Goal: Transaction & Acquisition: Book appointment/travel/reservation

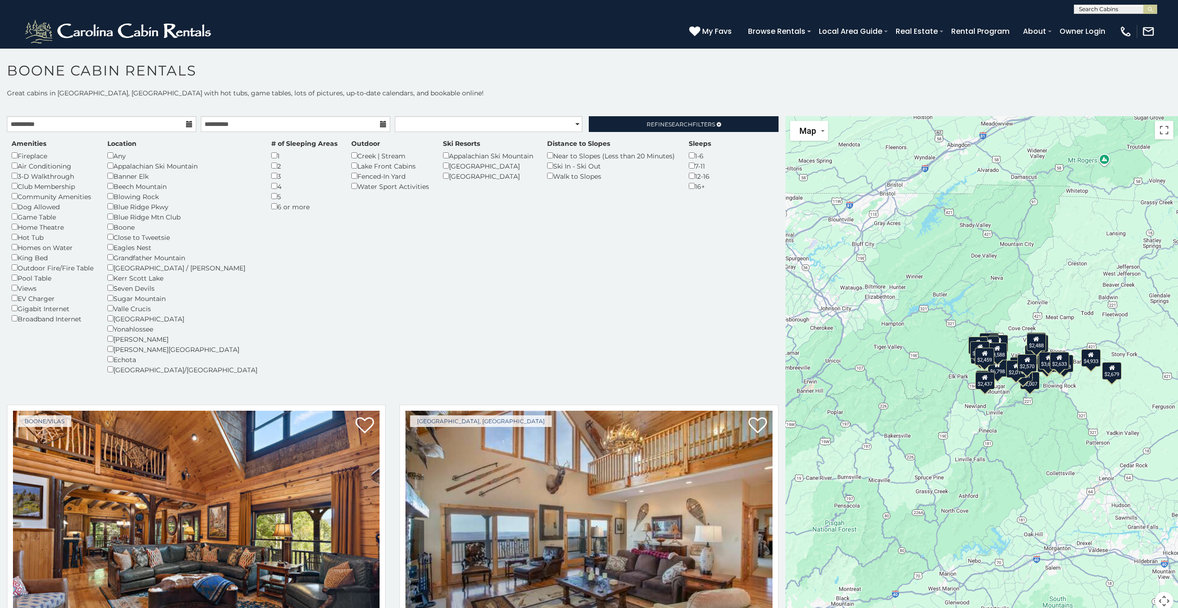
click at [115, 153] on div "Any" at bounding box center [182, 155] width 150 height 10
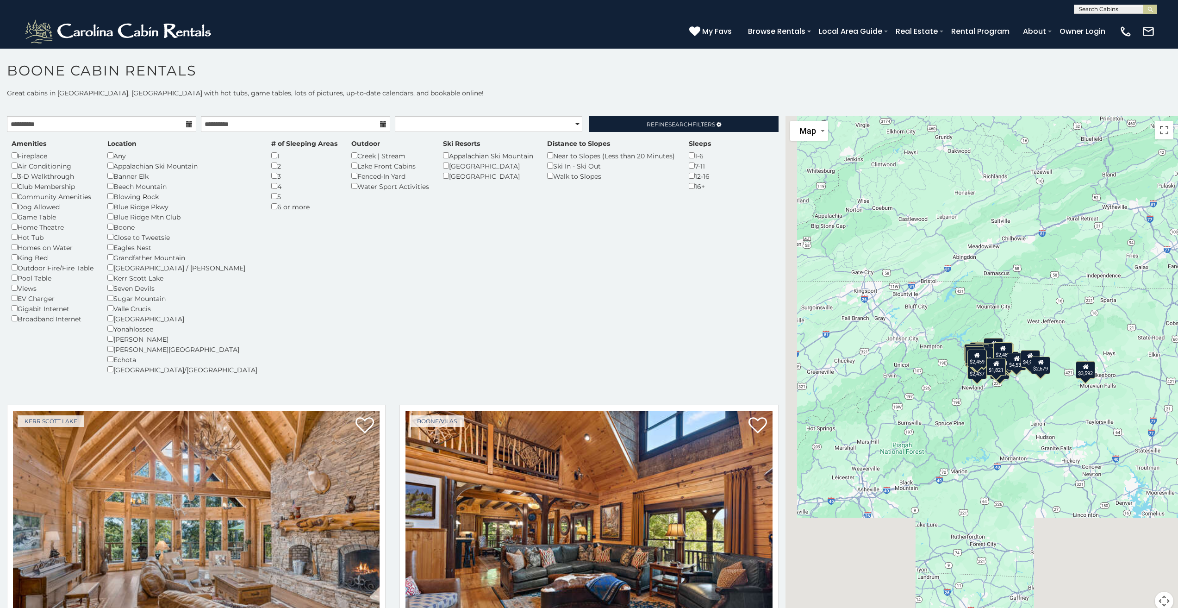
click at [111, 209] on div "Blue Ridge Pkwy" at bounding box center [182, 206] width 150 height 10
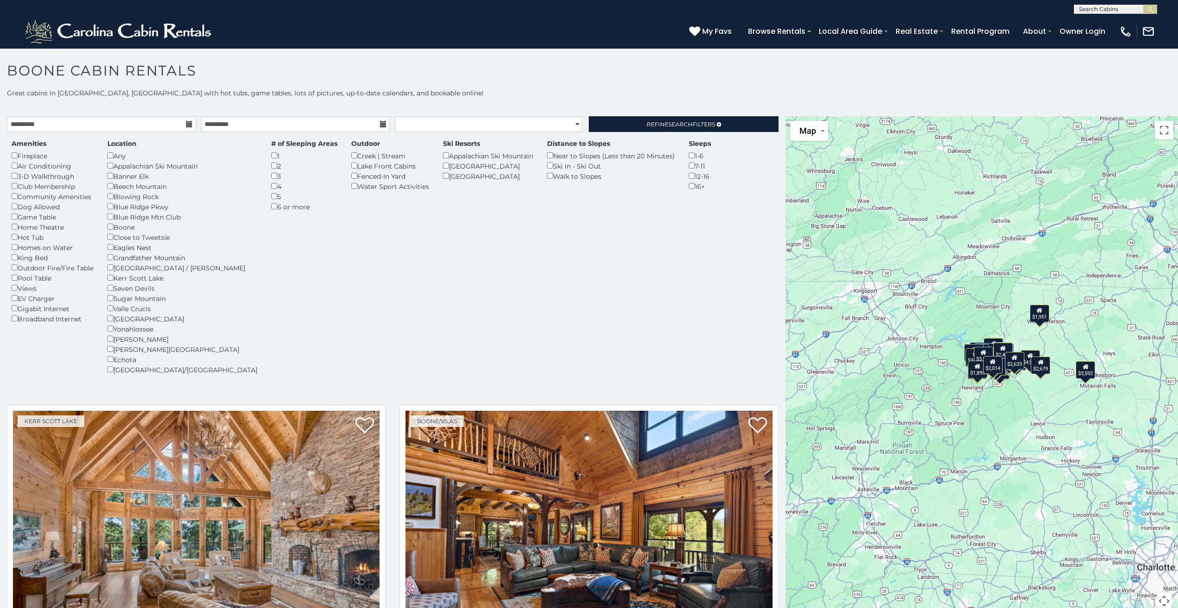
click at [115, 205] on div "Blue Ridge Pkwy" at bounding box center [182, 206] width 150 height 10
click at [674, 121] on span "Search" at bounding box center [680, 124] width 24 height 7
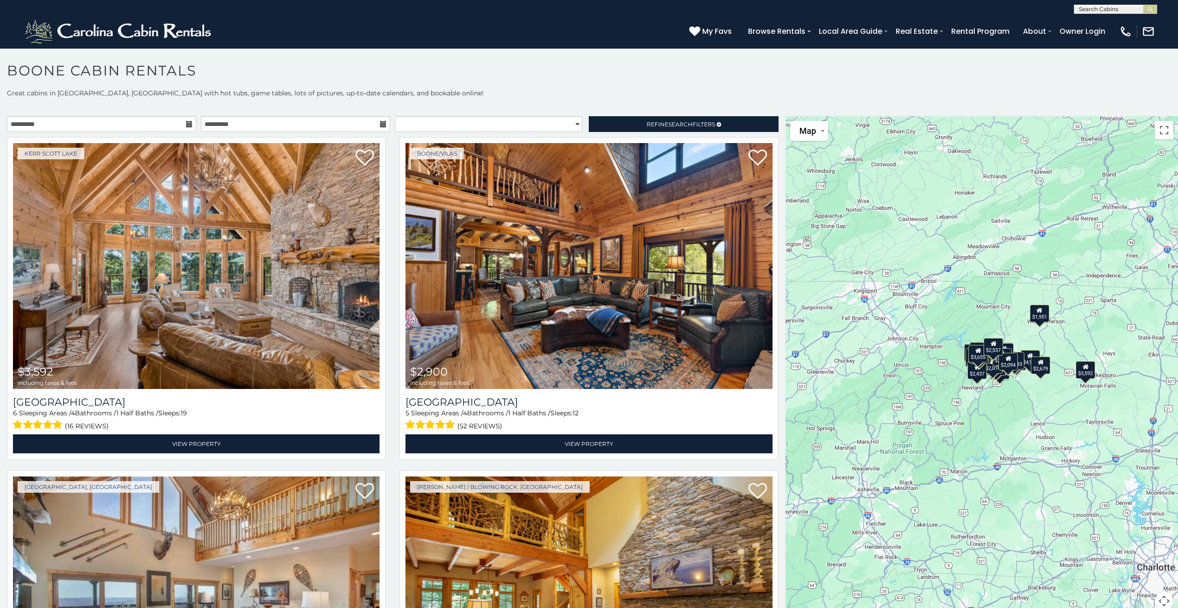
click at [187, 122] on icon at bounding box center [189, 124] width 6 height 6
click at [172, 122] on input "**********" at bounding box center [101, 124] width 189 height 16
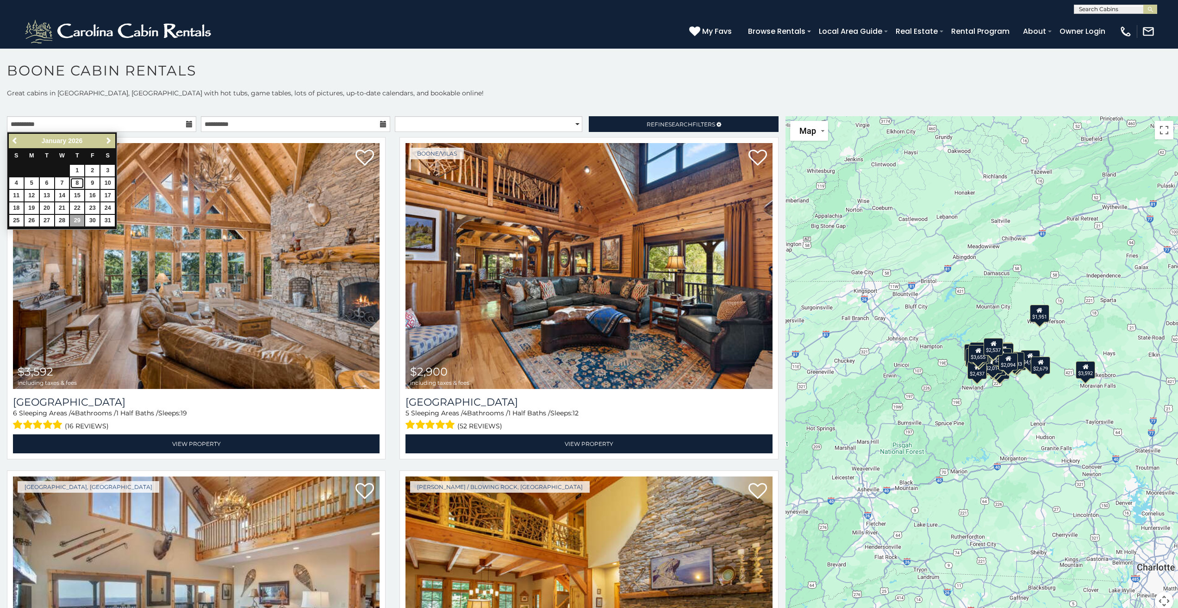
click at [76, 181] on link "8" at bounding box center [77, 183] width 14 height 12
type input "**********"
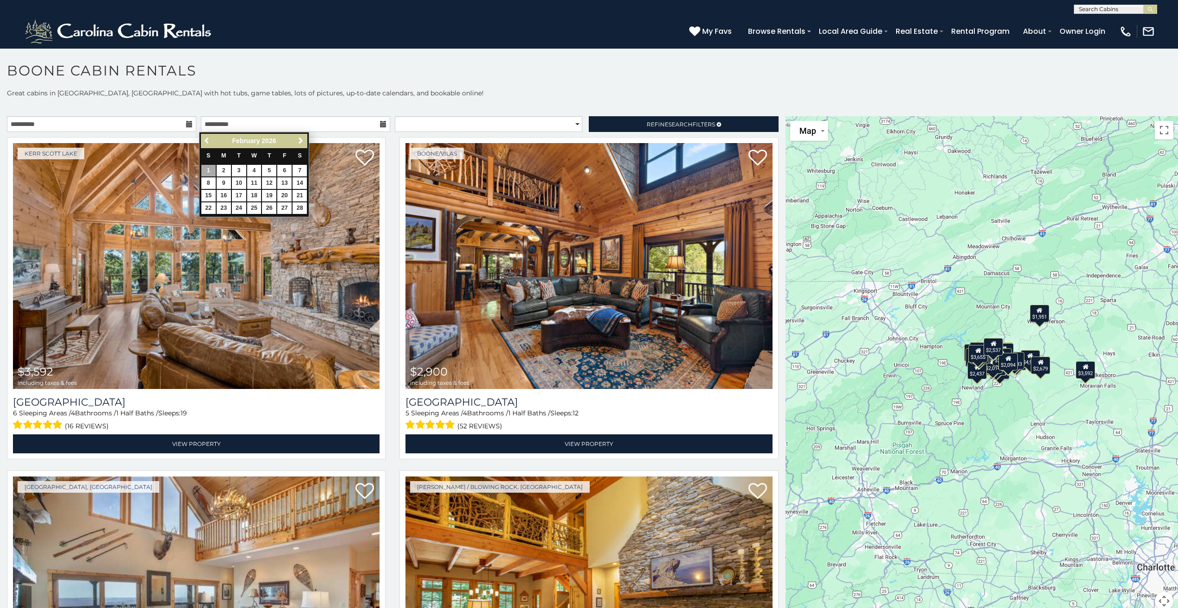
click at [205, 138] on span "Previous" at bounding box center [207, 140] width 7 height 7
click at [210, 194] on link "11" at bounding box center [208, 196] width 14 height 12
type input "**********"
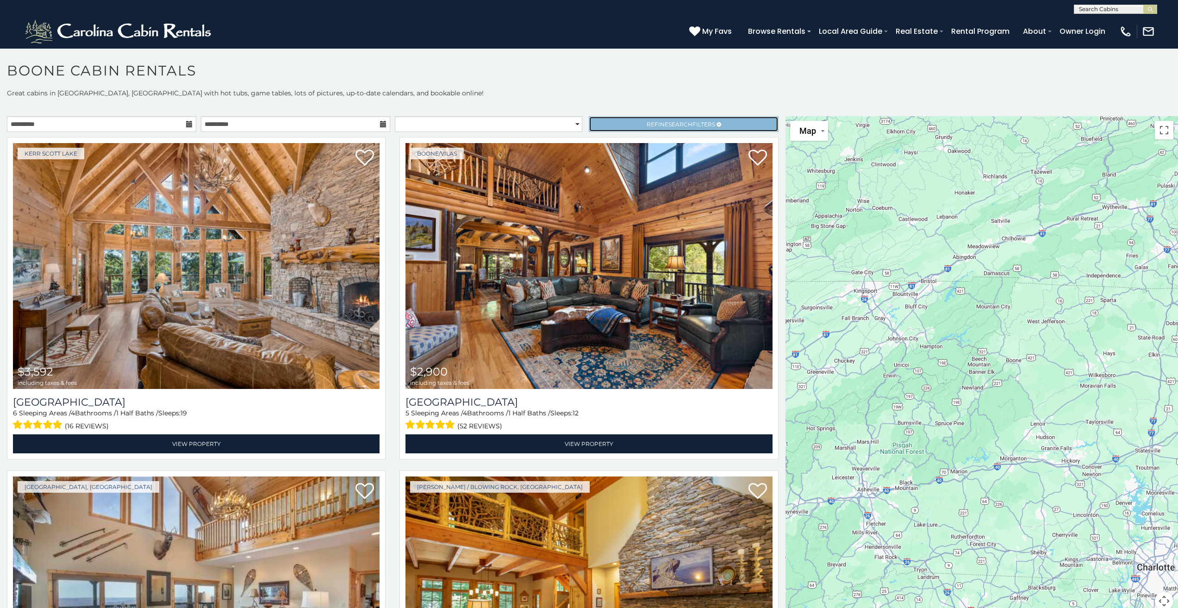
click at [675, 122] on span "Search" at bounding box center [680, 124] width 24 height 7
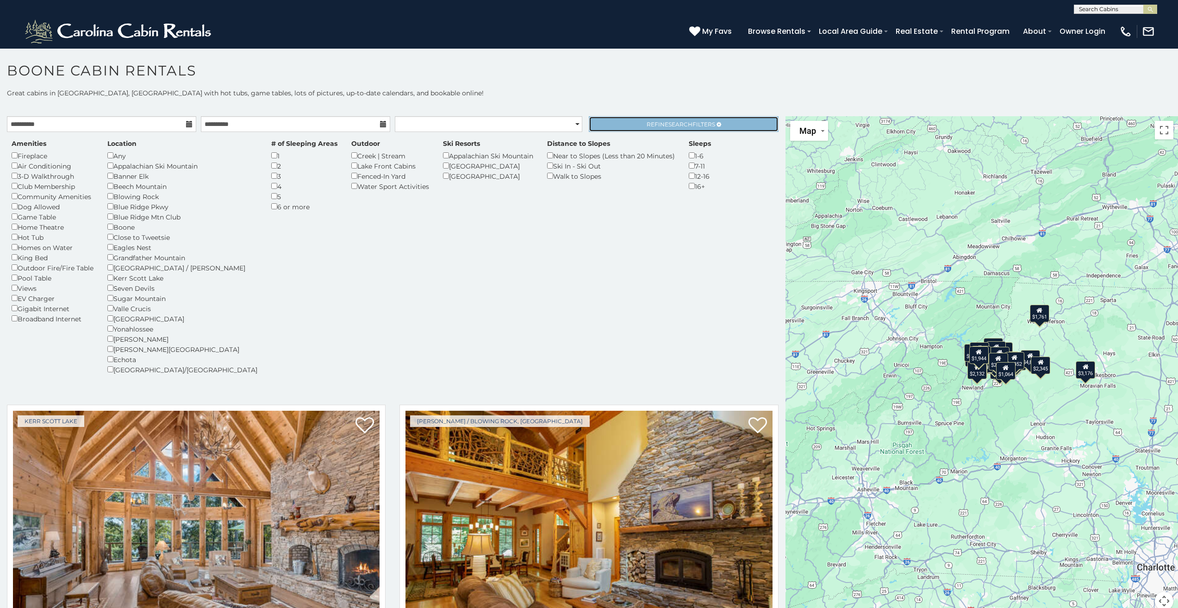
click at [675, 122] on span "Search" at bounding box center [680, 124] width 24 height 7
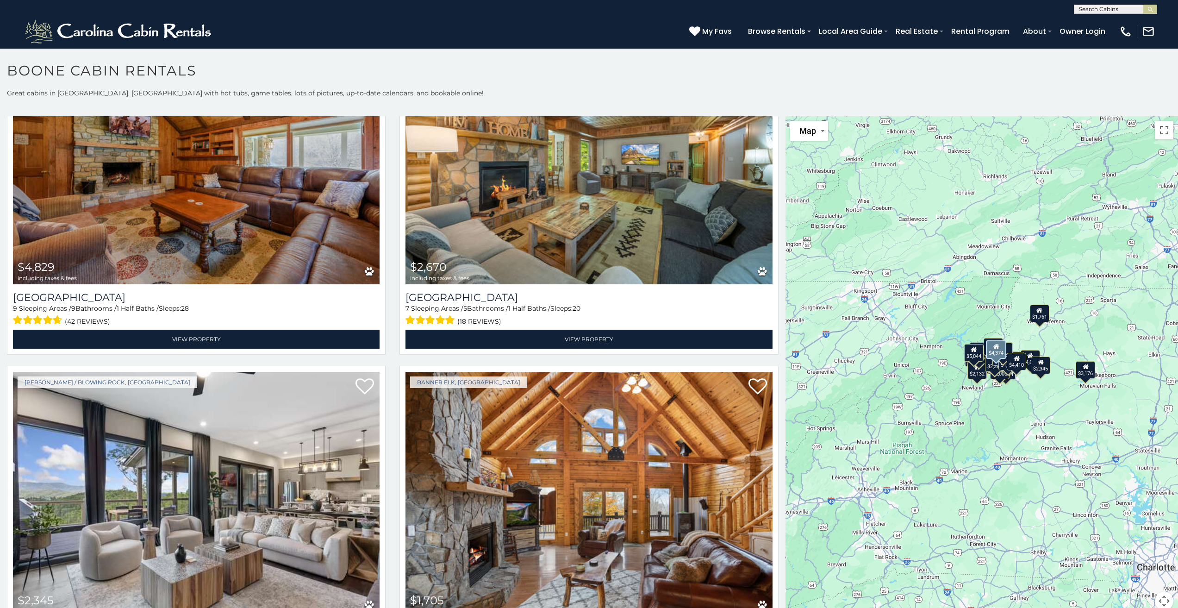
scroll to position [3239, 0]
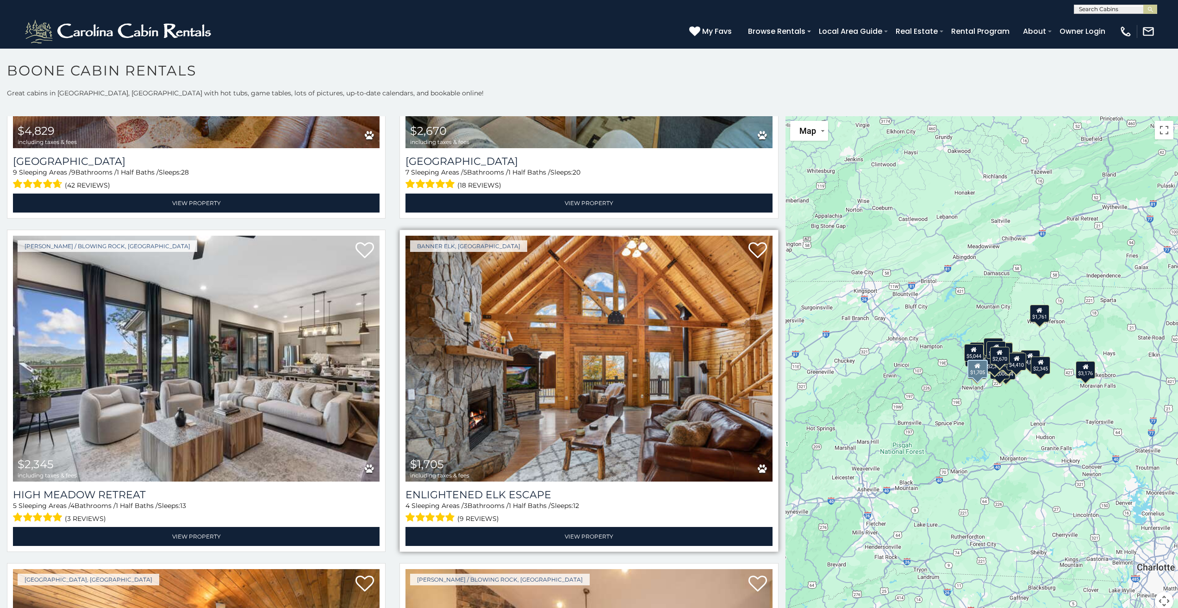
click at [599, 305] on img at bounding box center [588, 359] width 367 height 246
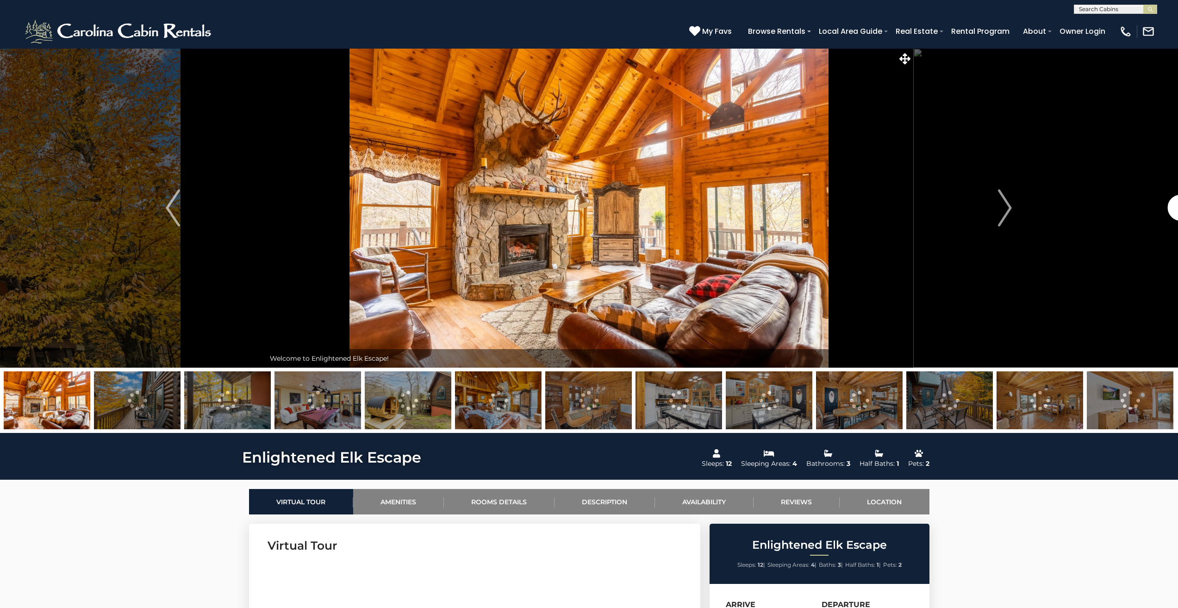
click at [1010, 210] on img "Next" at bounding box center [1005, 207] width 14 height 37
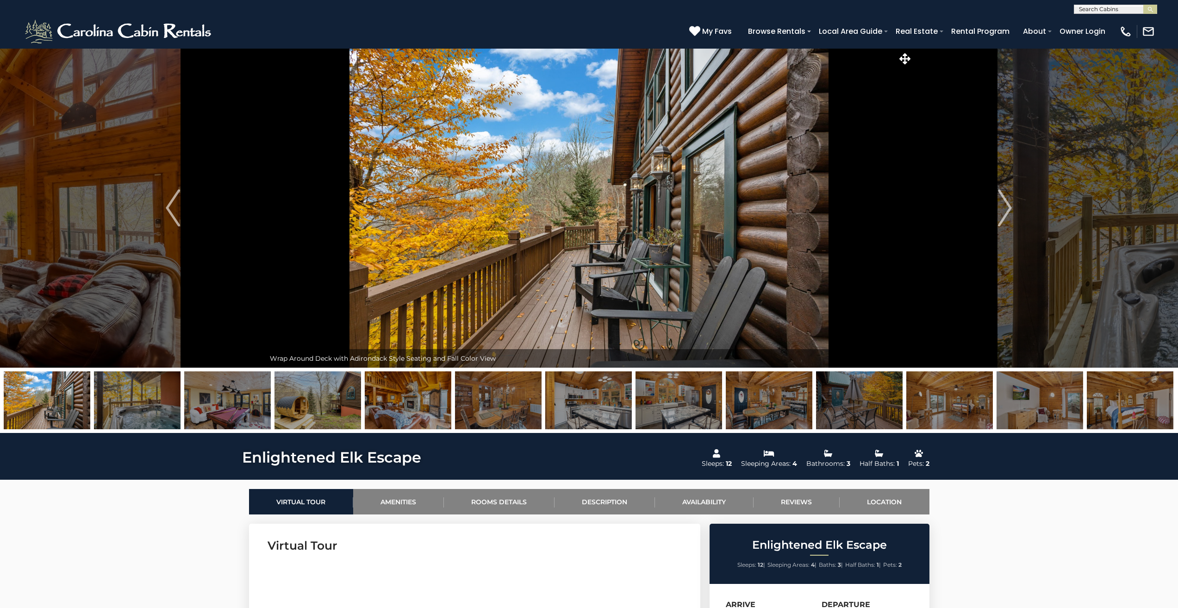
click at [1010, 210] on img "Next" at bounding box center [1005, 207] width 14 height 37
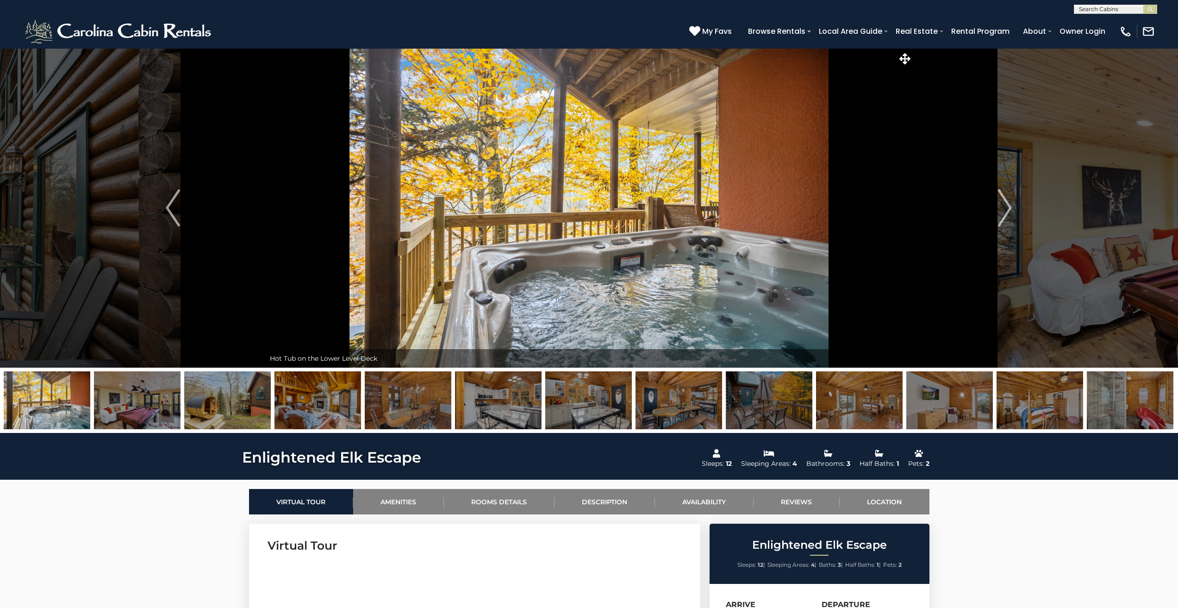
click at [1010, 210] on img "Next" at bounding box center [1005, 207] width 14 height 37
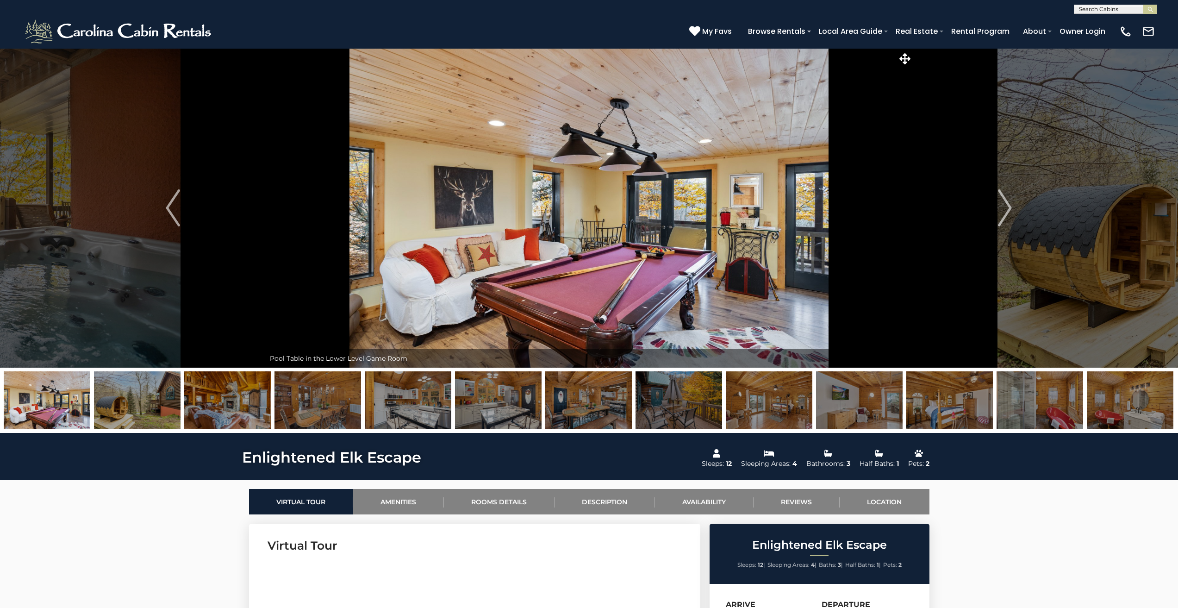
click at [1010, 210] on img "Next" at bounding box center [1005, 207] width 14 height 37
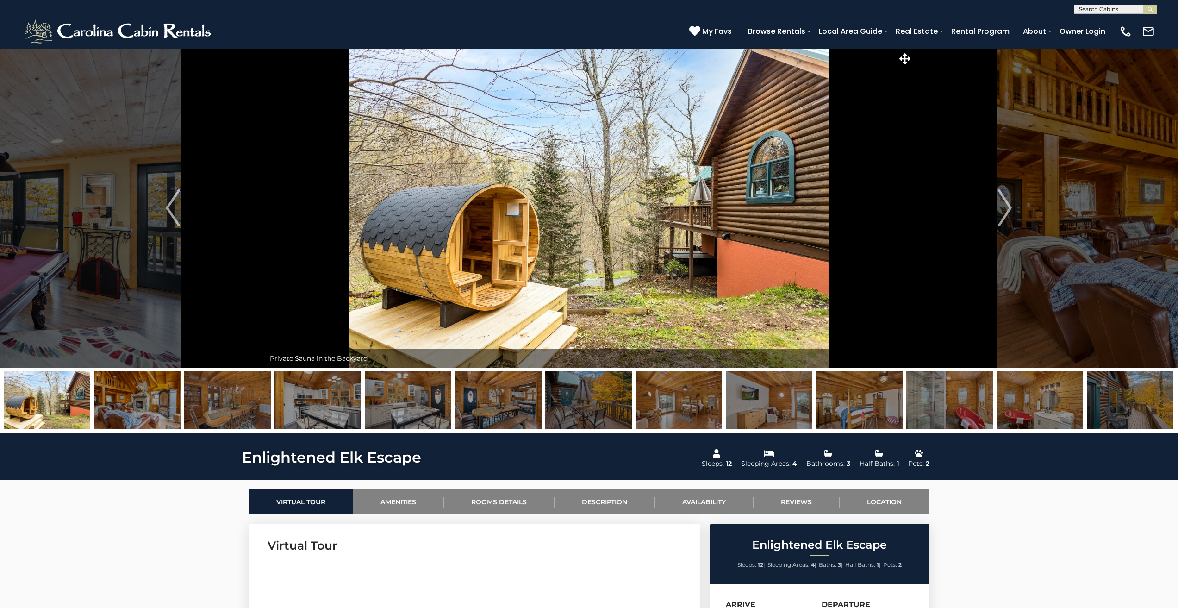
click at [1010, 210] on img "Next" at bounding box center [1005, 207] width 14 height 37
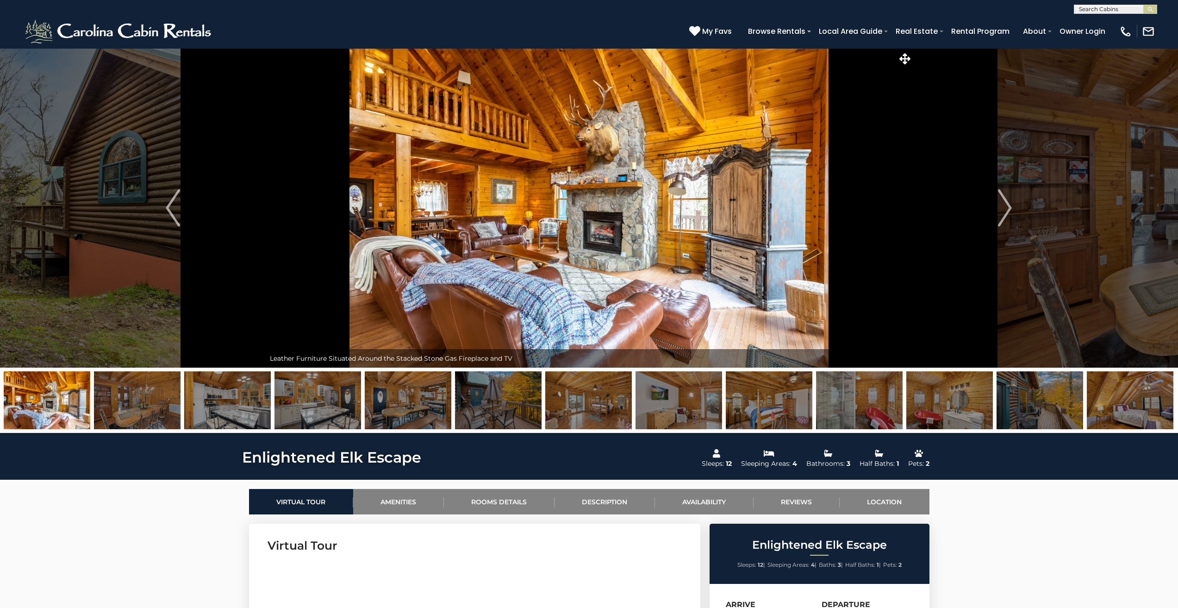
click at [1010, 210] on img "Next" at bounding box center [1005, 207] width 14 height 37
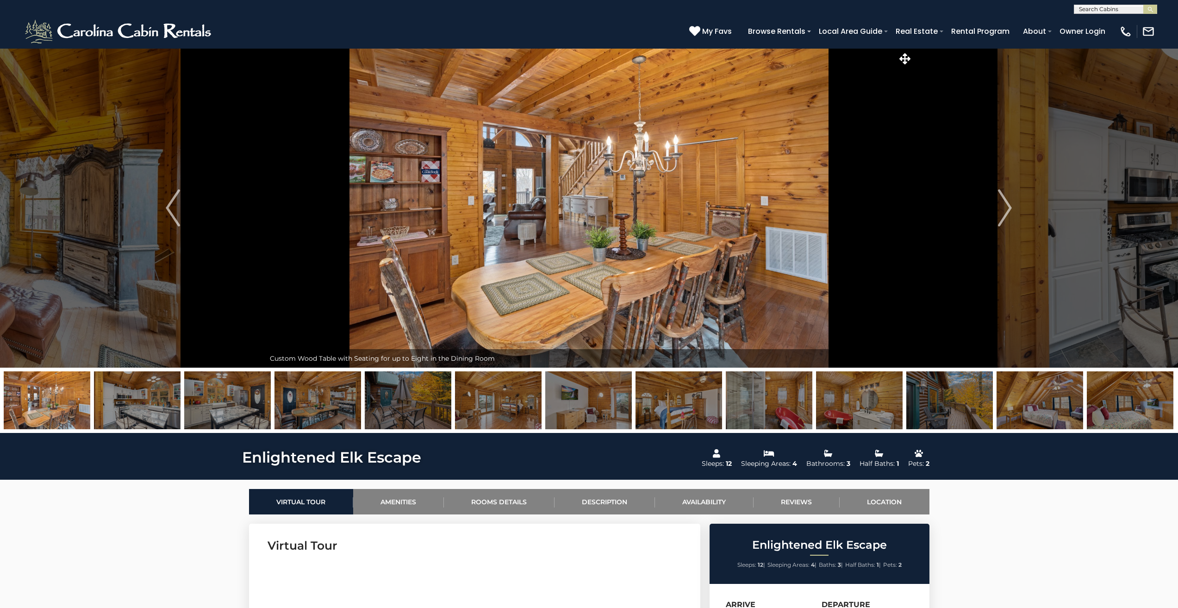
click at [1010, 210] on img "Next" at bounding box center [1005, 207] width 14 height 37
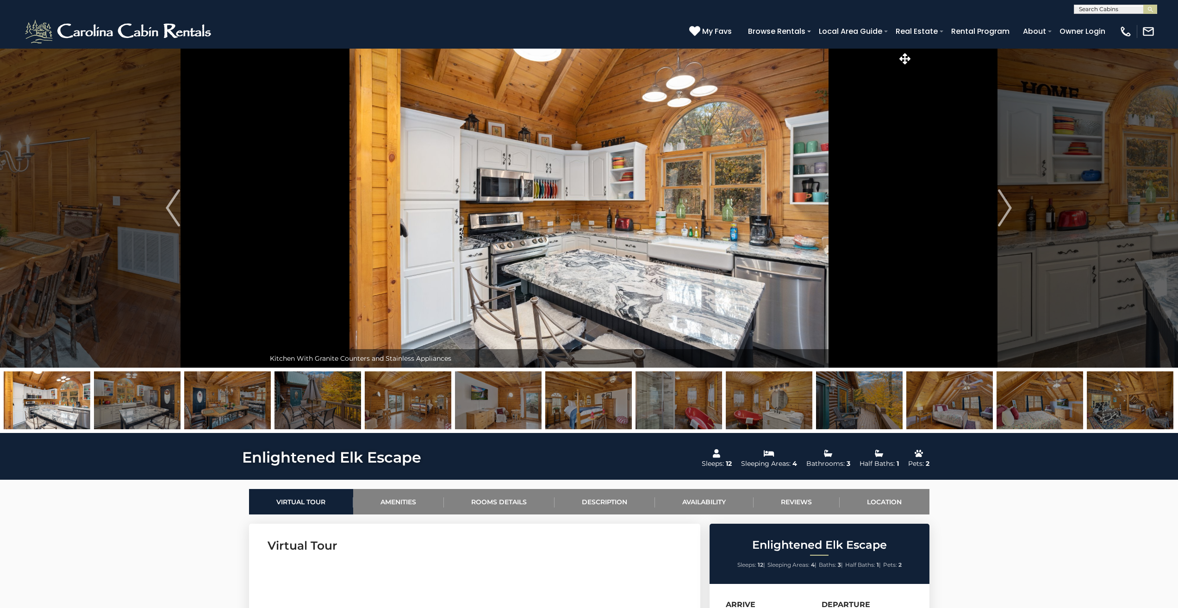
click at [1010, 210] on img "Next" at bounding box center [1005, 207] width 14 height 37
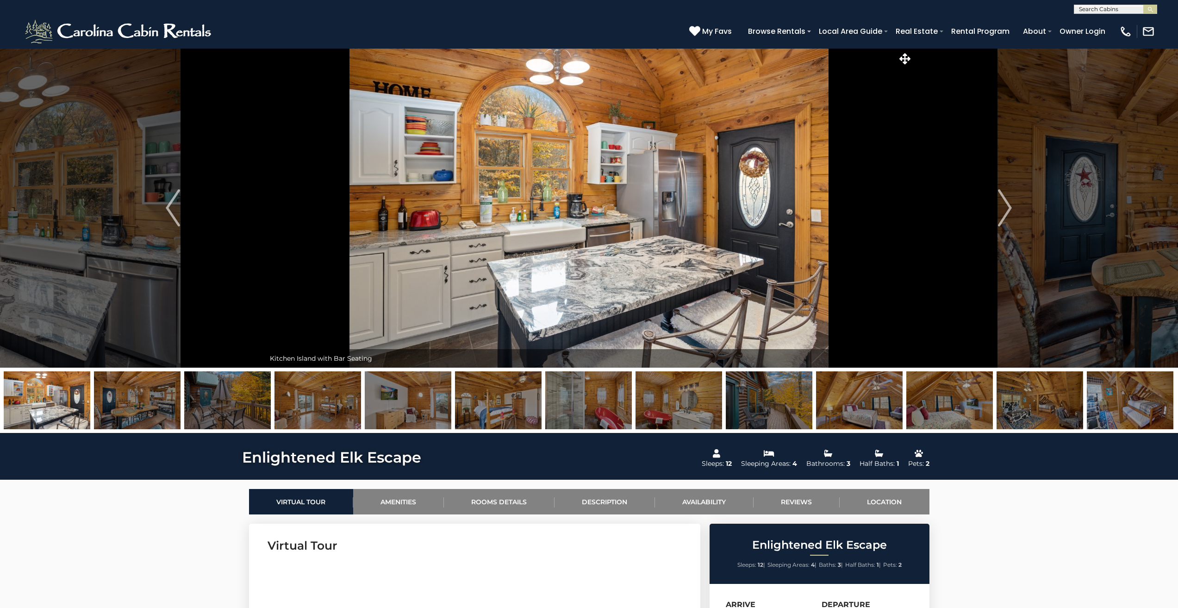
click at [1010, 210] on img "Next" at bounding box center [1005, 207] width 14 height 37
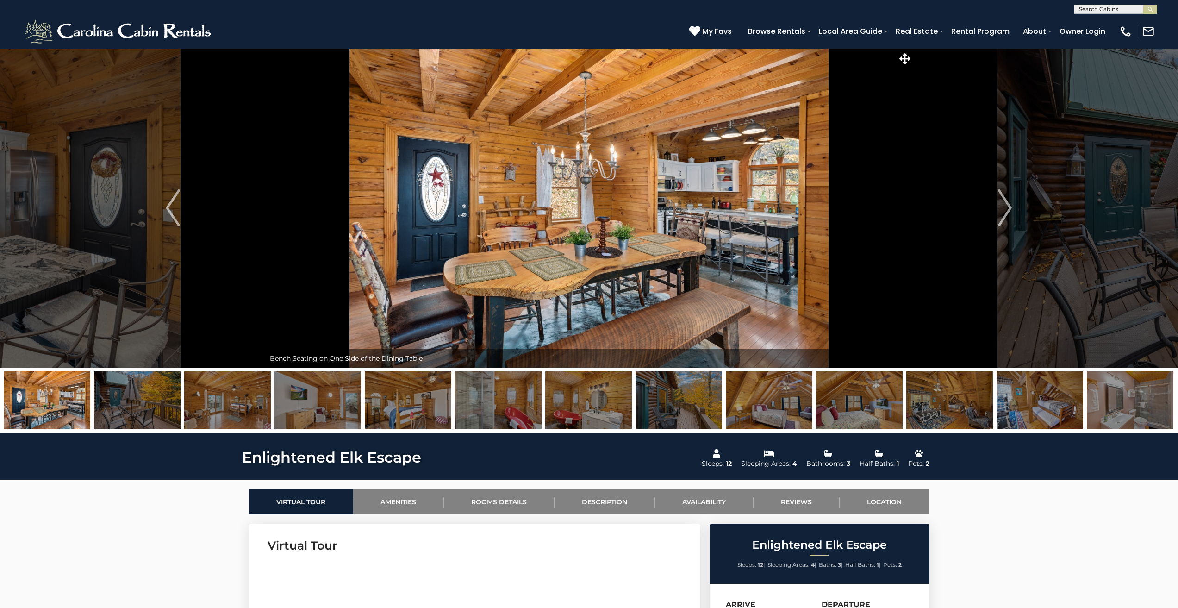
click at [1010, 210] on img "Next" at bounding box center [1005, 207] width 14 height 37
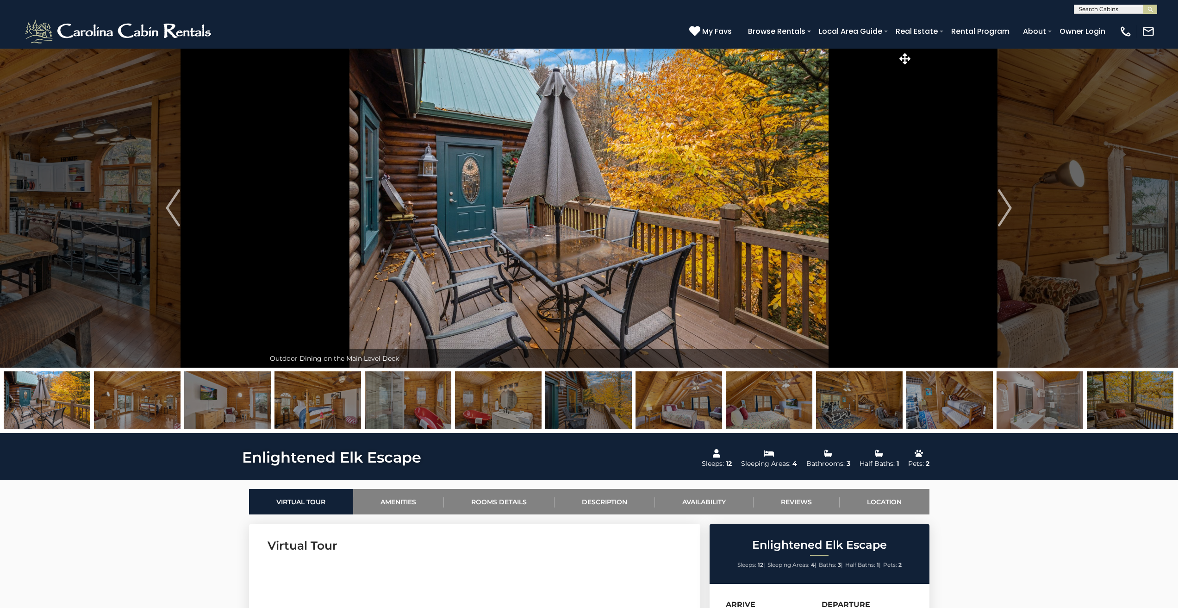
click at [1010, 210] on img "Next" at bounding box center [1005, 207] width 14 height 37
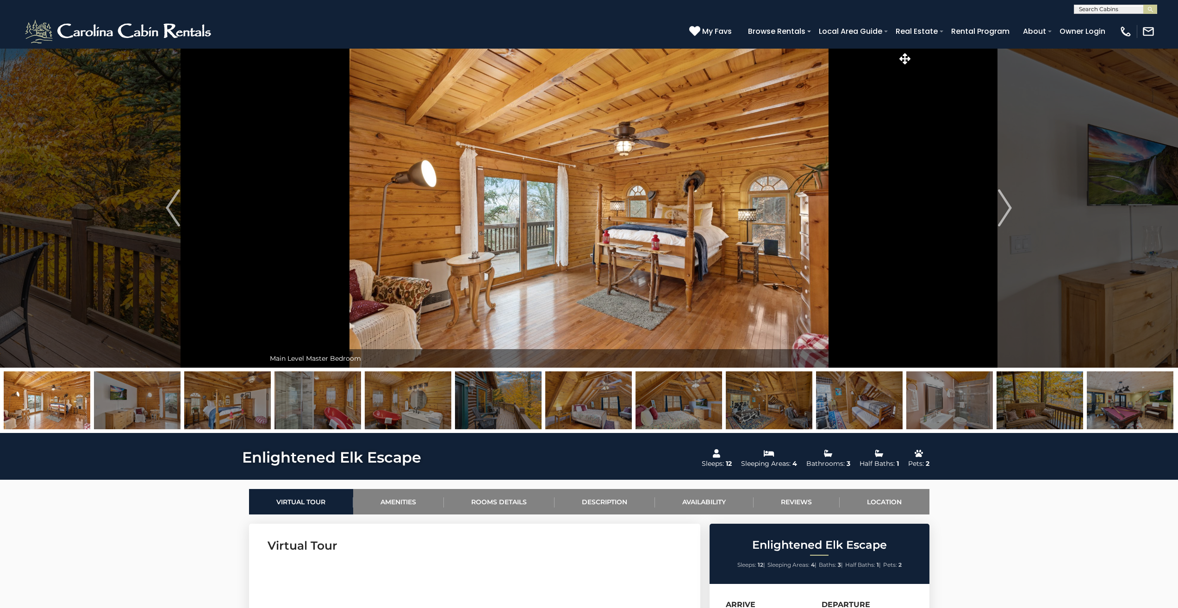
click at [1010, 210] on img "Next" at bounding box center [1005, 207] width 14 height 37
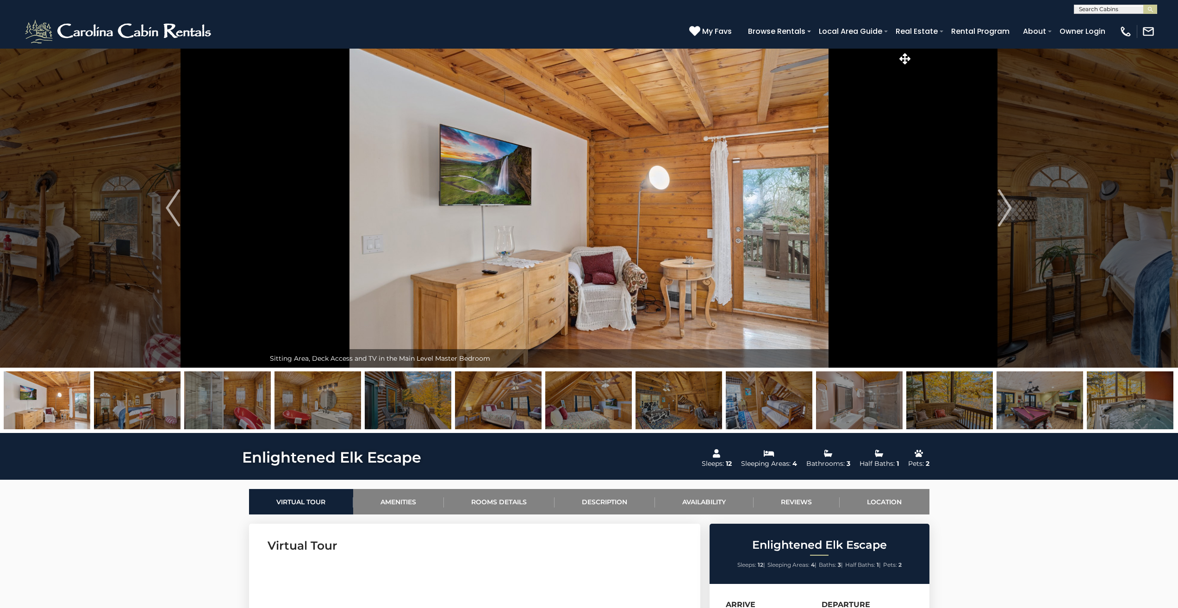
click at [1010, 210] on img "Next" at bounding box center [1005, 207] width 14 height 37
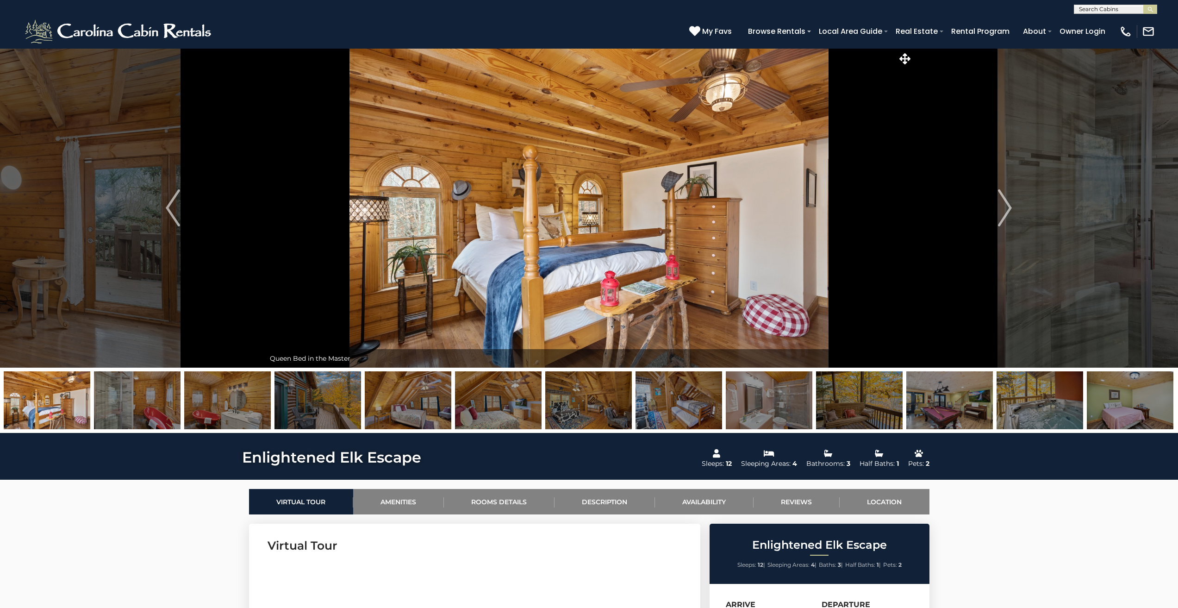
click at [1010, 210] on img "Next" at bounding box center [1005, 207] width 14 height 37
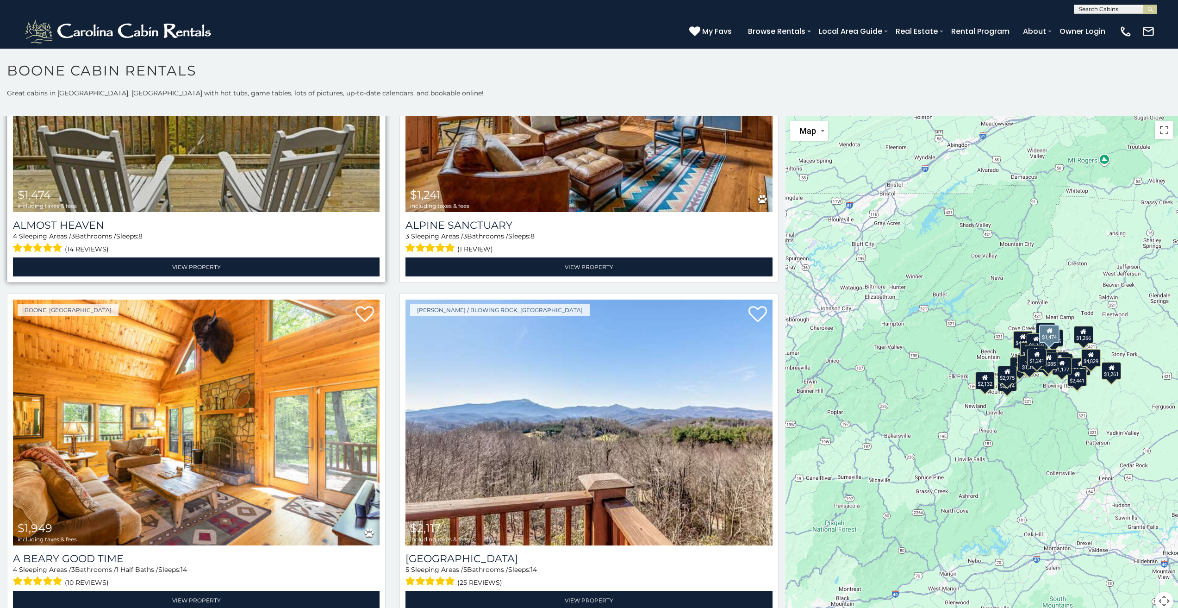
scroll to position [1851, 0]
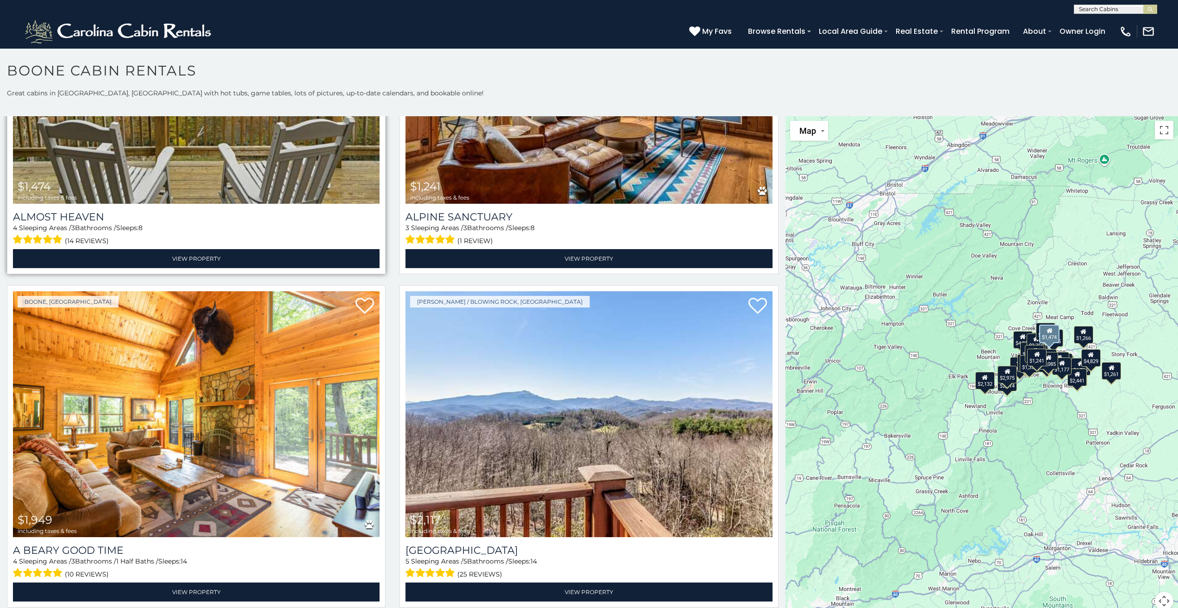
click at [160, 156] on img at bounding box center [196, 81] width 367 height 246
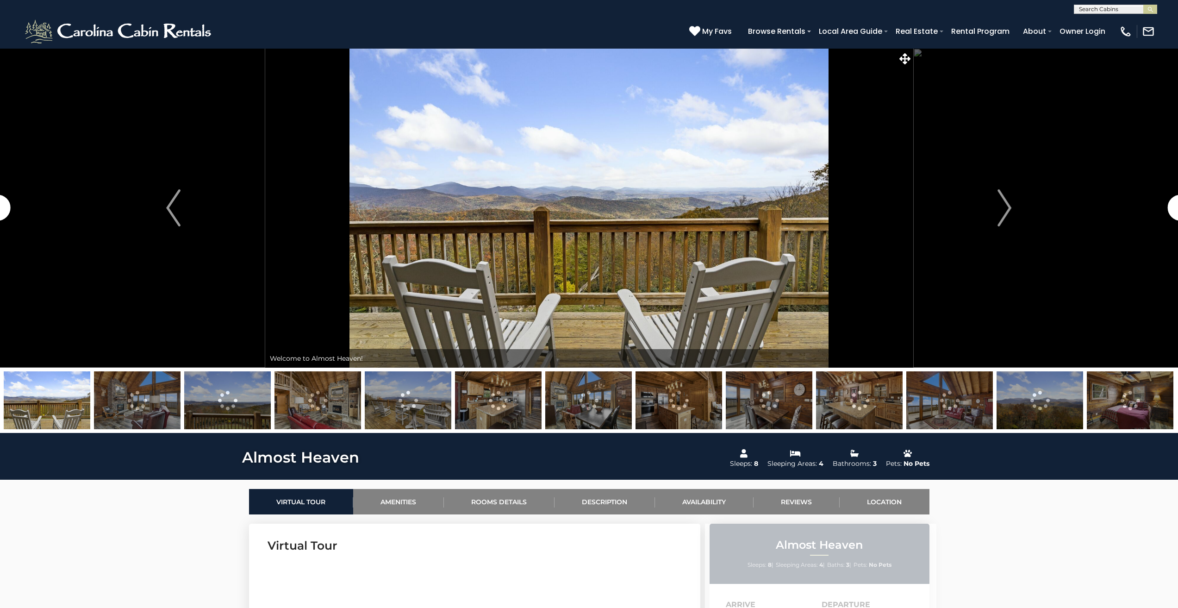
click at [1008, 204] on img "Next" at bounding box center [1004, 207] width 14 height 37
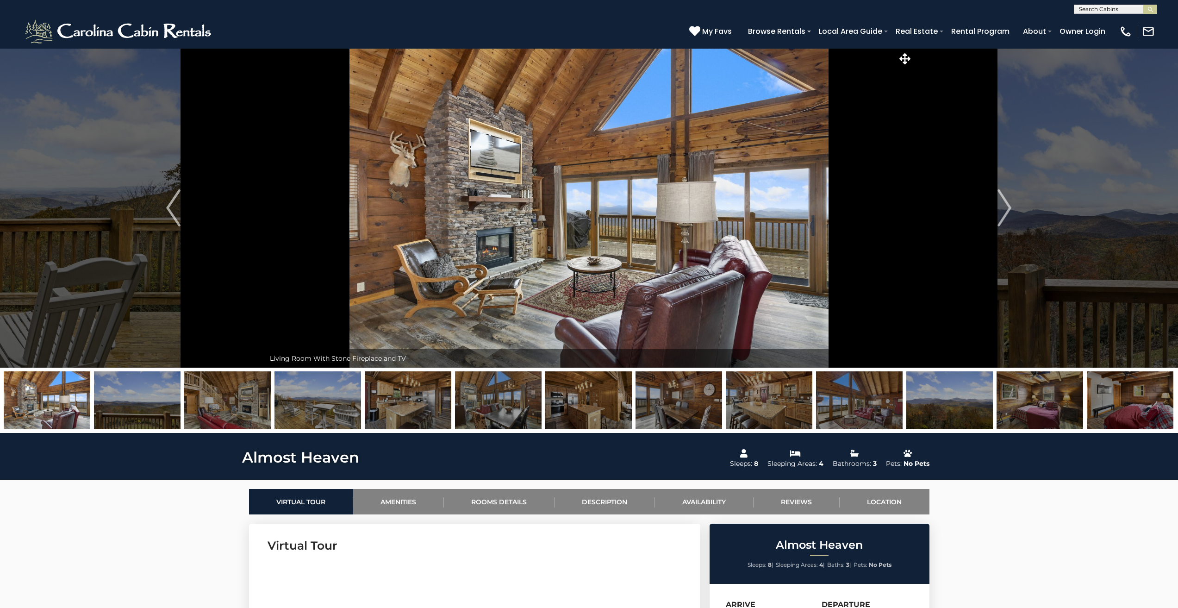
click at [1008, 204] on img "Next" at bounding box center [1004, 207] width 14 height 37
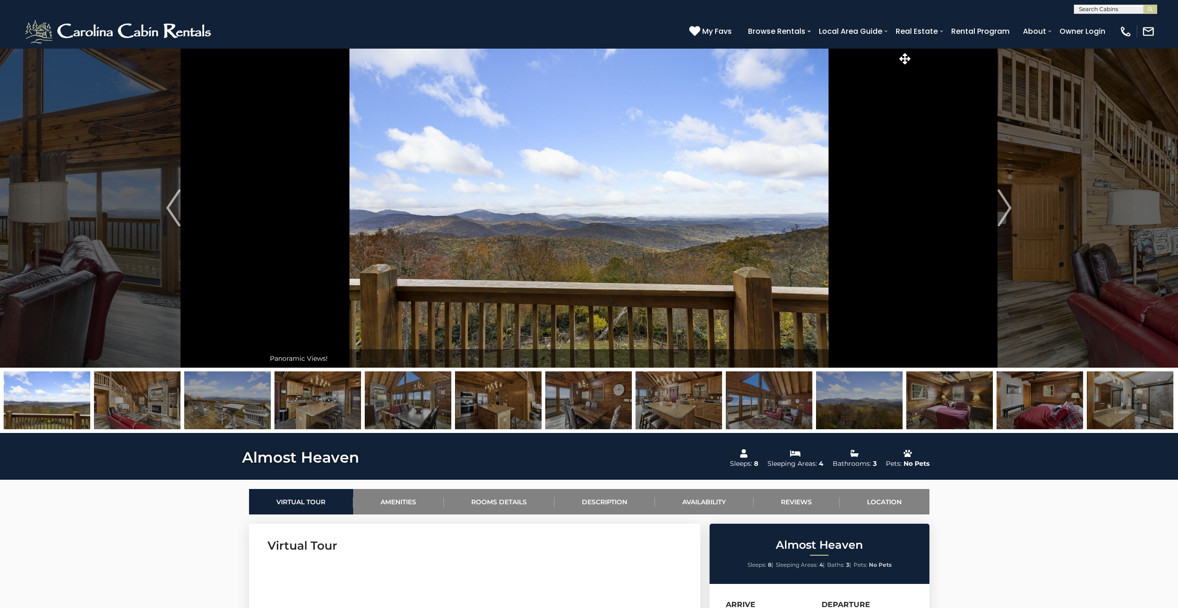
click at [1008, 204] on img "Next" at bounding box center [1004, 207] width 14 height 37
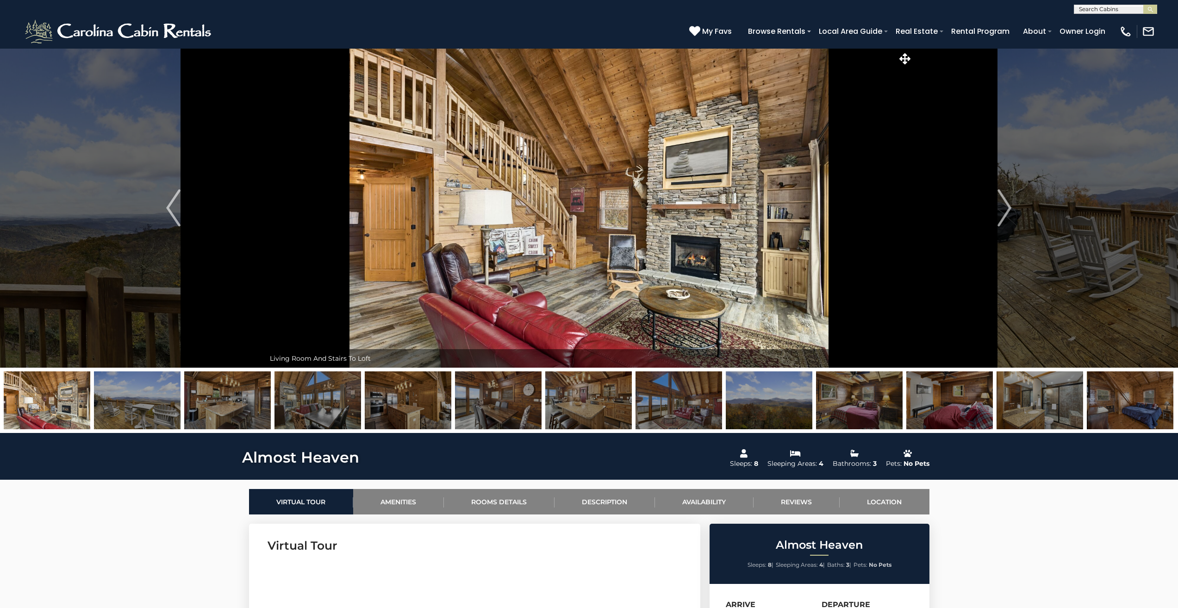
click at [1008, 204] on img "Next" at bounding box center [1004, 207] width 14 height 37
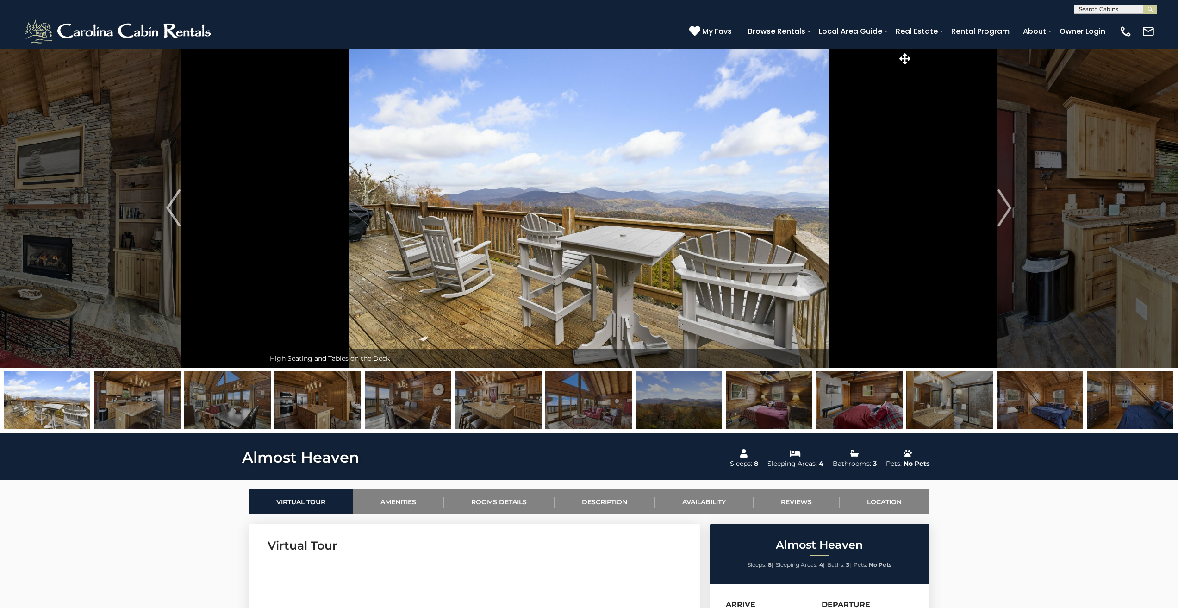
click at [1008, 204] on img "Next" at bounding box center [1004, 207] width 14 height 37
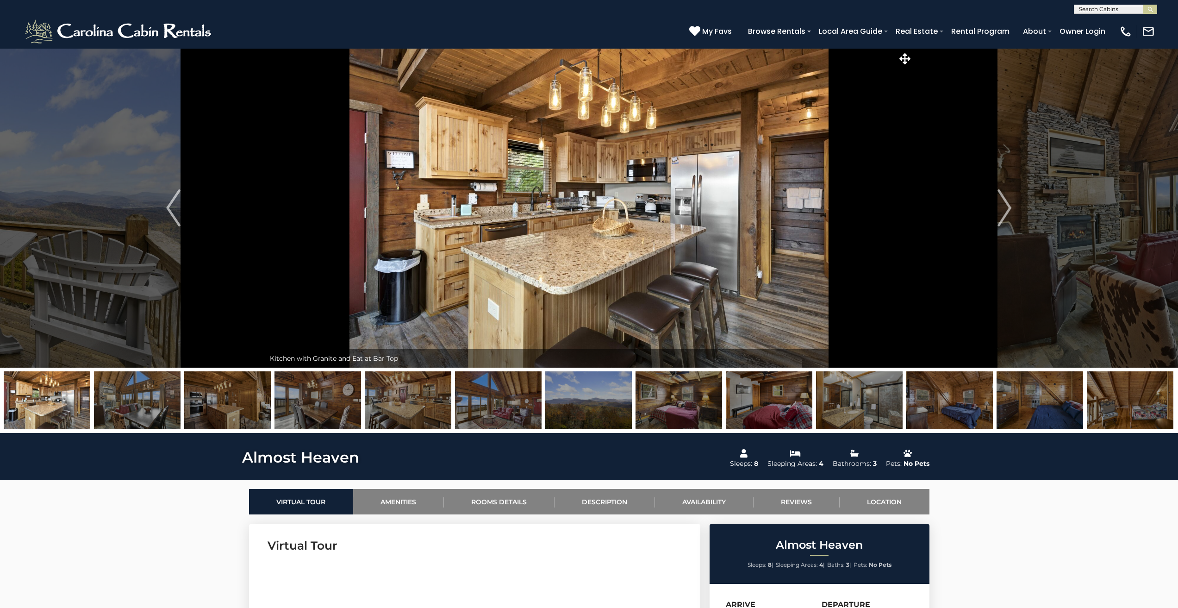
click at [1008, 204] on img "Next" at bounding box center [1004, 207] width 14 height 37
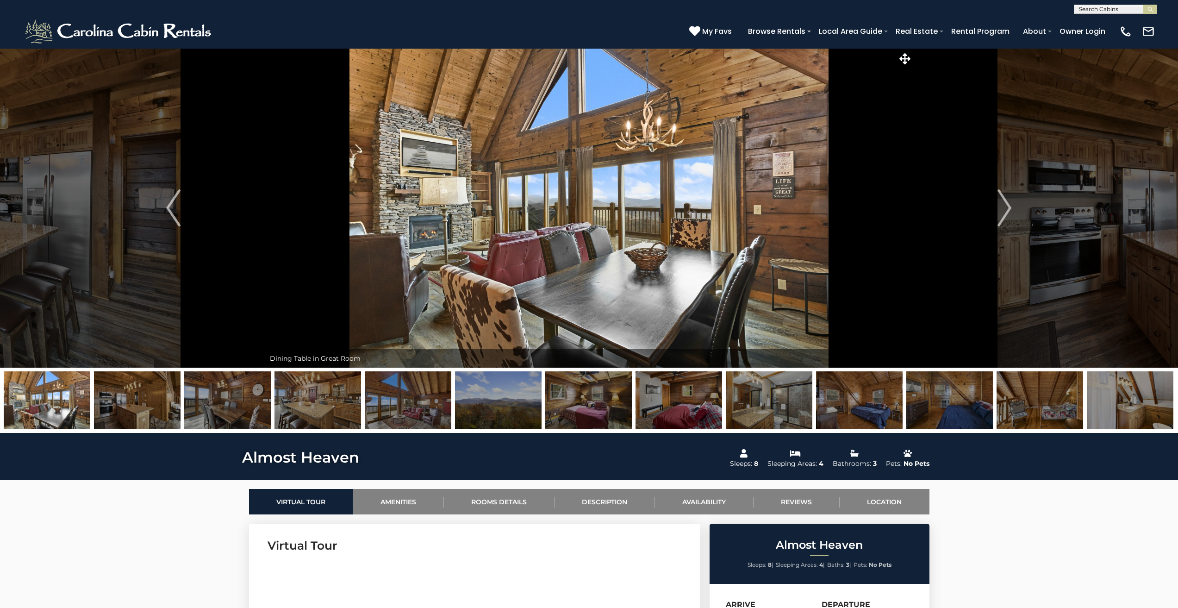
click at [1008, 204] on img "Next" at bounding box center [1004, 207] width 14 height 37
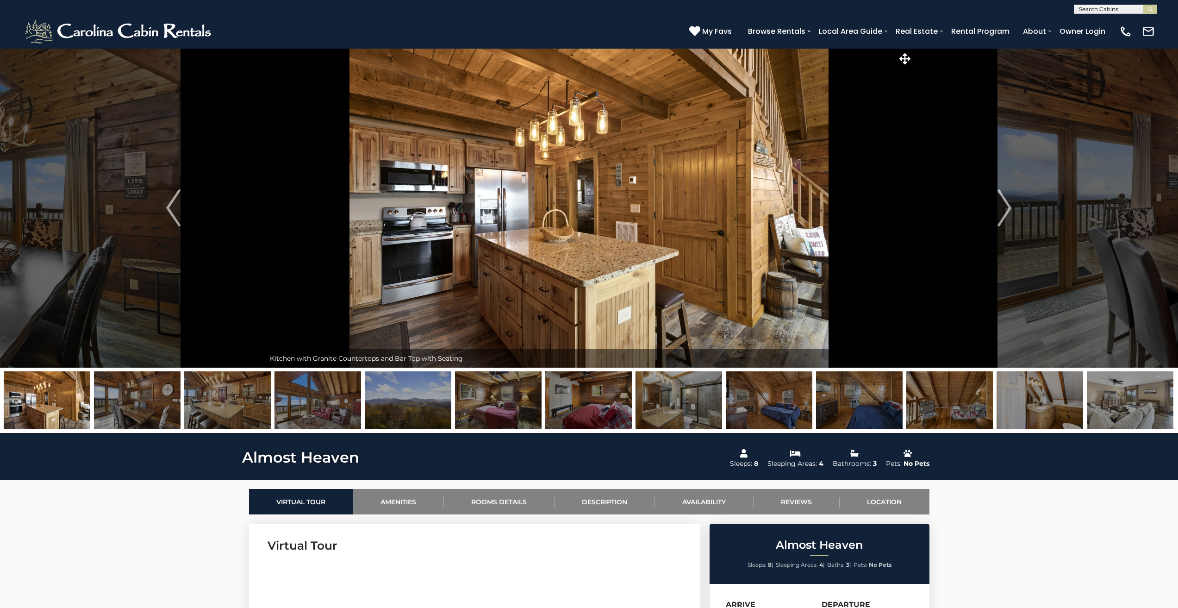
click at [1008, 204] on img "Next" at bounding box center [1004, 207] width 14 height 37
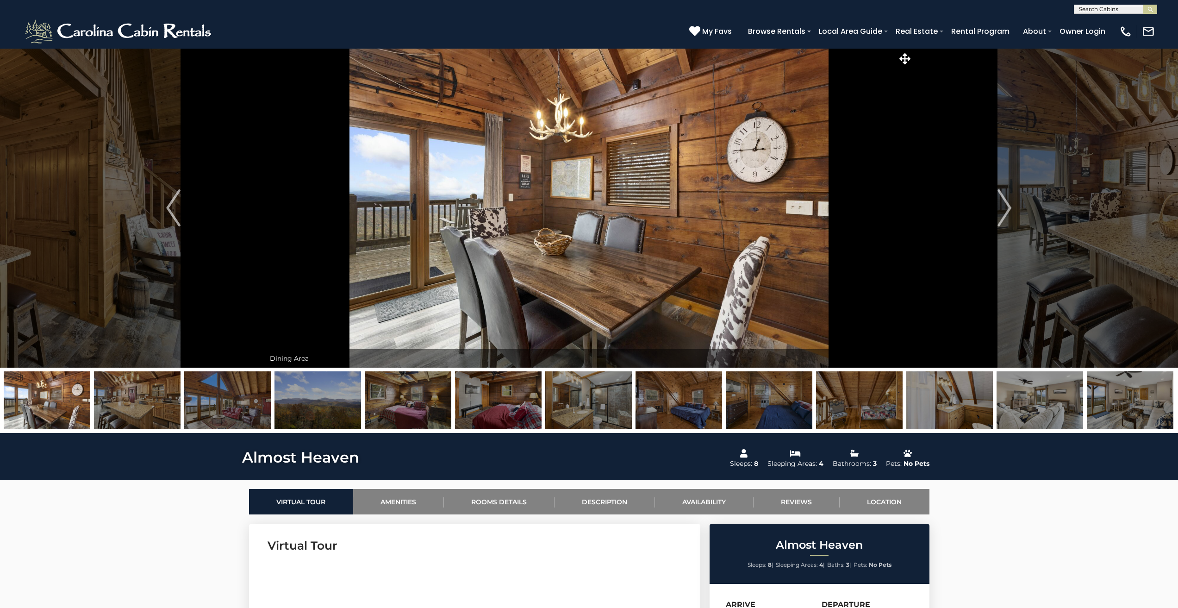
click at [1008, 204] on img "Next" at bounding box center [1004, 207] width 14 height 37
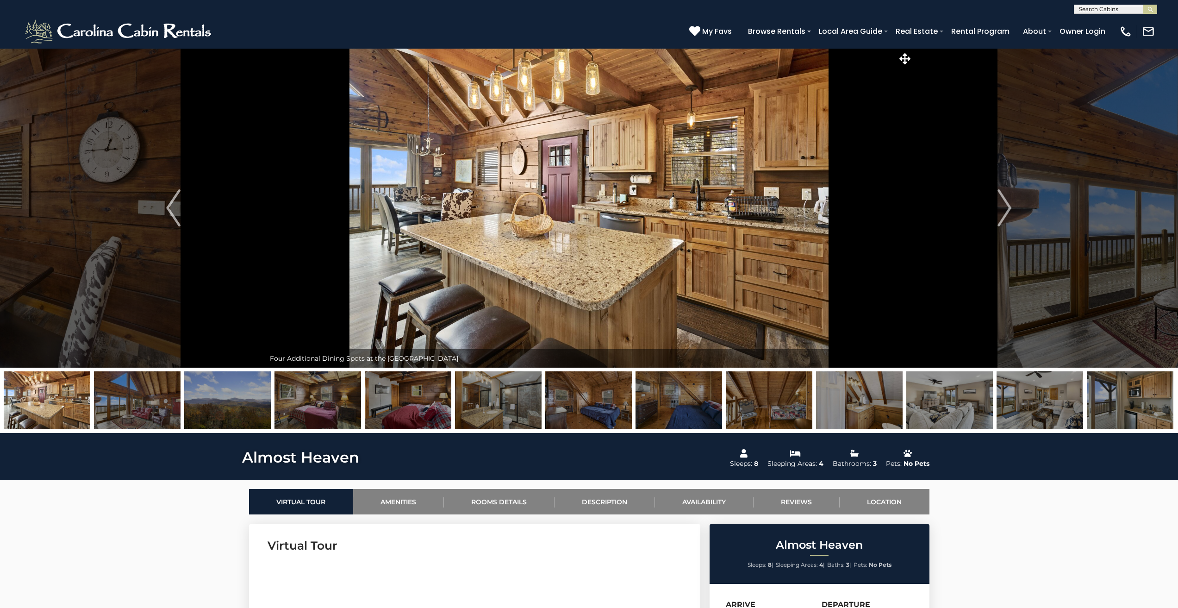
click at [1008, 204] on img "Next" at bounding box center [1004, 207] width 14 height 37
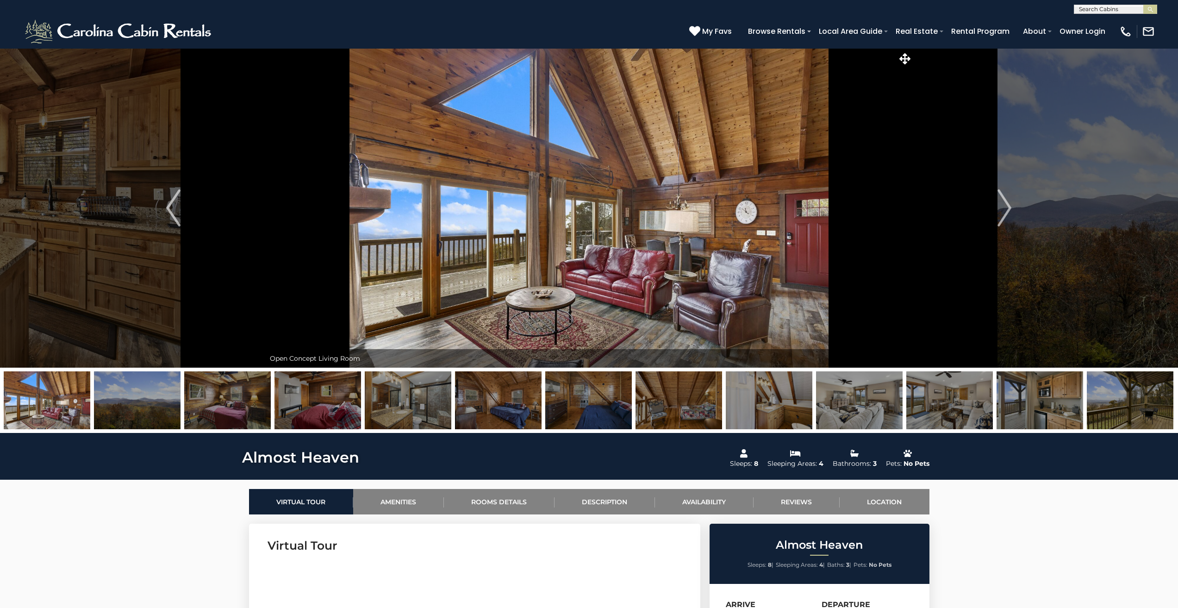
click at [1008, 204] on img "Next" at bounding box center [1004, 207] width 14 height 37
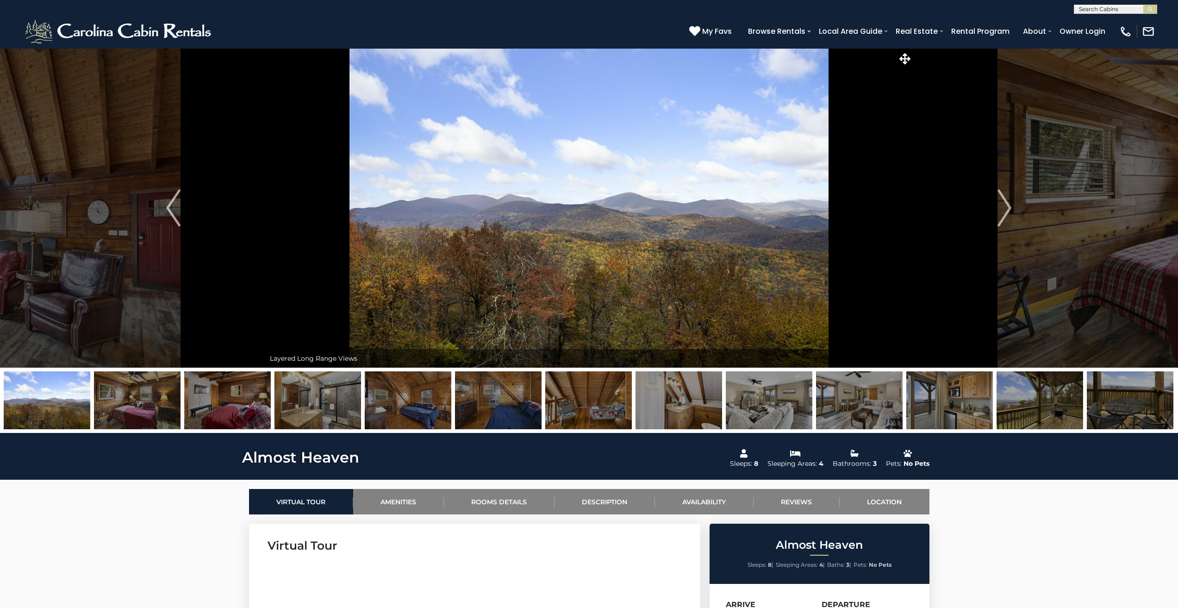
click at [1008, 204] on img "Next" at bounding box center [1004, 207] width 14 height 37
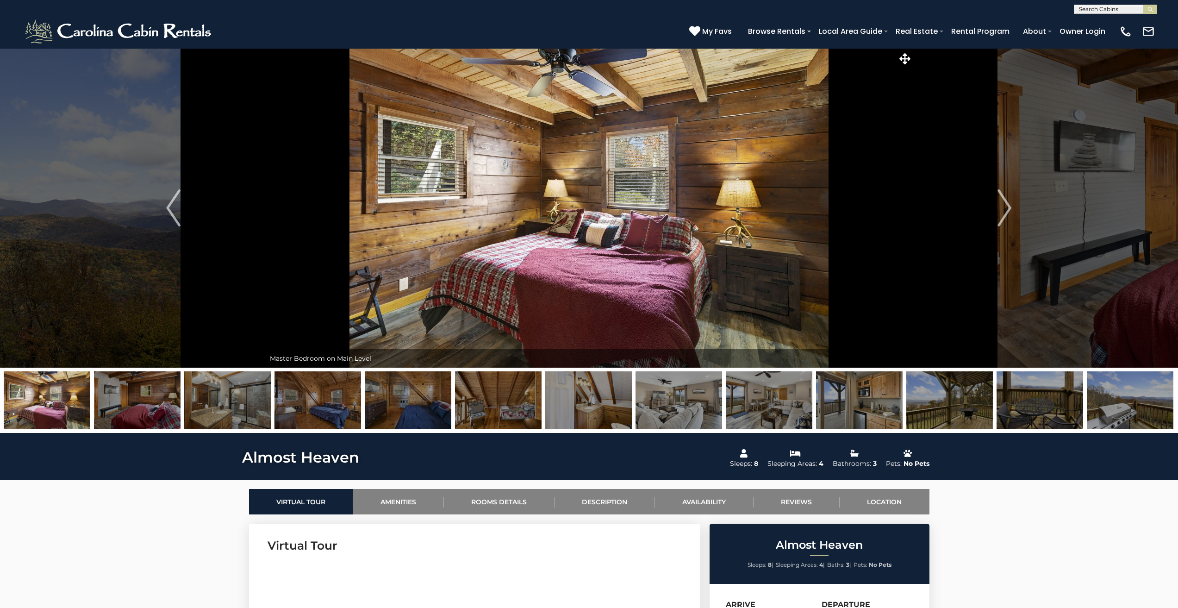
click at [1008, 204] on img "Next" at bounding box center [1004, 207] width 14 height 37
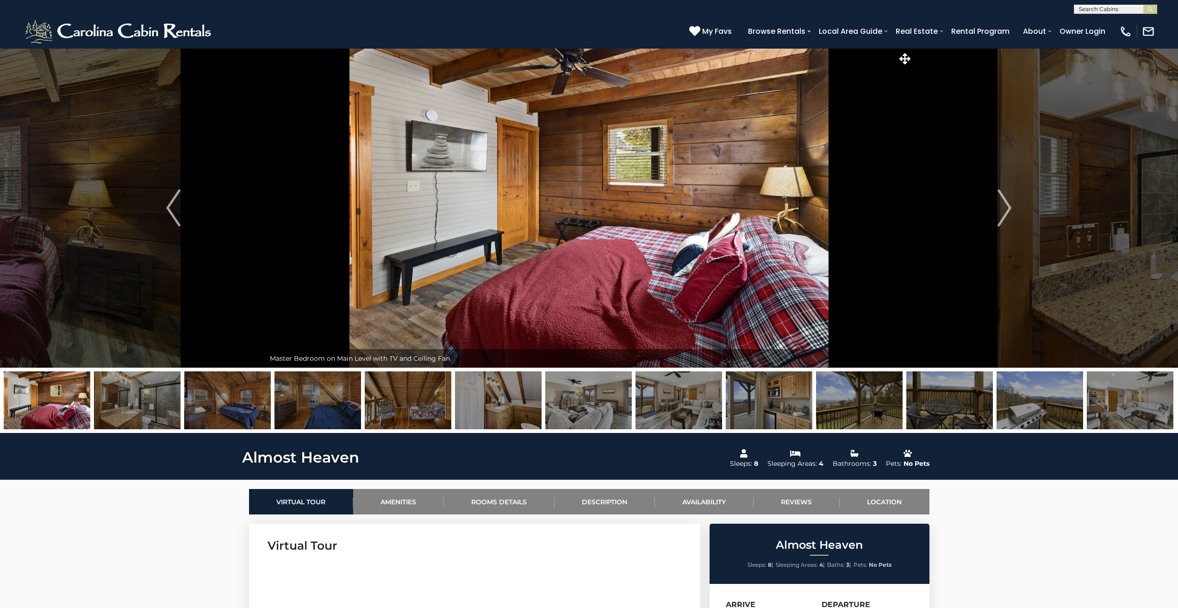
click at [1008, 204] on img "Next" at bounding box center [1004, 207] width 14 height 37
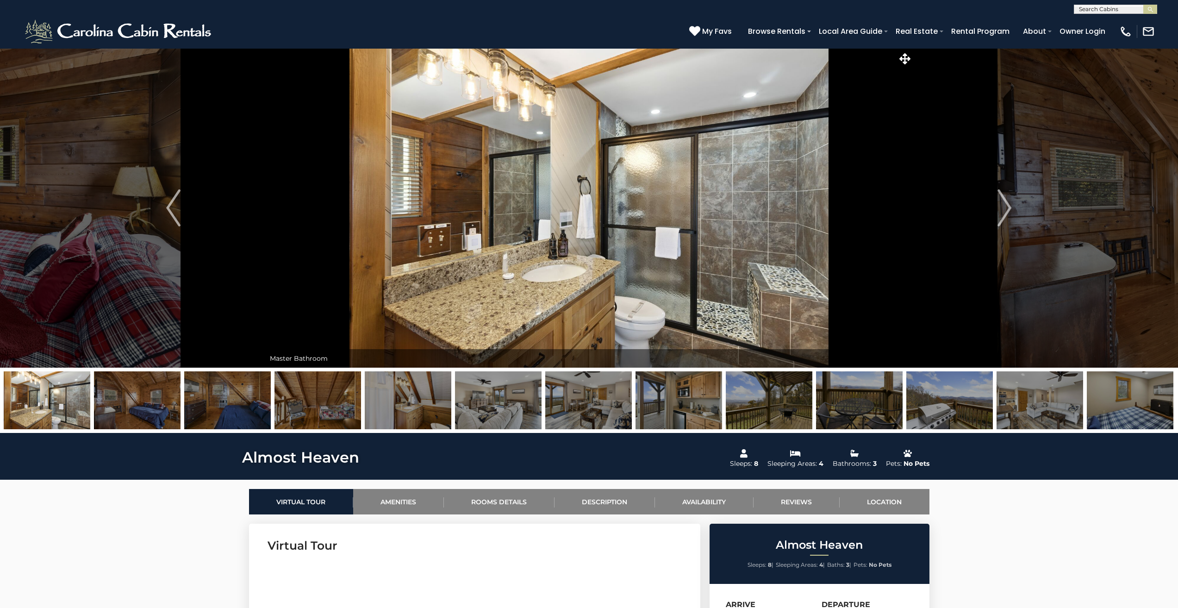
click at [1008, 204] on img "Next" at bounding box center [1004, 207] width 14 height 37
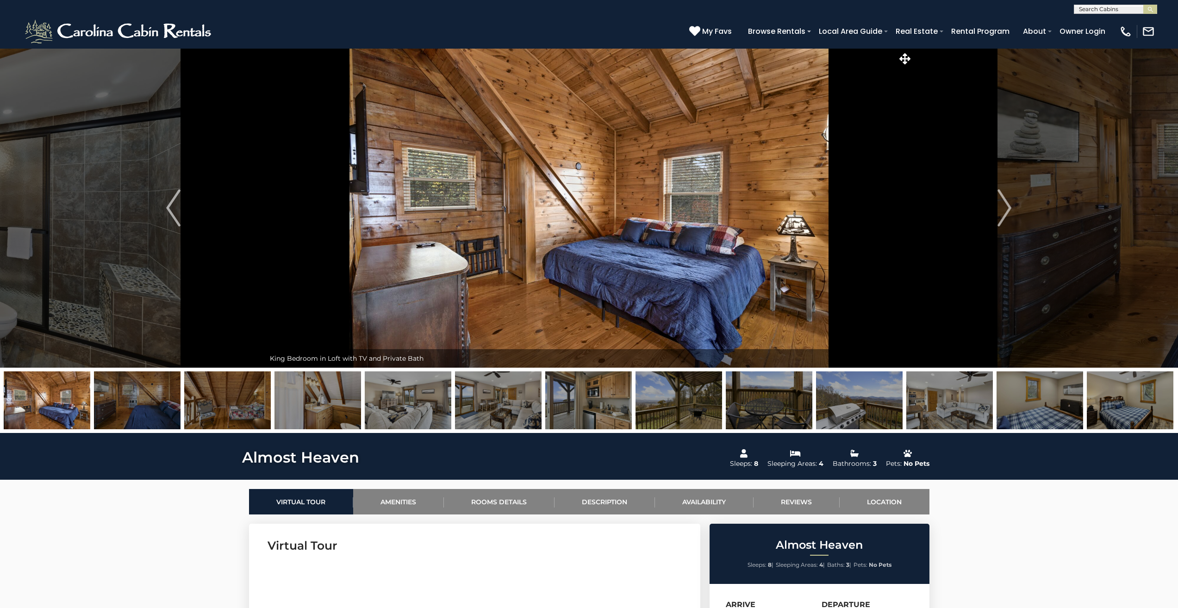
click at [1008, 204] on img "Next" at bounding box center [1004, 207] width 14 height 37
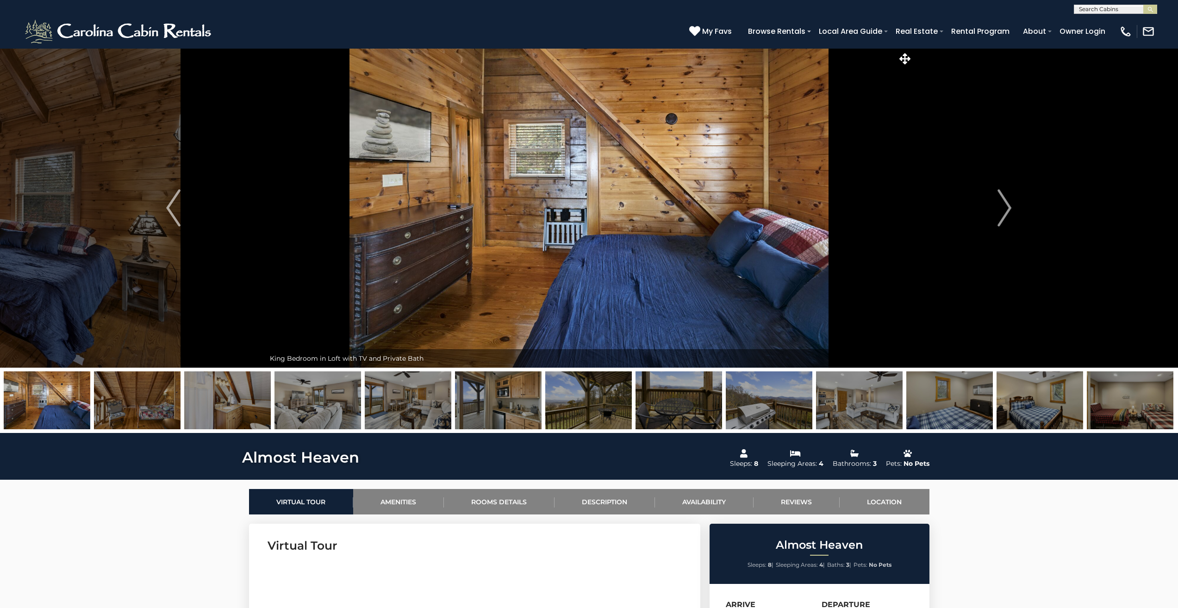
click at [1008, 204] on img "Next" at bounding box center [1004, 207] width 14 height 37
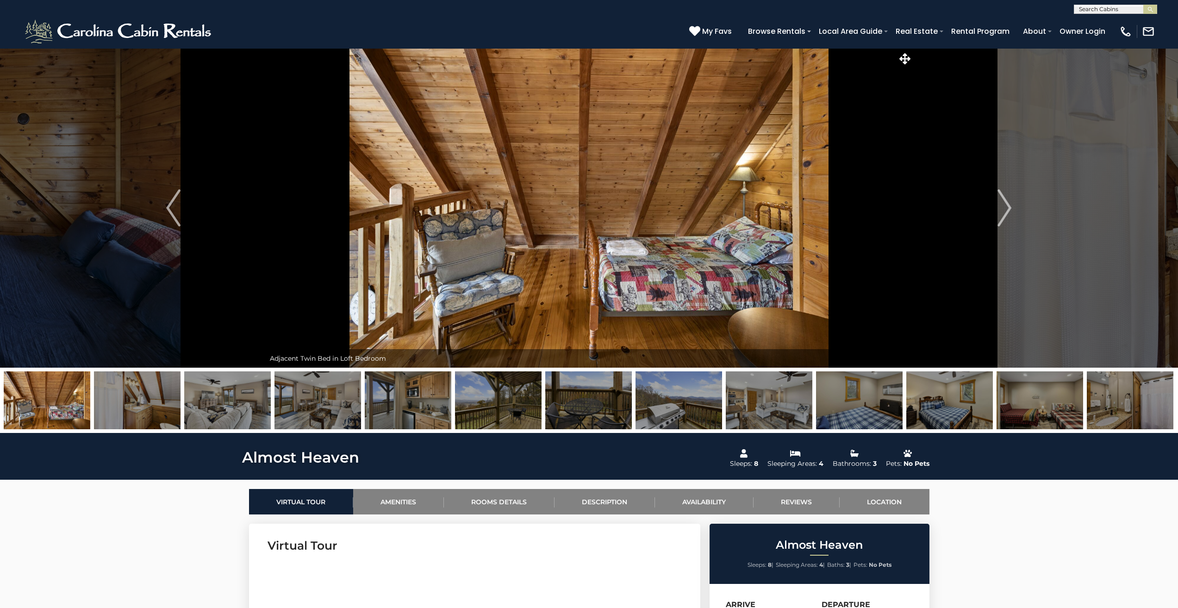
click at [1008, 204] on img "Next" at bounding box center [1004, 207] width 14 height 37
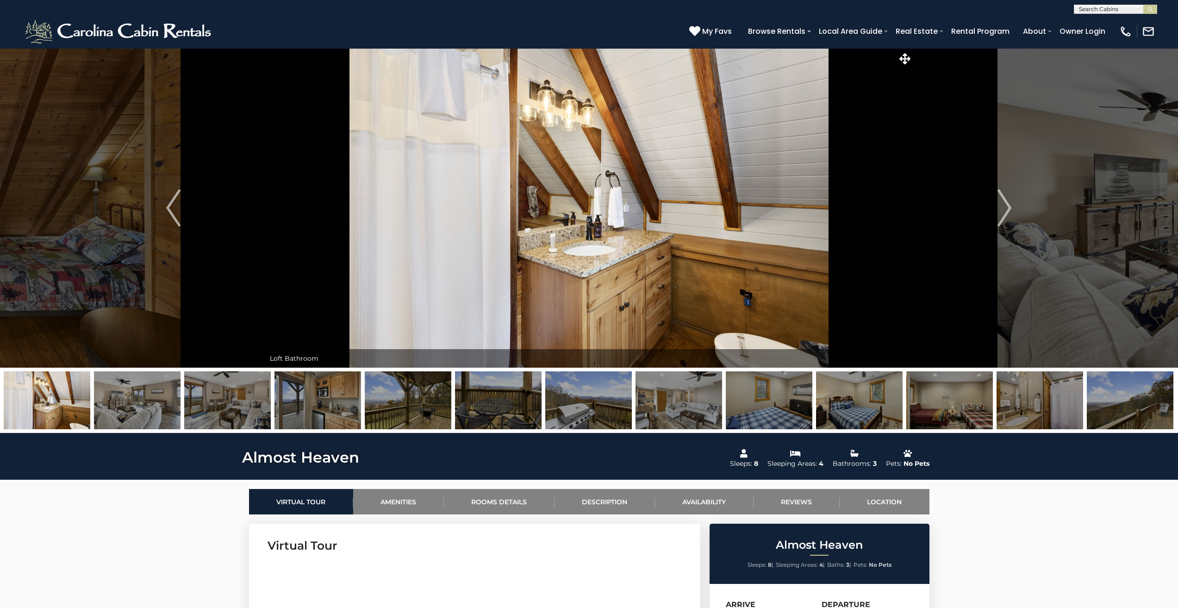
click at [1008, 204] on img "Next" at bounding box center [1004, 207] width 14 height 37
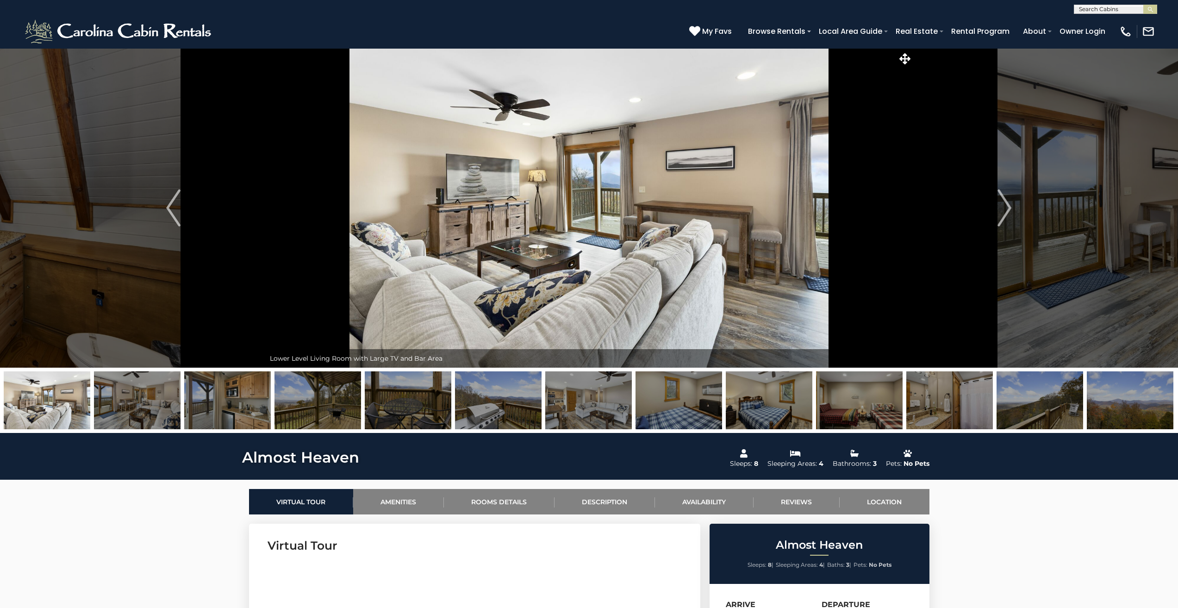
click at [1008, 204] on img "Next" at bounding box center [1004, 207] width 14 height 37
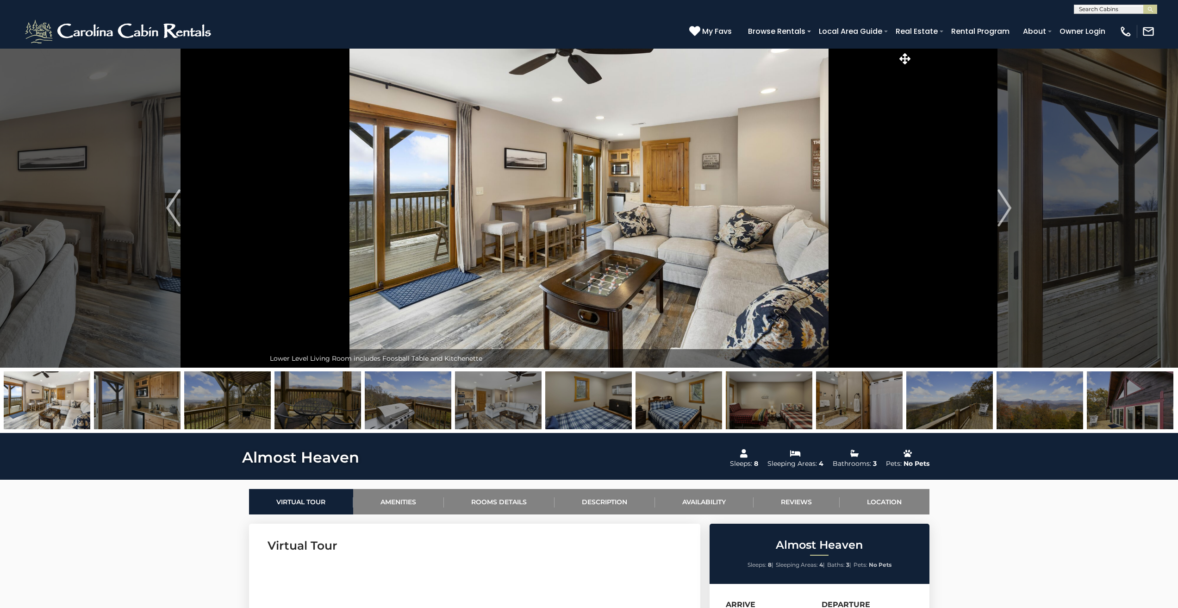
click at [1008, 204] on img "Next" at bounding box center [1004, 207] width 14 height 37
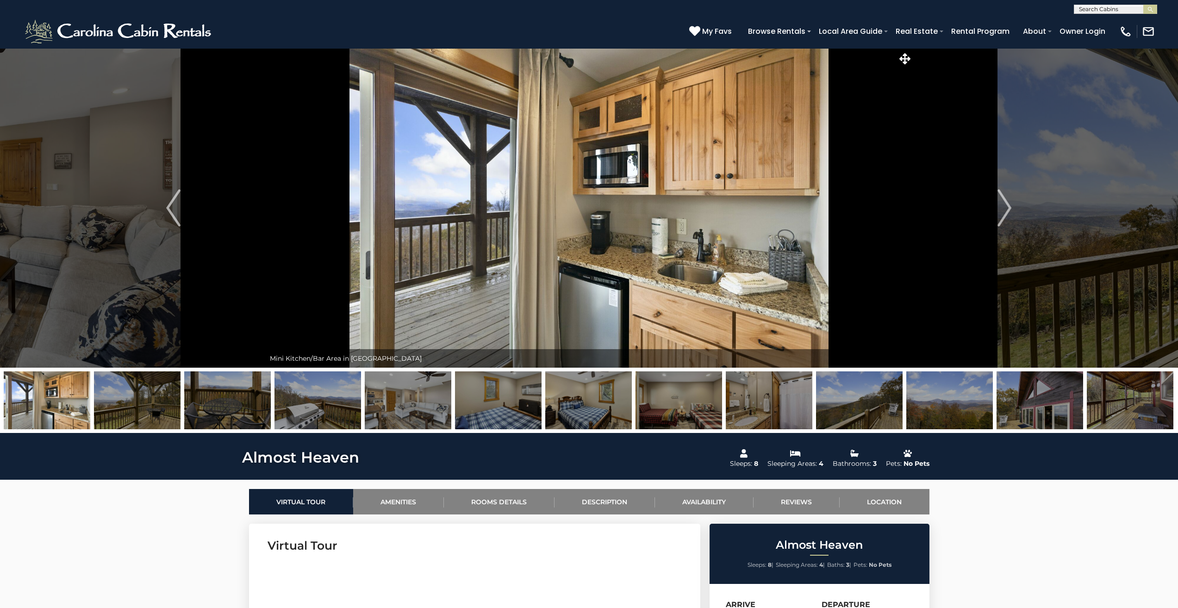
click at [1008, 204] on img "Next" at bounding box center [1004, 207] width 14 height 37
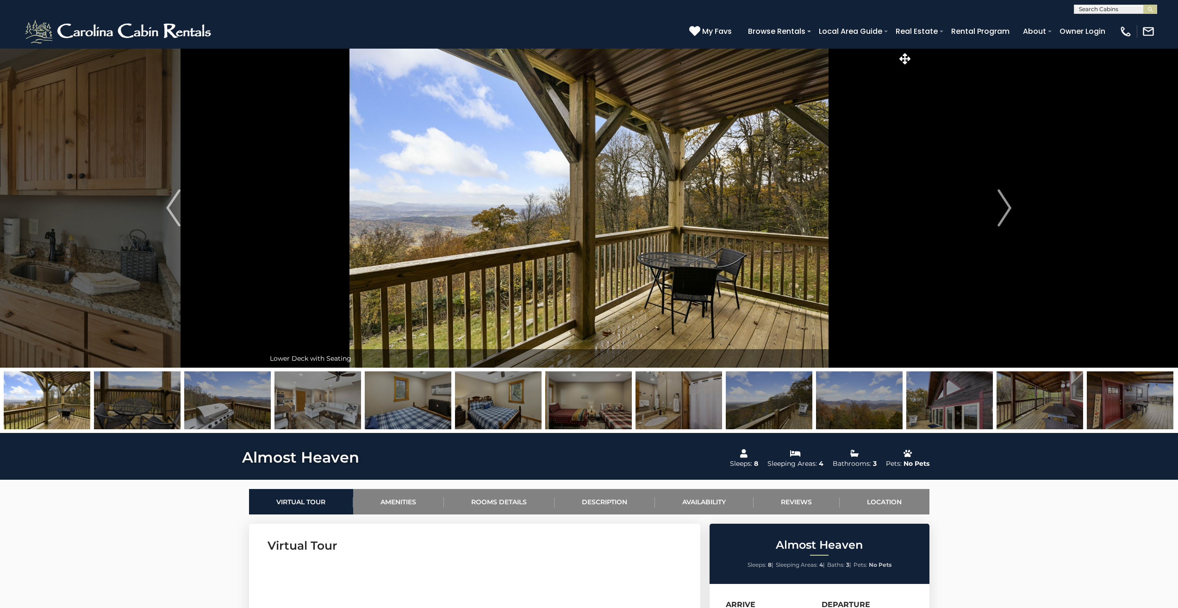
click at [1008, 204] on img "Next" at bounding box center [1004, 207] width 14 height 37
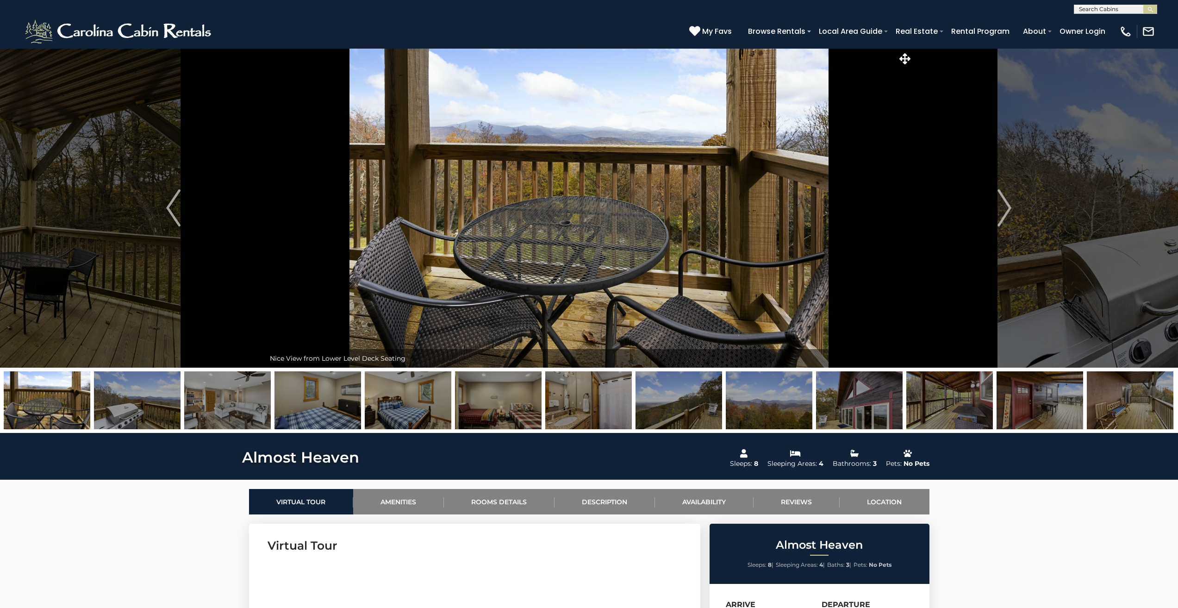
click at [1008, 204] on img "Next" at bounding box center [1004, 207] width 14 height 37
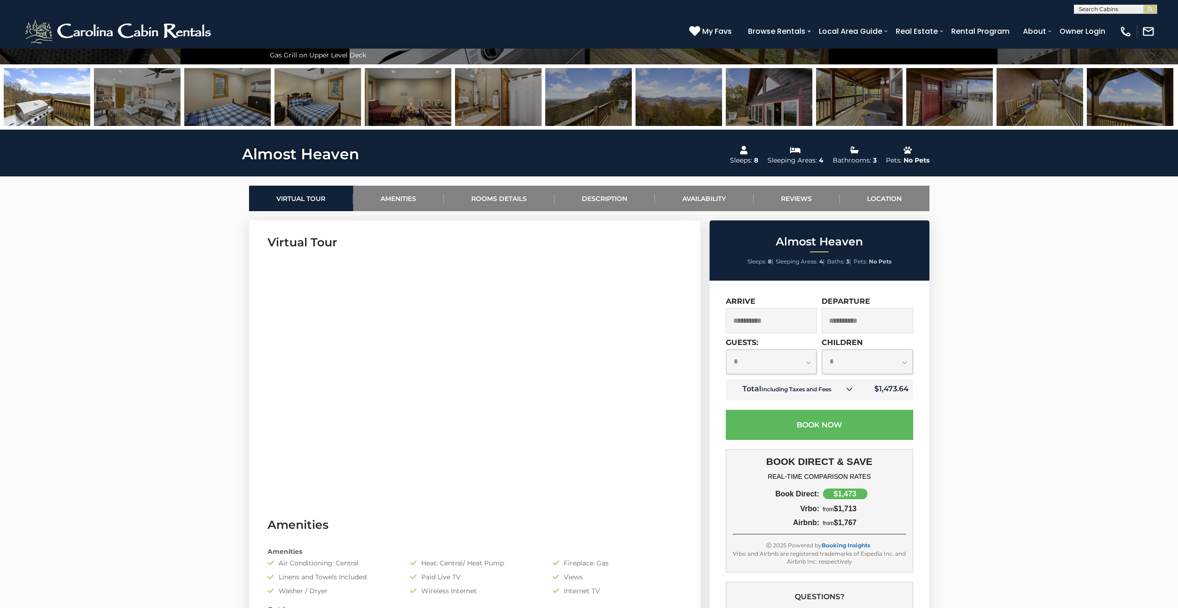
scroll to position [309, 0]
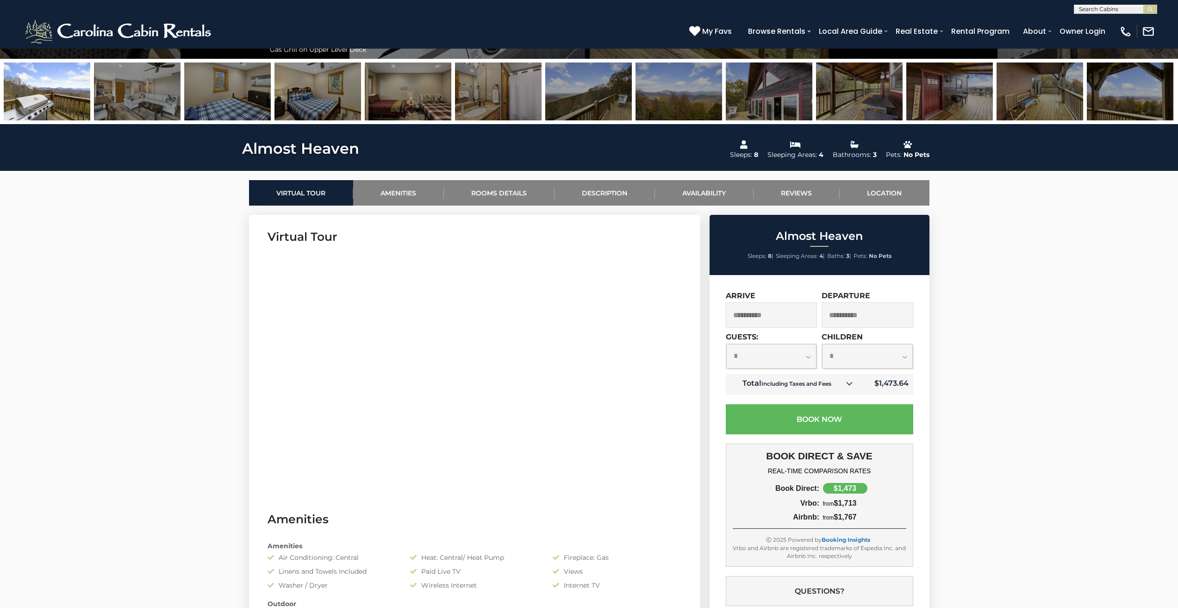
click at [811, 354] on select "**********" at bounding box center [771, 356] width 91 height 25
select select "*"
click at [726, 344] on select "**********" at bounding box center [771, 356] width 91 height 25
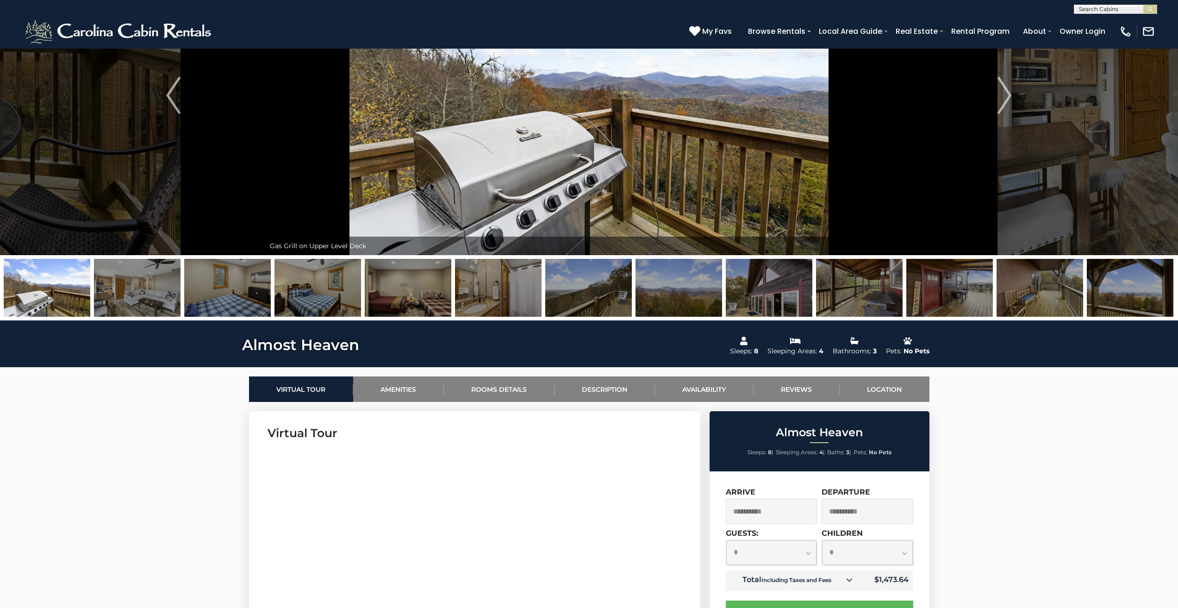
scroll to position [0, 0]
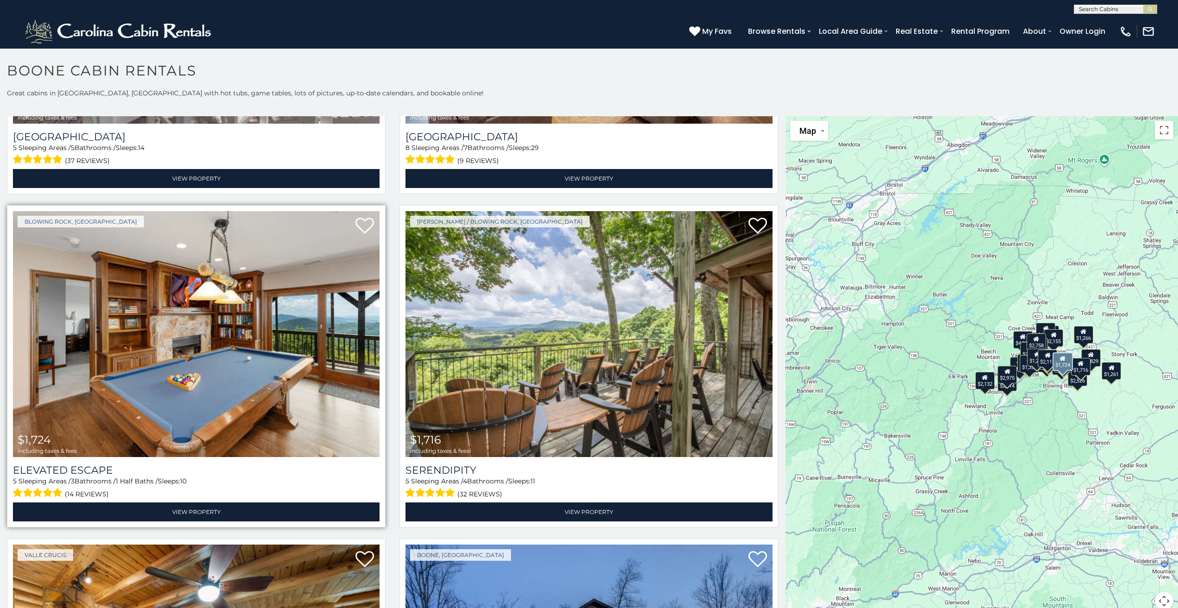
scroll to position [3085, 0]
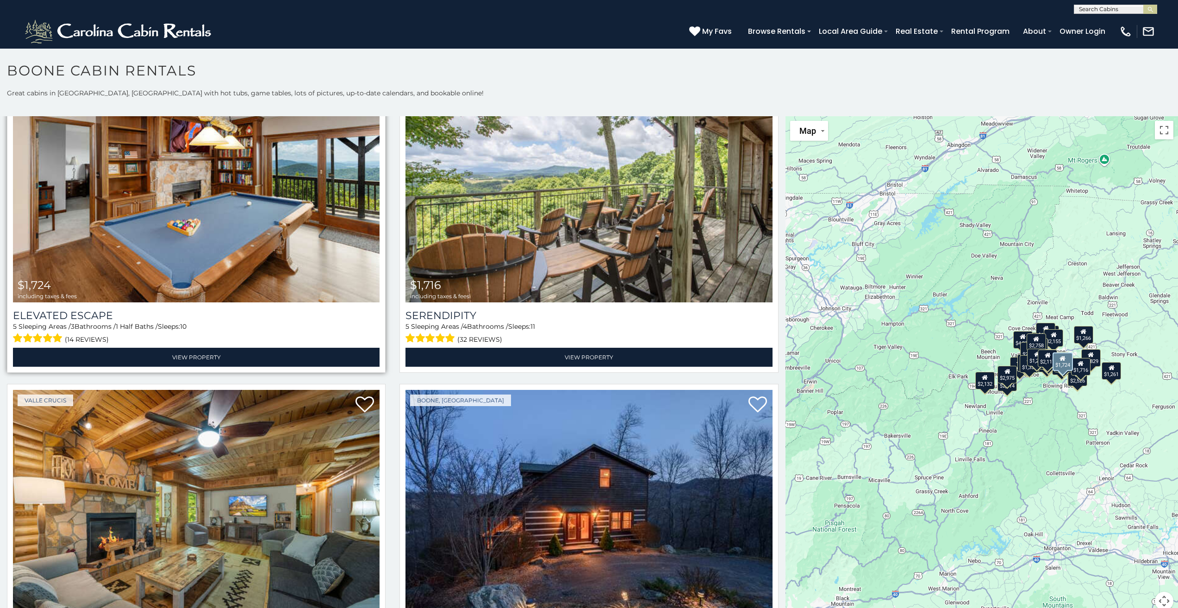
click at [158, 199] on img at bounding box center [196, 179] width 367 height 246
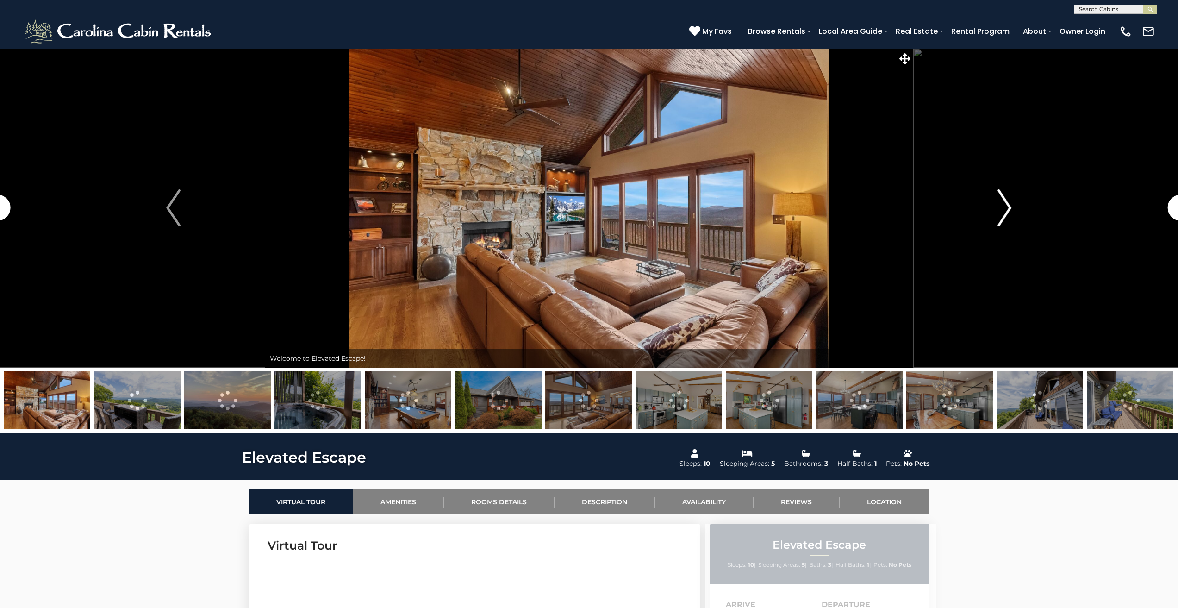
click at [1001, 205] on img "Next" at bounding box center [1004, 207] width 14 height 37
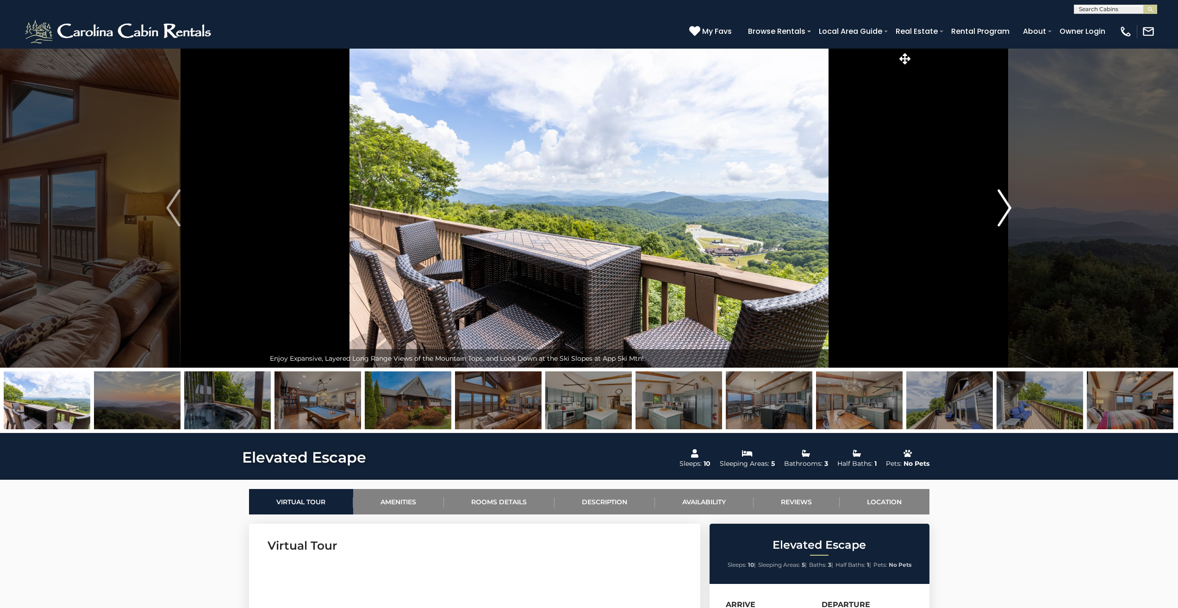
click at [1001, 205] on img "Next" at bounding box center [1004, 207] width 14 height 37
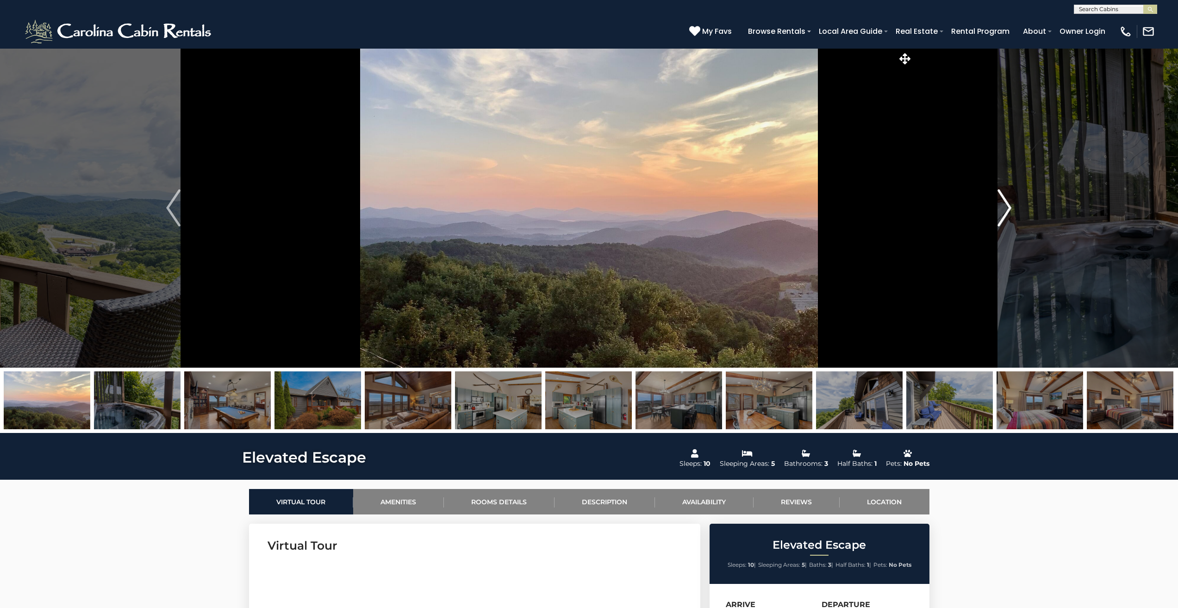
click at [1001, 205] on img "Next" at bounding box center [1004, 207] width 14 height 37
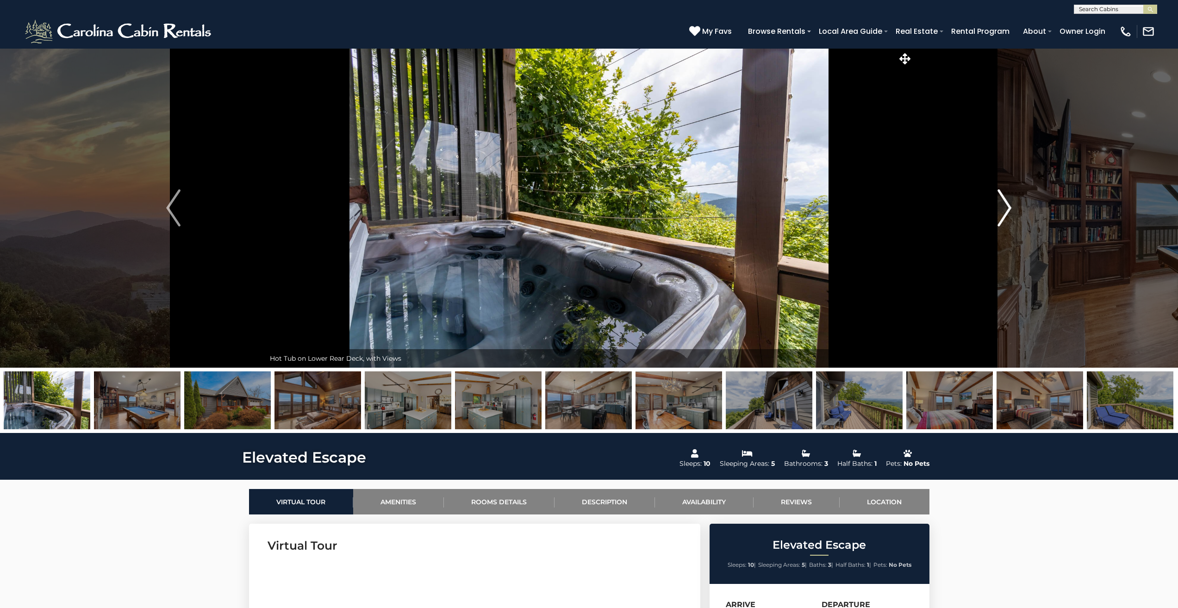
click at [1001, 205] on img "Next" at bounding box center [1004, 207] width 14 height 37
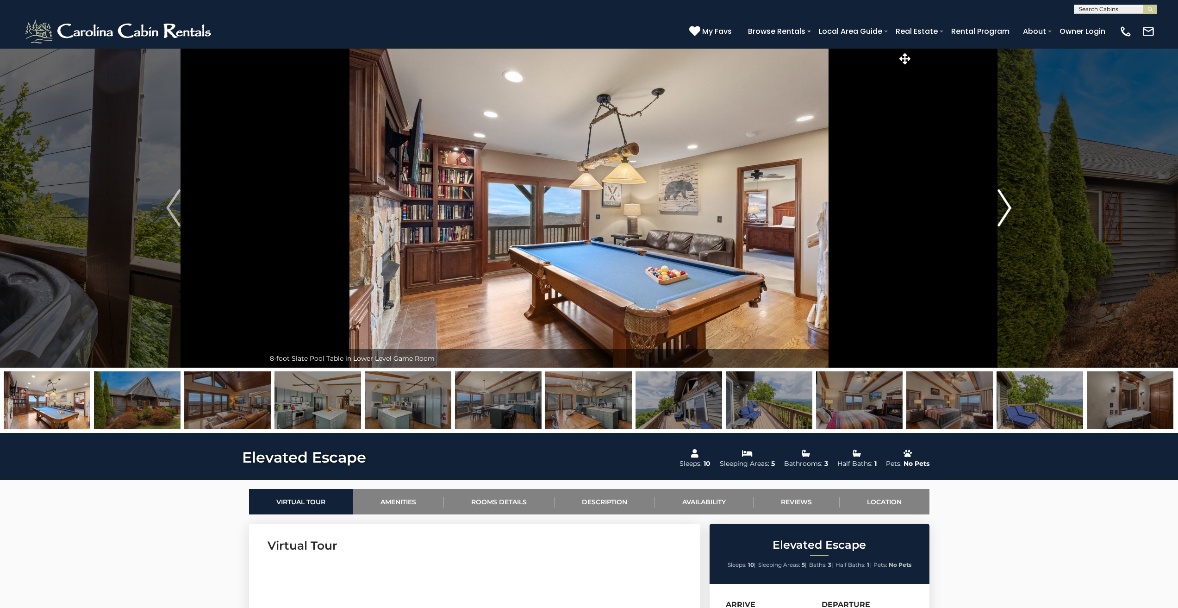
click at [1001, 205] on img "Next" at bounding box center [1004, 207] width 14 height 37
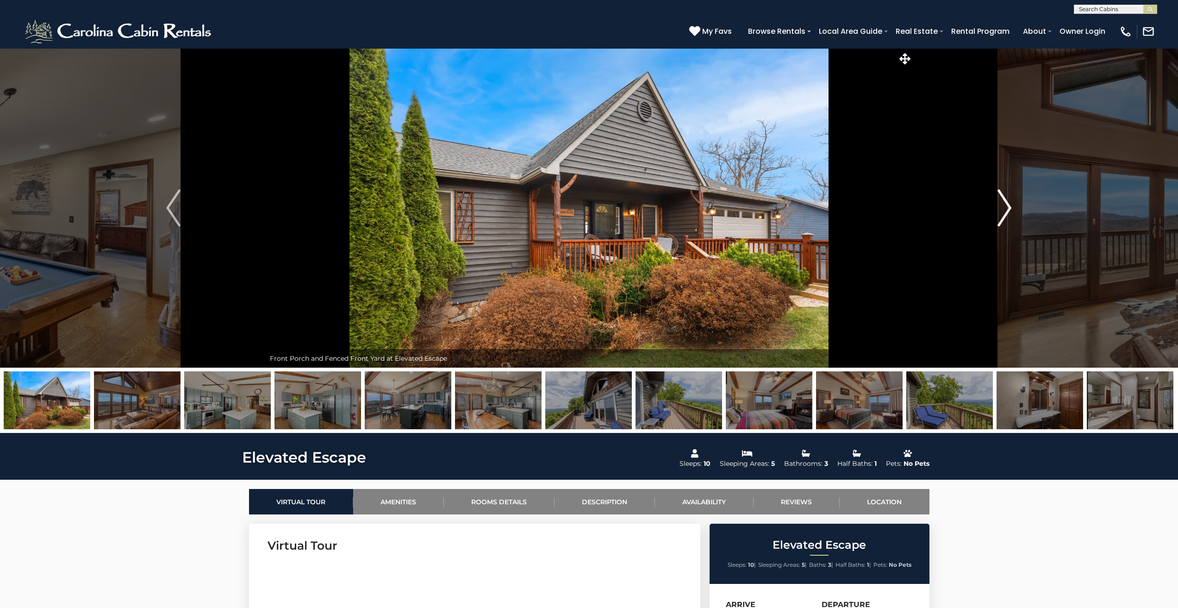
click at [1001, 205] on img "Next" at bounding box center [1004, 207] width 14 height 37
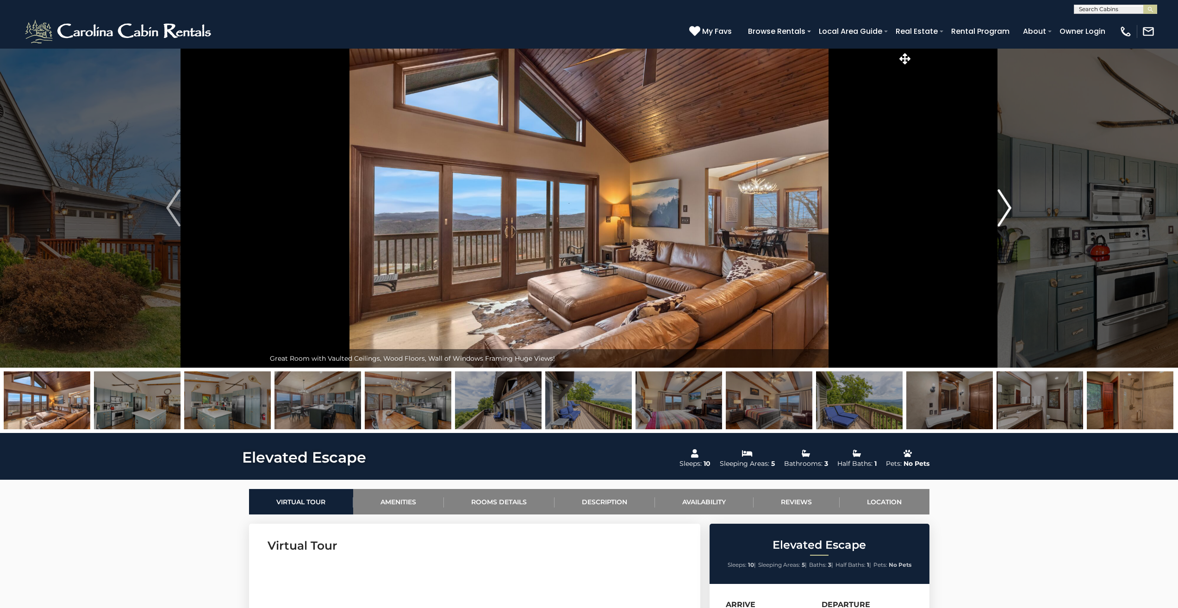
click at [1001, 205] on img "Next" at bounding box center [1004, 207] width 14 height 37
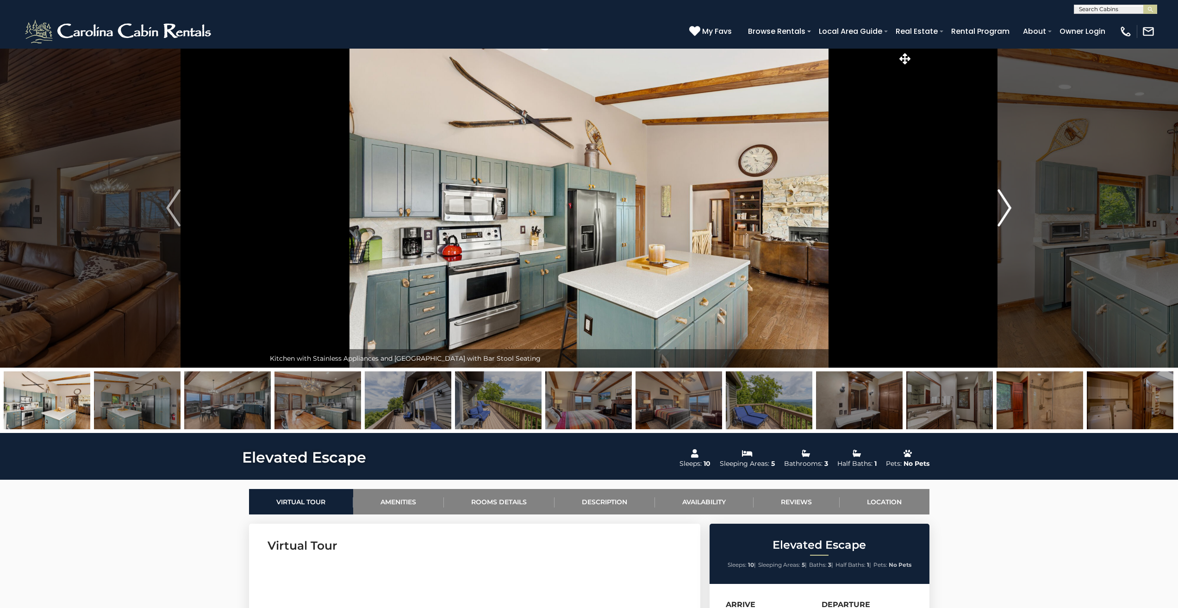
click at [1001, 205] on img "Next" at bounding box center [1004, 207] width 14 height 37
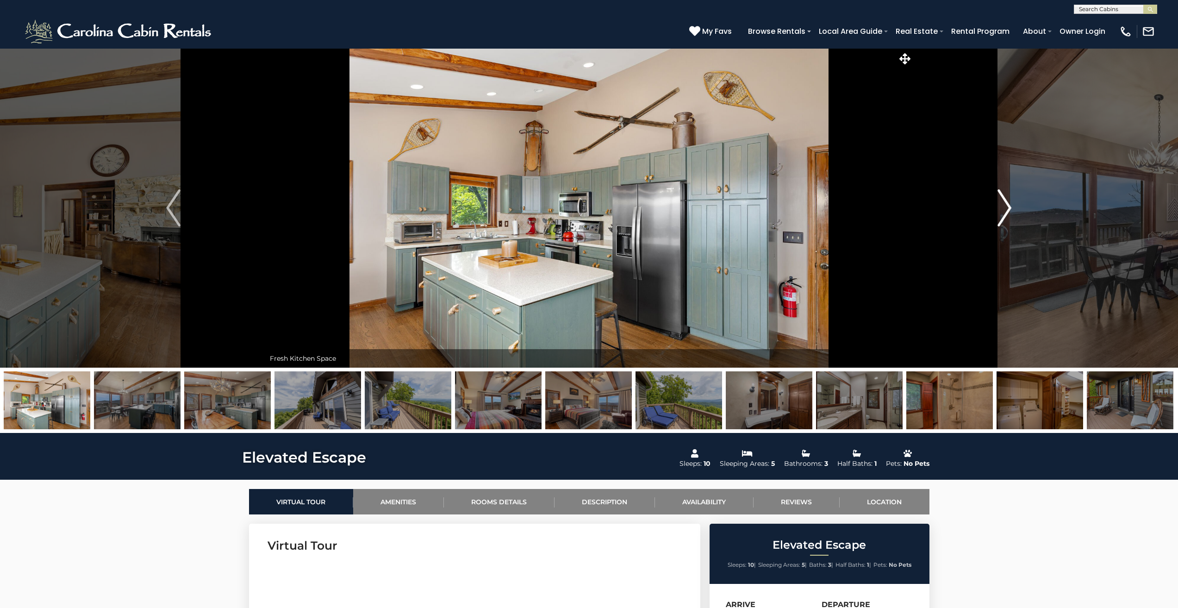
click at [1001, 205] on img "Next" at bounding box center [1004, 207] width 14 height 37
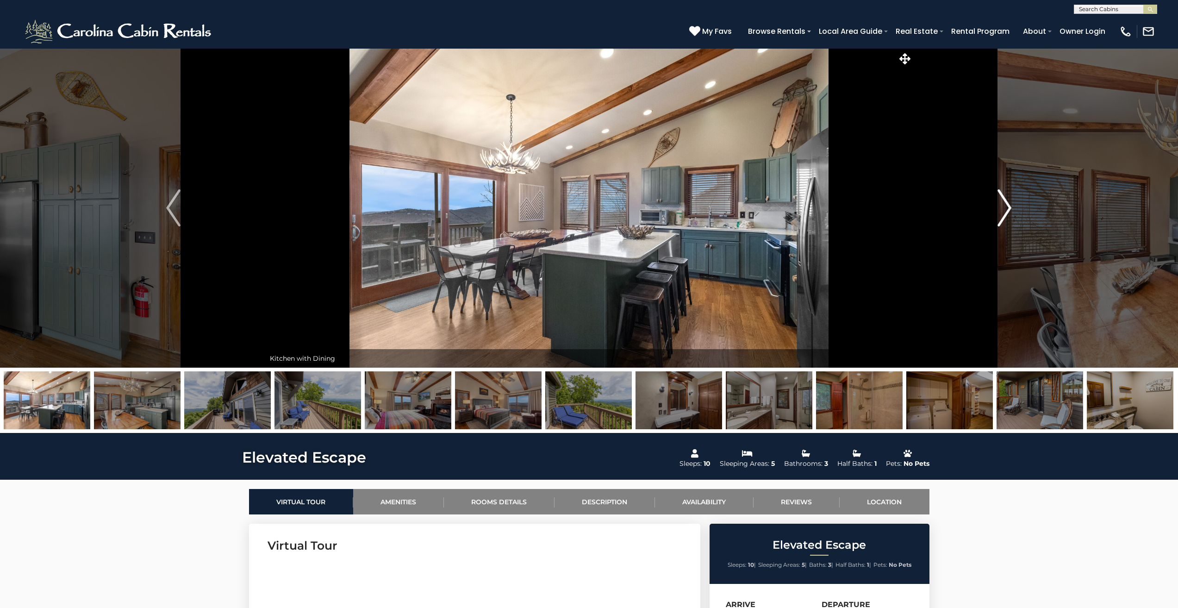
click at [1001, 205] on img "Next" at bounding box center [1004, 207] width 14 height 37
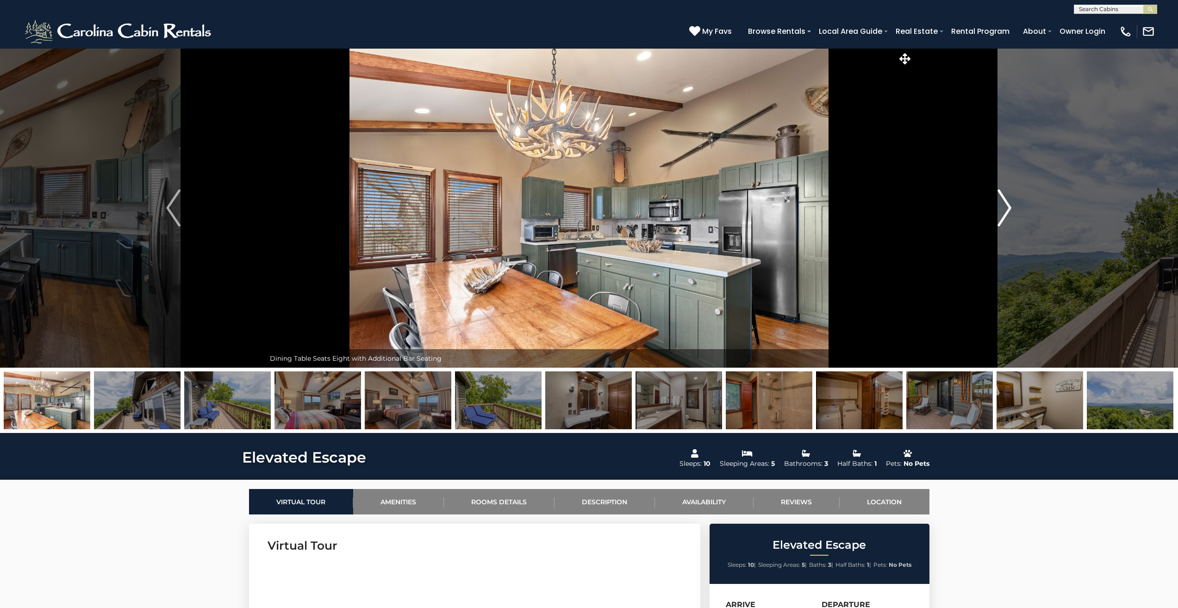
click at [1001, 205] on img "Next" at bounding box center [1004, 207] width 14 height 37
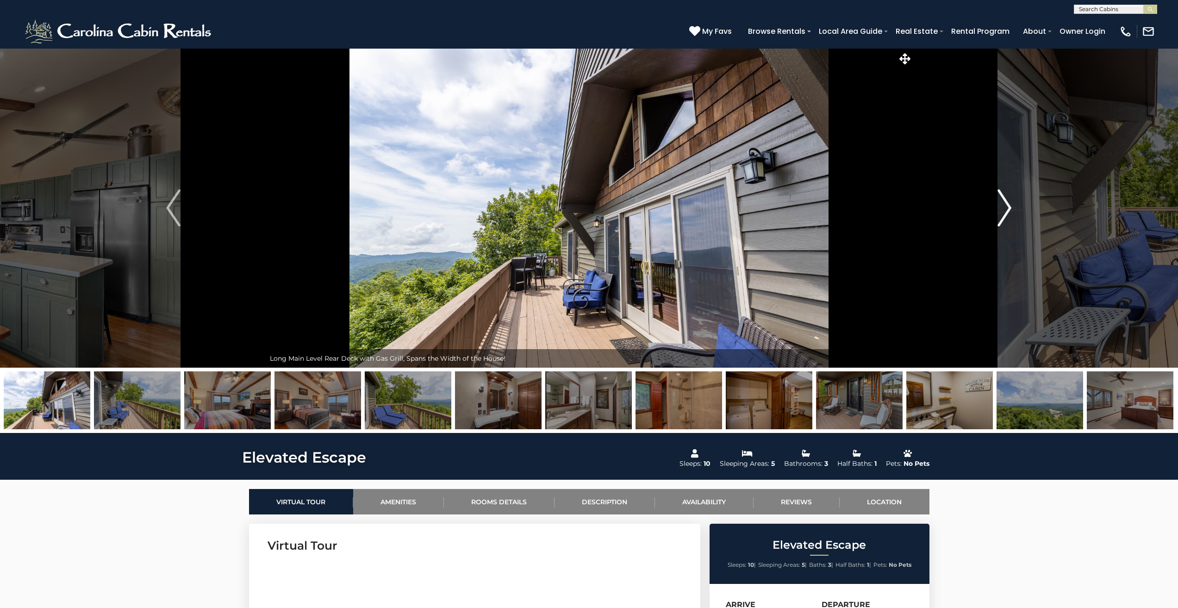
click at [1001, 205] on img "Next" at bounding box center [1004, 207] width 14 height 37
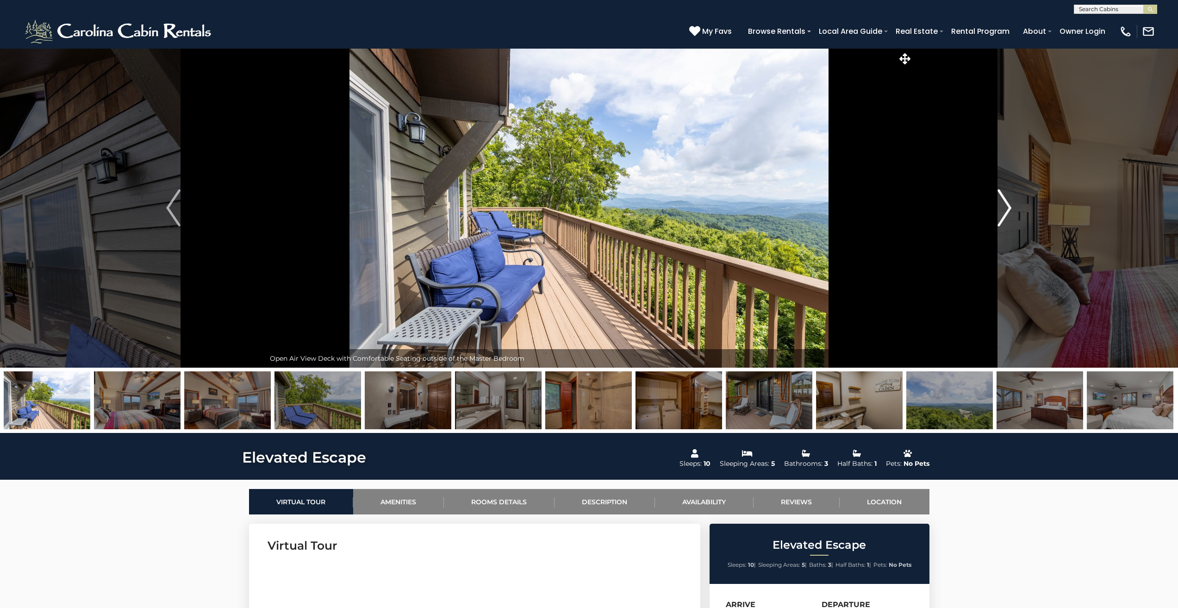
click at [1001, 205] on img "Next" at bounding box center [1004, 207] width 14 height 37
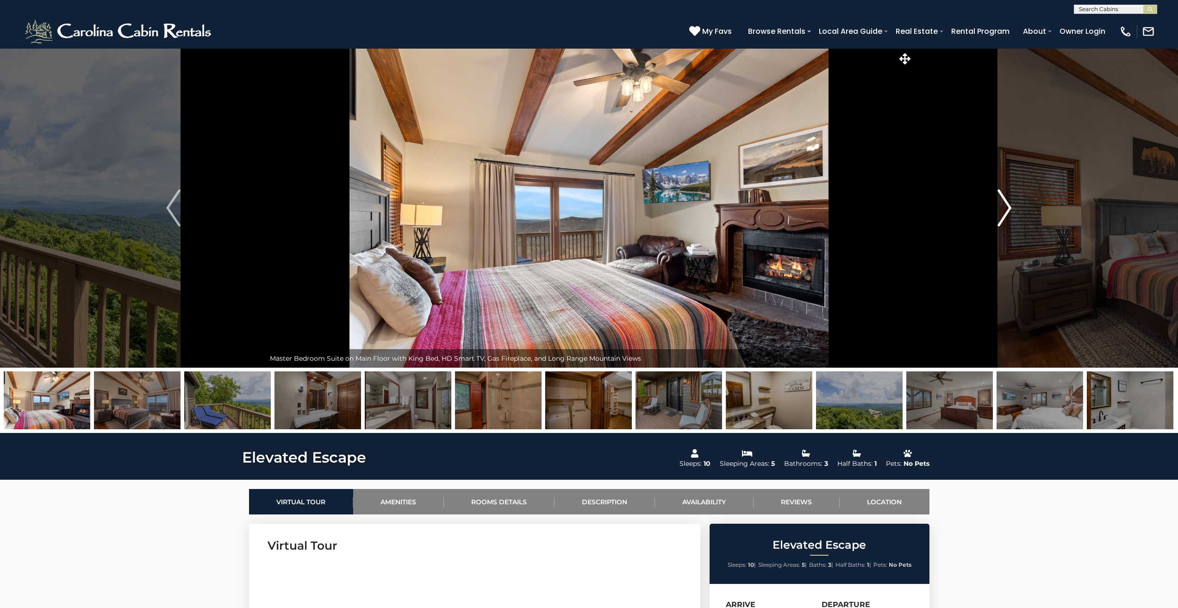
click at [1001, 205] on img "Next" at bounding box center [1004, 207] width 14 height 37
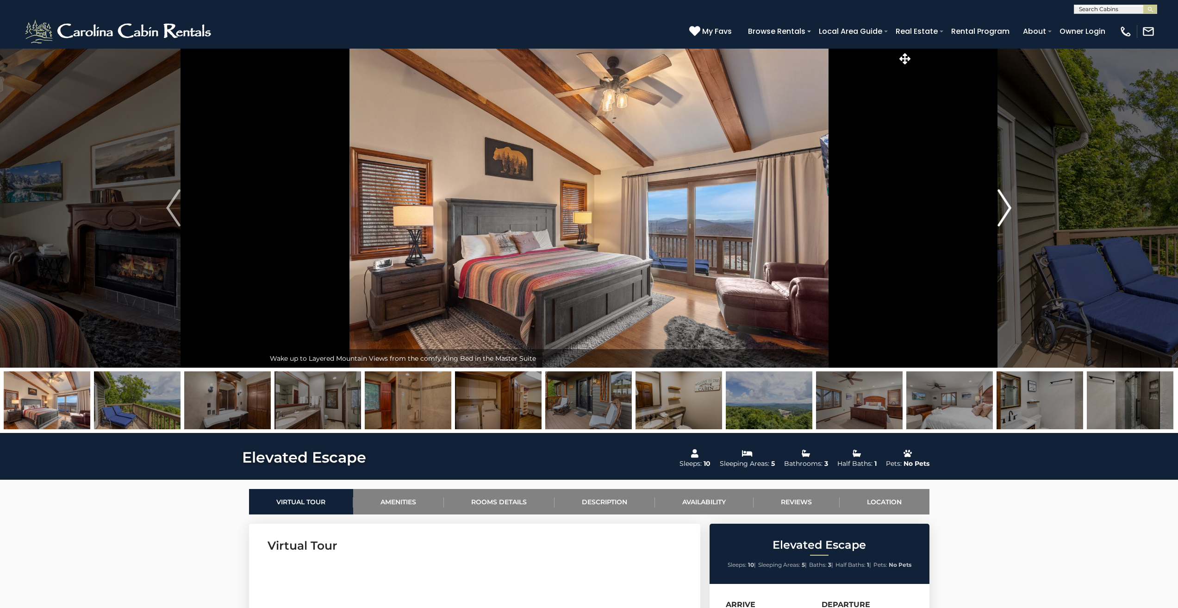
click at [1001, 205] on img "Next" at bounding box center [1004, 207] width 14 height 37
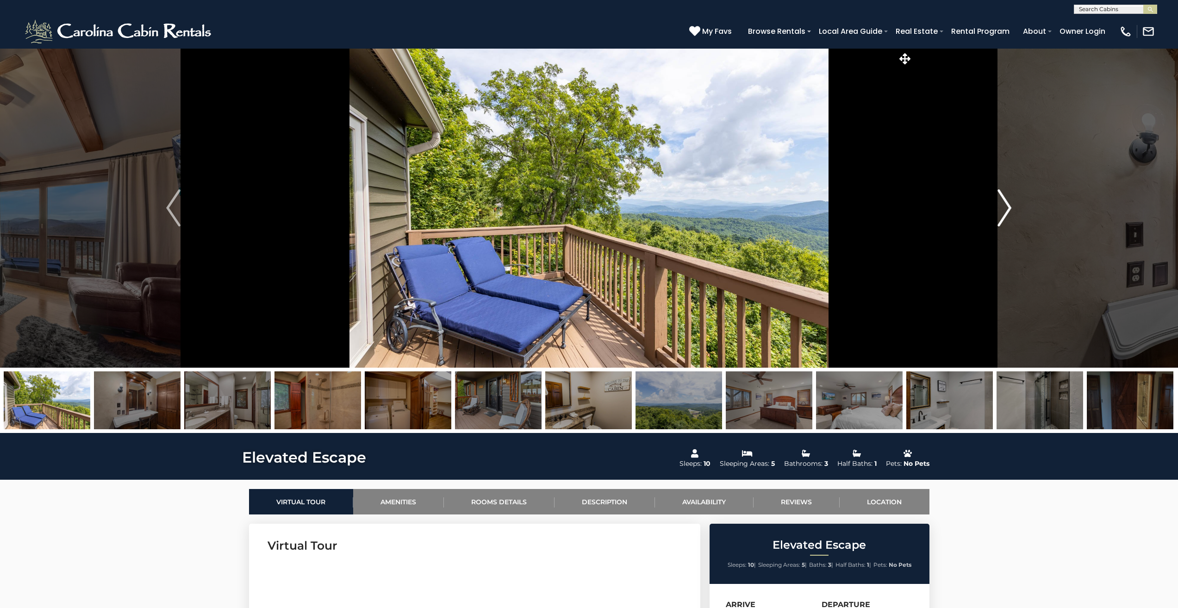
click at [1001, 205] on img "Next" at bounding box center [1004, 207] width 14 height 37
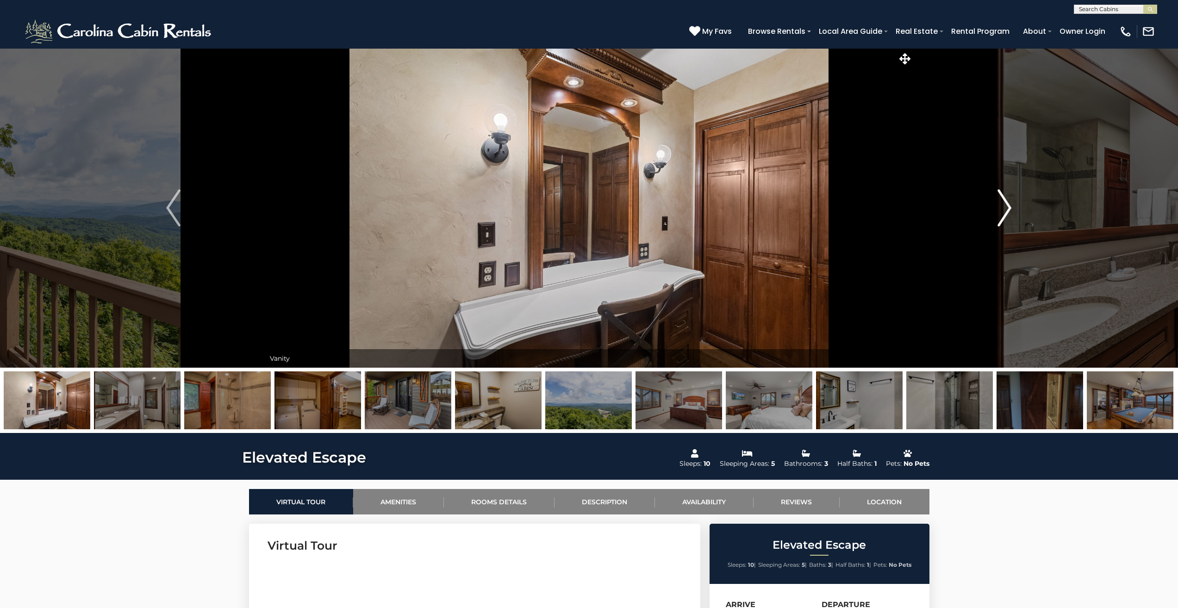
click at [1001, 205] on img "Next" at bounding box center [1004, 207] width 14 height 37
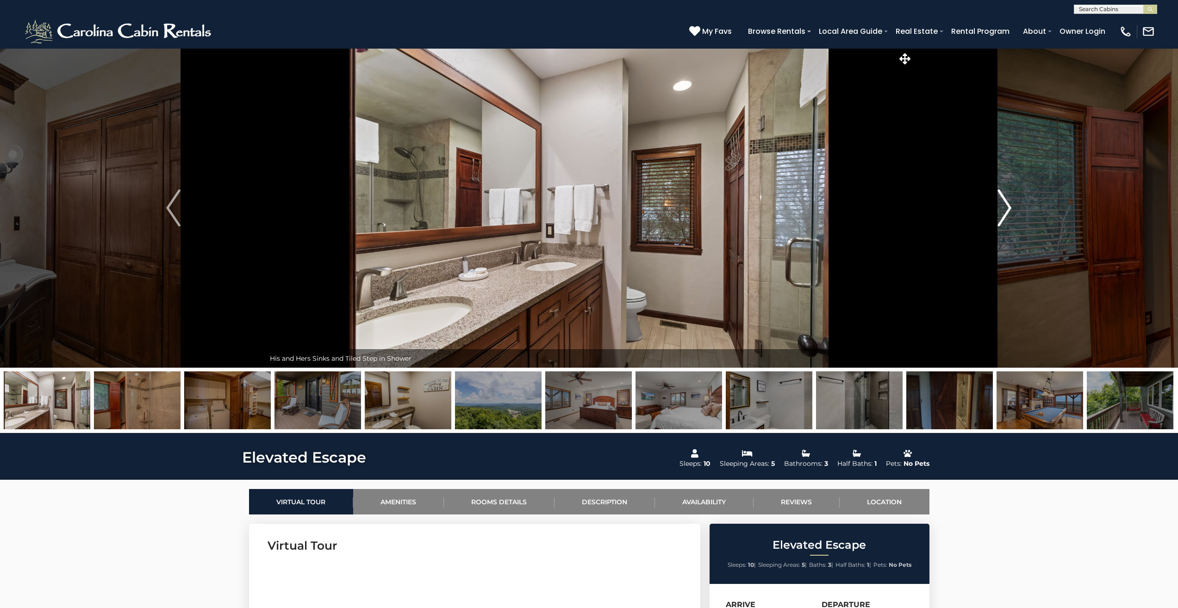
click at [1001, 205] on img "Next" at bounding box center [1004, 207] width 14 height 37
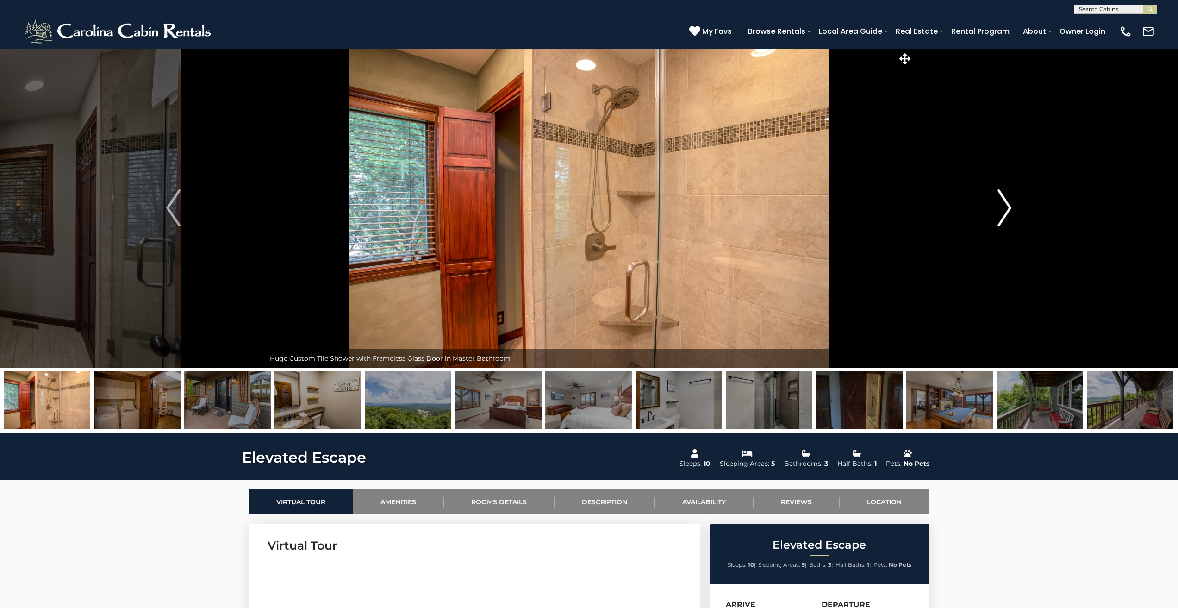
click at [1001, 205] on img "Next" at bounding box center [1004, 207] width 14 height 37
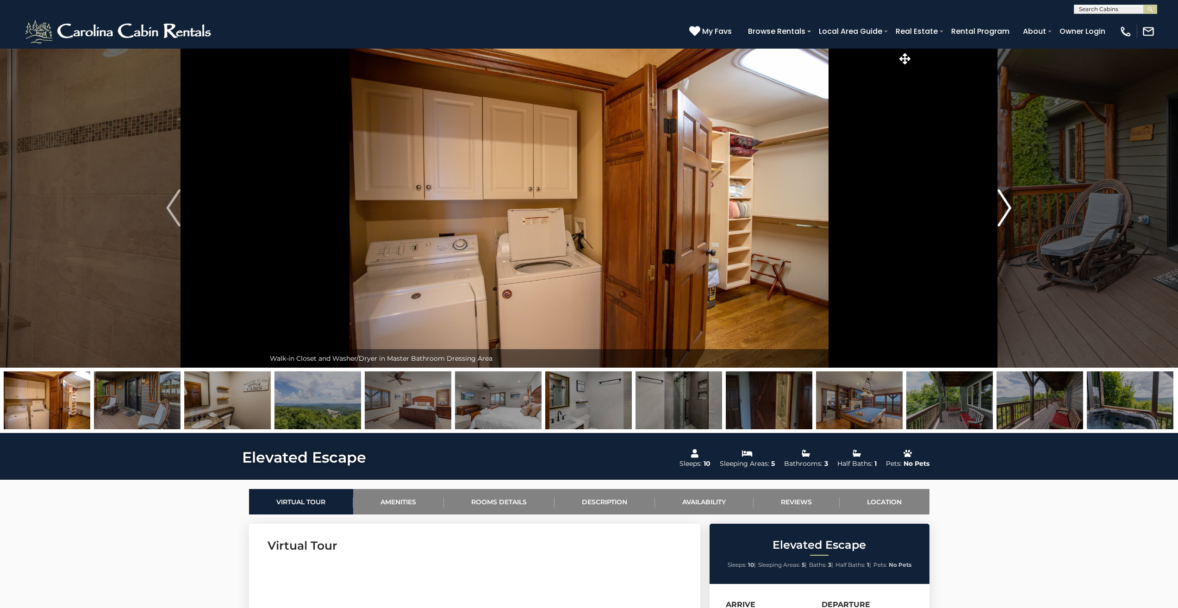
click at [1001, 205] on img "Next" at bounding box center [1004, 207] width 14 height 37
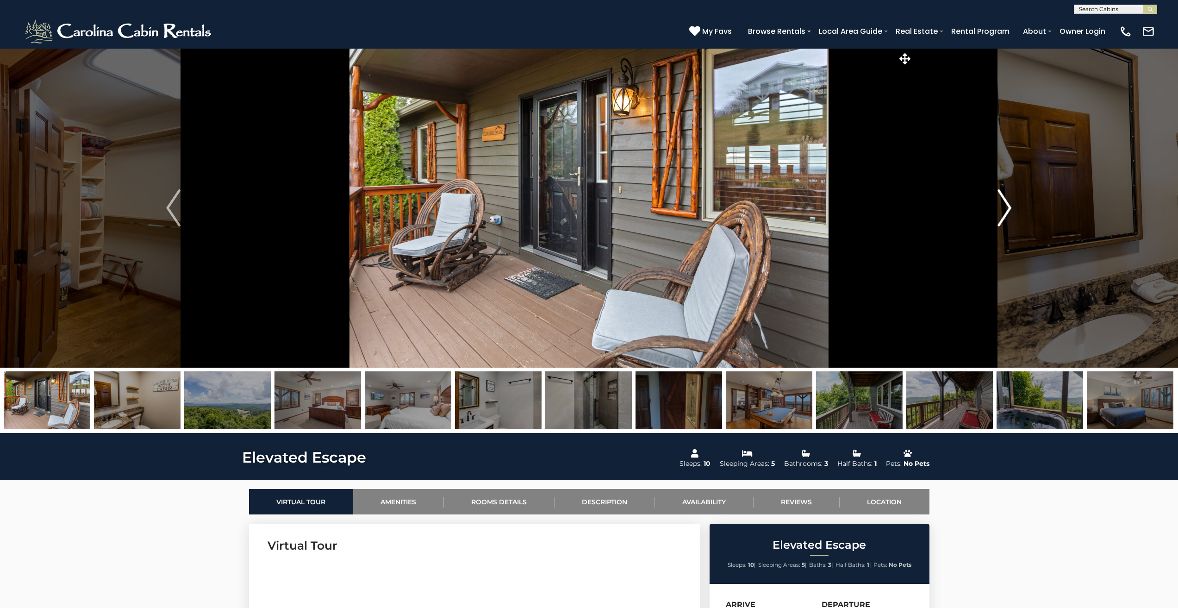
click at [1001, 205] on img "Next" at bounding box center [1004, 207] width 14 height 37
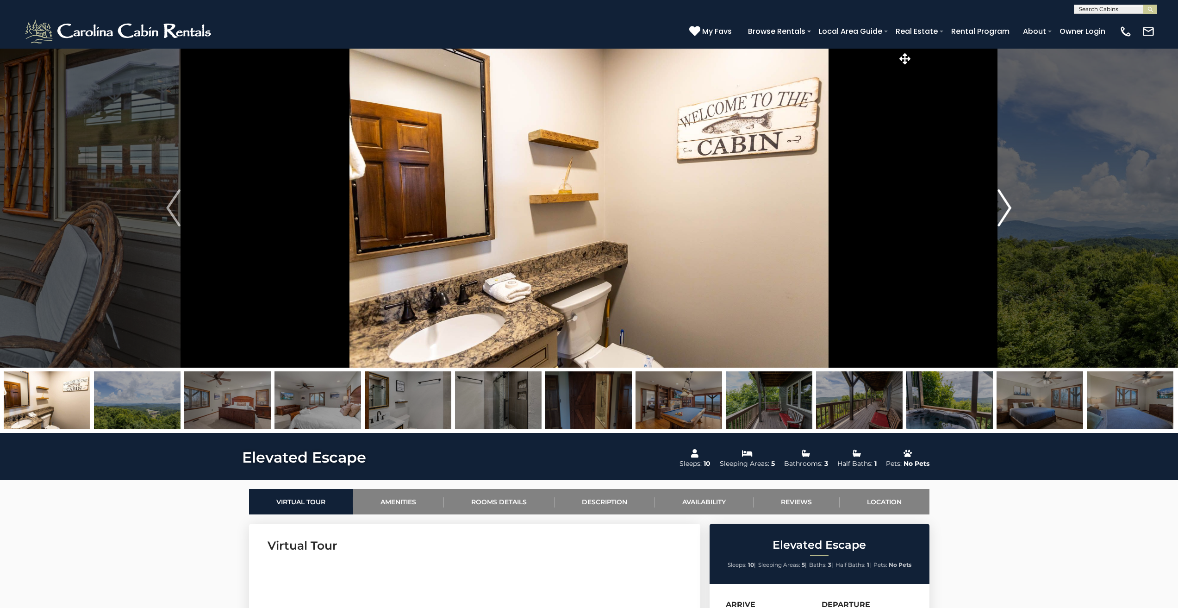
click at [1001, 205] on img "Next" at bounding box center [1004, 207] width 14 height 37
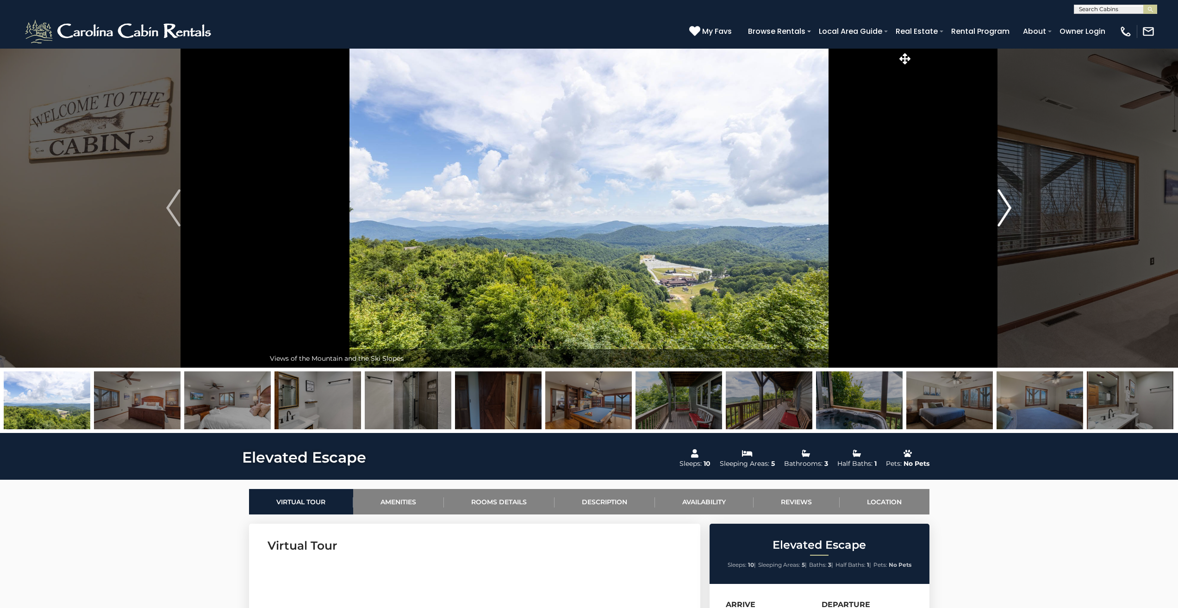
click at [1001, 205] on img "Next" at bounding box center [1004, 207] width 14 height 37
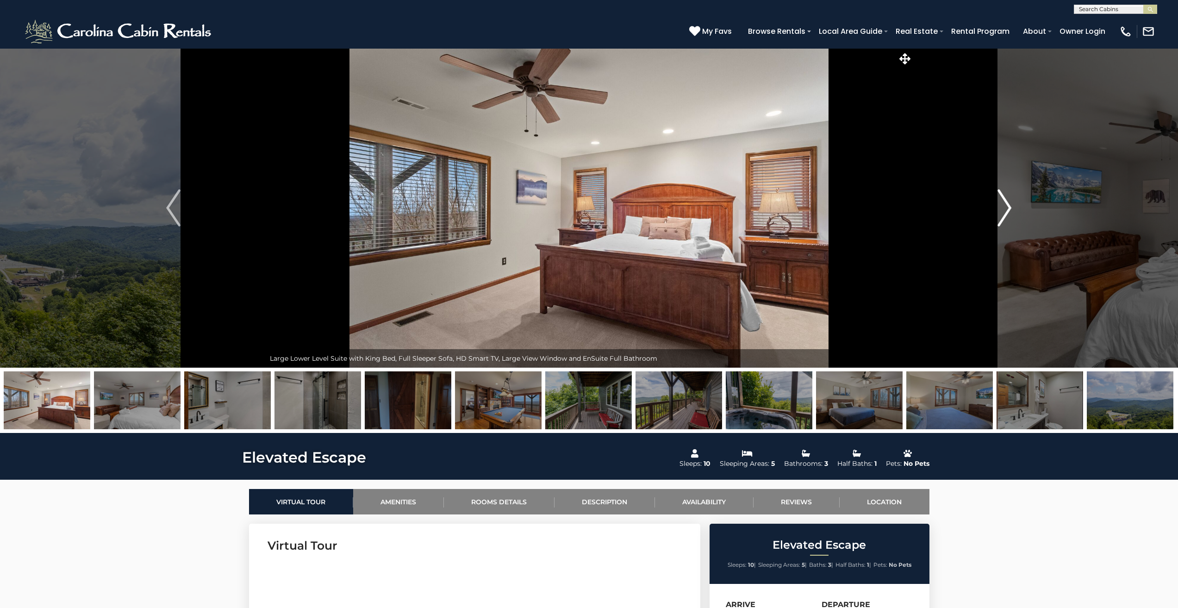
click at [1001, 205] on img "Next" at bounding box center [1004, 207] width 14 height 37
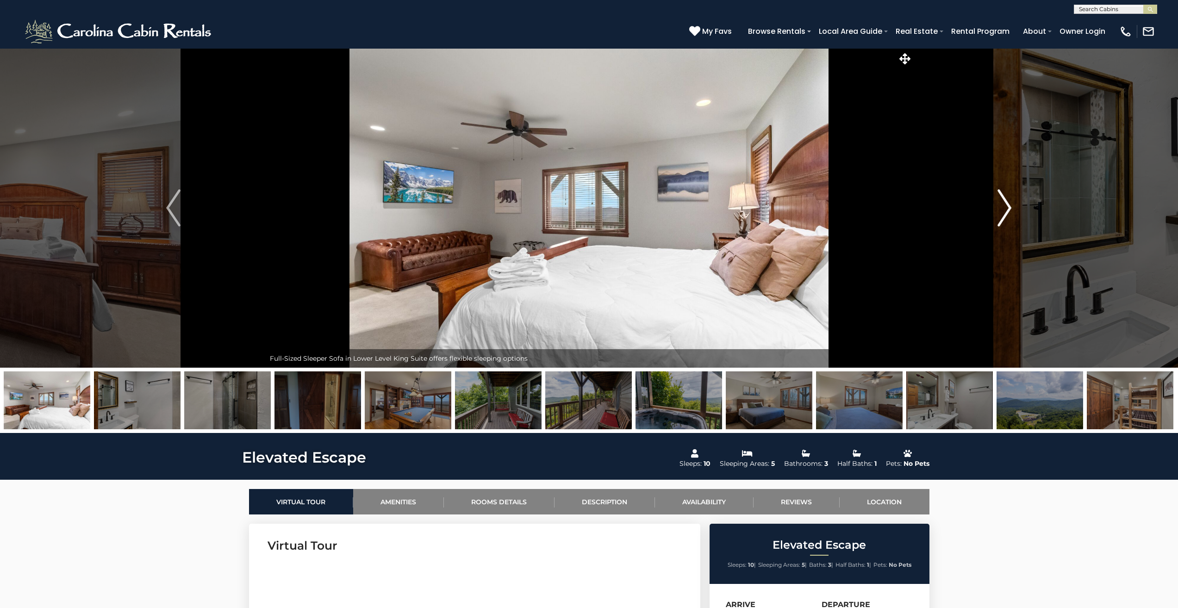
click at [1001, 205] on img "Next" at bounding box center [1004, 207] width 14 height 37
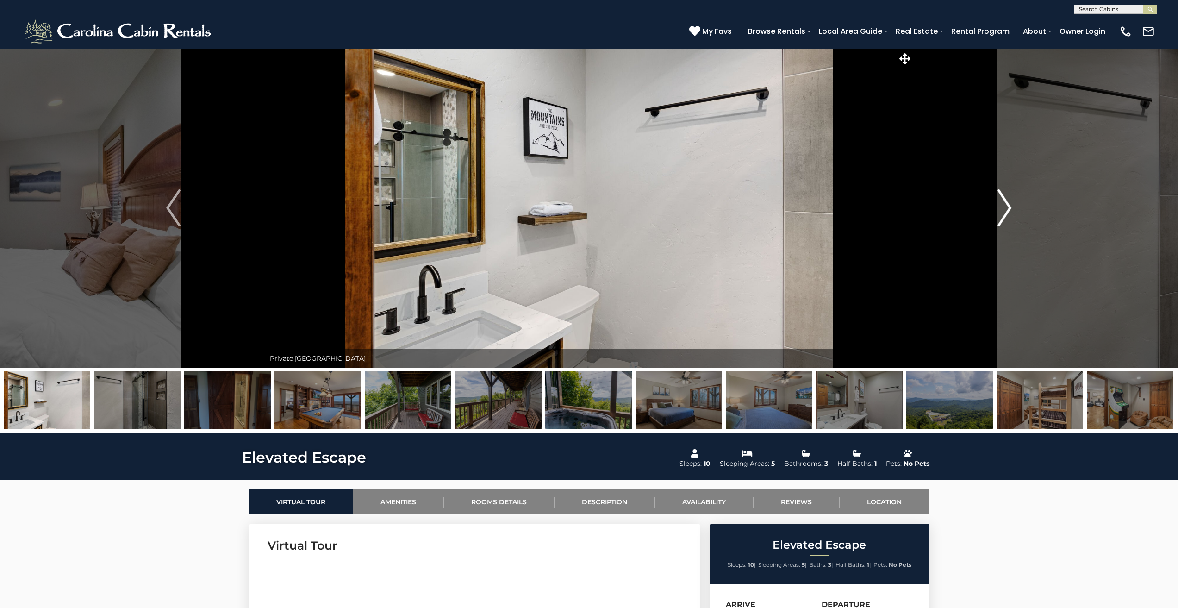
click at [1001, 205] on img "Next" at bounding box center [1004, 207] width 14 height 37
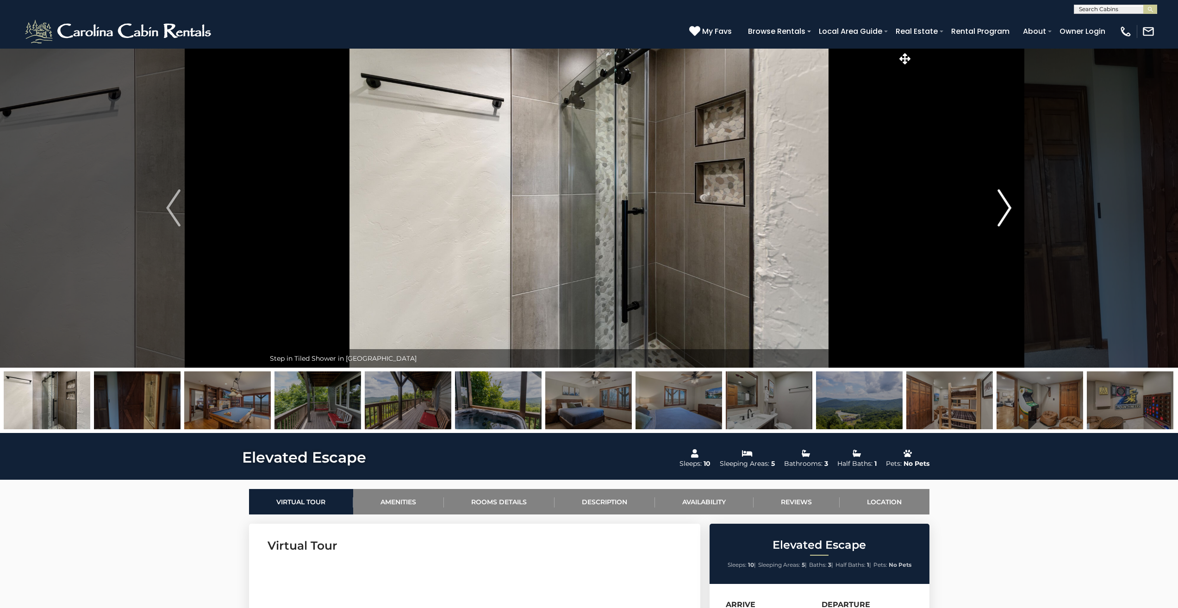
click at [1001, 205] on img "Next" at bounding box center [1004, 207] width 14 height 37
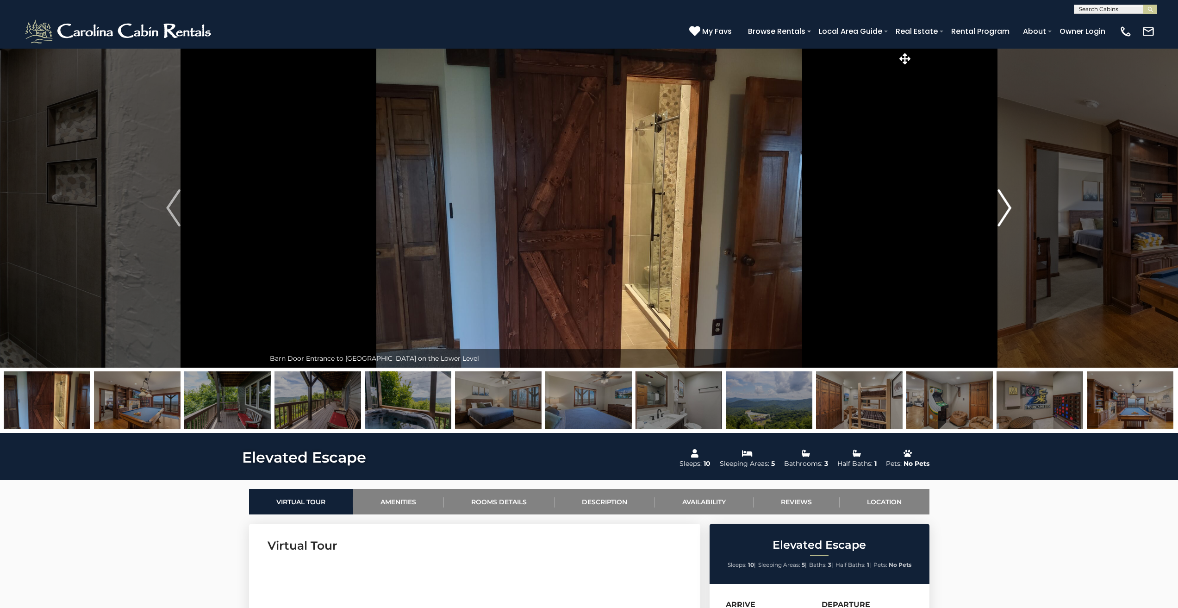
click at [1001, 205] on img "Next" at bounding box center [1004, 207] width 14 height 37
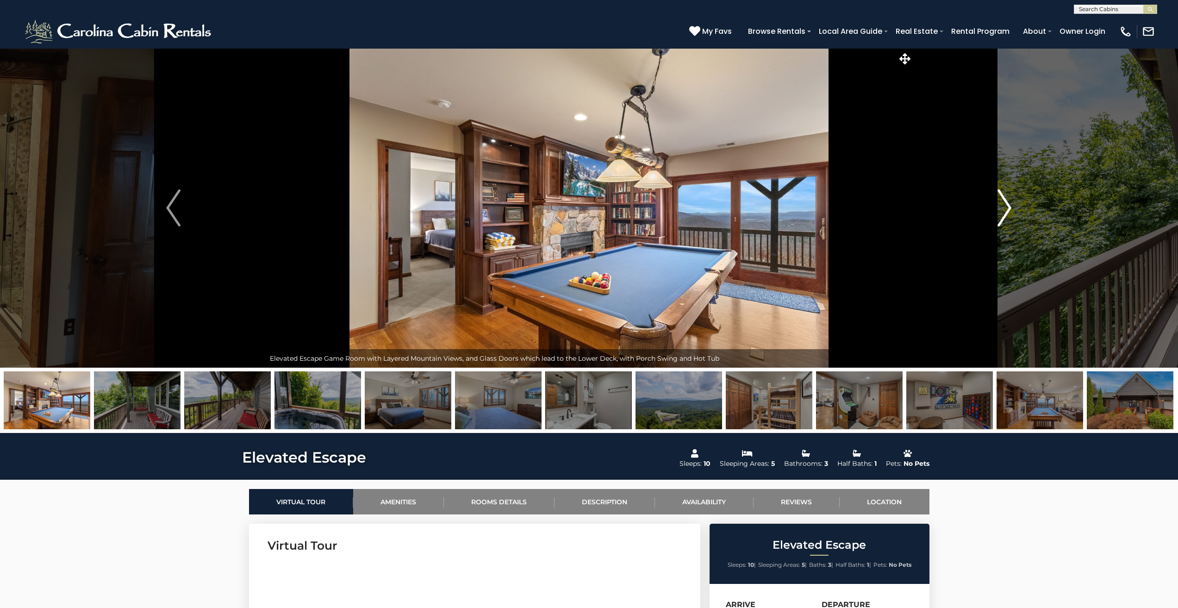
click at [1001, 205] on img "Next" at bounding box center [1004, 207] width 14 height 37
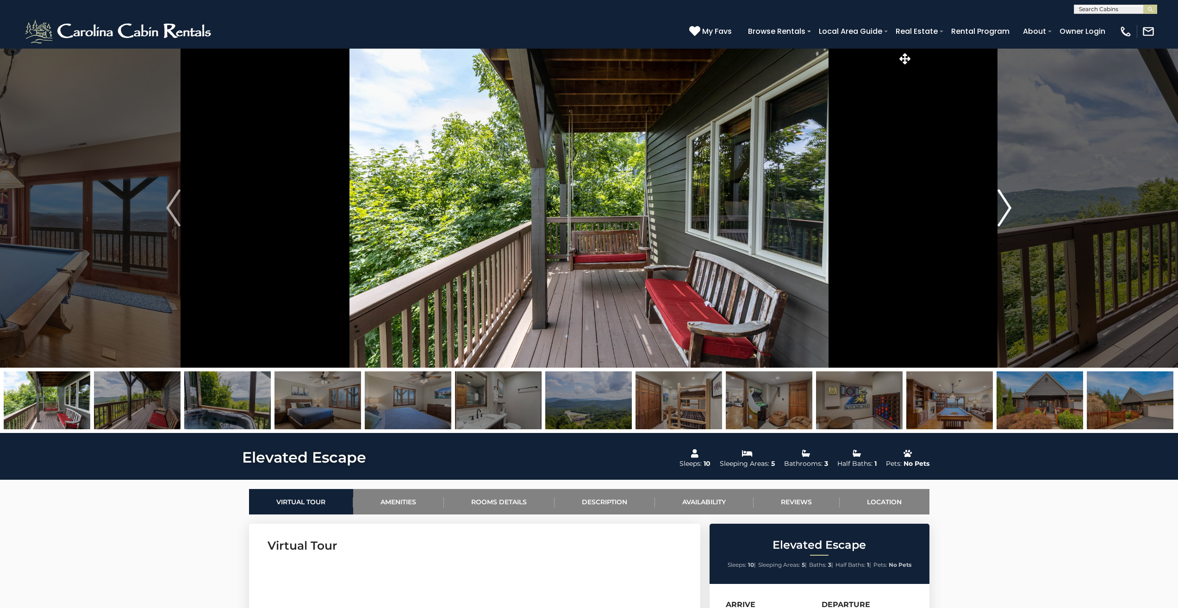
click at [1001, 205] on img "Next" at bounding box center [1004, 207] width 14 height 37
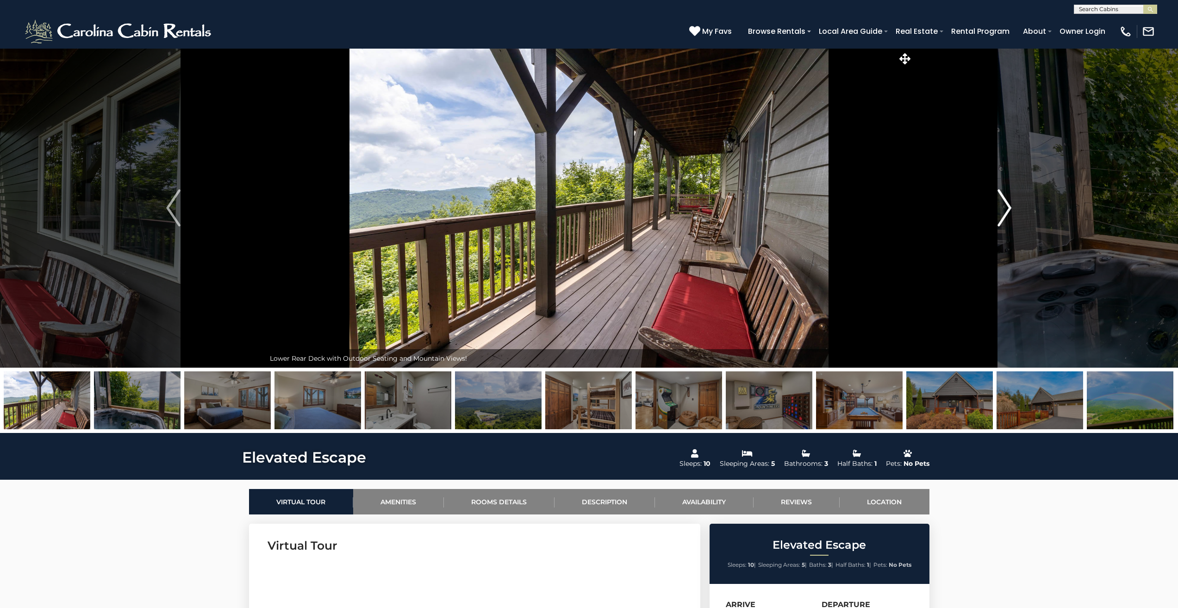
click at [1001, 205] on img "Next" at bounding box center [1004, 207] width 14 height 37
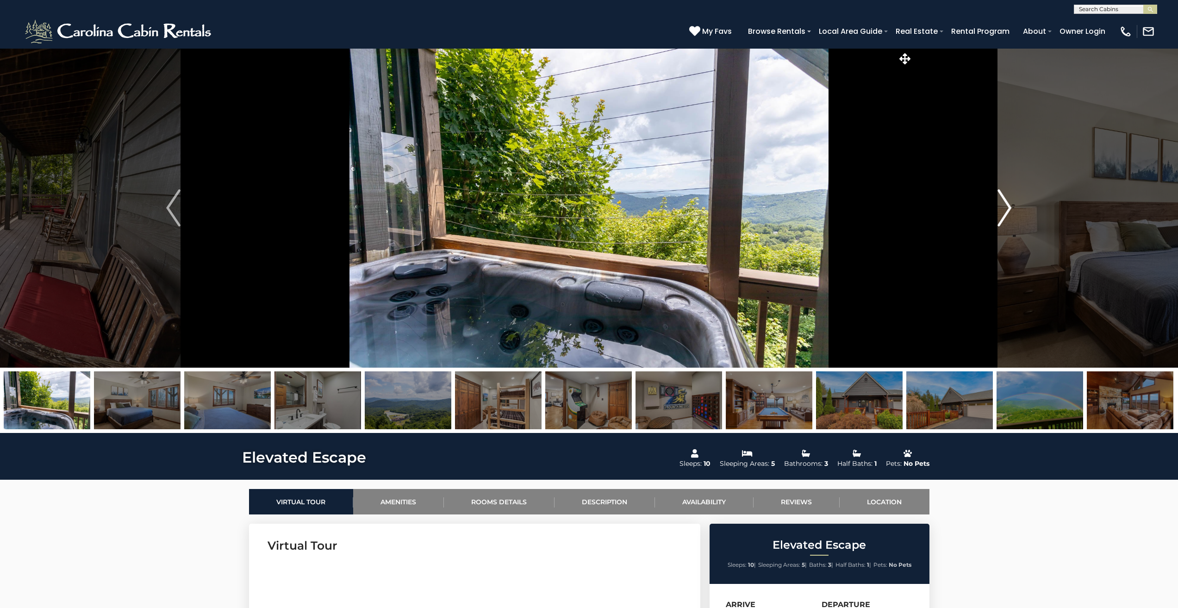
click at [1001, 205] on img "Next" at bounding box center [1004, 207] width 14 height 37
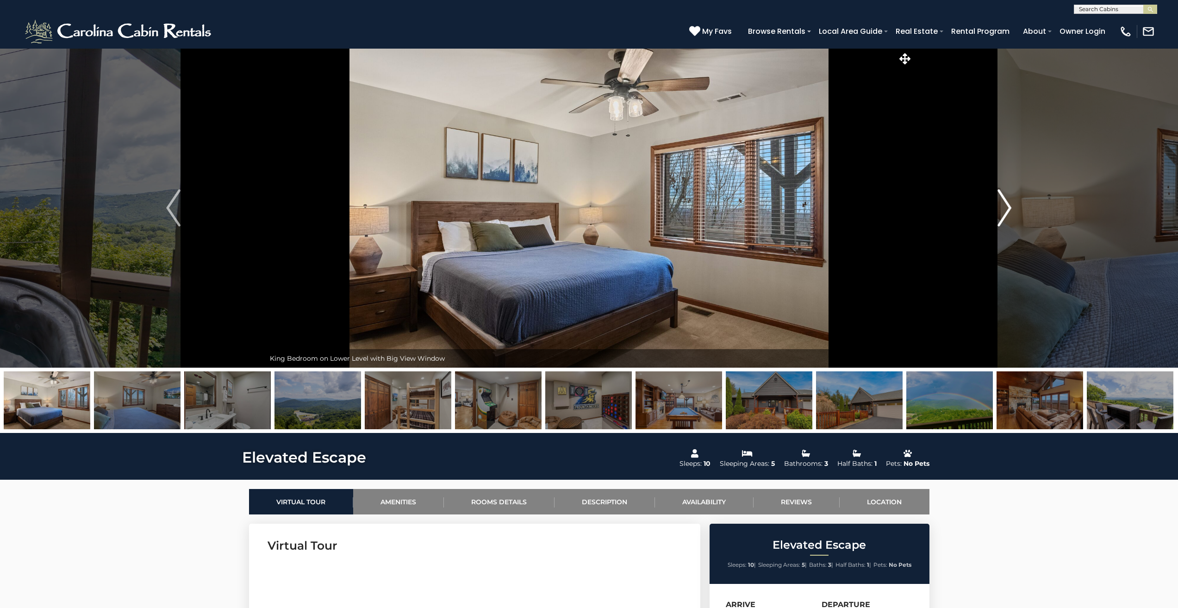
click at [1001, 205] on img "Next" at bounding box center [1004, 207] width 14 height 37
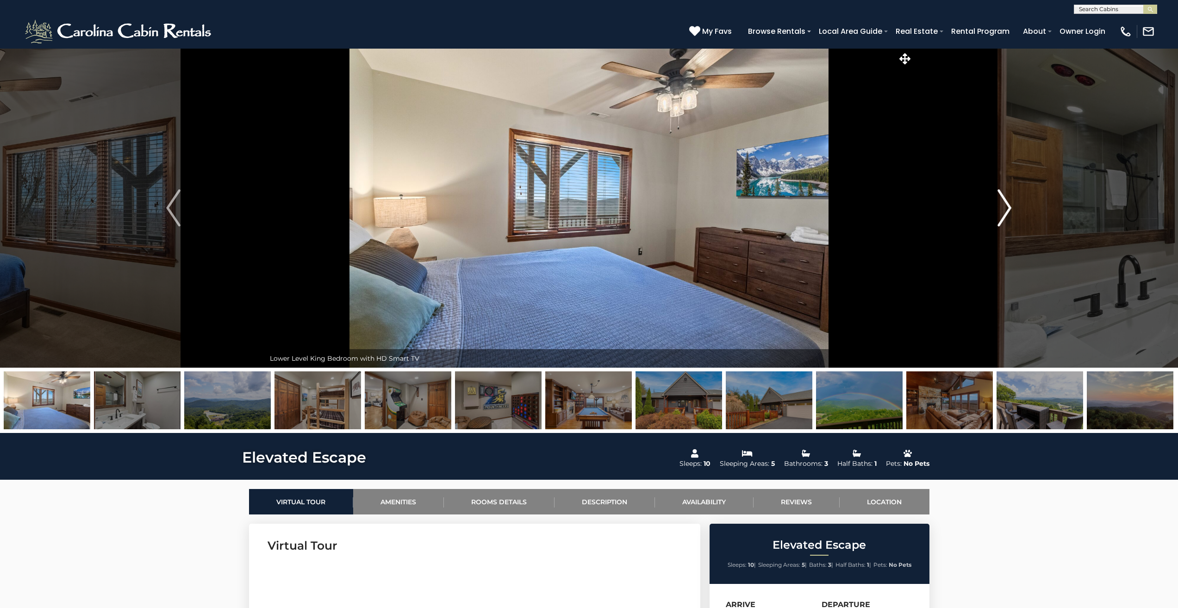
click at [1001, 205] on img "Next" at bounding box center [1004, 207] width 14 height 37
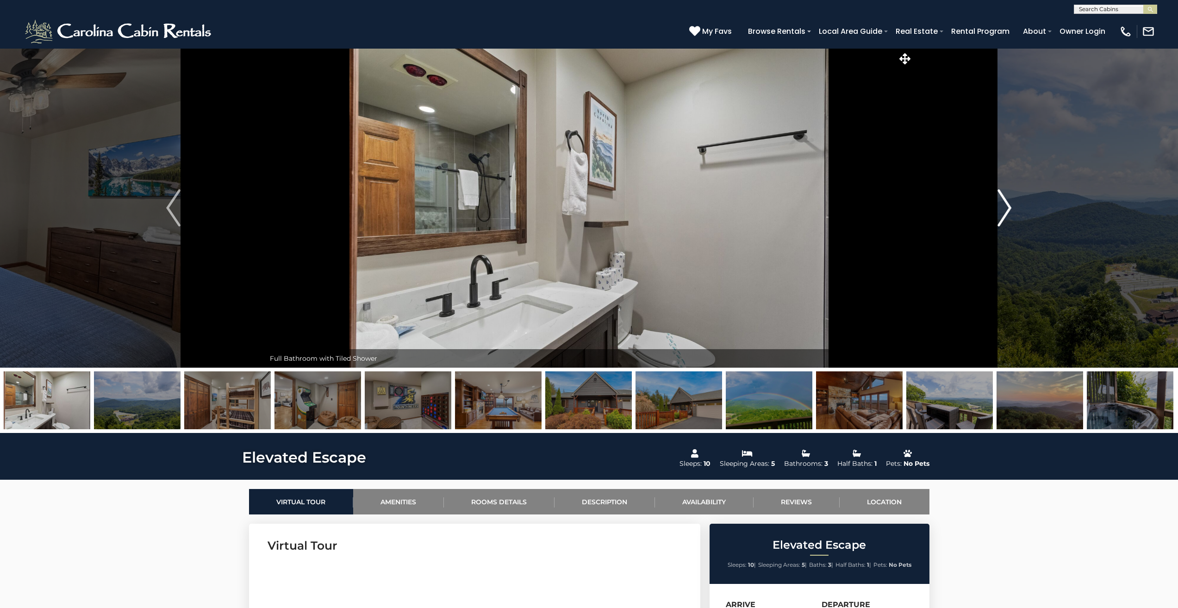
click at [1001, 205] on img "Next" at bounding box center [1004, 207] width 14 height 37
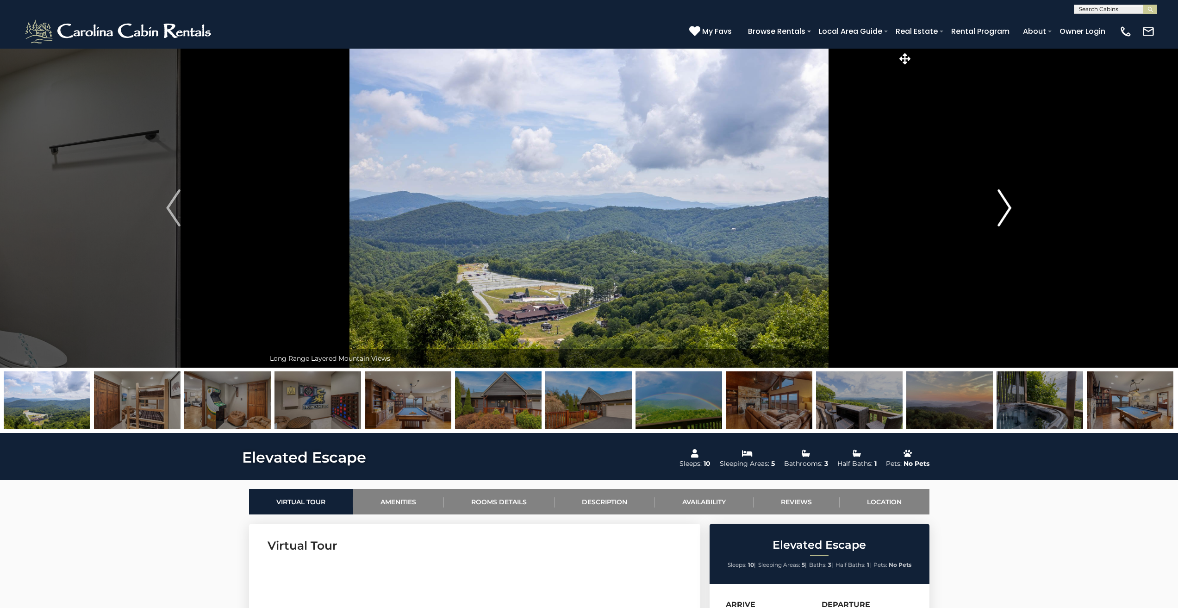
click at [1001, 205] on img "Next" at bounding box center [1004, 207] width 14 height 37
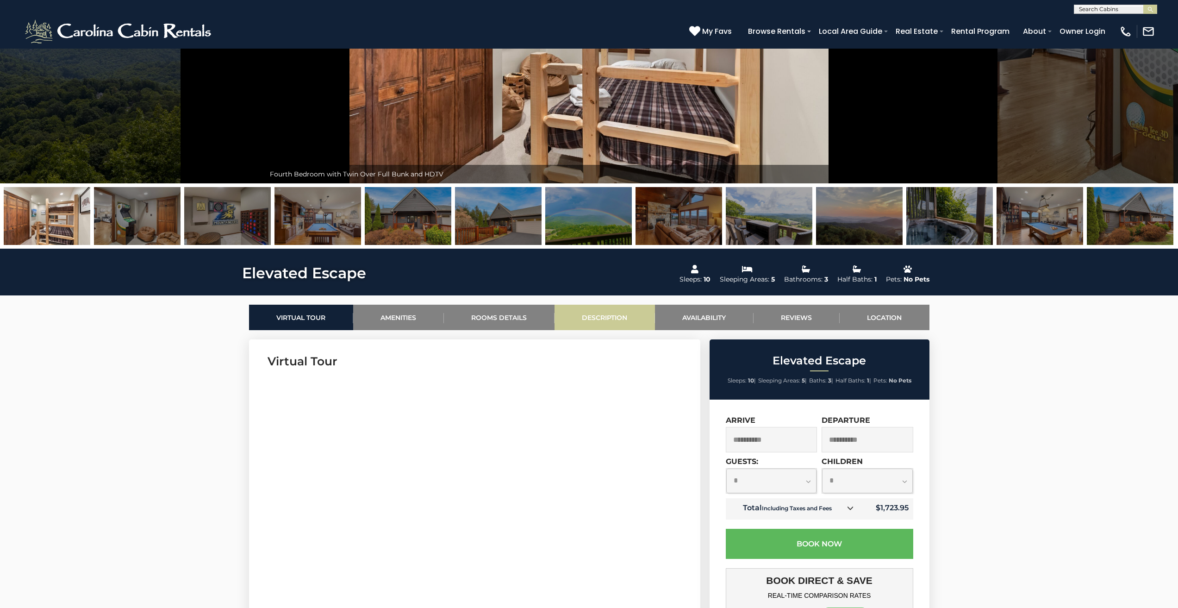
scroll to position [309, 0]
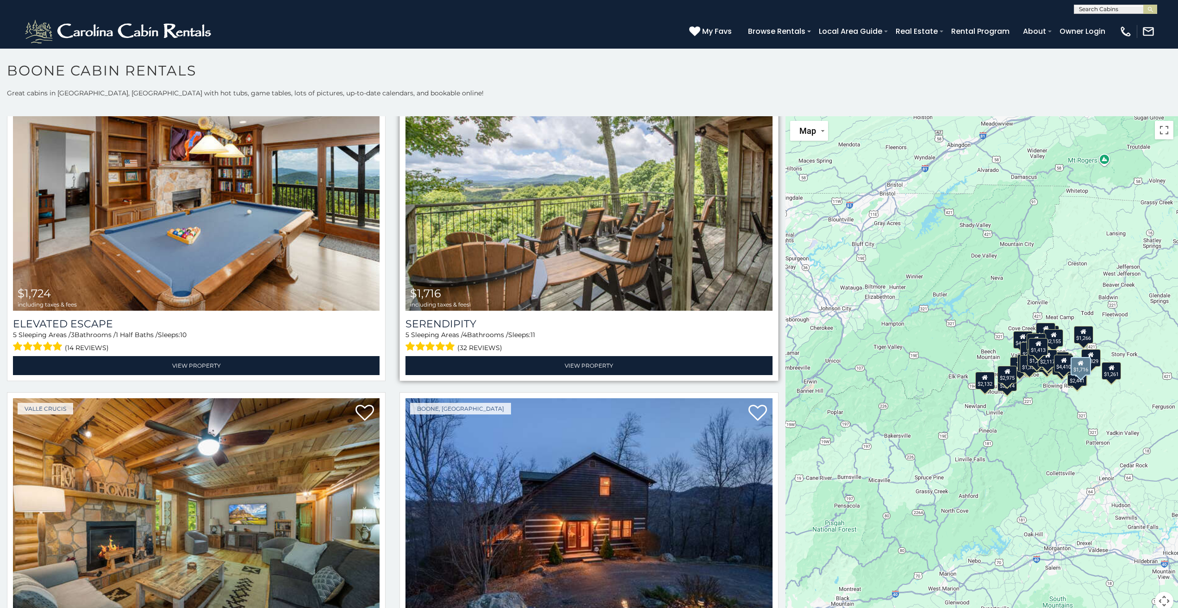
scroll to position [3085, 0]
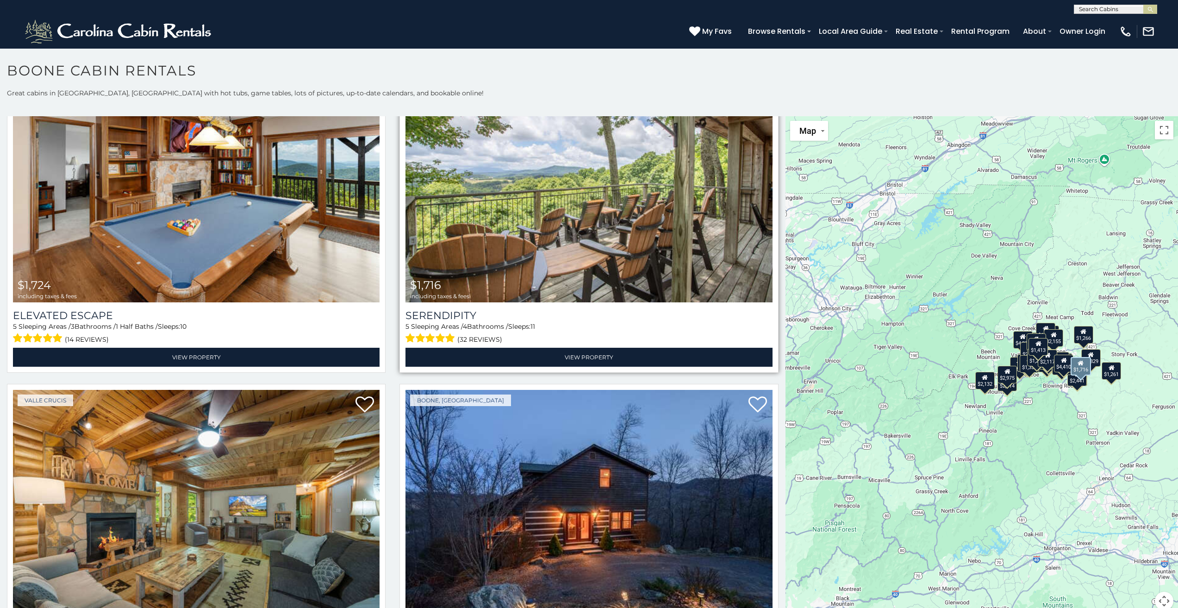
click at [574, 238] on img at bounding box center [588, 179] width 367 height 246
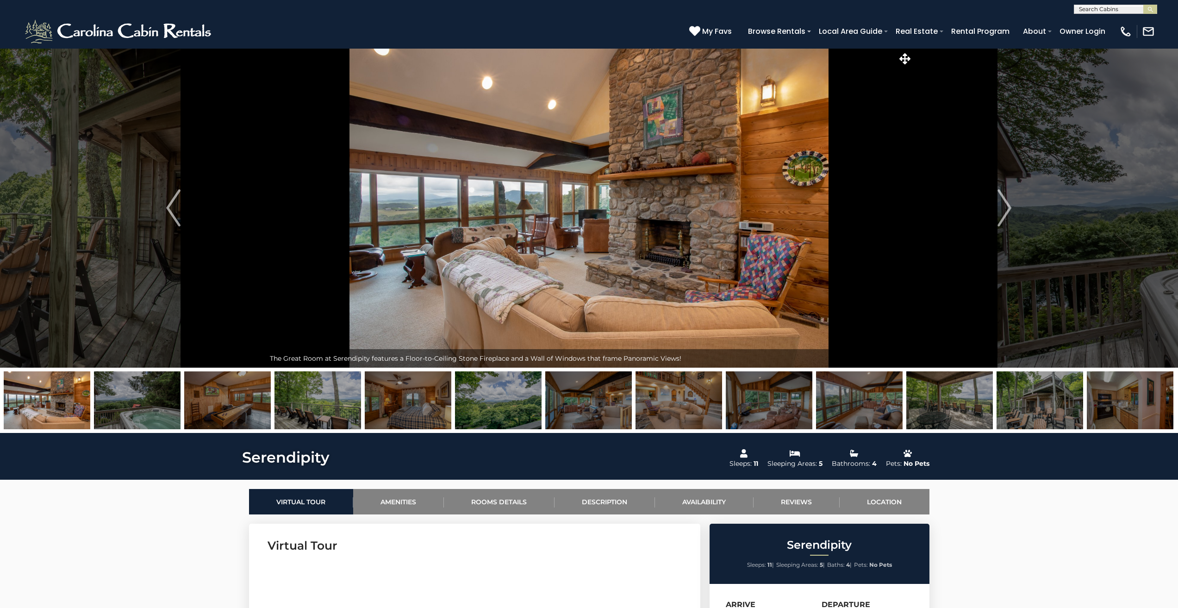
click at [1007, 205] on img "Next" at bounding box center [1004, 207] width 14 height 37
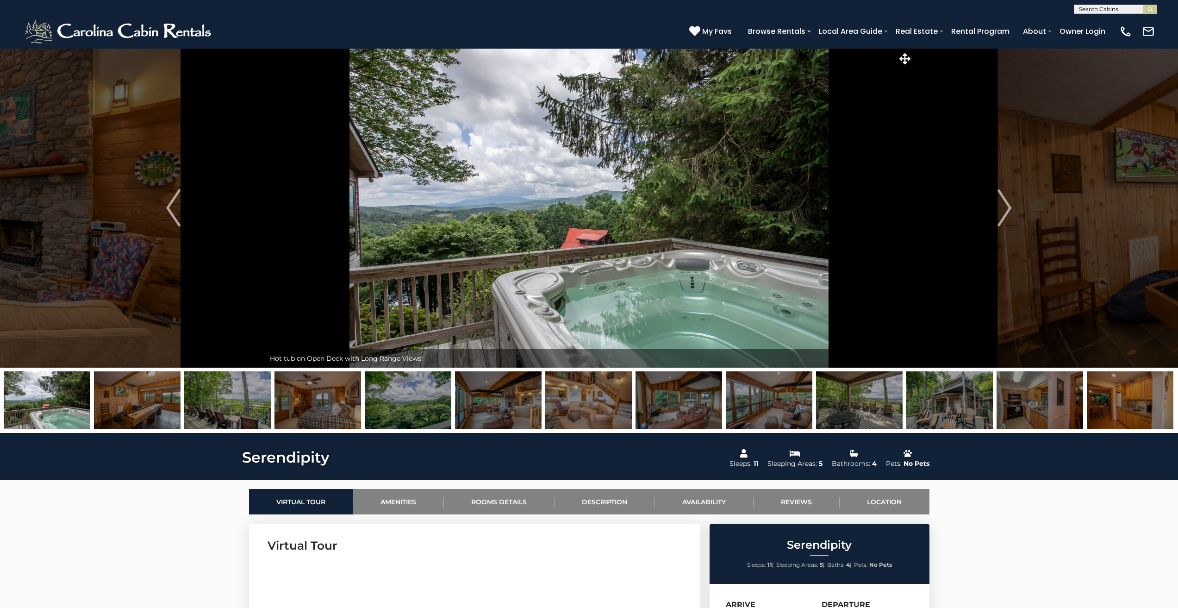
click at [1007, 205] on img "Next" at bounding box center [1004, 207] width 14 height 37
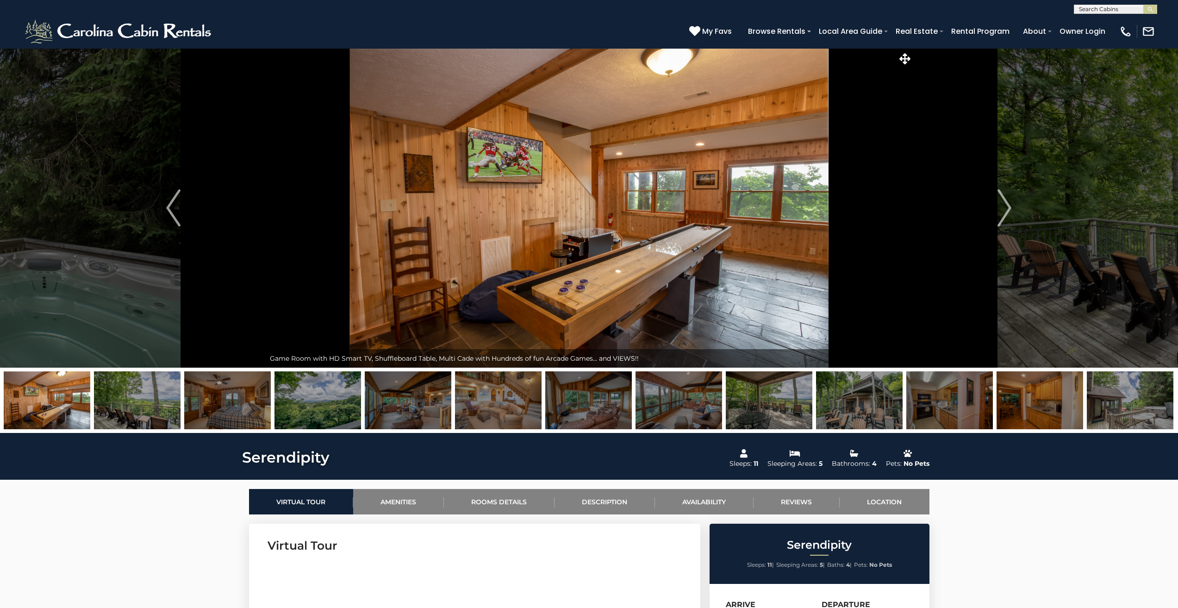
click at [1007, 205] on img "Next" at bounding box center [1004, 207] width 14 height 37
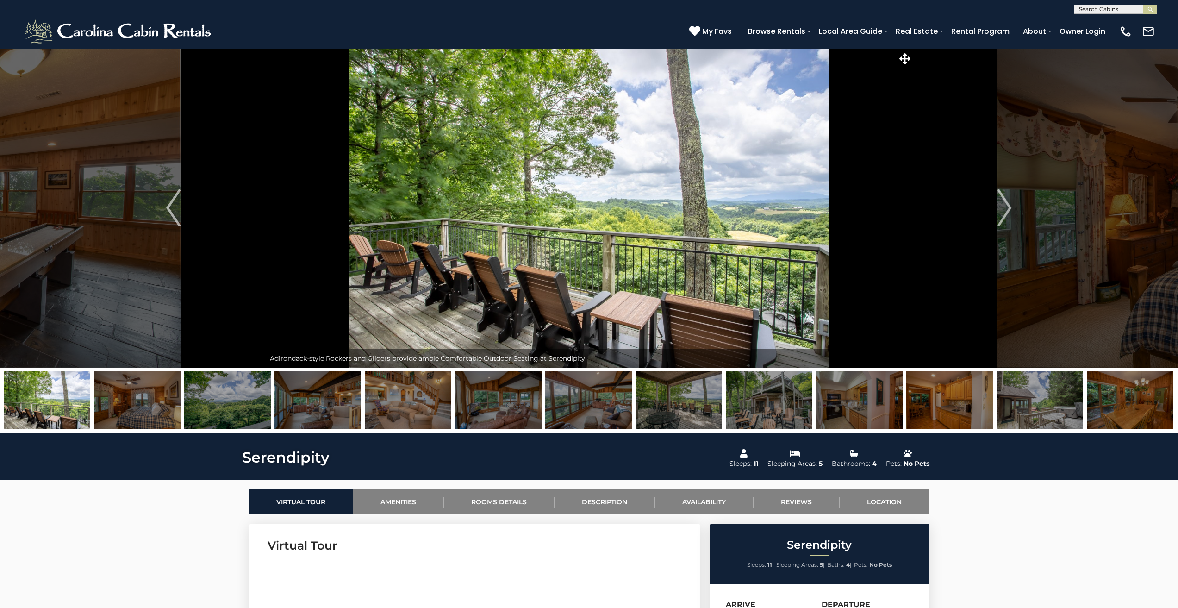
click at [1007, 205] on img "Next" at bounding box center [1004, 207] width 14 height 37
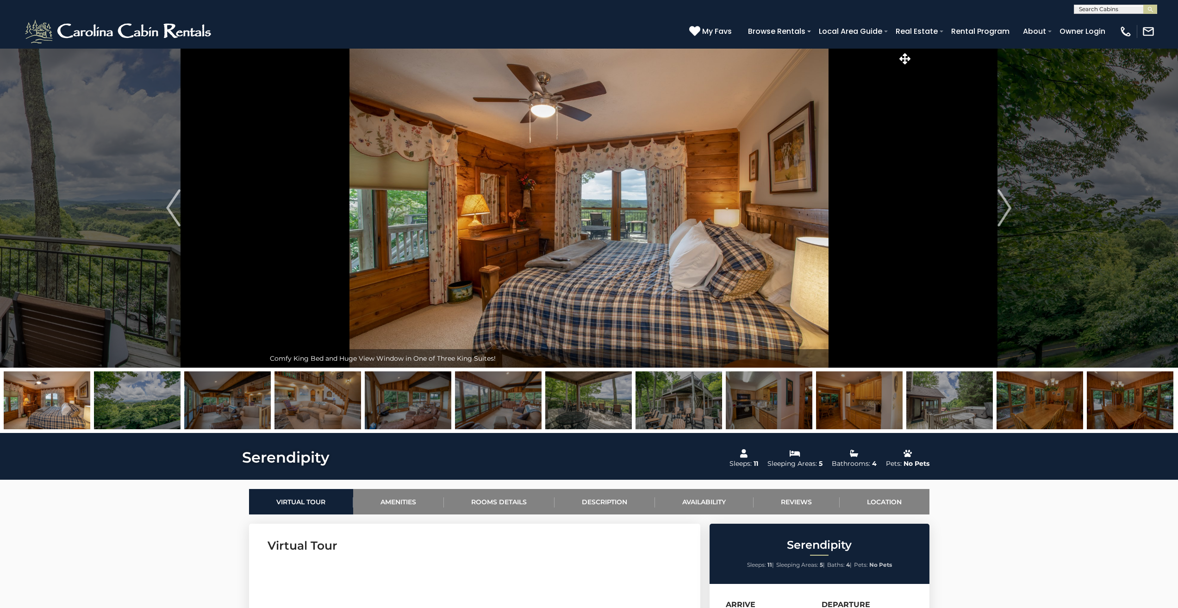
click at [1007, 205] on img "Next" at bounding box center [1004, 207] width 14 height 37
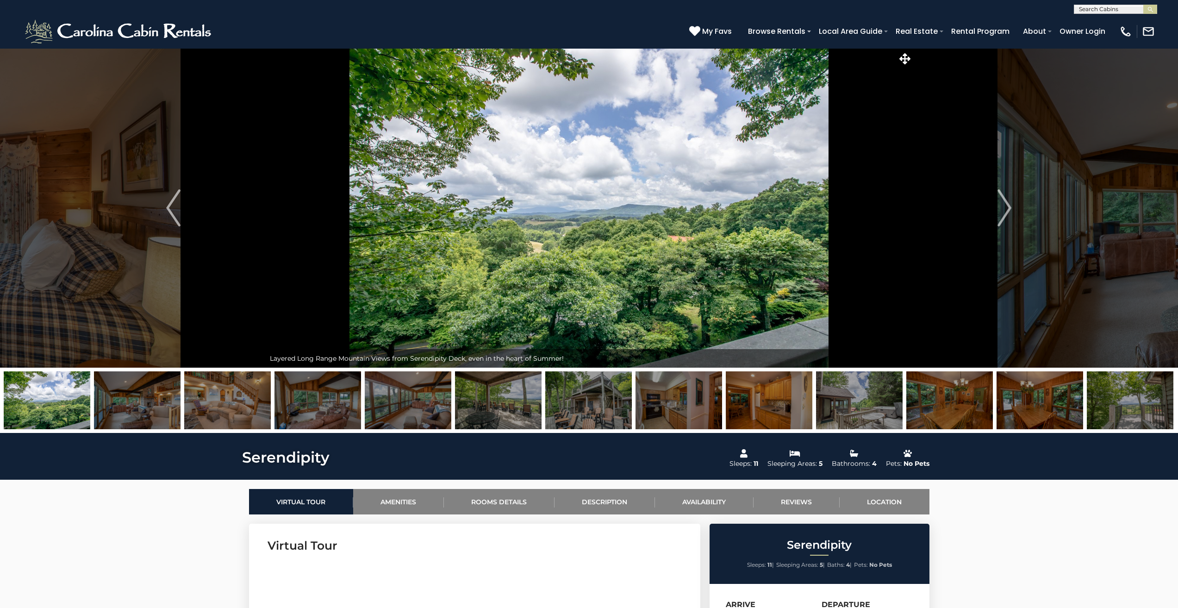
click at [1007, 205] on img "Next" at bounding box center [1004, 207] width 14 height 37
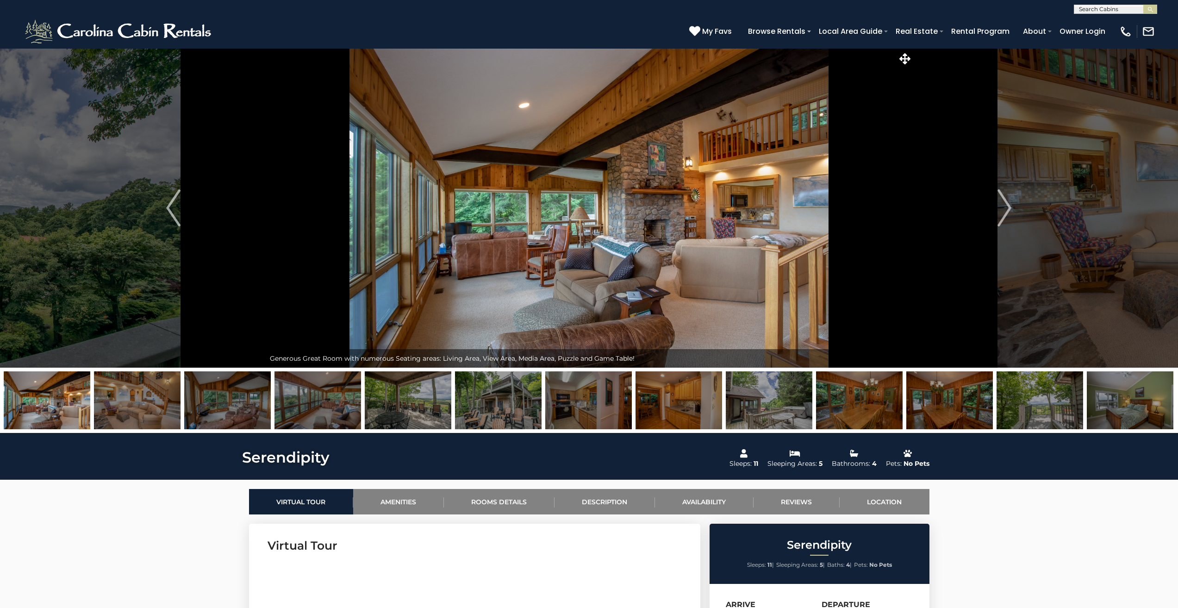
click at [1007, 205] on img "Next" at bounding box center [1004, 207] width 14 height 37
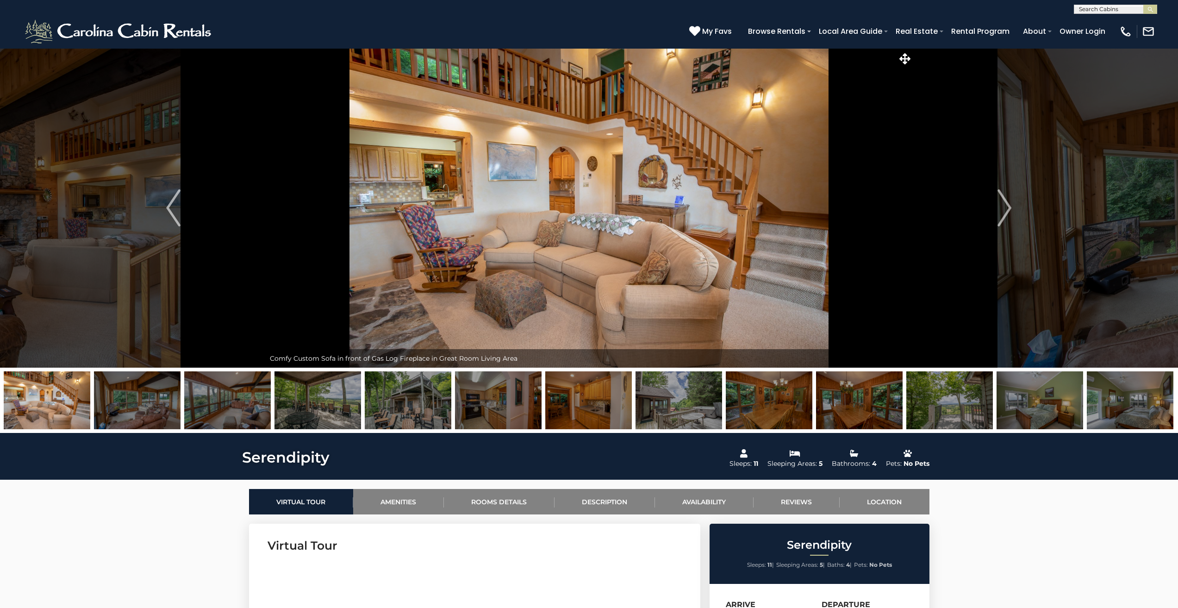
click at [1007, 205] on img "Next" at bounding box center [1004, 207] width 14 height 37
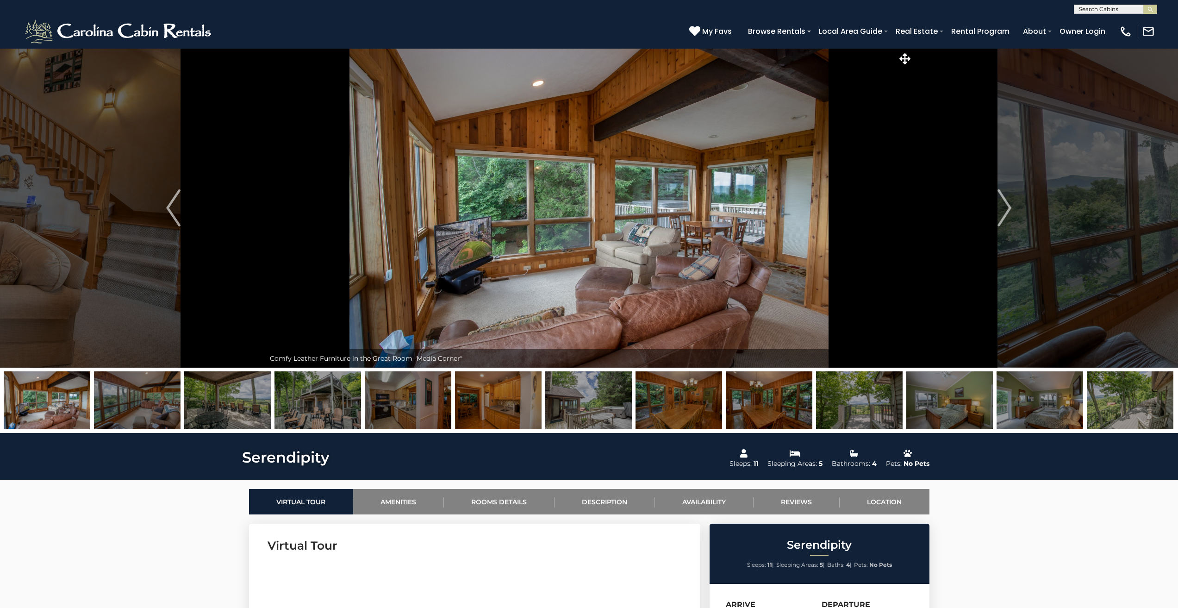
click at [1007, 205] on img "Next" at bounding box center [1004, 207] width 14 height 37
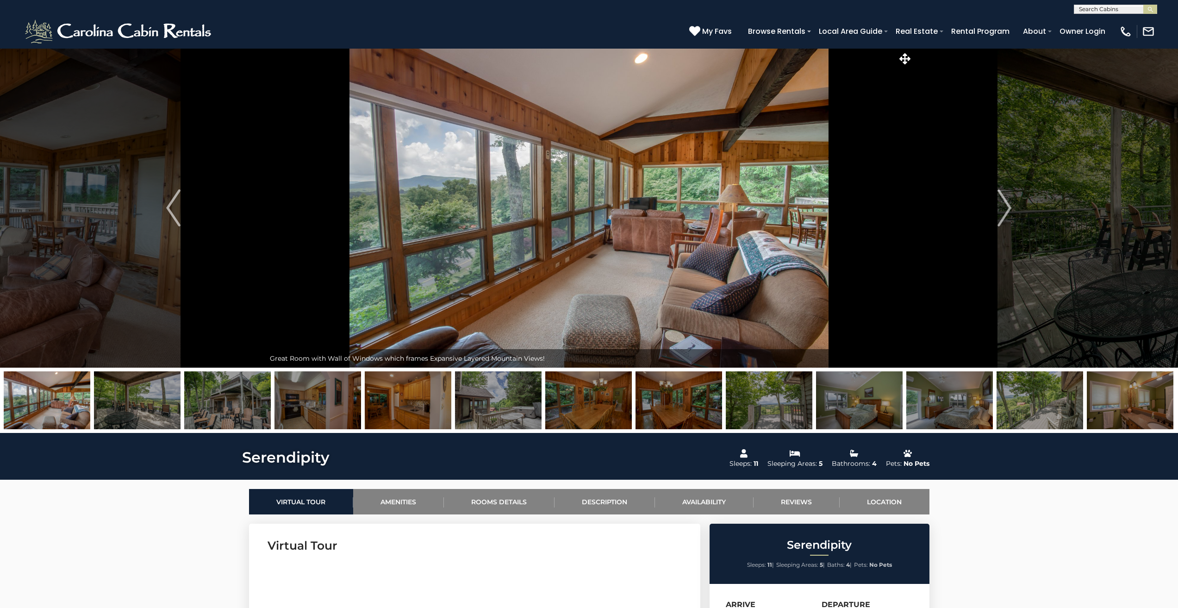
click at [1007, 205] on img "Next" at bounding box center [1004, 207] width 14 height 37
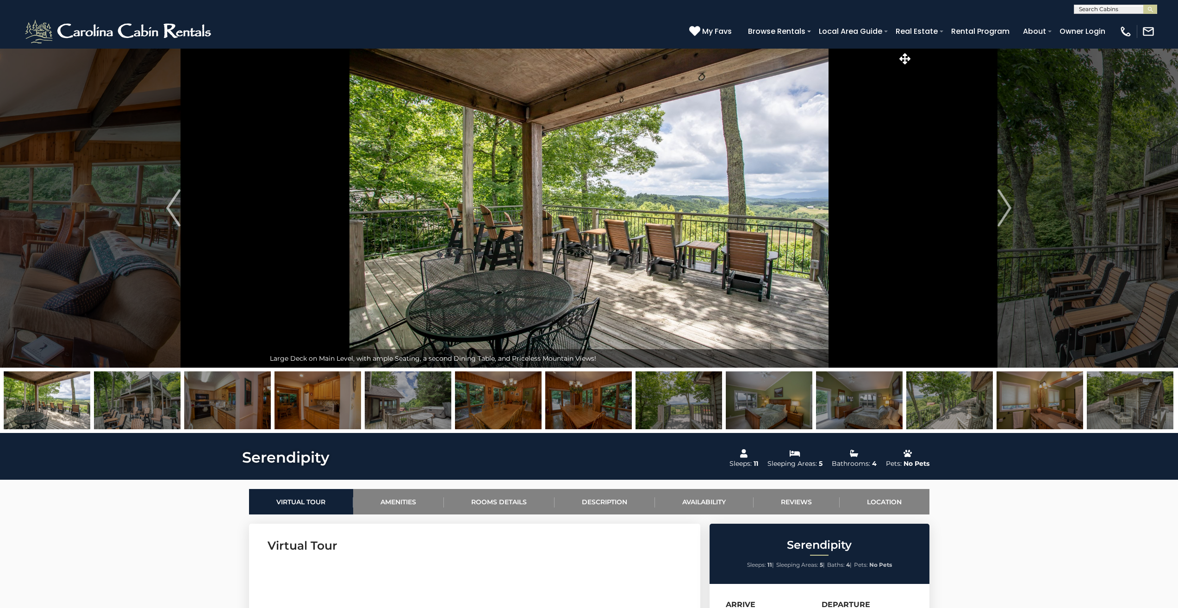
click at [1007, 205] on img "Next" at bounding box center [1004, 207] width 14 height 37
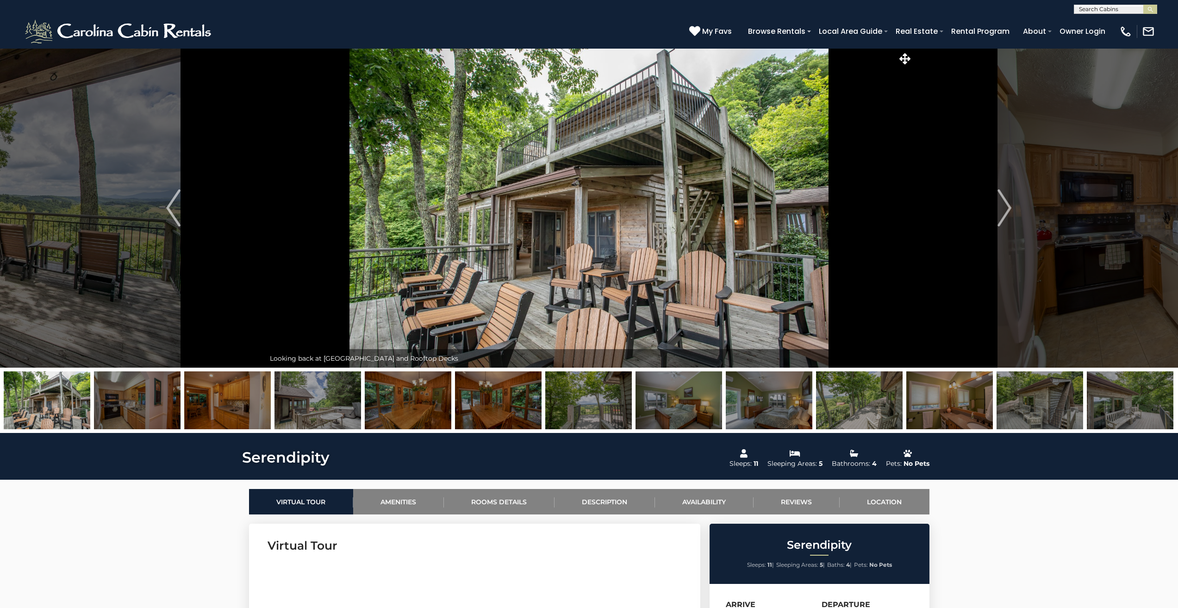
click at [1007, 205] on img "Next" at bounding box center [1004, 207] width 14 height 37
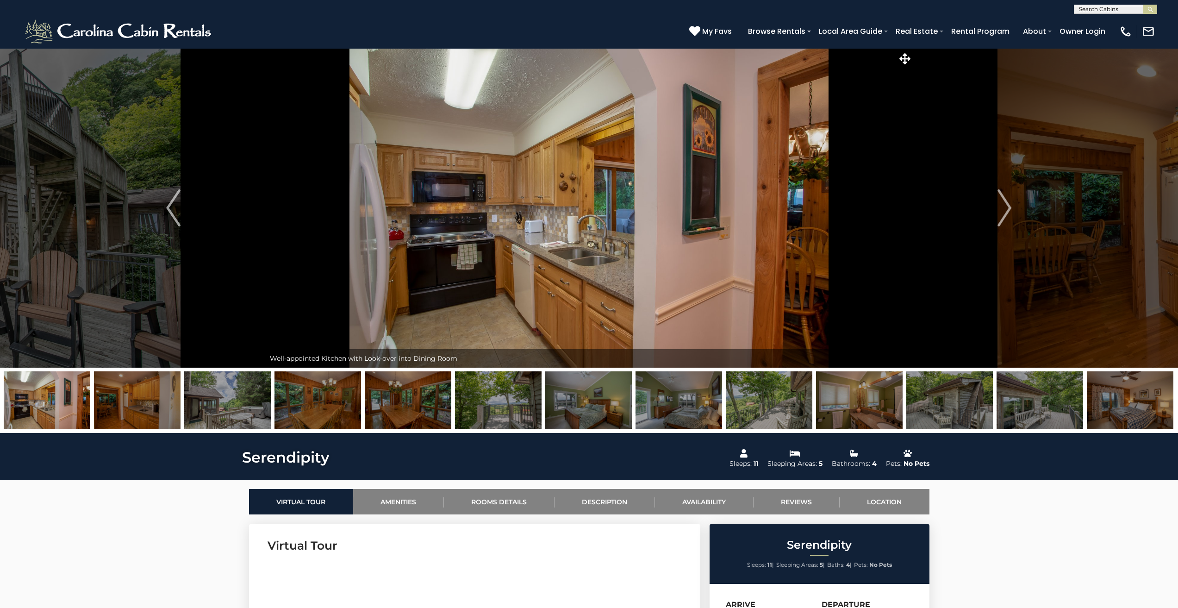
click at [1007, 205] on img "Next" at bounding box center [1004, 207] width 14 height 37
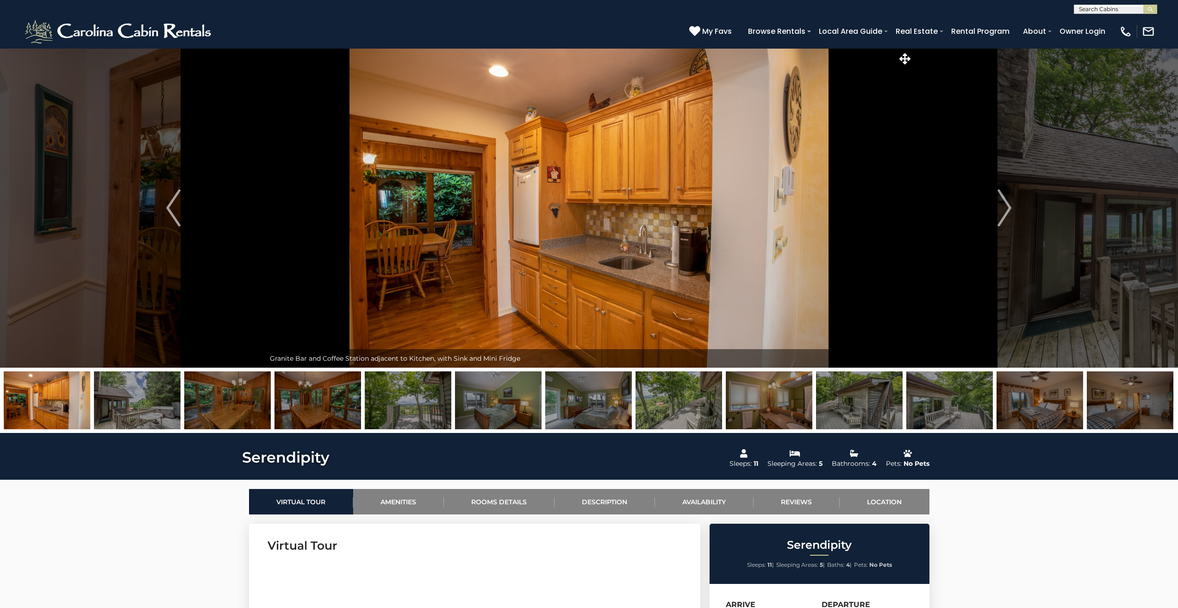
click at [1007, 205] on img "Next" at bounding box center [1004, 207] width 14 height 37
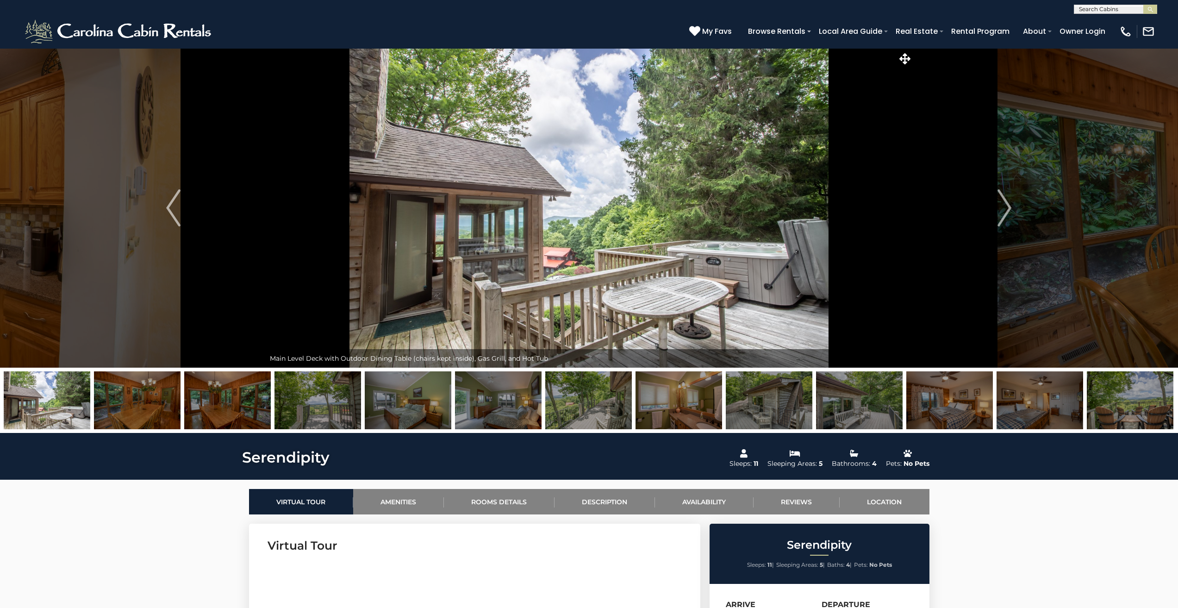
click at [1007, 205] on img "Next" at bounding box center [1004, 207] width 14 height 37
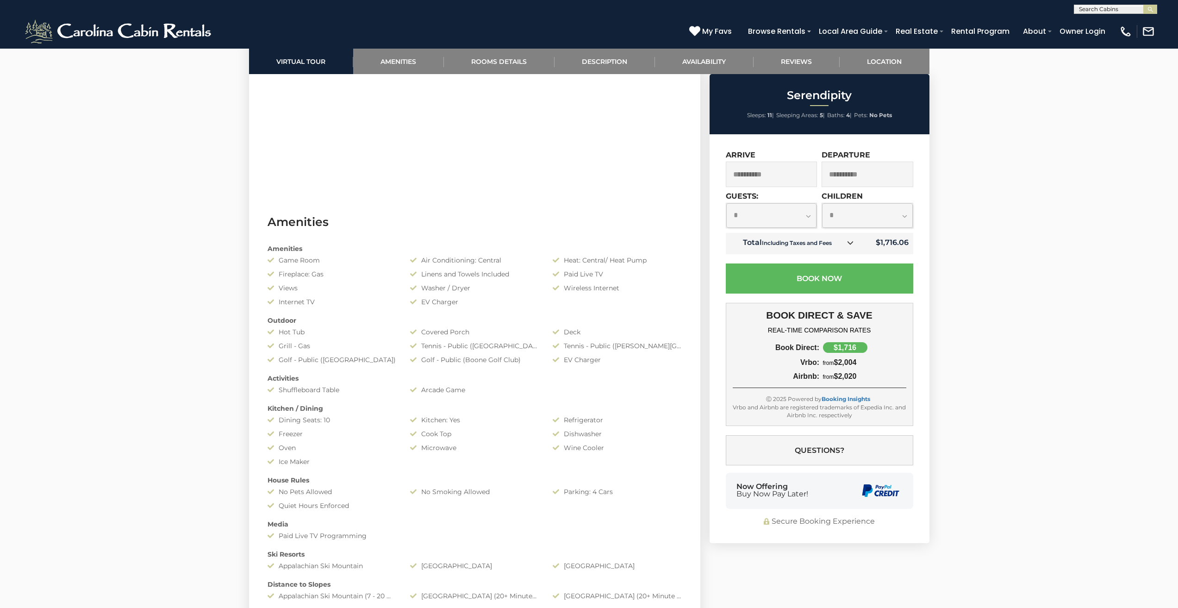
scroll to position [463, 0]
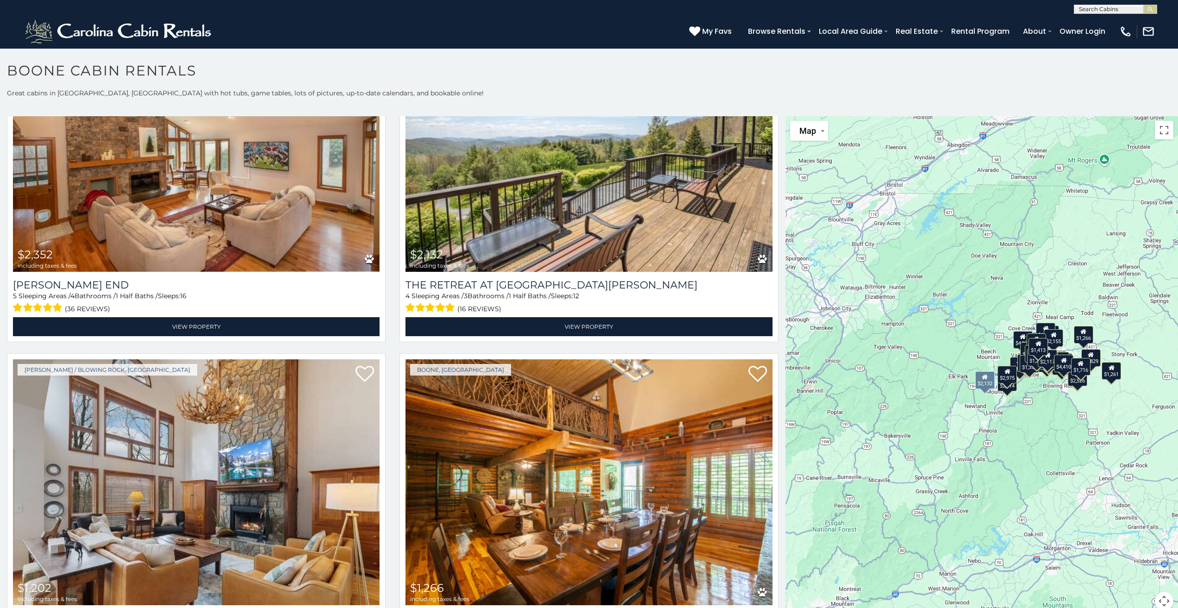
scroll to position [4165, 0]
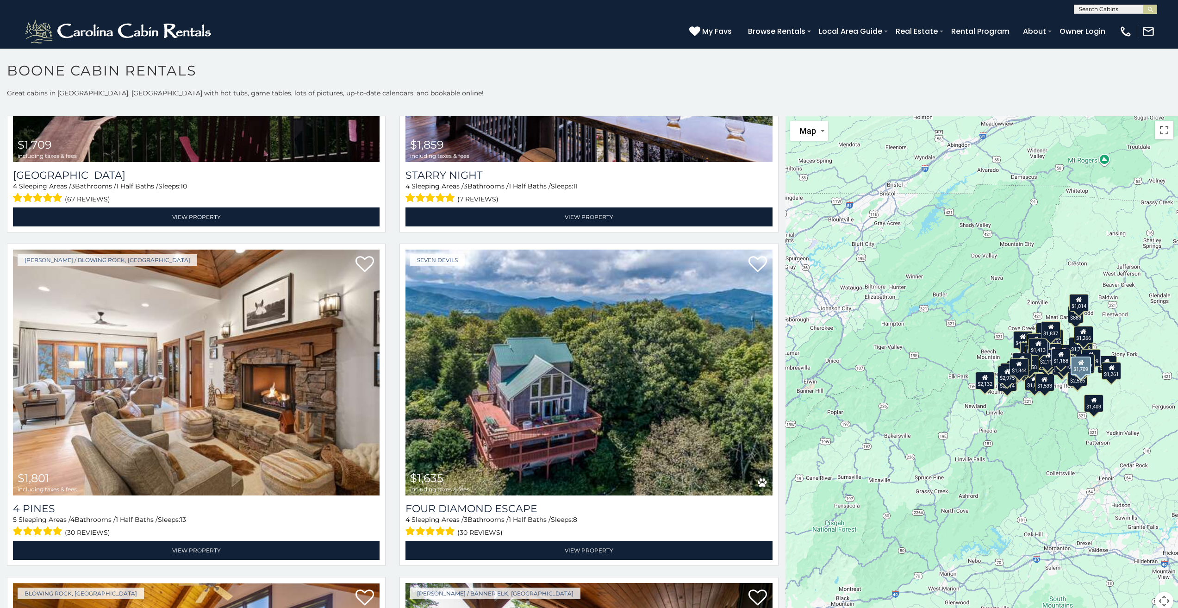
scroll to position [7250, 0]
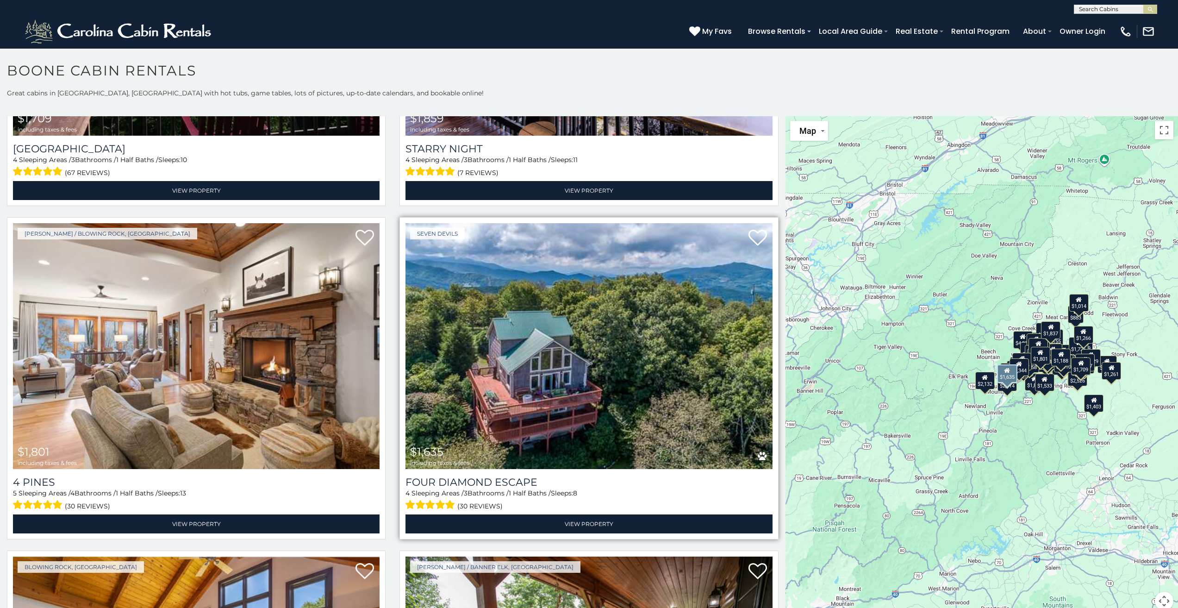
click at [538, 274] on img at bounding box center [588, 346] width 367 height 246
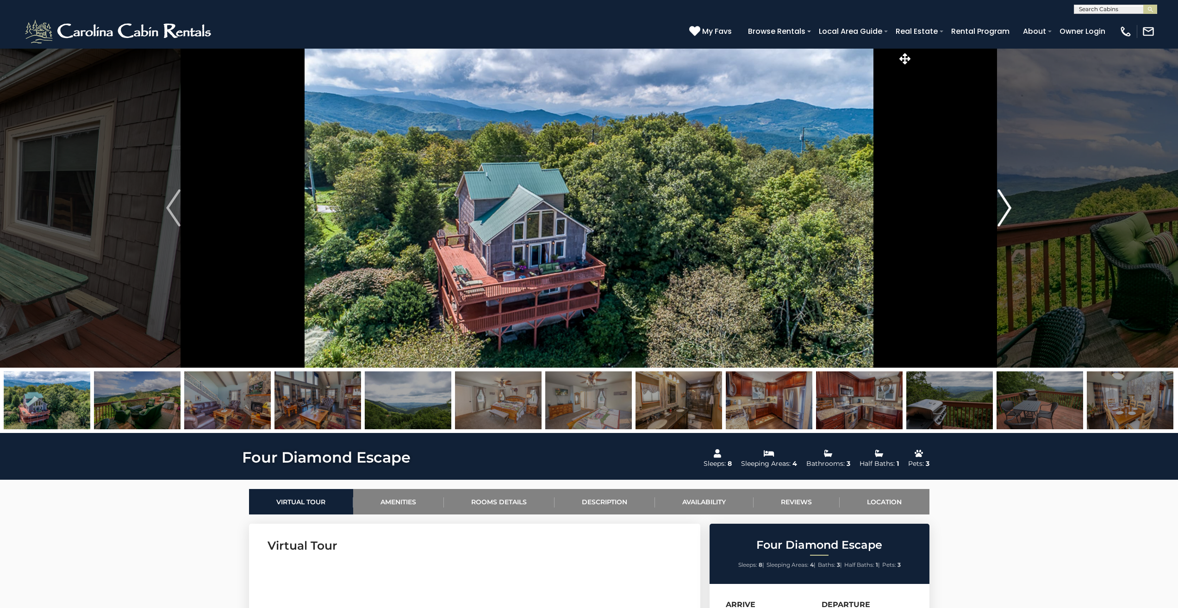
click at [994, 208] on button "Next" at bounding box center [1004, 207] width 183 height 319
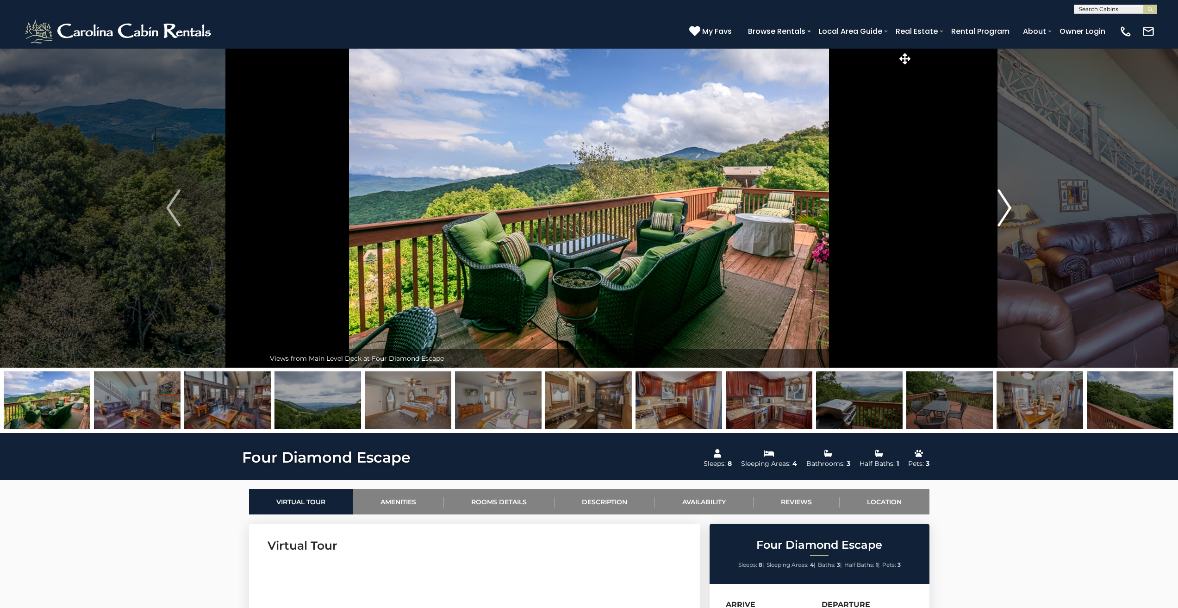
click at [1020, 202] on button "Next" at bounding box center [1004, 207] width 183 height 319
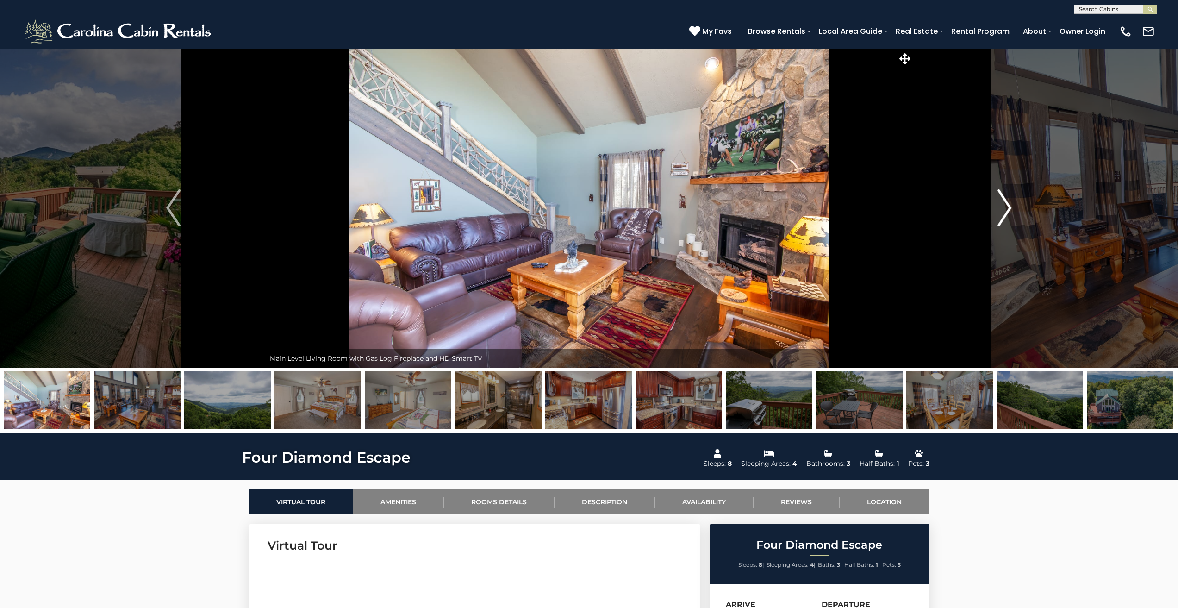
click at [1020, 202] on button "Next" at bounding box center [1004, 207] width 183 height 319
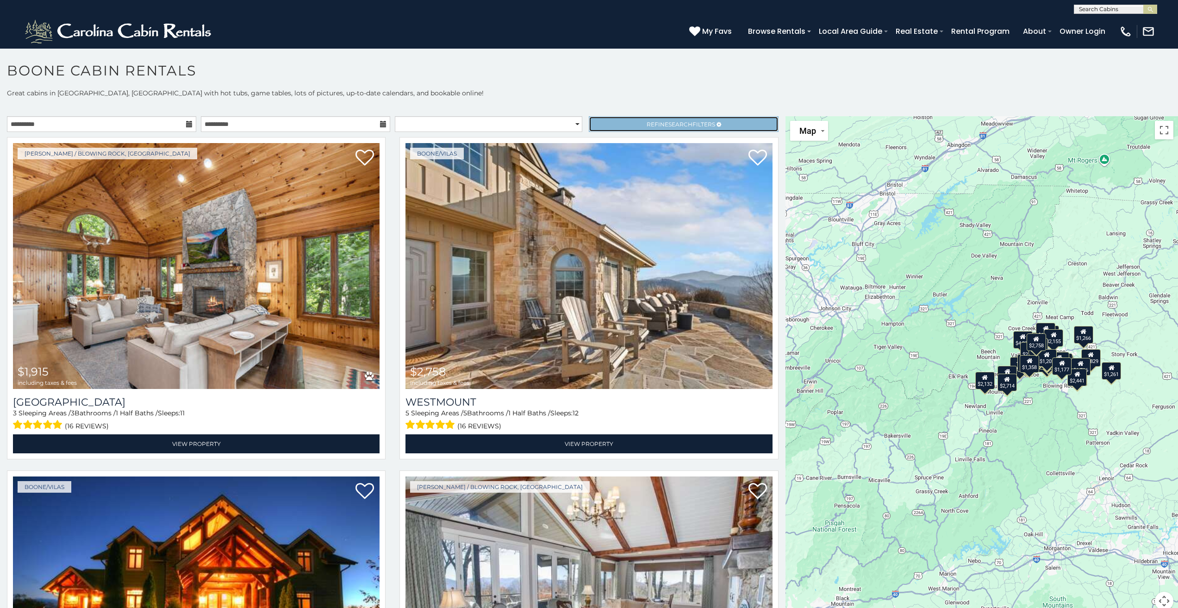
click at [663, 119] on link "Refine Search Filters" at bounding box center [683, 124] width 189 height 16
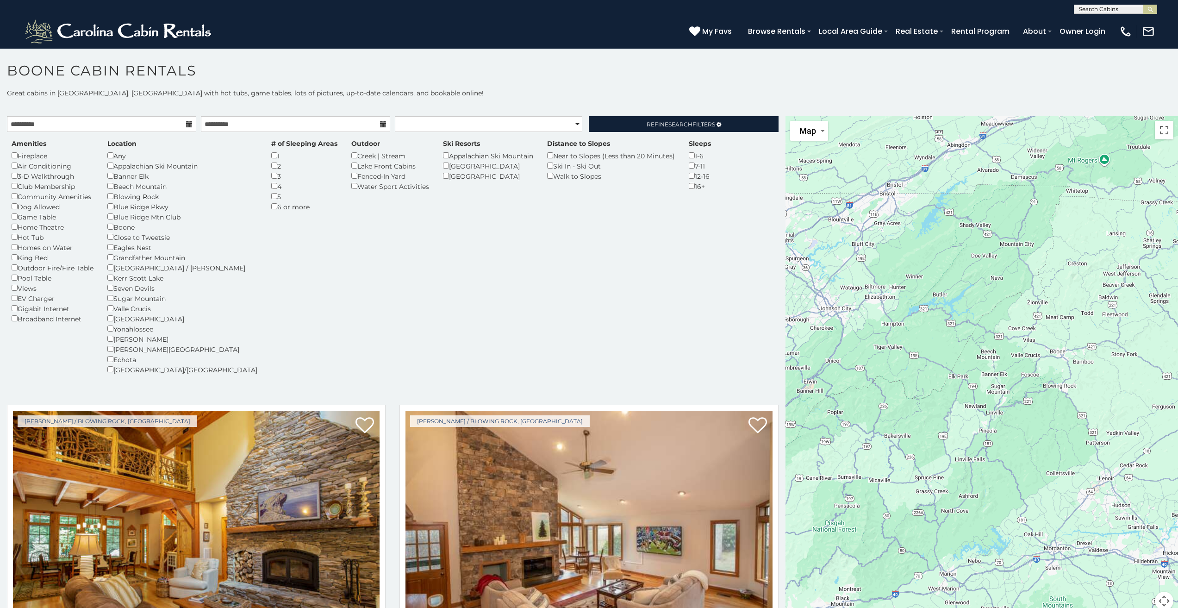
click at [110, 230] on div "Boone" at bounding box center [182, 227] width 150 height 10
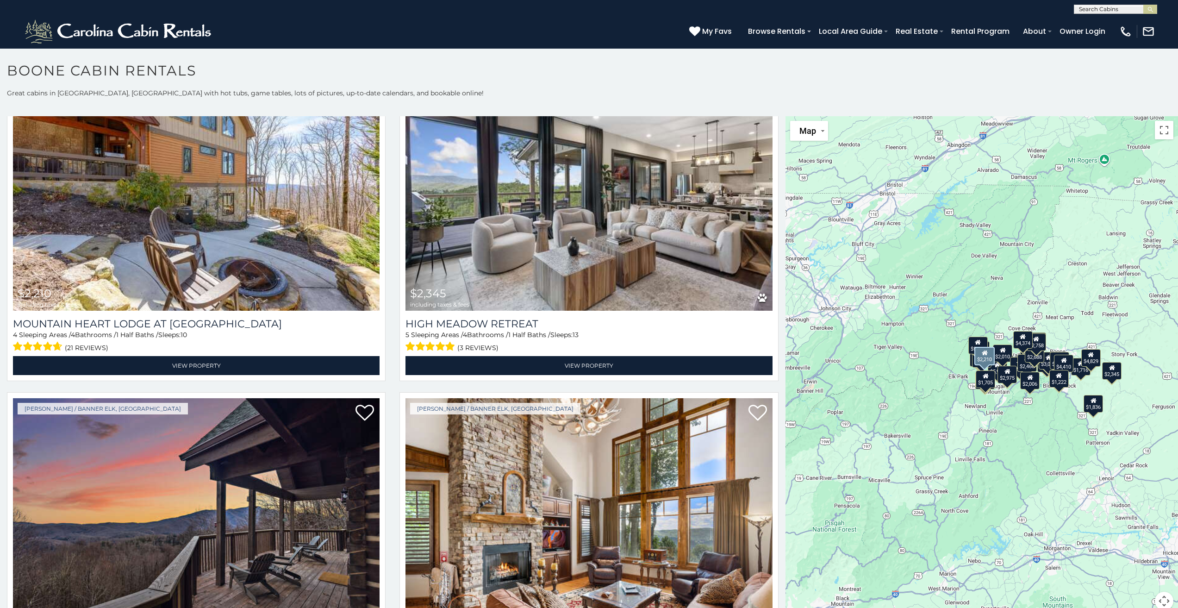
scroll to position [4165, 0]
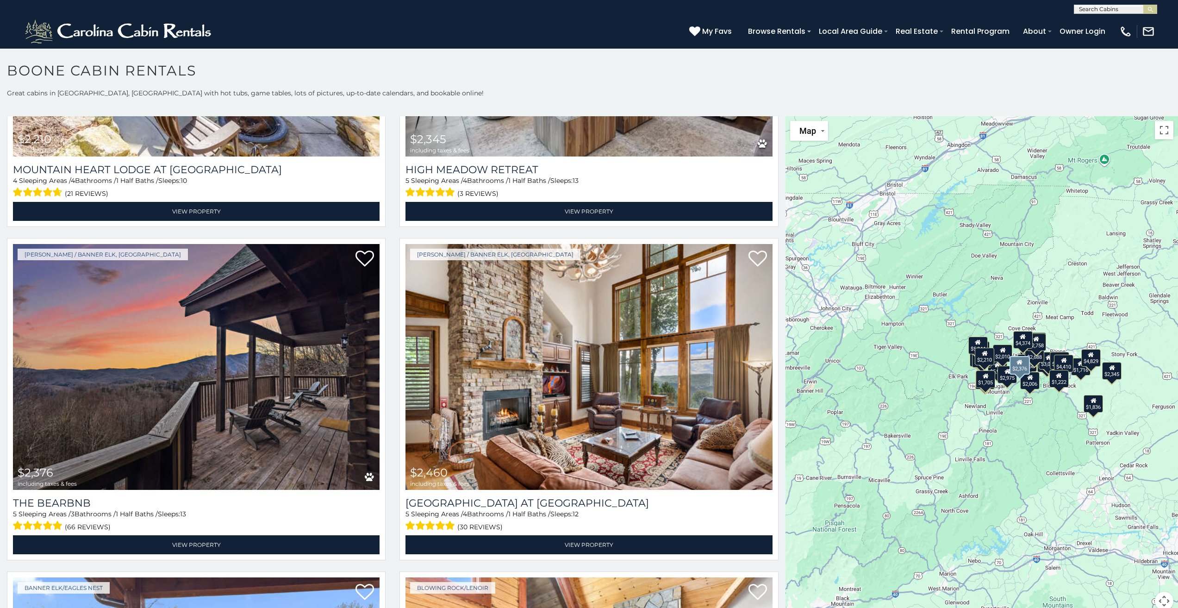
scroll to position [4474, 0]
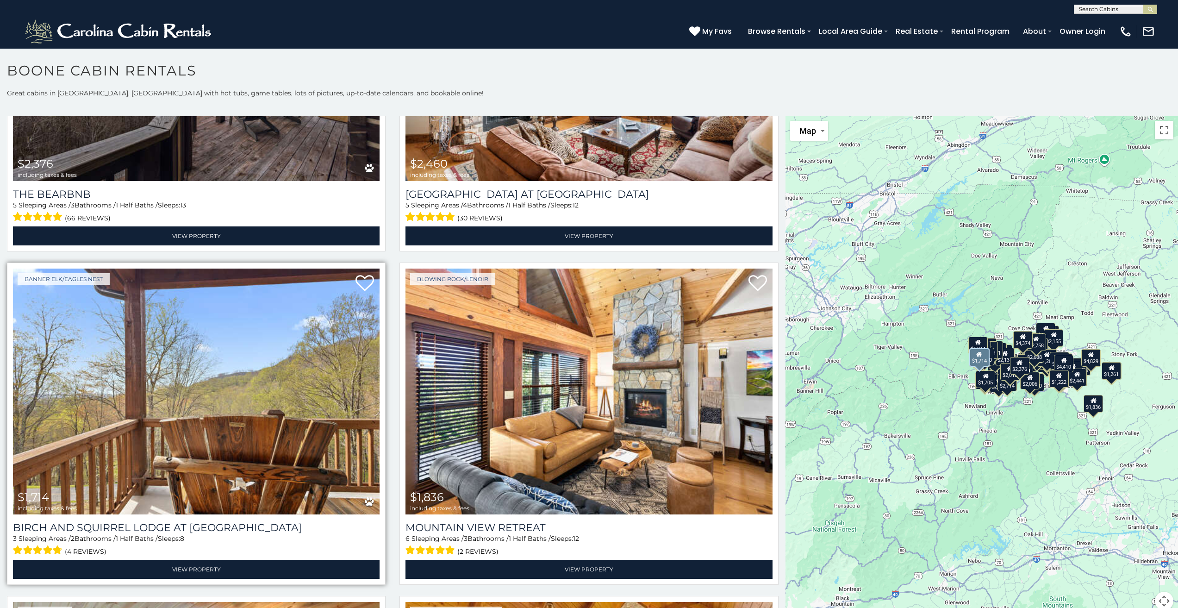
click at [199, 336] on img at bounding box center [196, 391] width 367 height 246
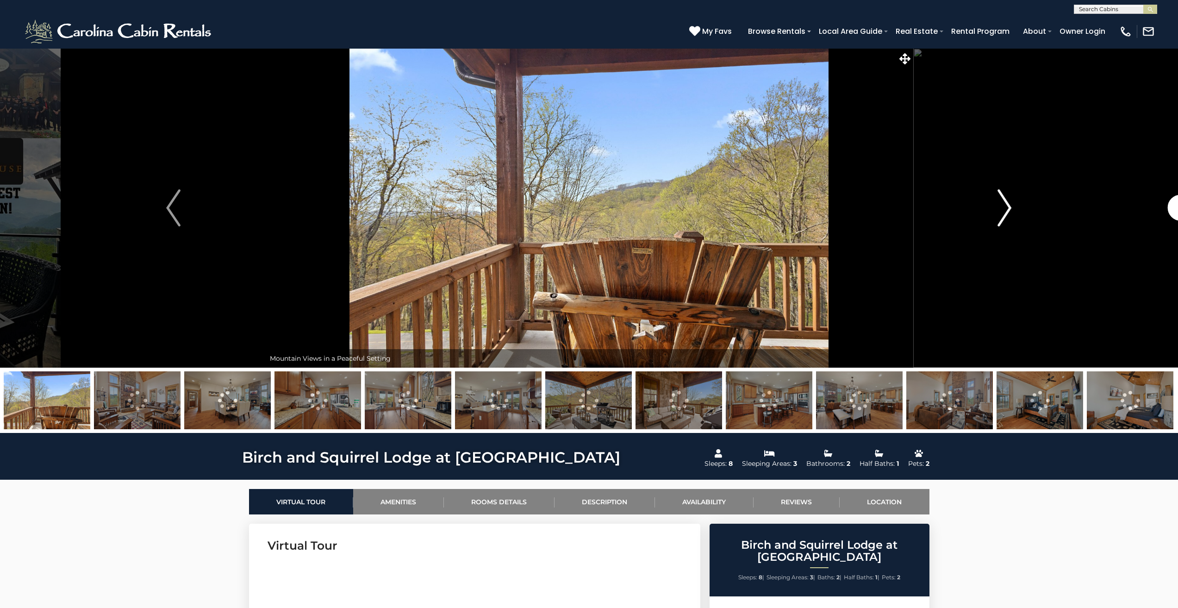
click at [1003, 203] on img "Next" at bounding box center [1004, 207] width 14 height 37
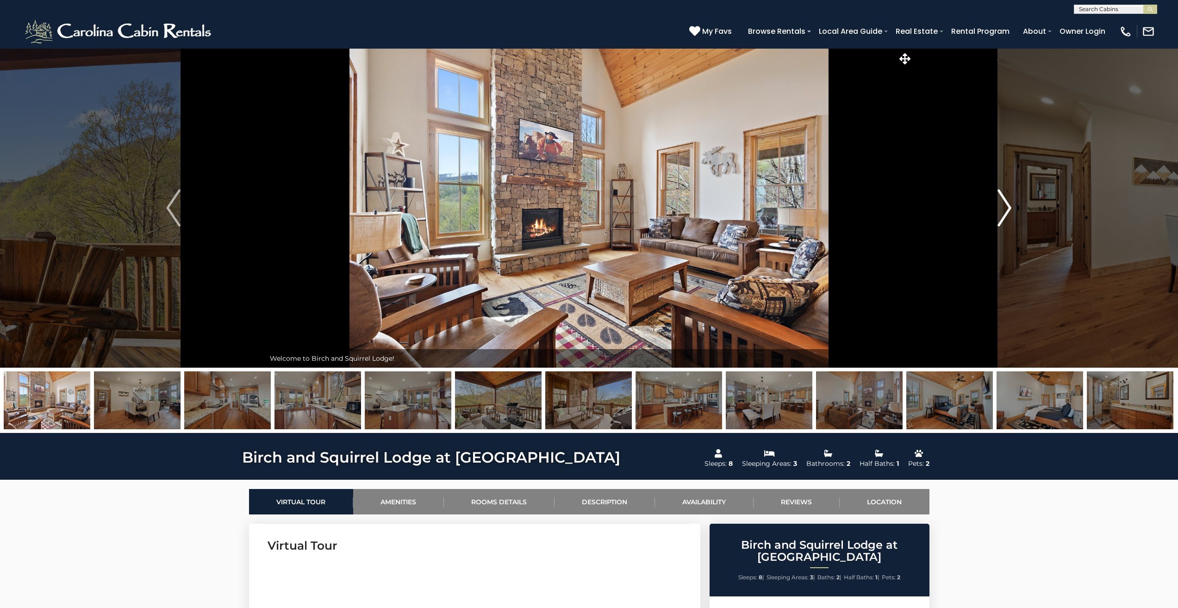
click at [1003, 202] on img "Next" at bounding box center [1004, 207] width 14 height 37
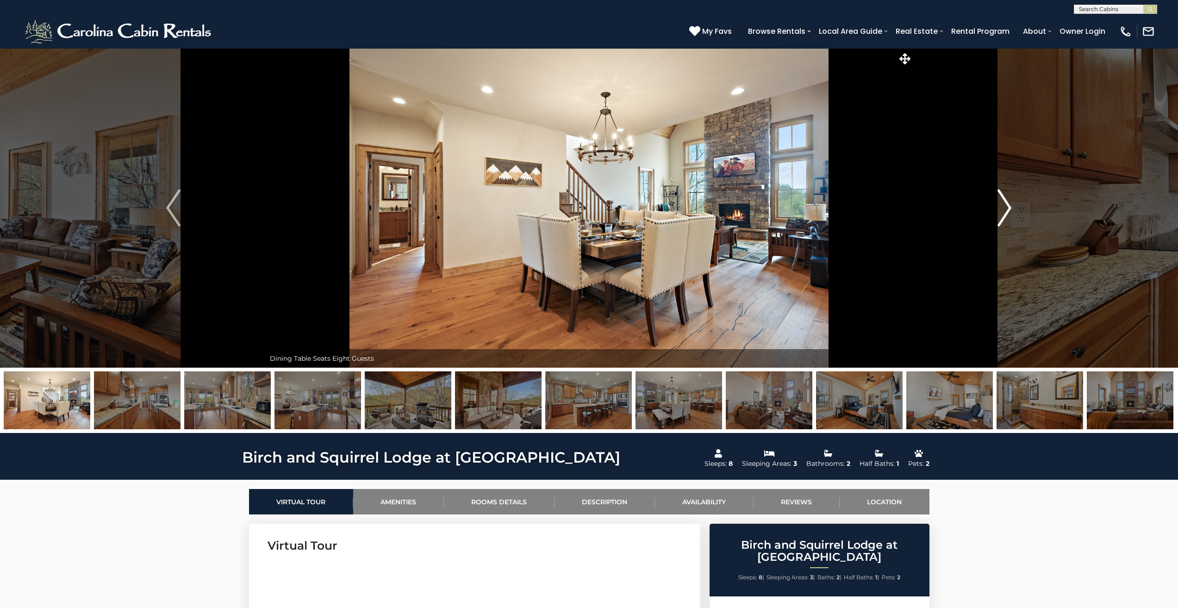
click at [1003, 202] on img "Next" at bounding box center [1004, 207] width 14 height 37
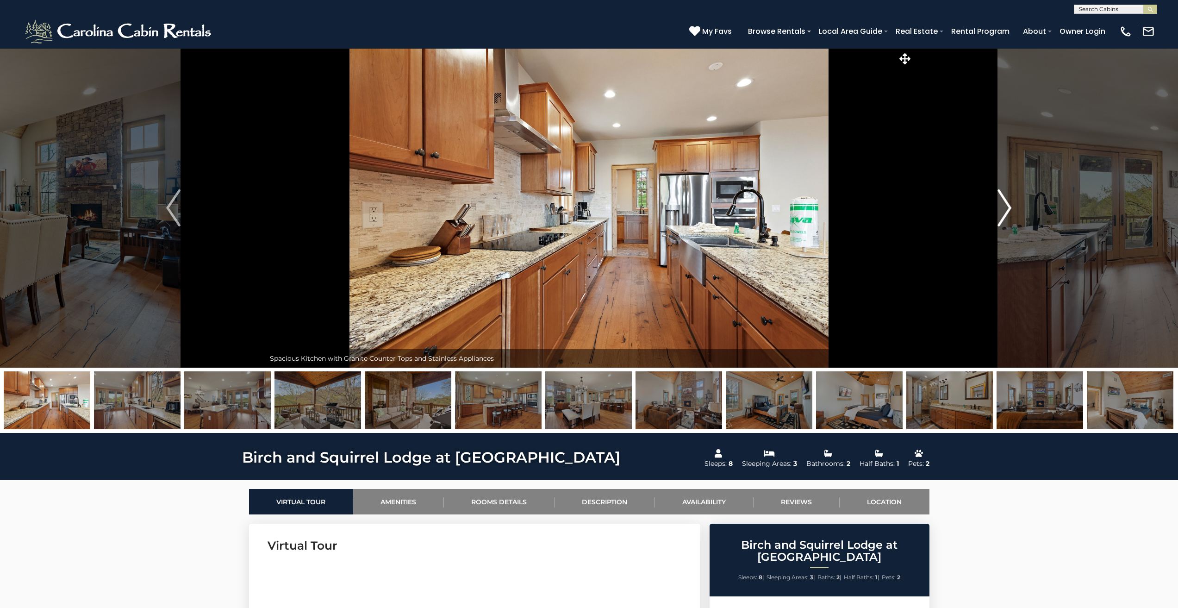
click at [1003, 202] on img "Next" at bounding box center [1004, 207] width 14 height 37
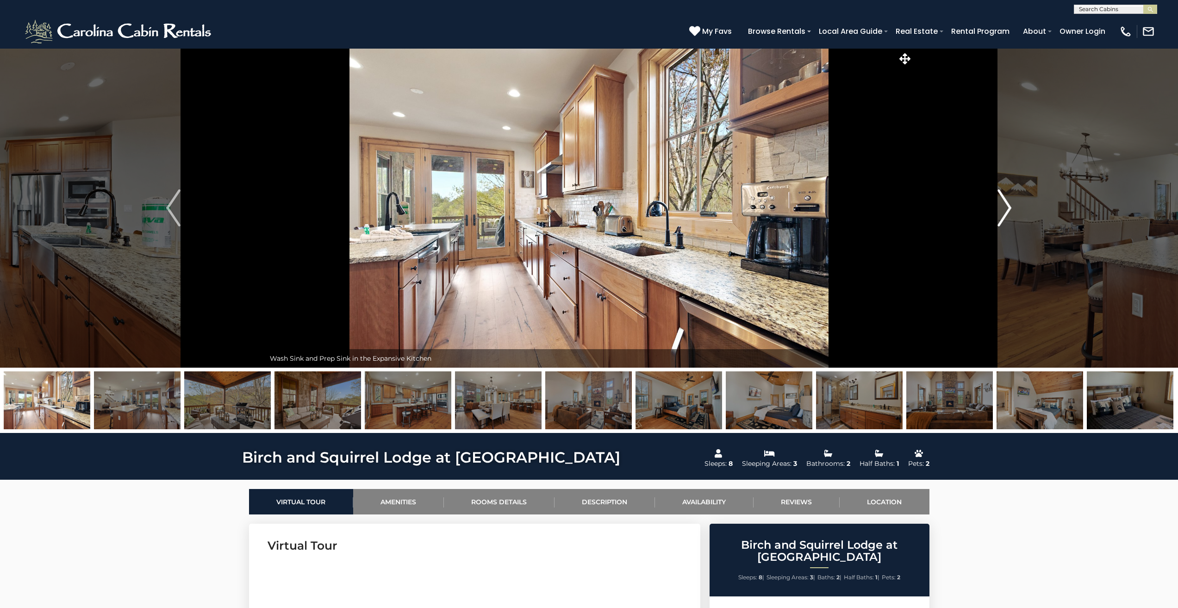
click at [1003, 202] on img "Next" at bounding box center [1004, 207] width 14 height 37
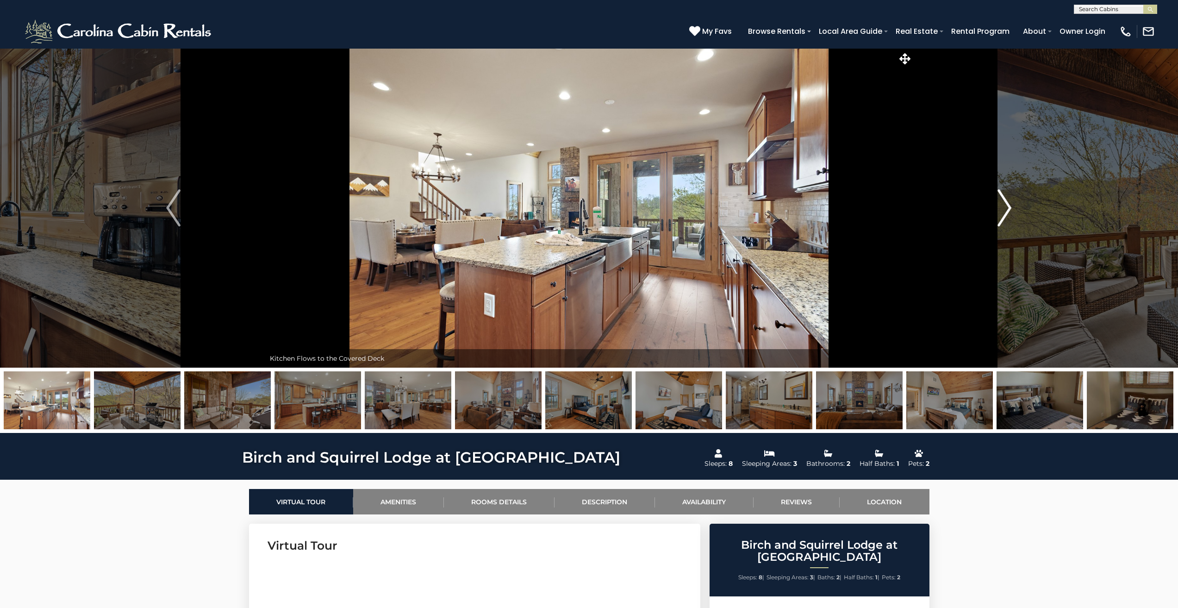
click at [1003, 202] on img "Next" at bounding box center [1004, 207] width 14 height 37
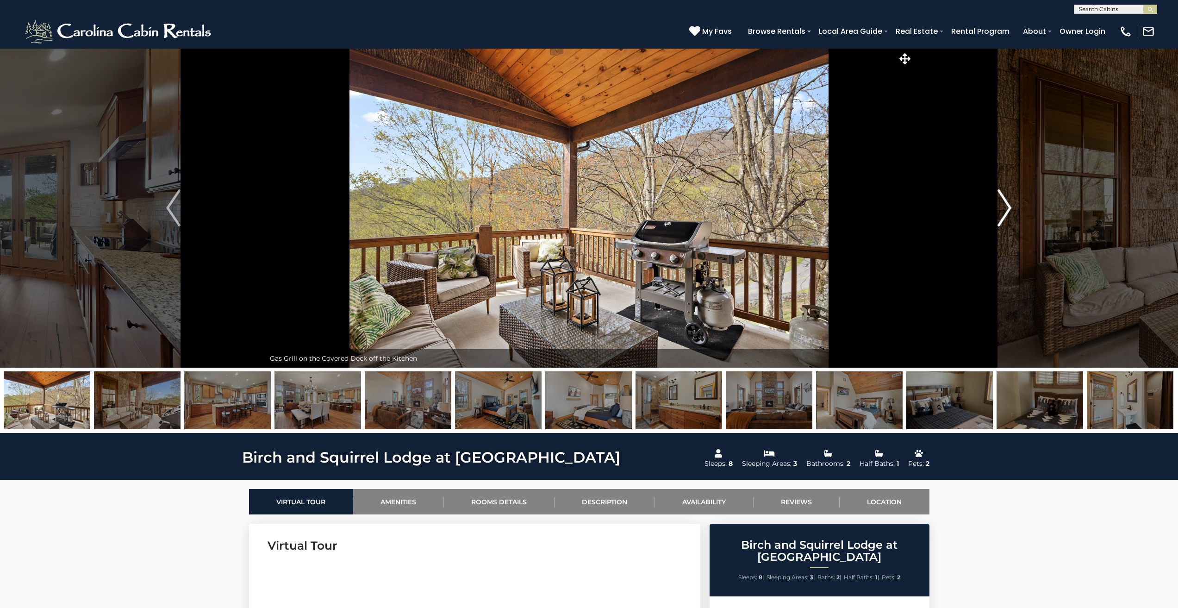
click at [1003, 202] on img "Next" at bounding box center [1004, 207] width 14 height 37
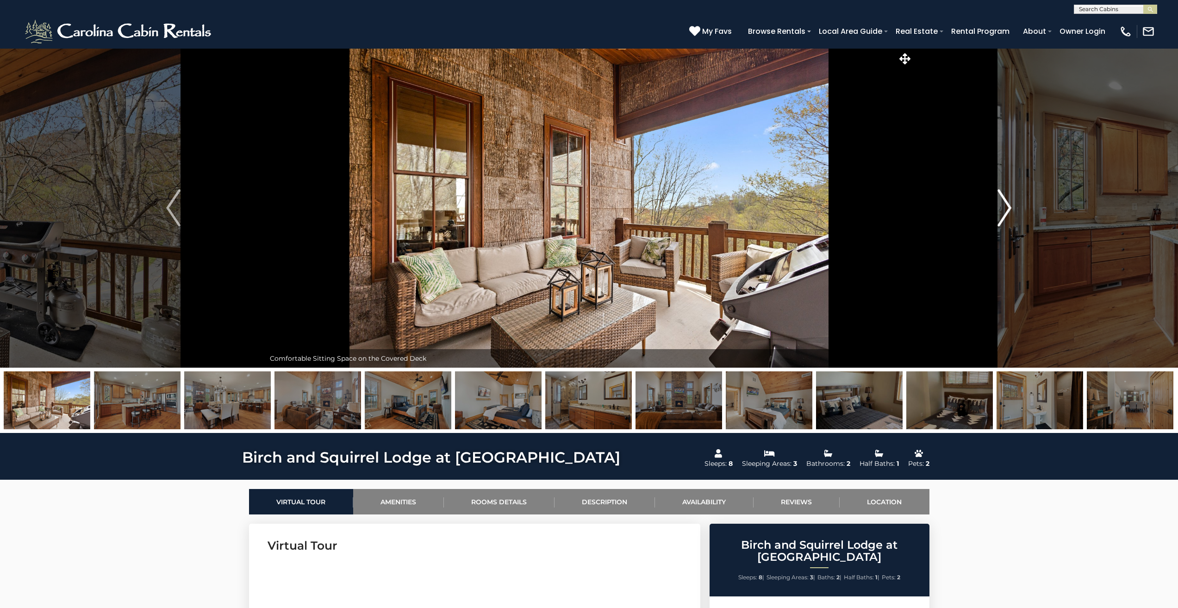
click at [1003, 202] on img "Next" at bounding box center [1004, 207] width 14 height 37
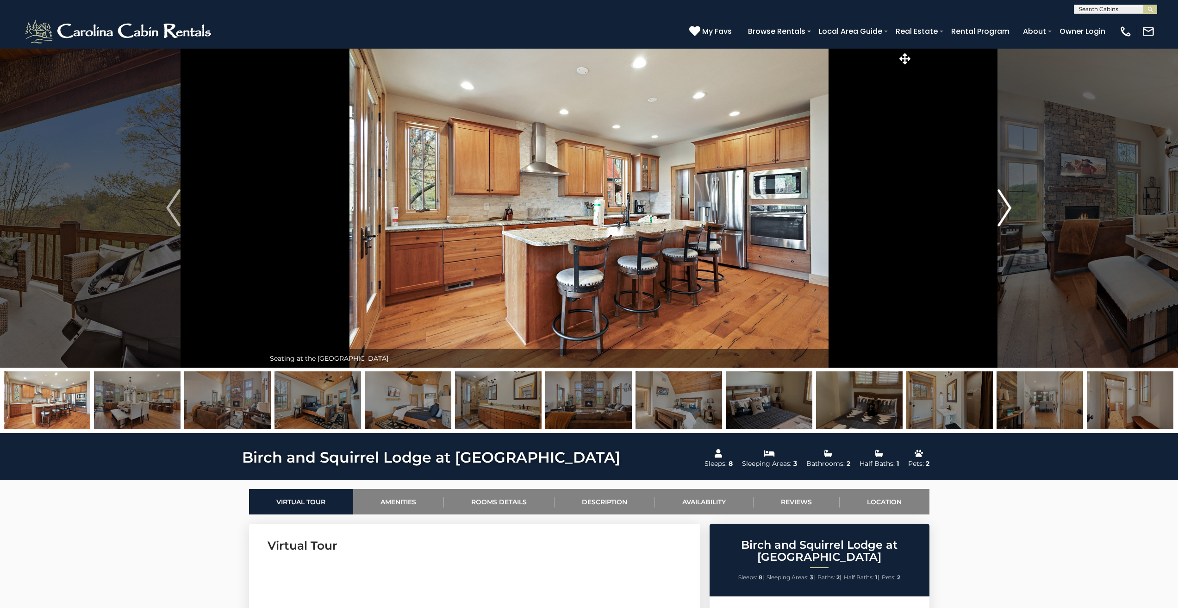
click at [1003, 202] on img "Next" at bounding box center [1004, 207] width 14 height 37
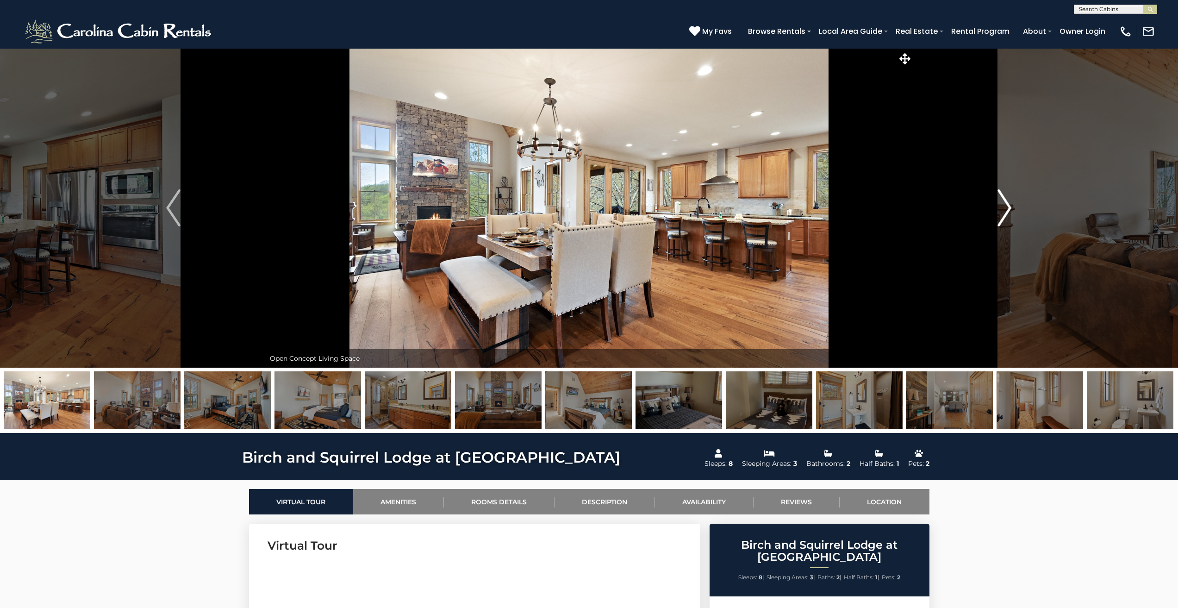
click at [1003, 202] on img "Next" at bounding box center [1004, 207] width 14 height 37
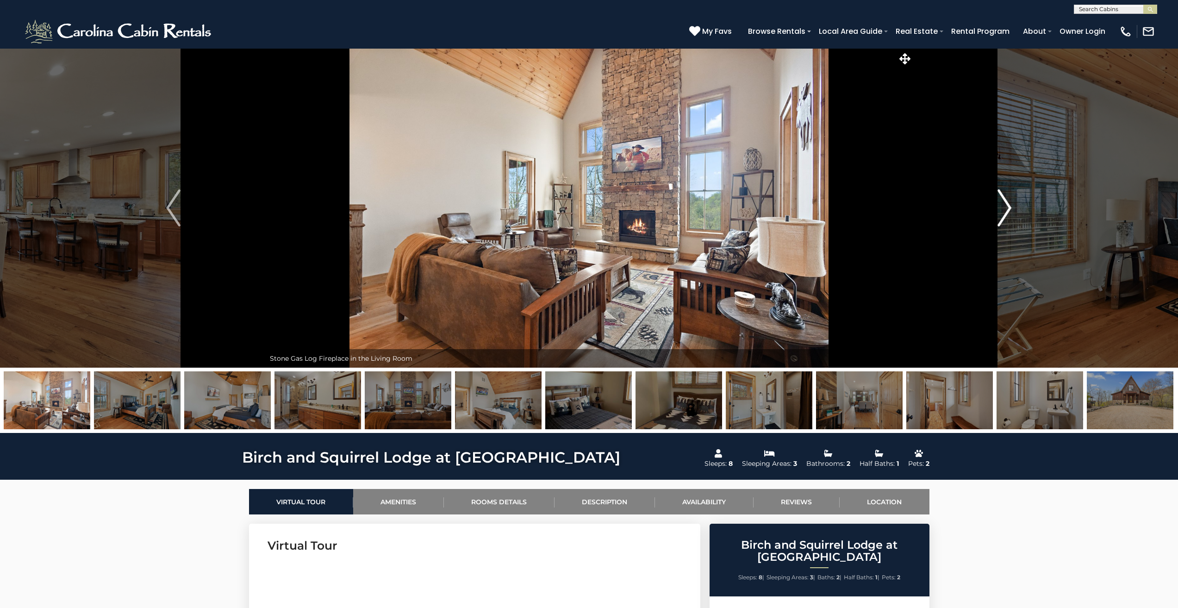
click at [1003, 202] on img "Next" at bounding box center [1004, 207] width 14 height 37
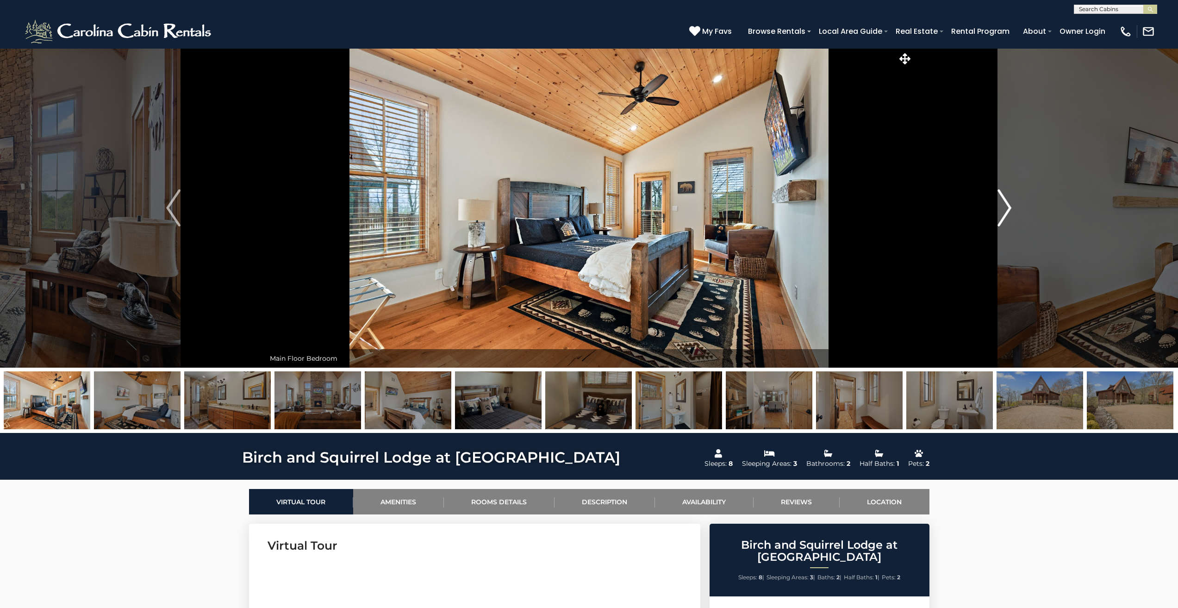
click at [1003, 202] on img "Next" at bounding box center [1004, 207] width 14 height 37
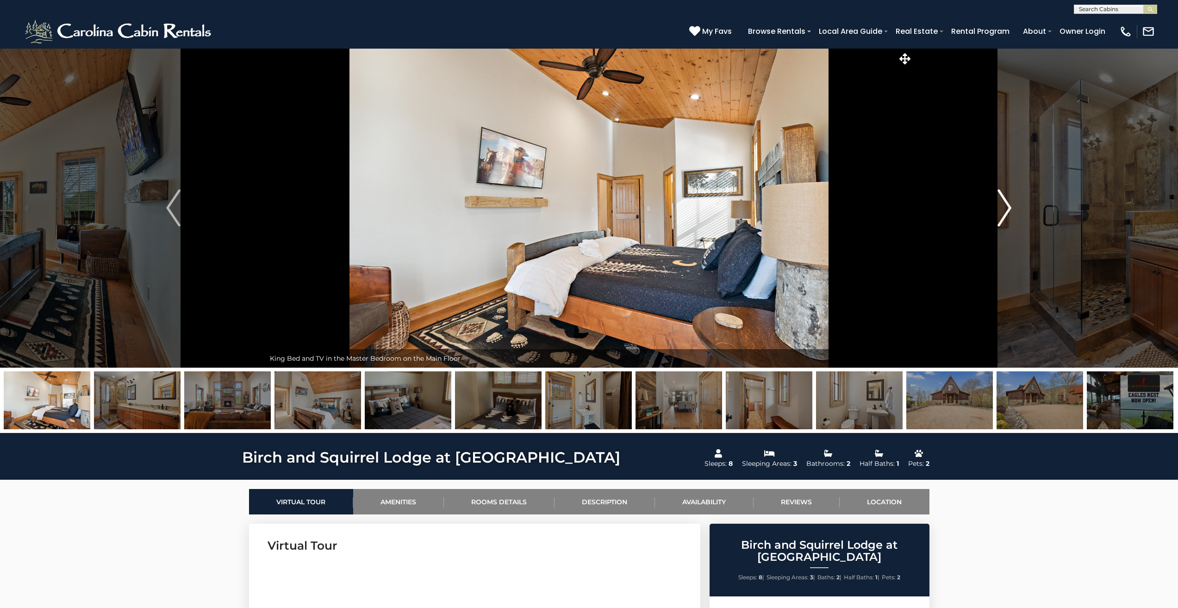
click at [1003, 202] on img "Next" at bounding box center [1004, 207] width 14 height 37
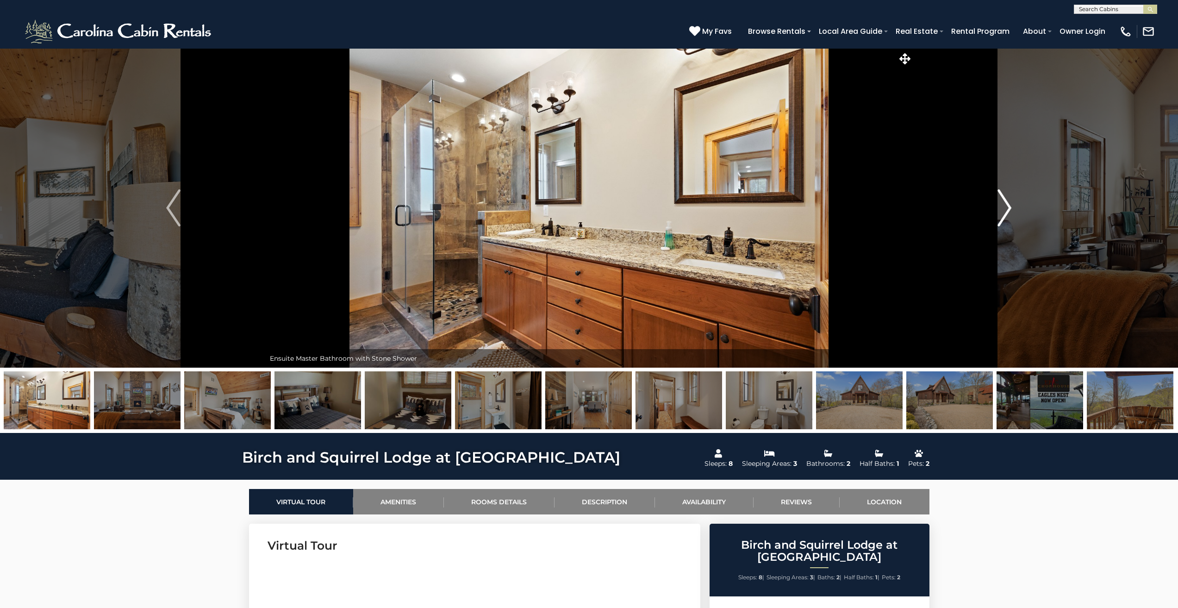
click at [1003, 202] on img "Next" at bounding box center [1004, 207] width 14 height 37
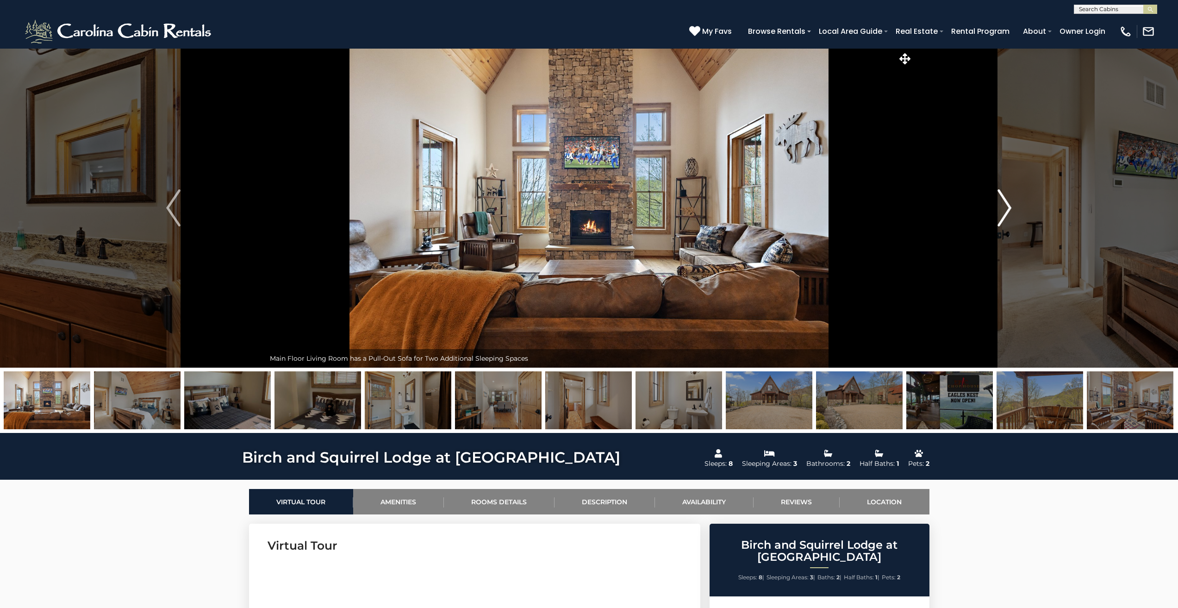
click at [1003, 202] on img "Next" at bounding box center [1004, 207] width 14 height 37
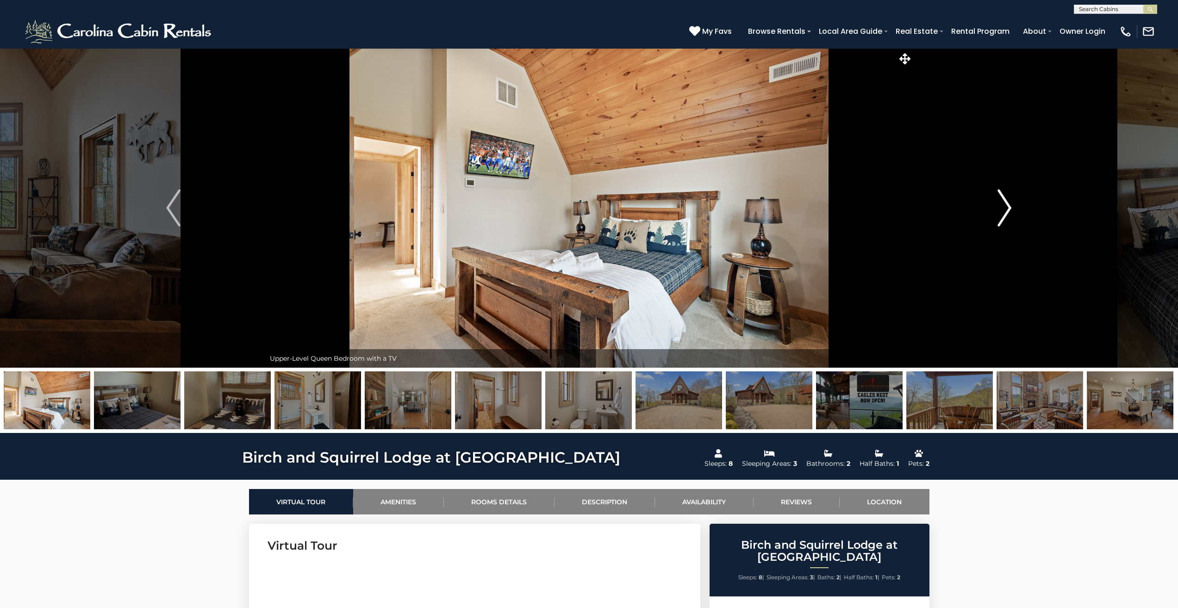
click at [1003, 202] on img "Next" at bounding box center [1004, 207] width 14 height 37
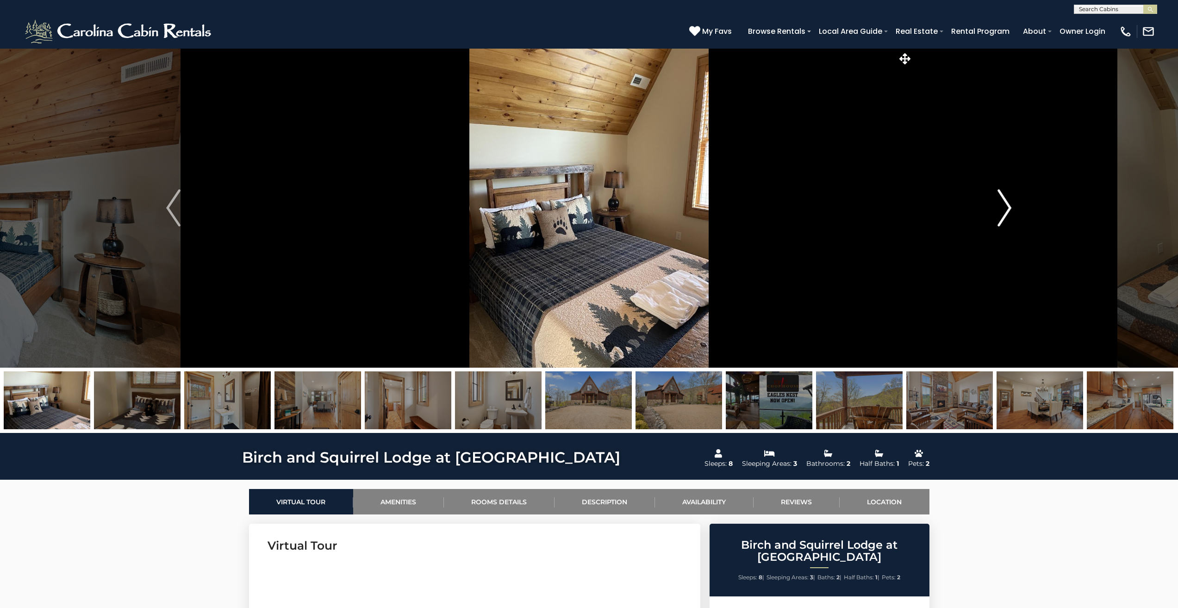
click at [1003, 202] on img "Next" at bounding box center [1004, 207] width 14 height 37
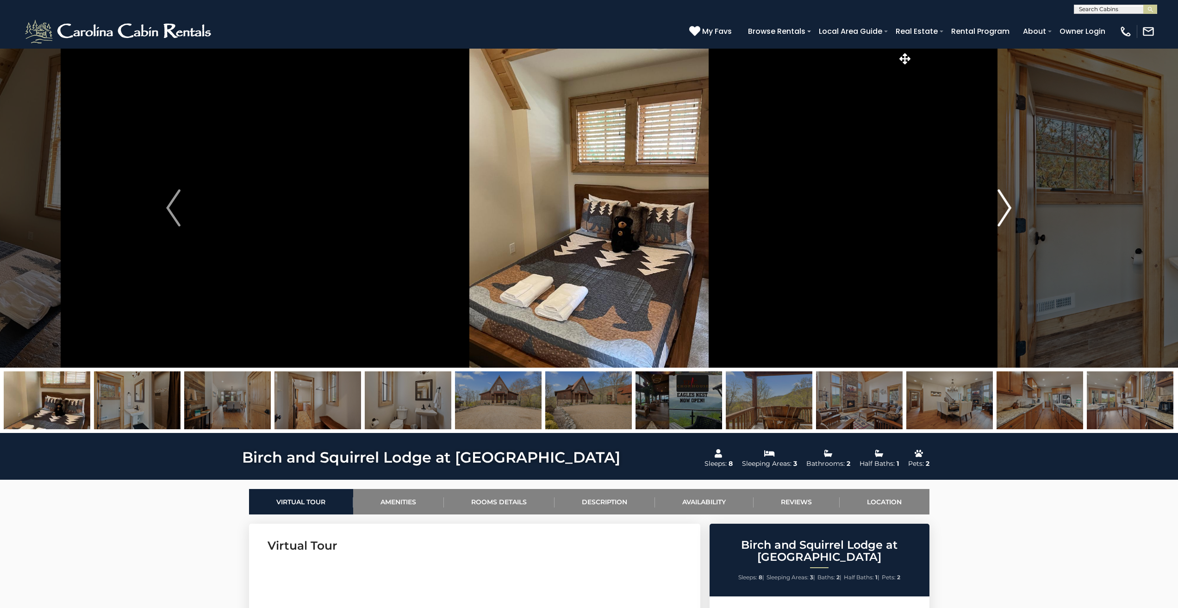
click at [1003, 202] on img "Next" at bounding box center [1004, 207] width 14 height 37
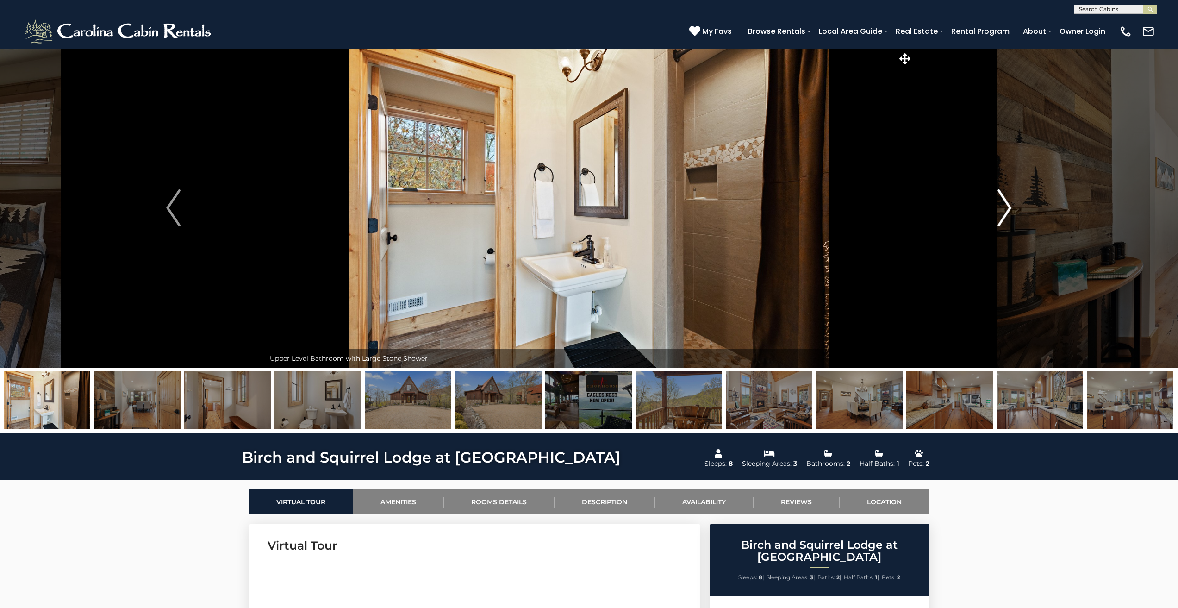
click at [1003, 202] on img "Next" at bounding box center [1004, 207] width 14 height 37
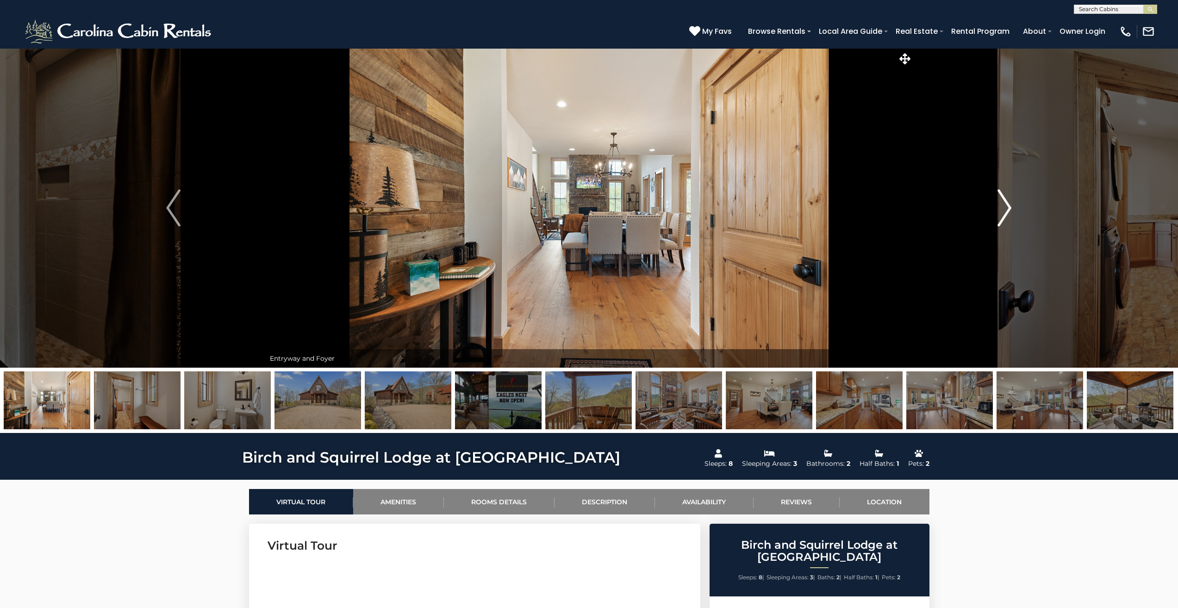
click at [1003, 202] on img "Next" at bounding box center [1004, 207] width 14 height 37
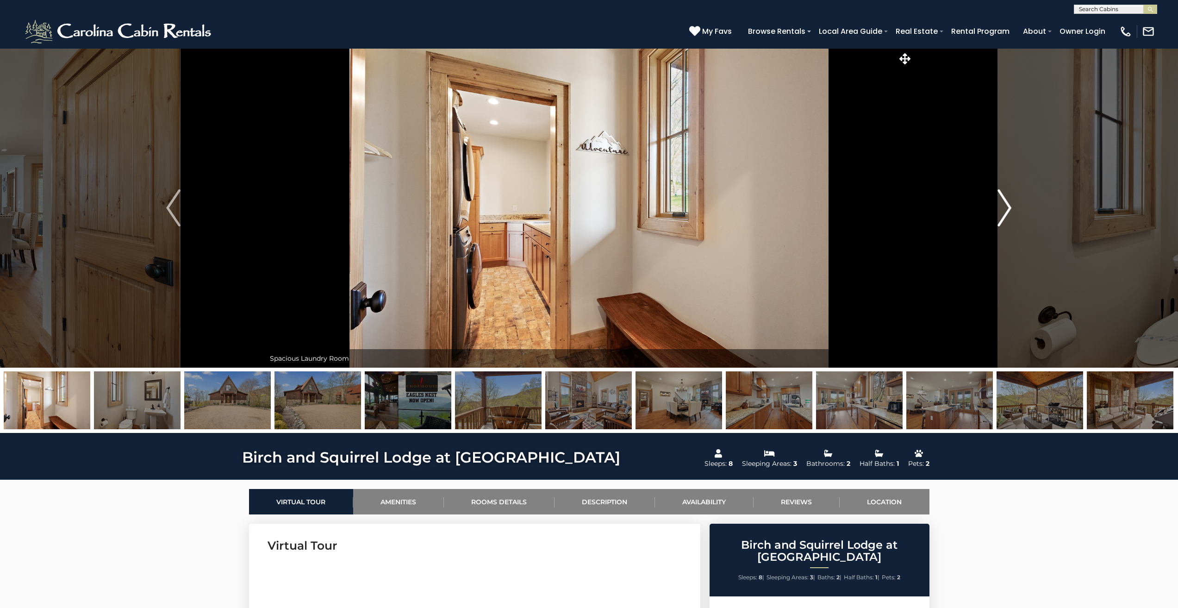
click at [1003, 202] on img "Next" at bounding box center [1004, 207] width 14 height 37
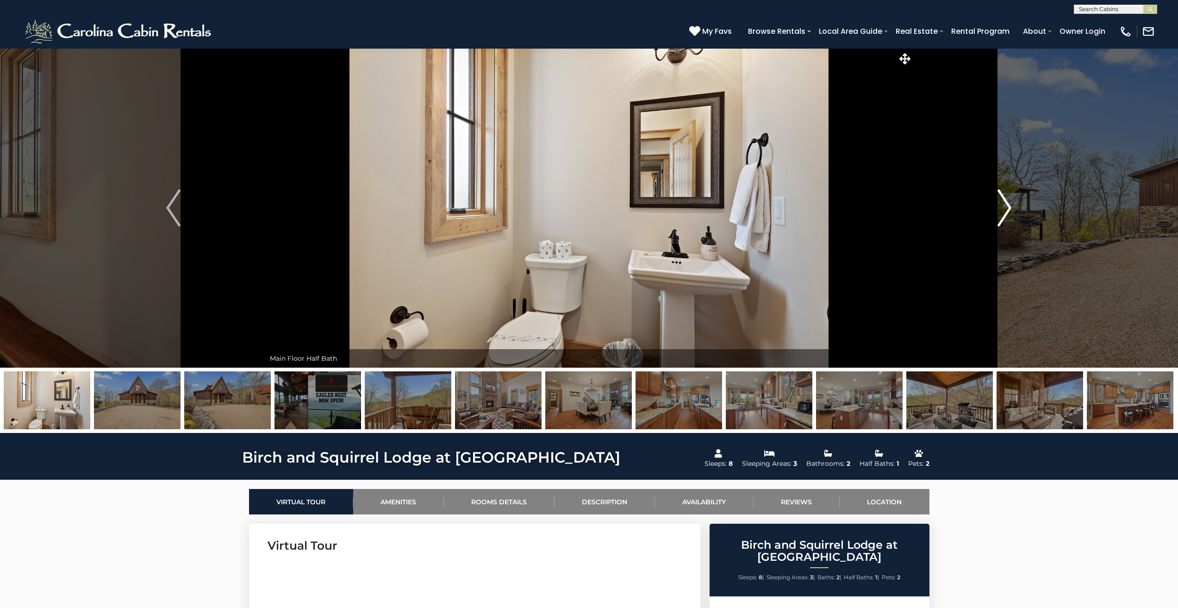
click at [1003, 202] on img "Next" at bounding box center [1004, 207] width 14 height 37
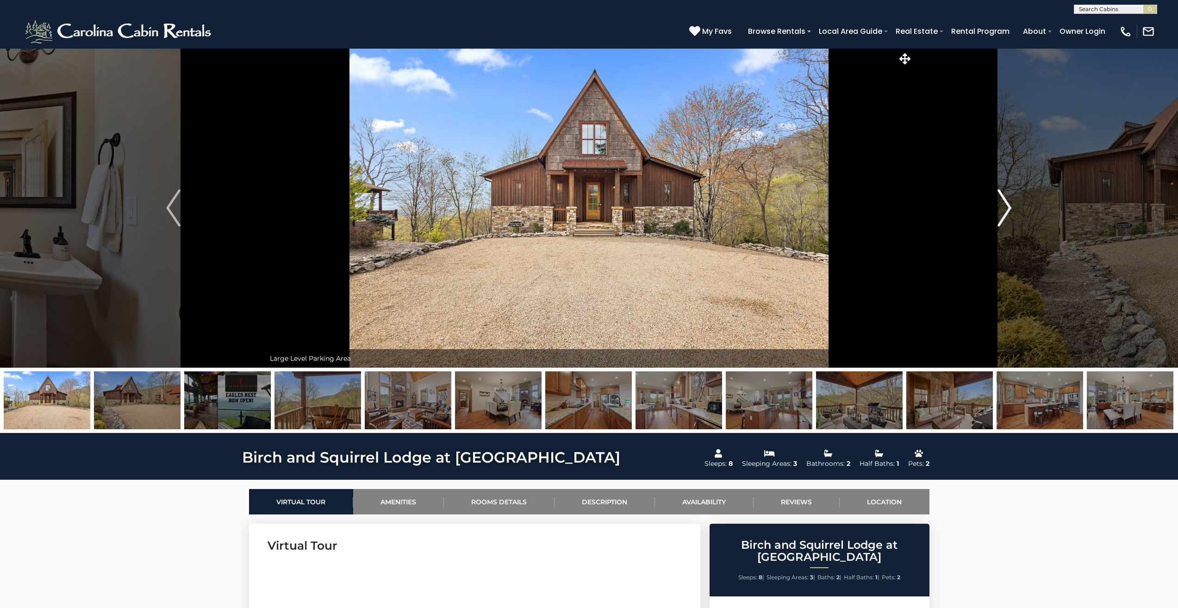
click at [1003, 202] on img "Next" at bounding box center [1004, 207] width 14 height 37
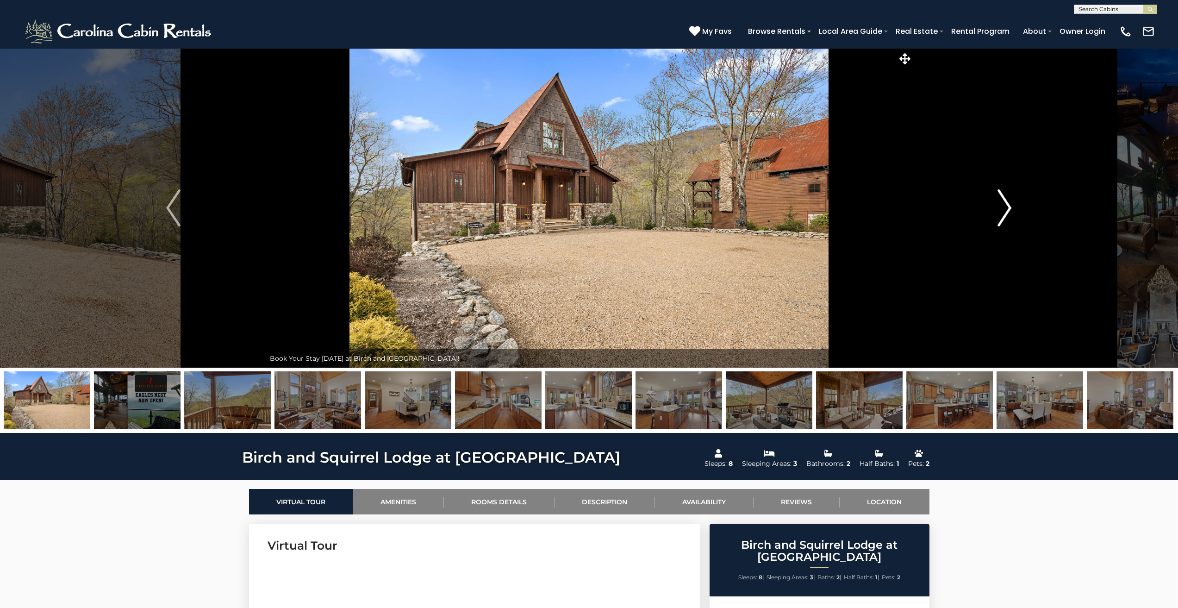
click at [1003, 202] on img "Next" at bounding box center [1004, 207] width 14 height 37
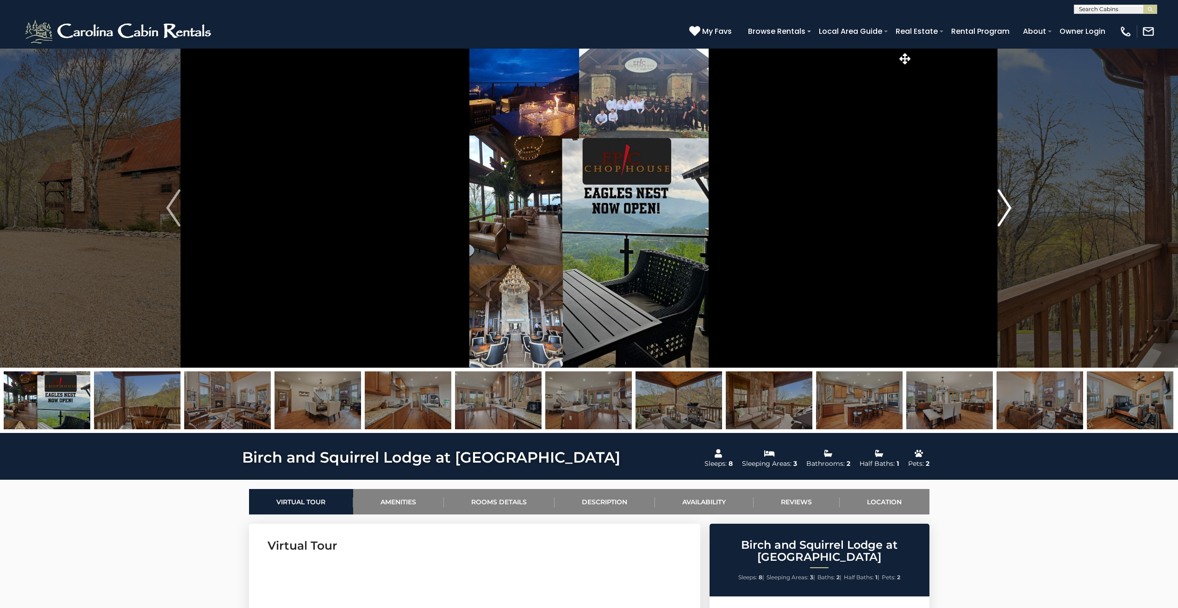
click at [1003, 202] on img "Next" at bounding box center [1004, 207] width 14 height 37
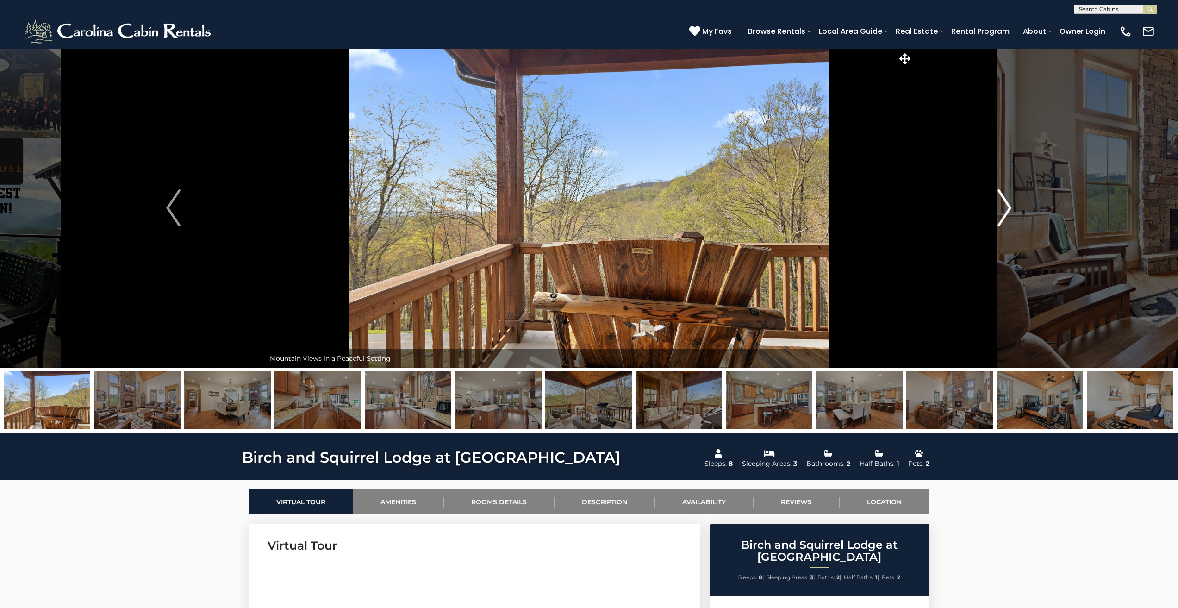
click at [1003, 202] on img "Next" at bounding box center [1004, 207] width 14 height 37
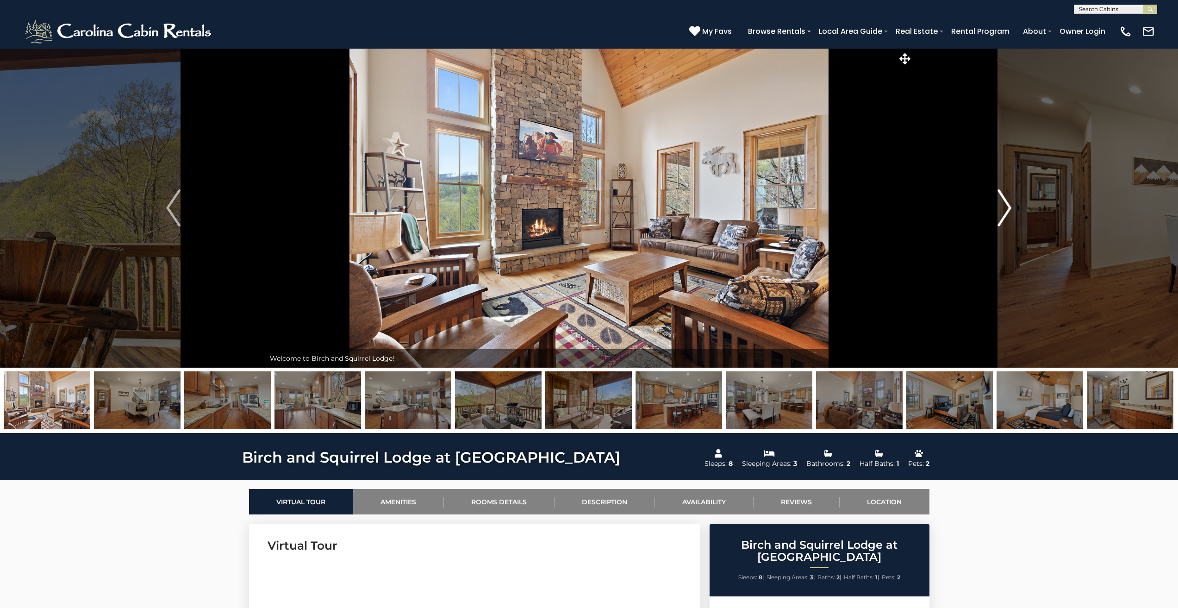
click at [1003, 202] on img "Next" at bounding box center [1004, 207] width 14 height 37
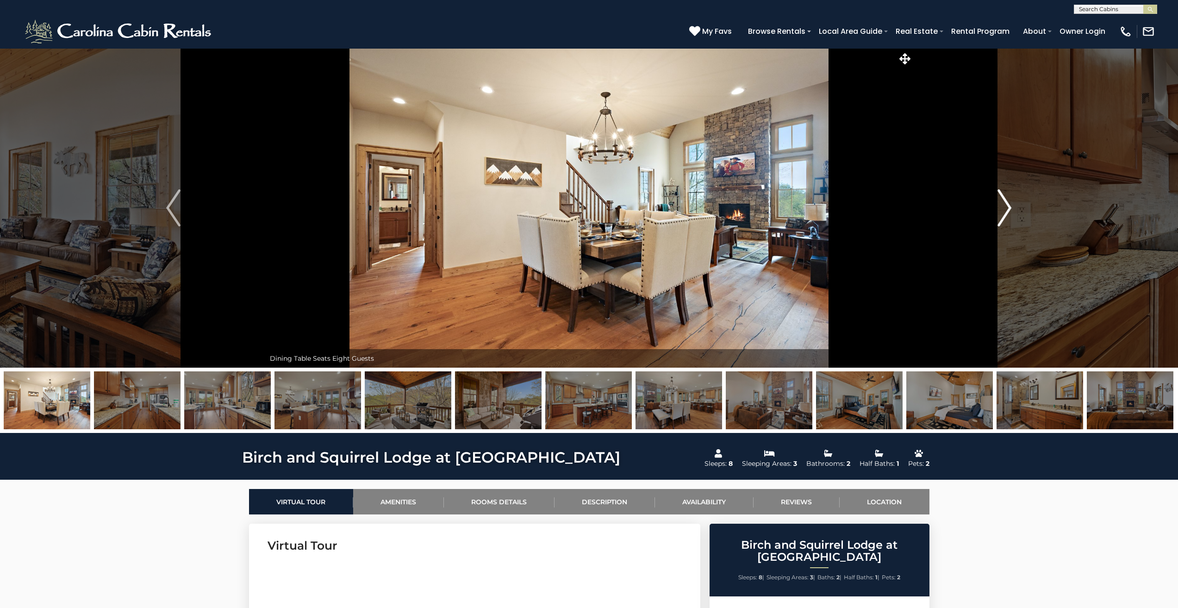
click at [1003, 202] on img "Next" at bounding box center [1004, 207] width 14 height 37
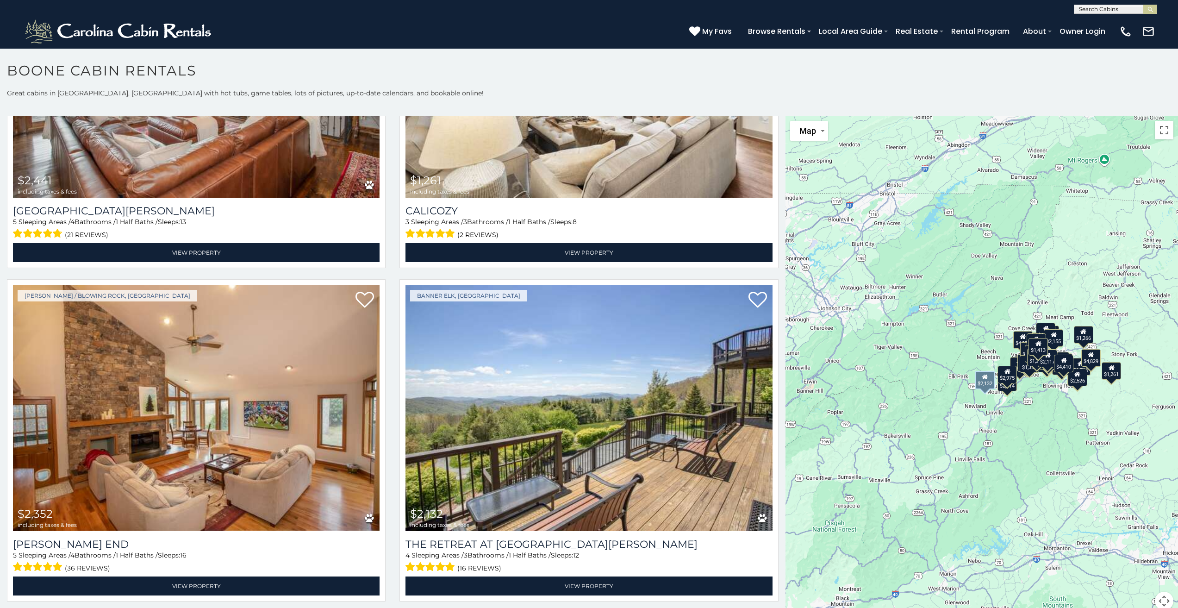
scroll to position [4165, 0]
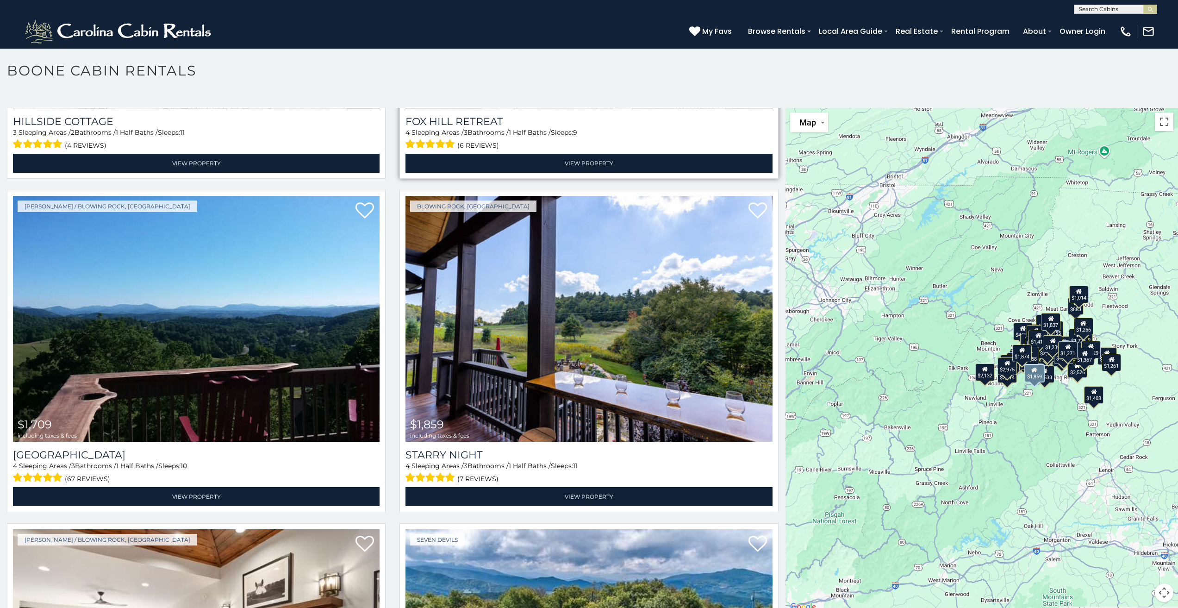
scroll to position [6943, 0]
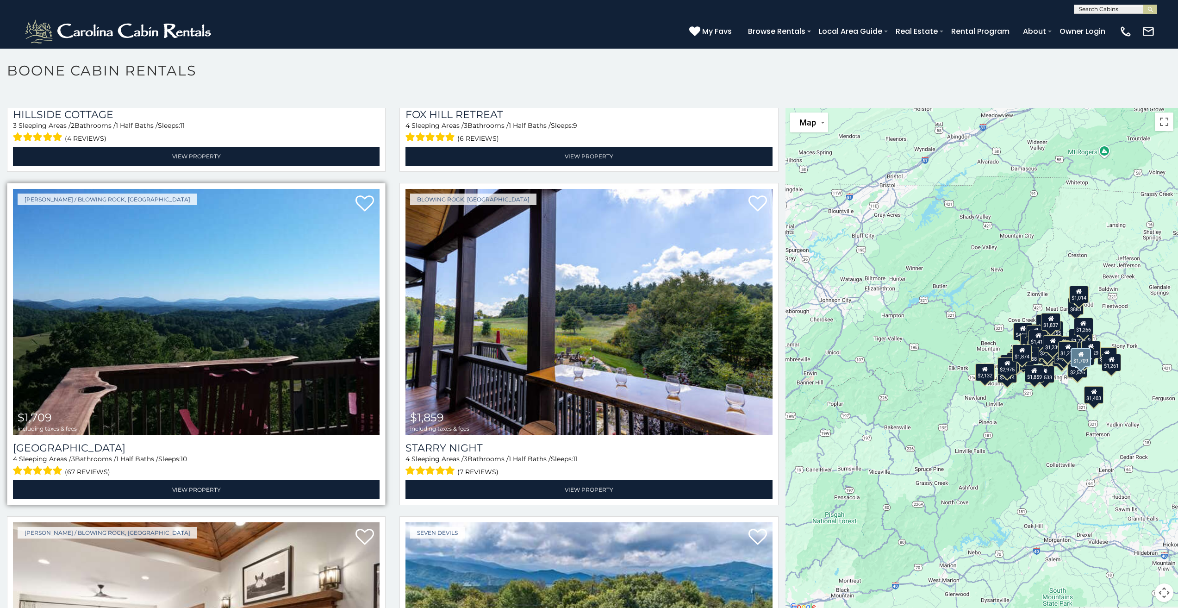
click at [229, 258] on img at bounding box center [196, 312] width 367 height 246
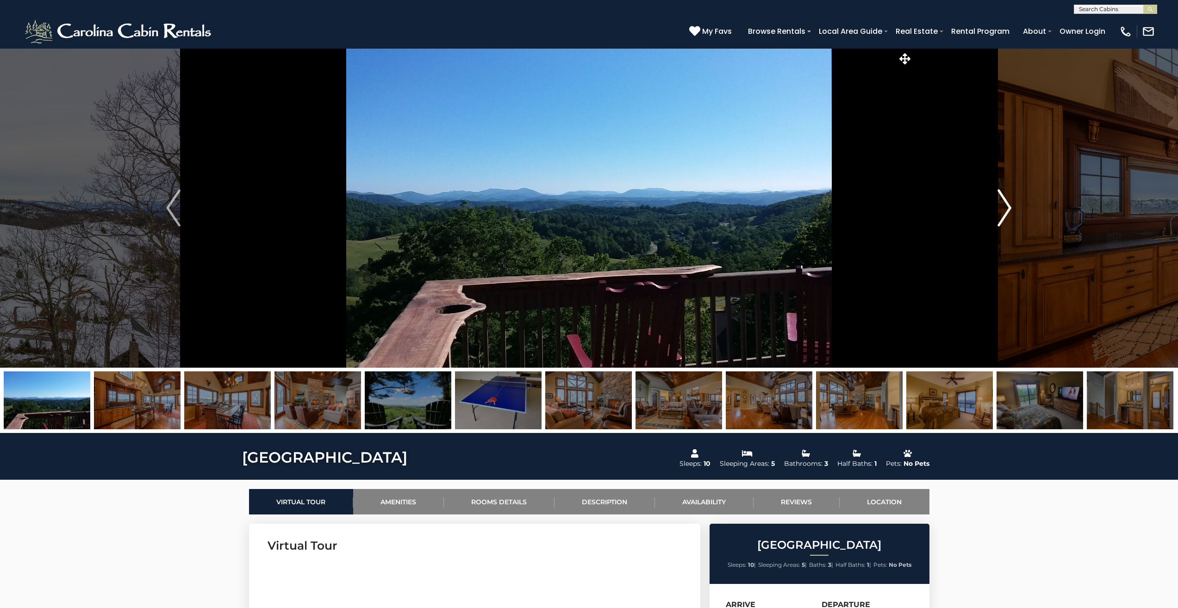
click at [1006, 203] on img "Next" at bounding box center [1004, 207] width 14 height 37
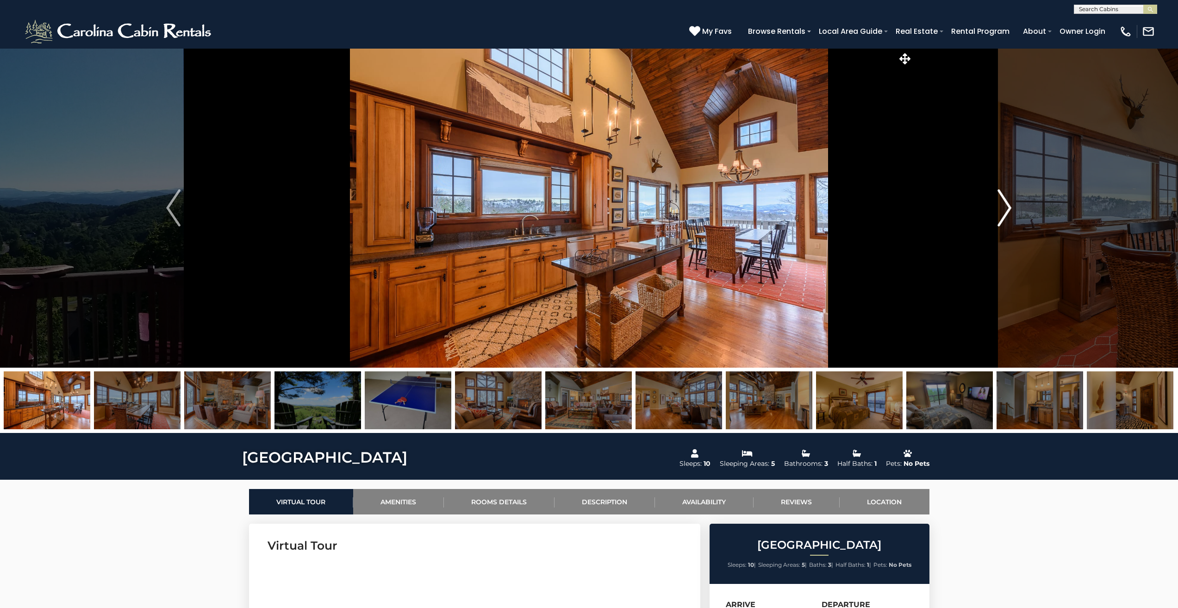
click at [1006, 203] on img "Next" at bounding box center [1004, 207] width 14 height 37
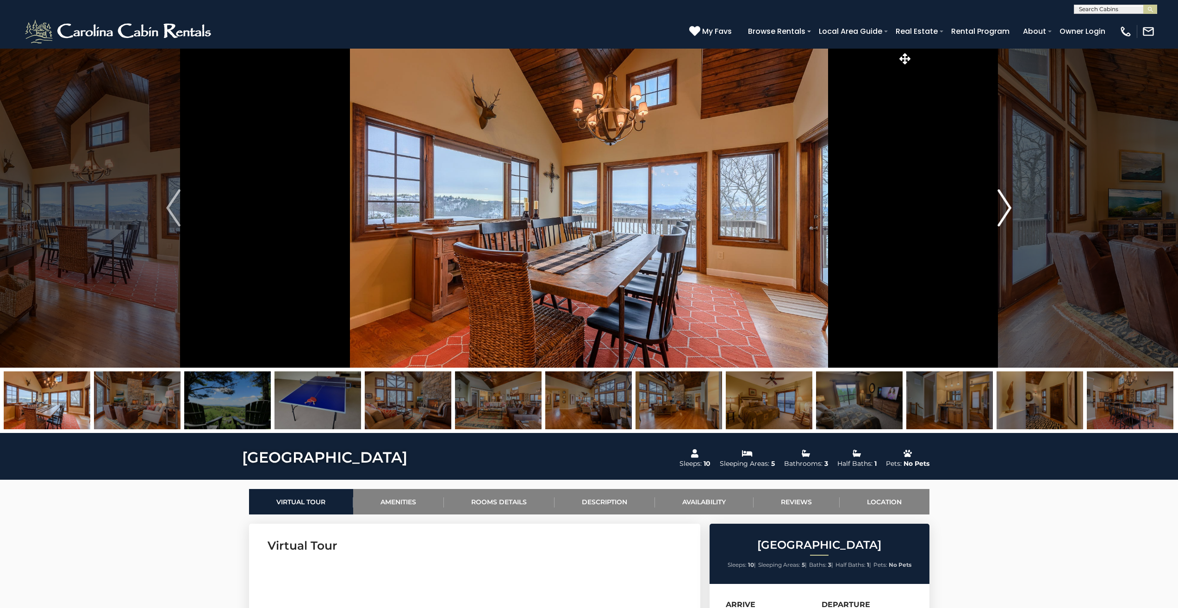
click at [1006, 203] on img "Next" at bounding box center [1004, 207] width 14 height 37
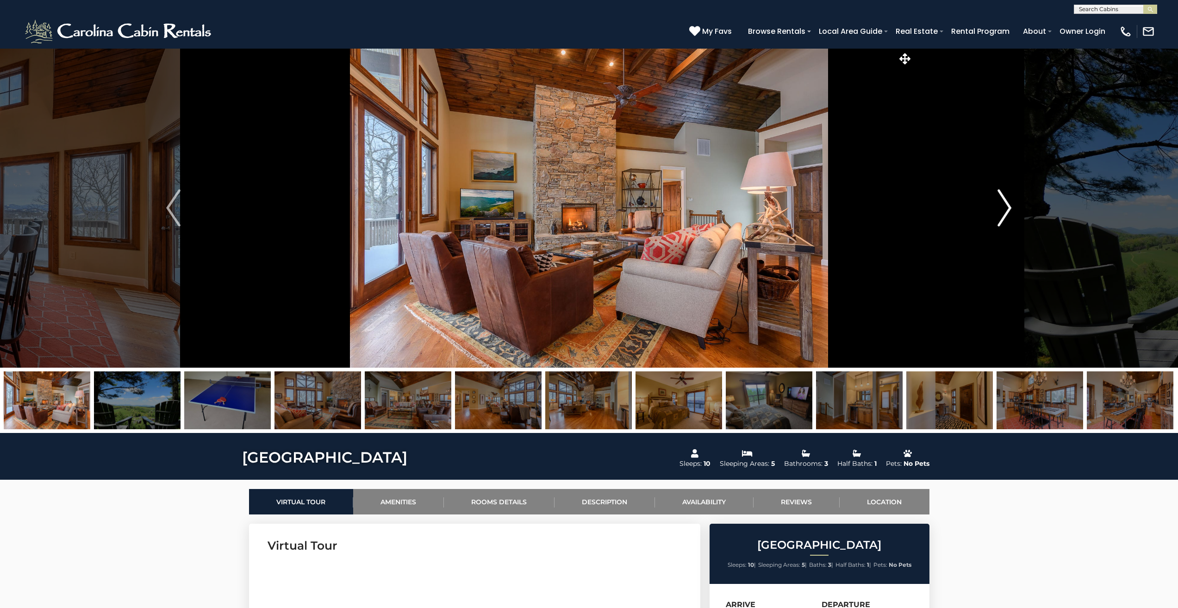
click at [1006, 203] on img "Next" at bounding box center [1004, 207] width 14 height 37
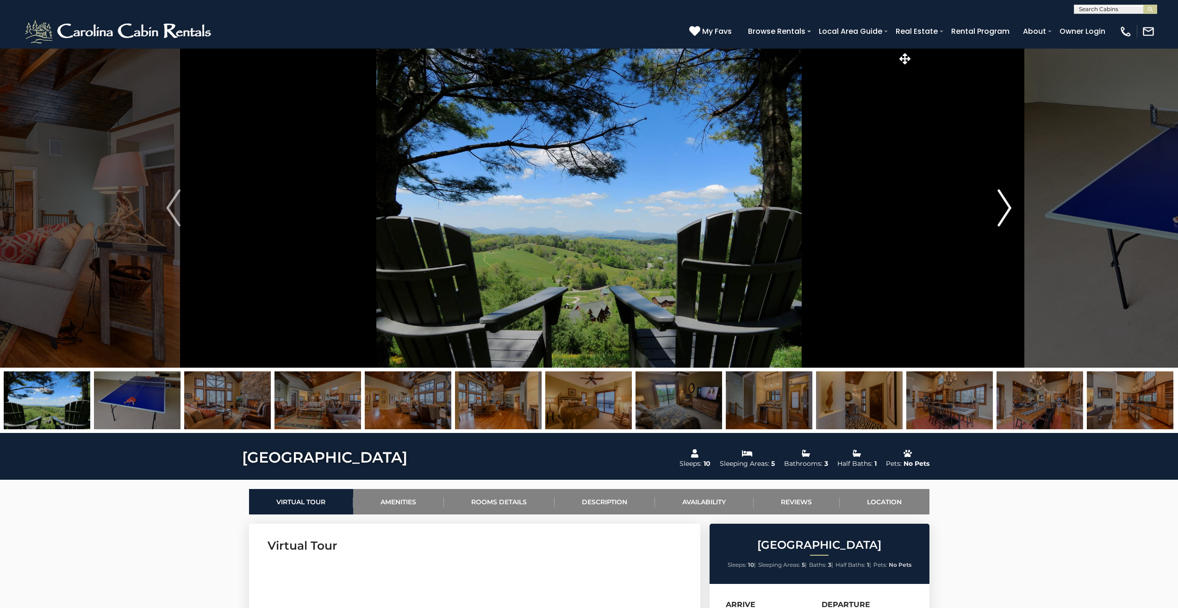
click at [1006, 203] on img "Next" at bounding box center [1004, 207] width 14 height 37
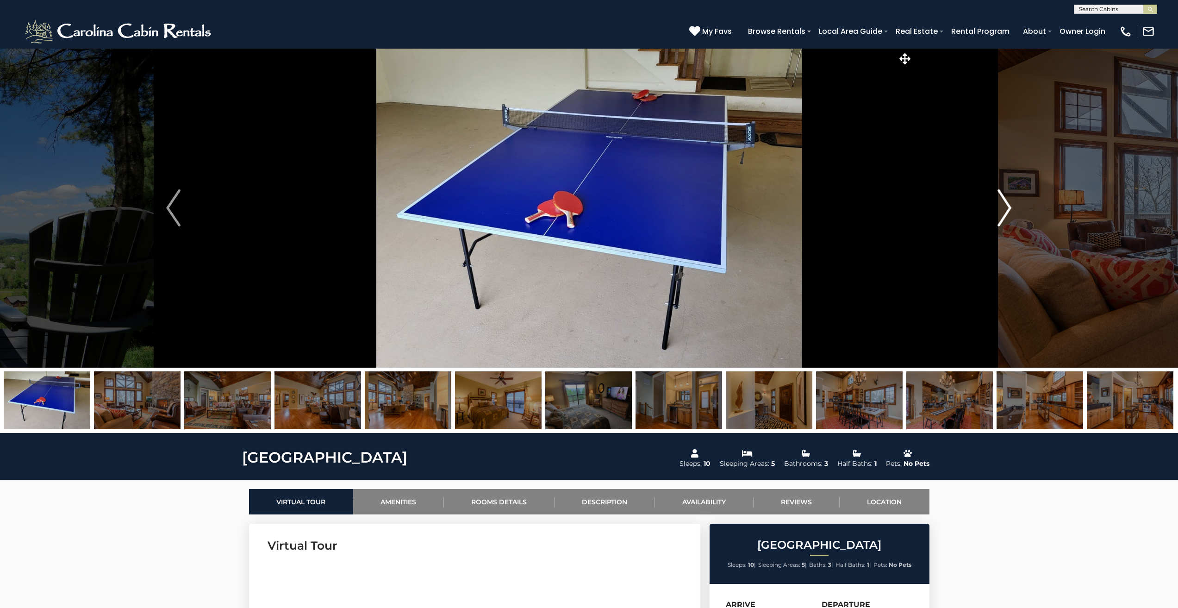
click at [1006, 203] on img "Next" at bounding box center [1004, 207] width 14 height 37
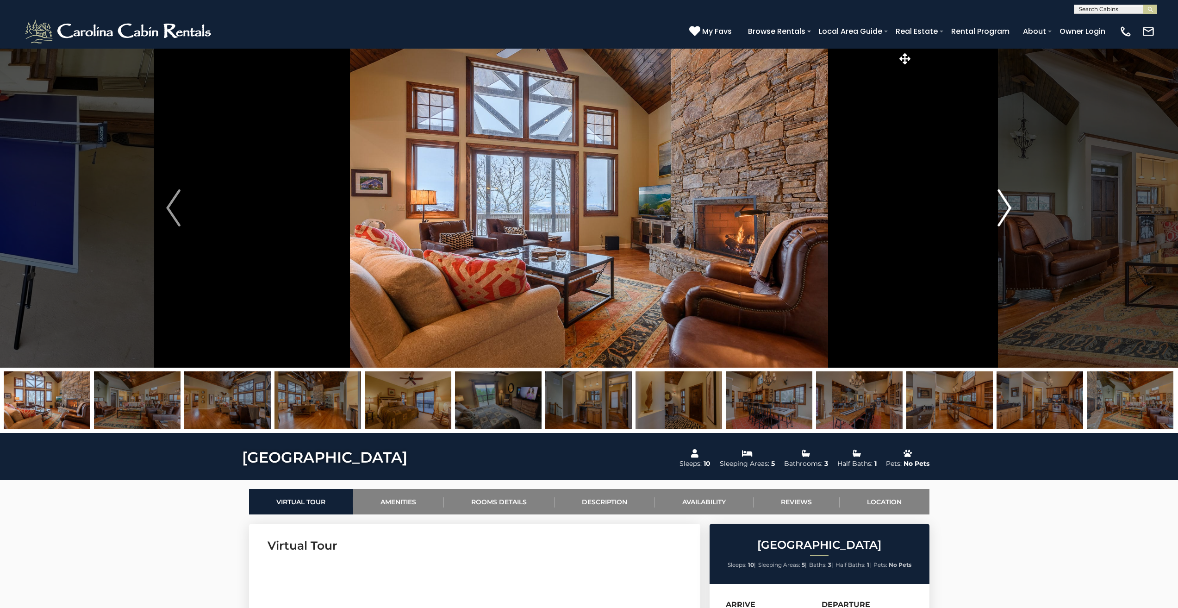
click at [1006, 203] on img "Next" at bounding box center [1004, 207] width 14 height 37
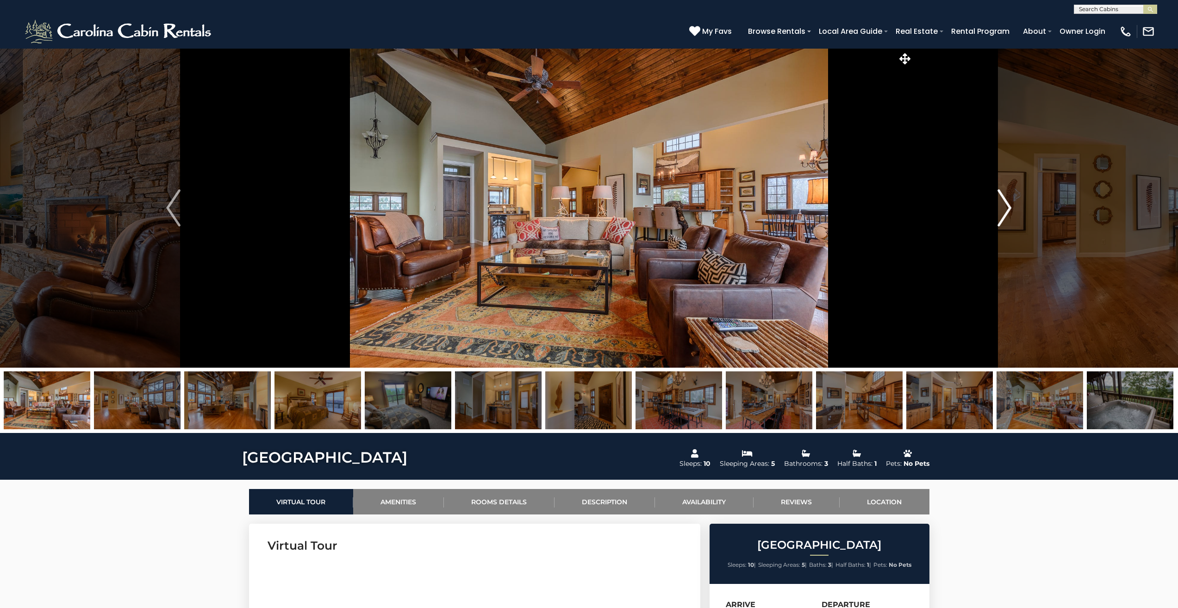
click at [1006, 203] on img "Next" at bounding box center [1004, 207] width 14 height 37
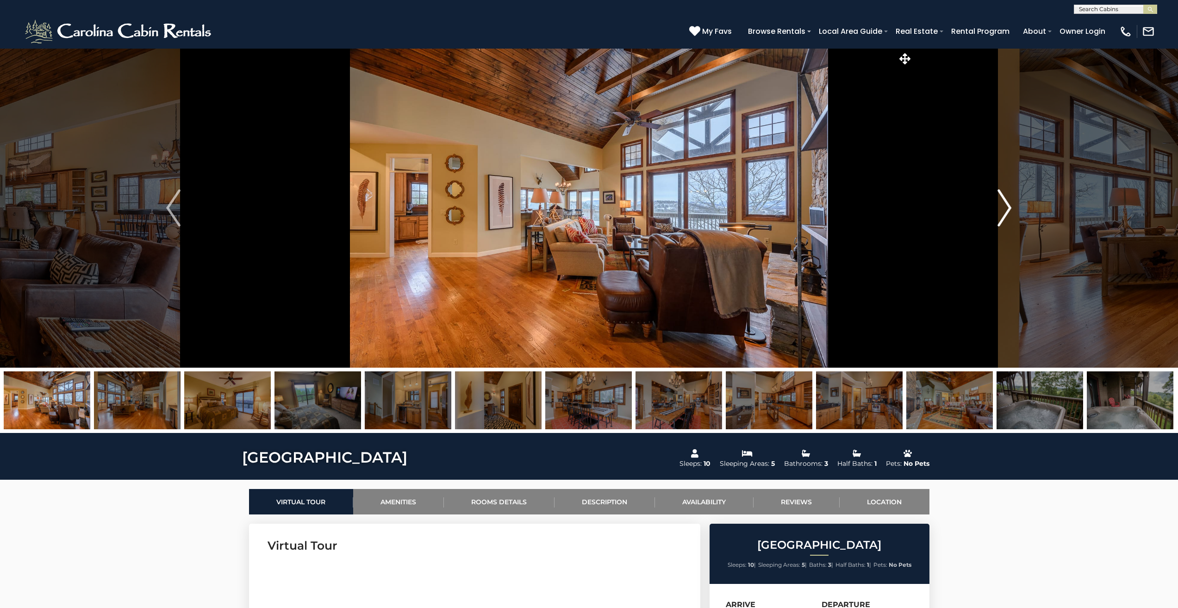
click at [1006, 203] on img "Next" at bounding box center [1004, 207] width 14 height 37
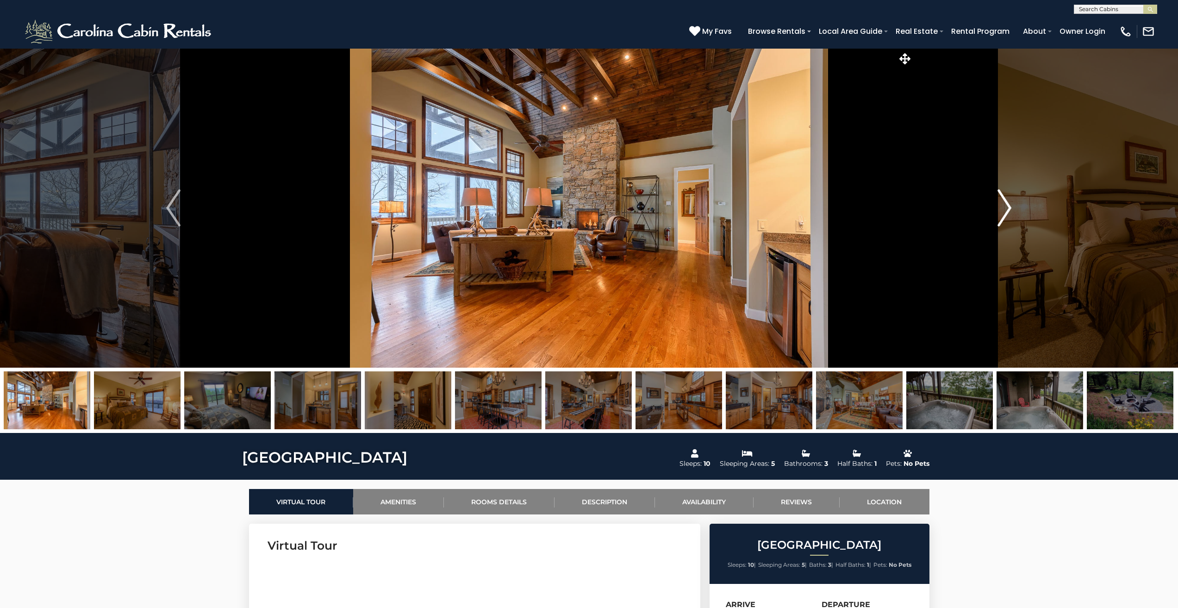
click at [1006, 203] on img "Next" at bounding box center [1004, 207] width 14 height 37
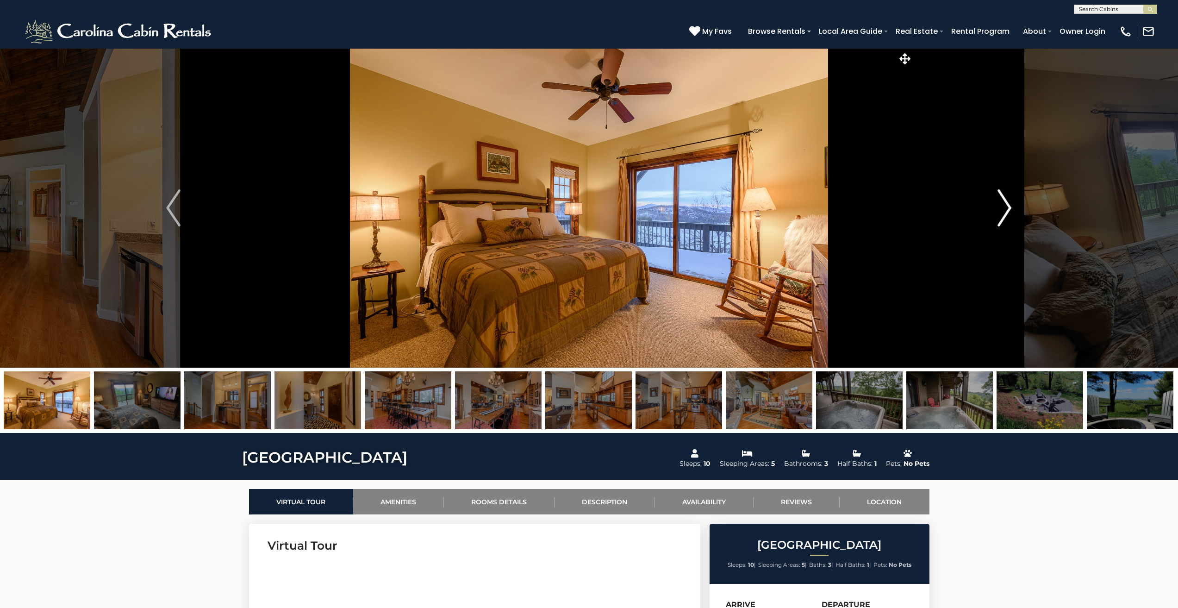
click at [1006, 203] on img "Next" at bounding box center [1004, 207] width 14 height 37
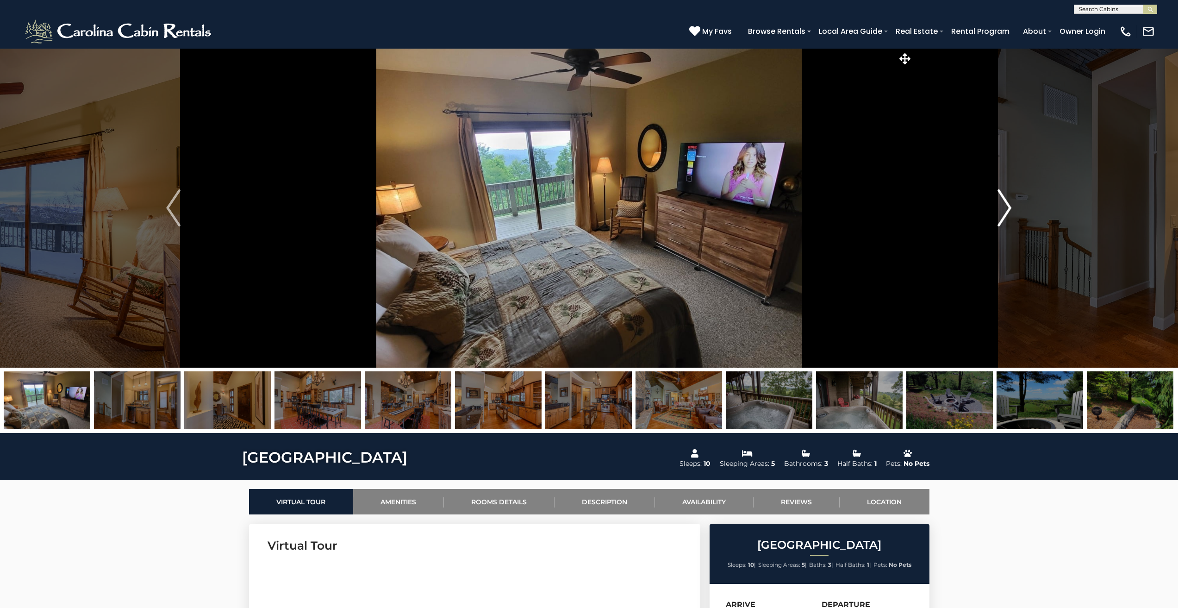
click at [1006, 203] on img "Next" at bounding box center [1004, 207] width 14 height 37
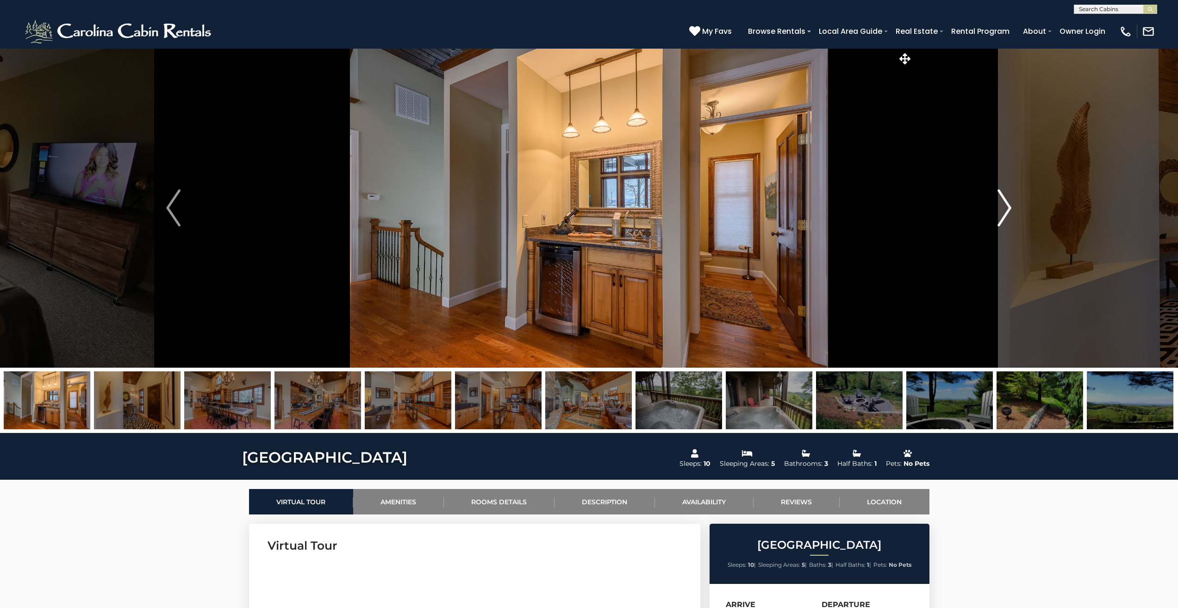
click at [1006, 203] on img "Next" at bounding box center [1004, 207] width 14 height 37
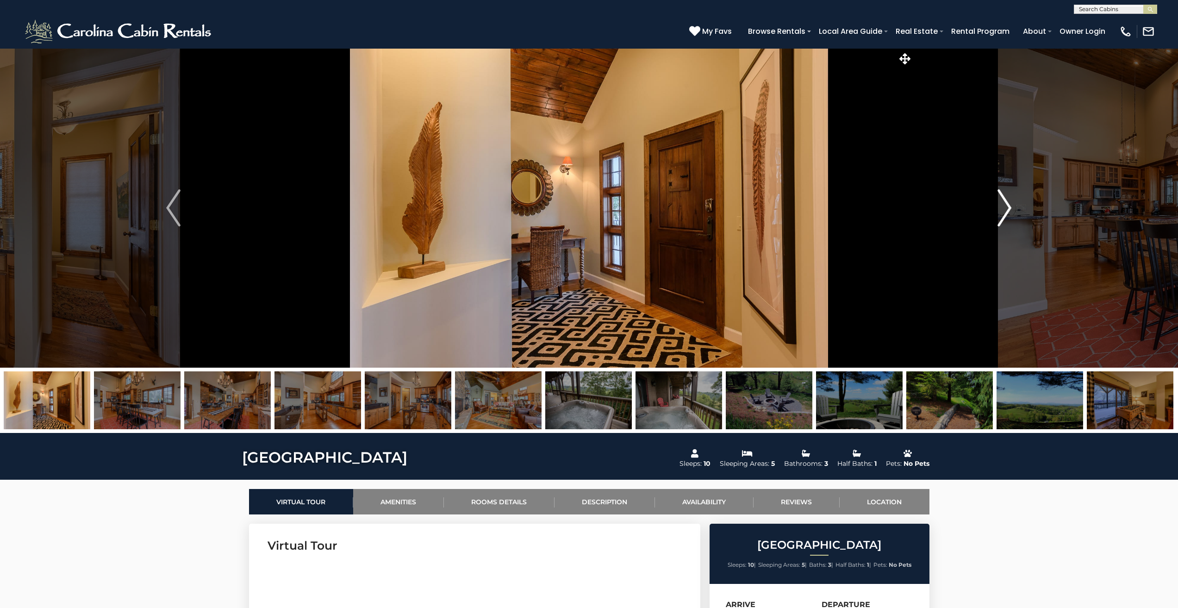
click at [1006, 203] on img "Next" at bounding box center [1004, 207] width 14 height 37
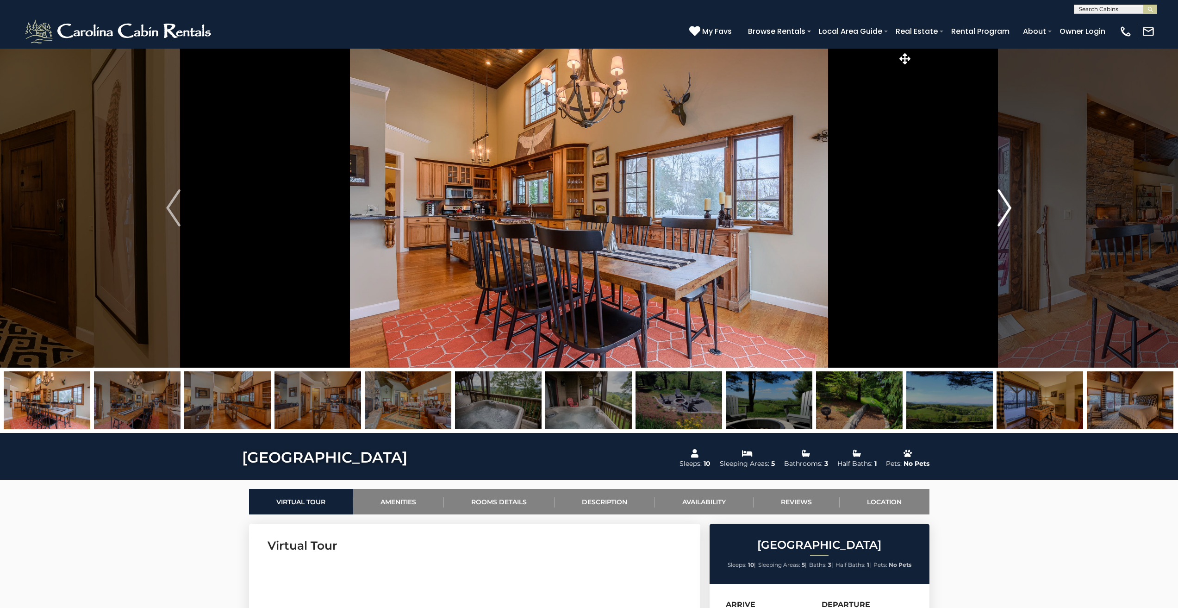
click at [1006, 203] on img "Next" at bounding box center [1004, 207] width 14 height 37
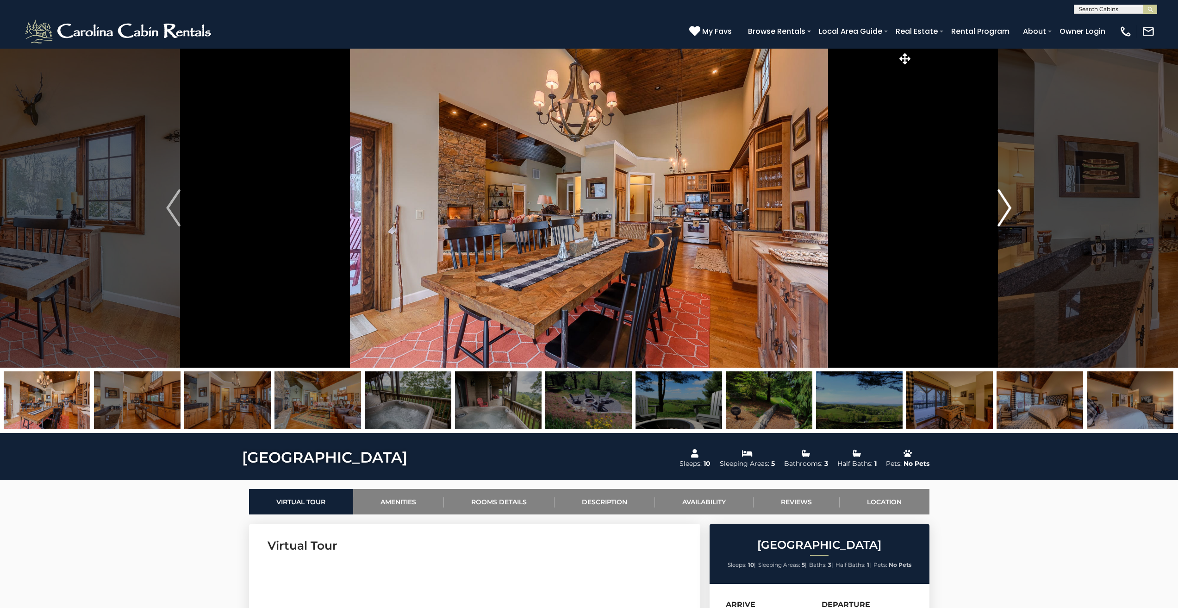
click at [1006, 203] on img "Next" at bounding box center [1004, 207] width 14 height 37
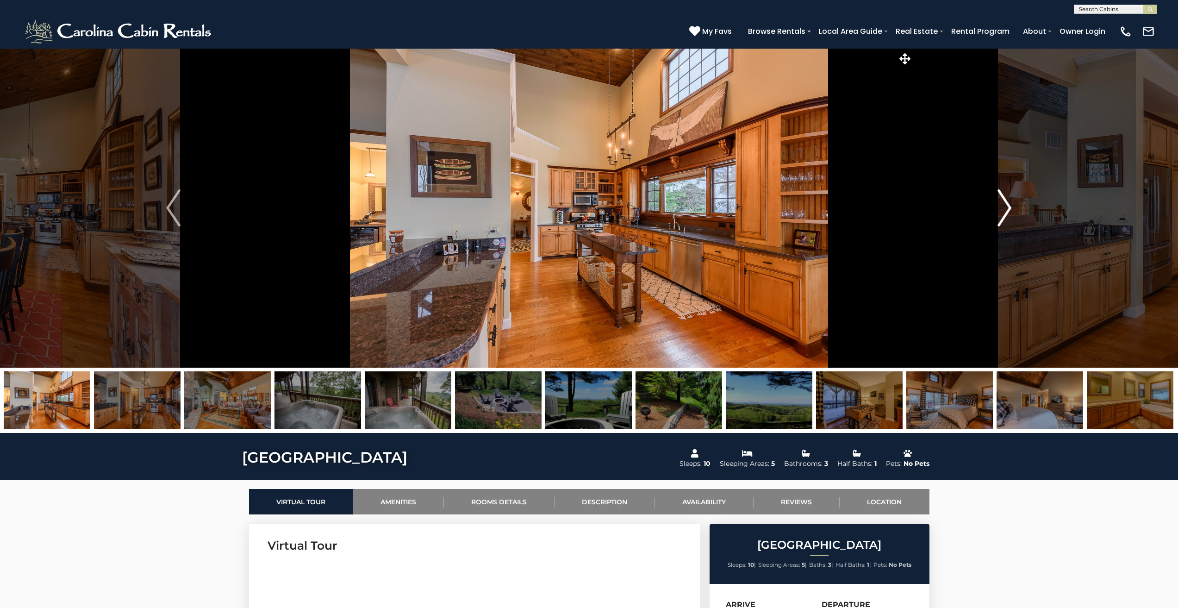
click at [1006, 203] on img "Next" at bounding box center [1004, 207] width 14 height 37
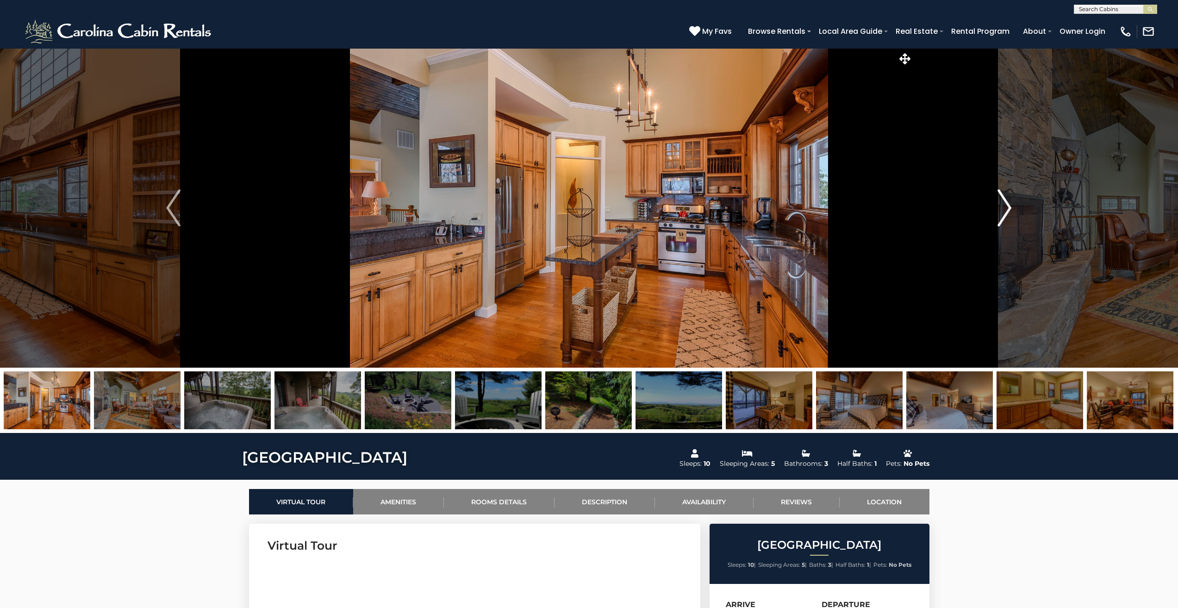
click at [1006, 203] on img "Next" at bounding box center [1004, 207] width 14 height 37
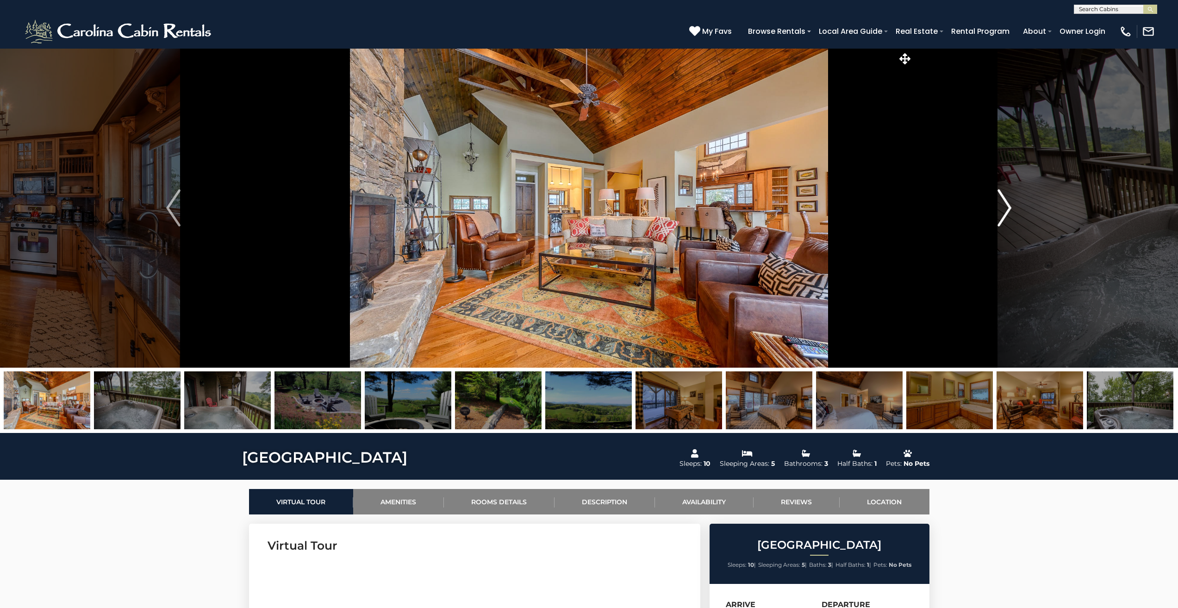
click at [1006, 203] on img "Next" at bounding box center [1004, 207] width 14 height 37
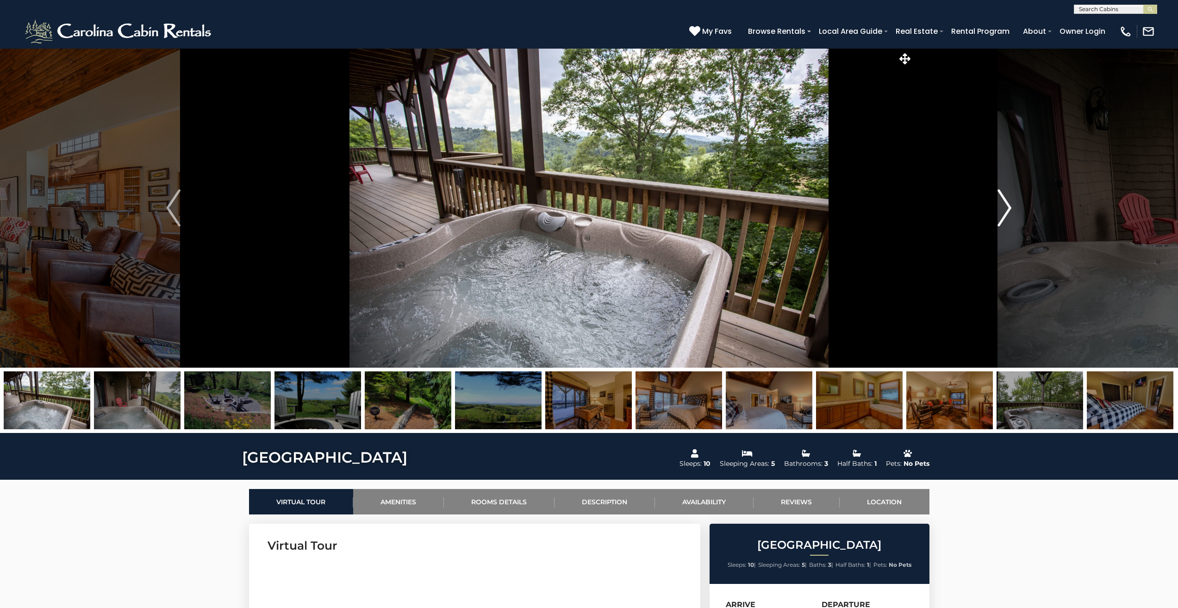
click at [1006, 203] on img "Next" at bounding box center [1004, 207] width 14 height 37
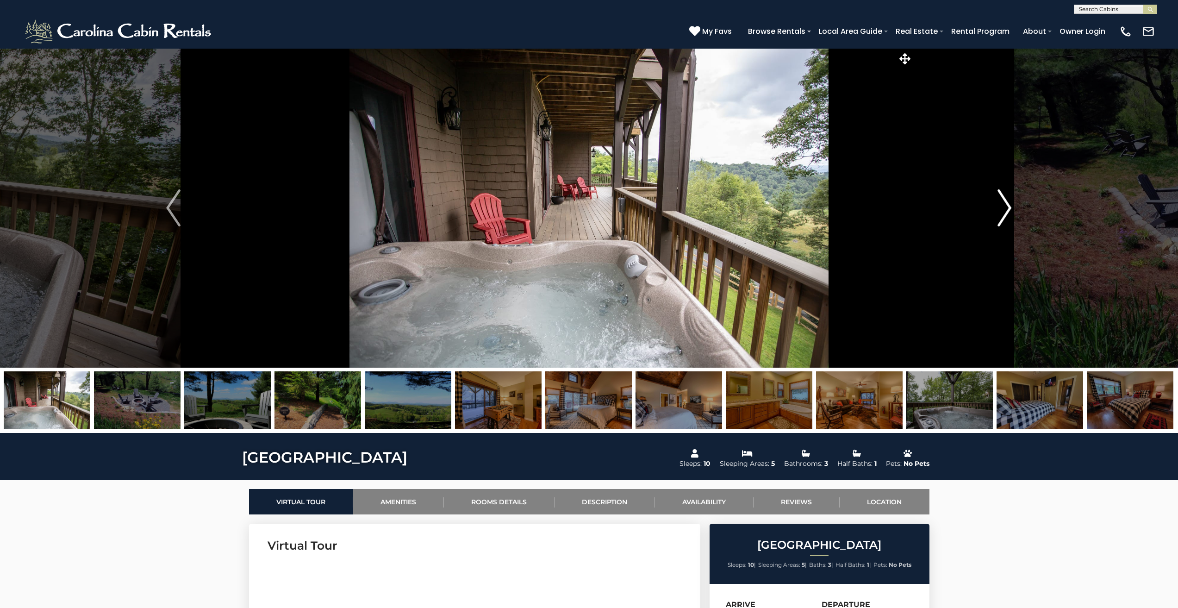
click at [1006, 203] on img "Next" at bounding box center [1004, 207] width 14 height 37
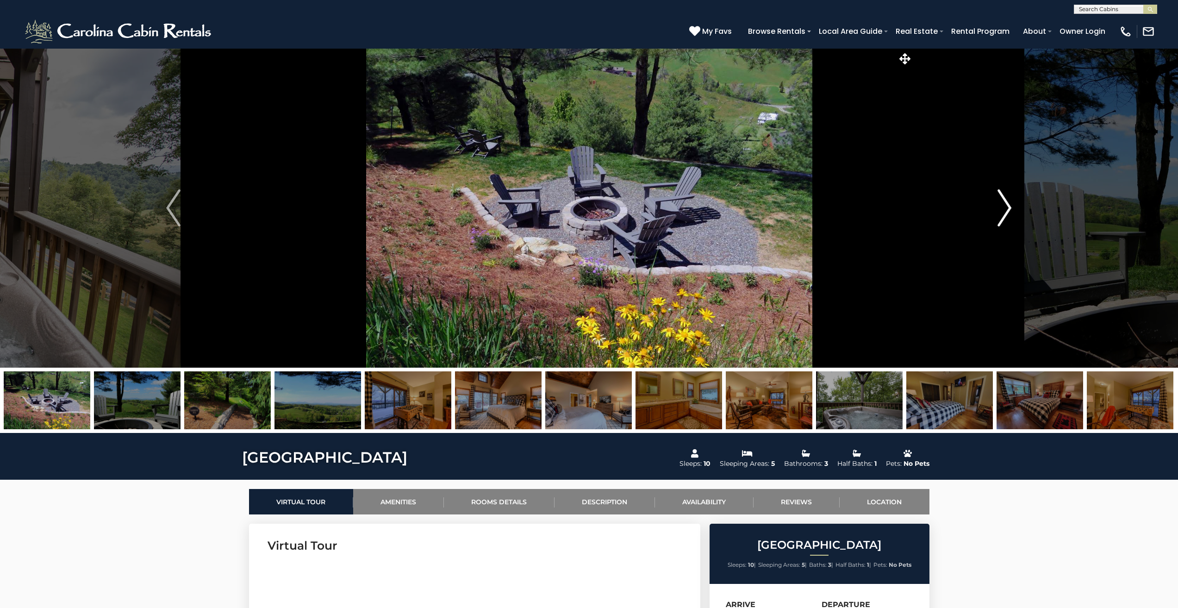
click at [1006, 203] on img "Next" at bounding box center [1004, 207] width 14 height 37
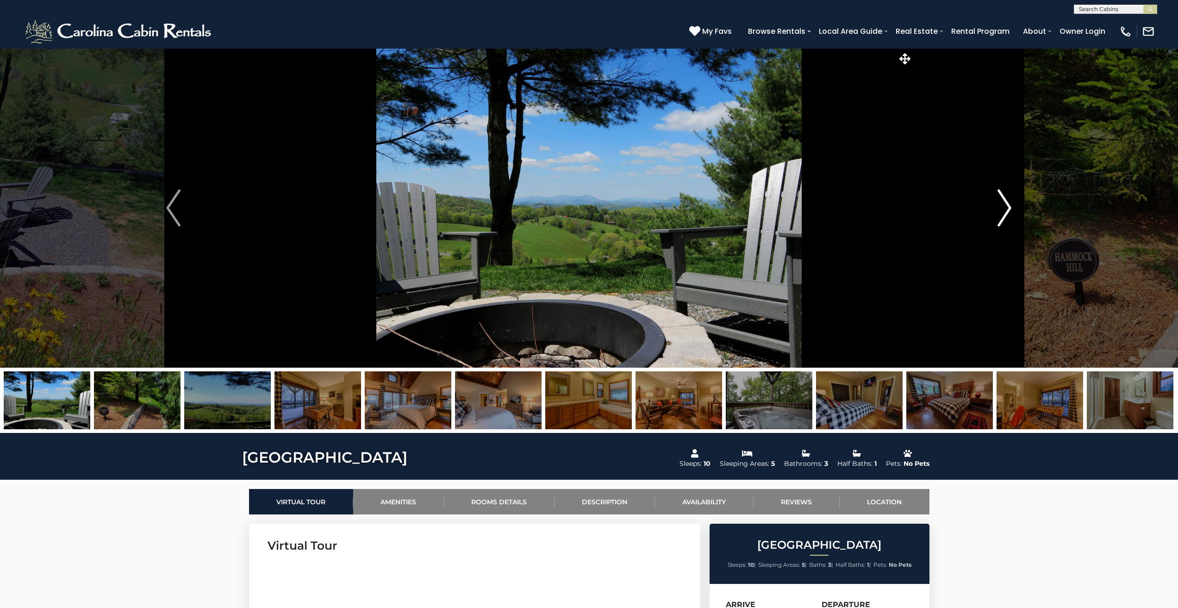
click at [1006, 203] on img "Next" at bounding box center [1004, 207] width 14 height 37
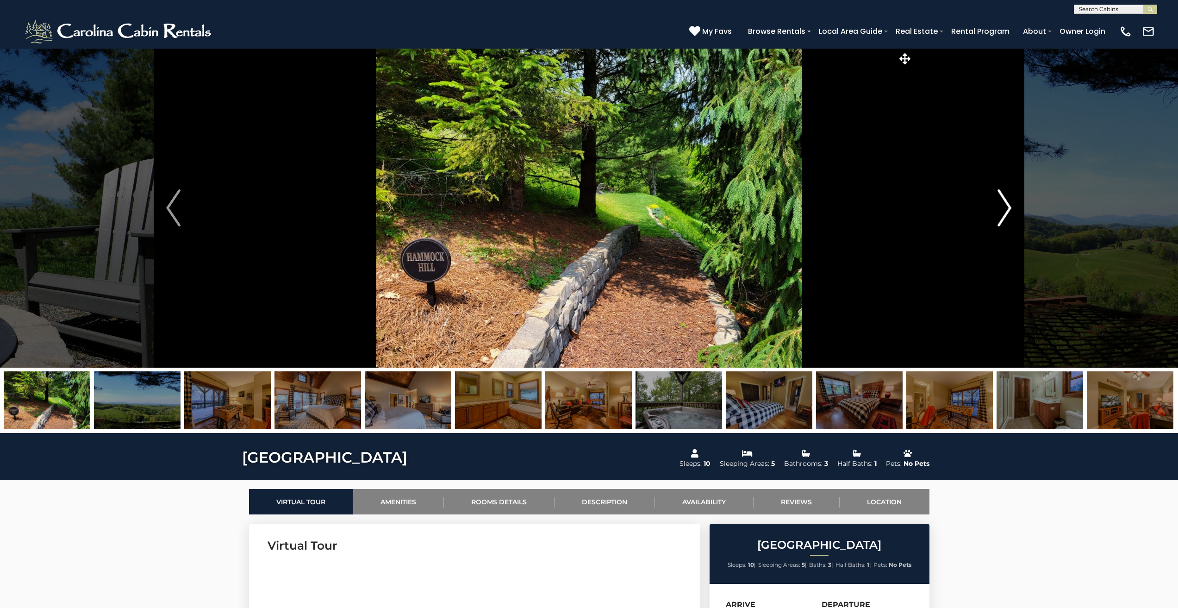
click at [1006, 203] on img "Next" at bounding box center [1004, 207] width 14 height 37
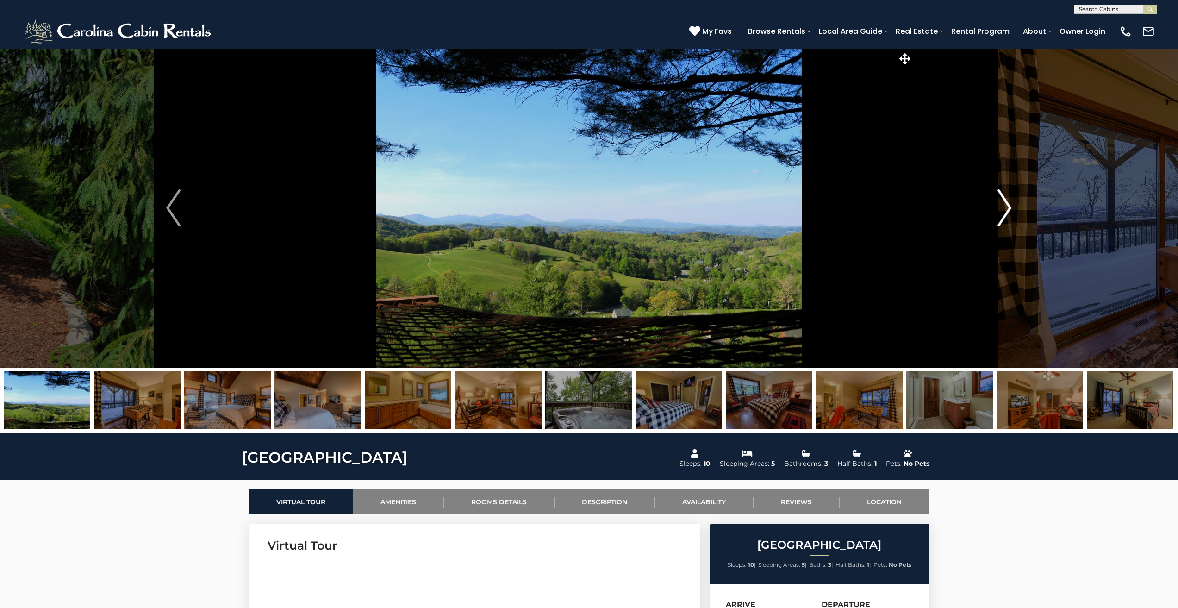
click at [1006, 203] on img "Next" at bounding box center [1004, 207] width 14 height 37
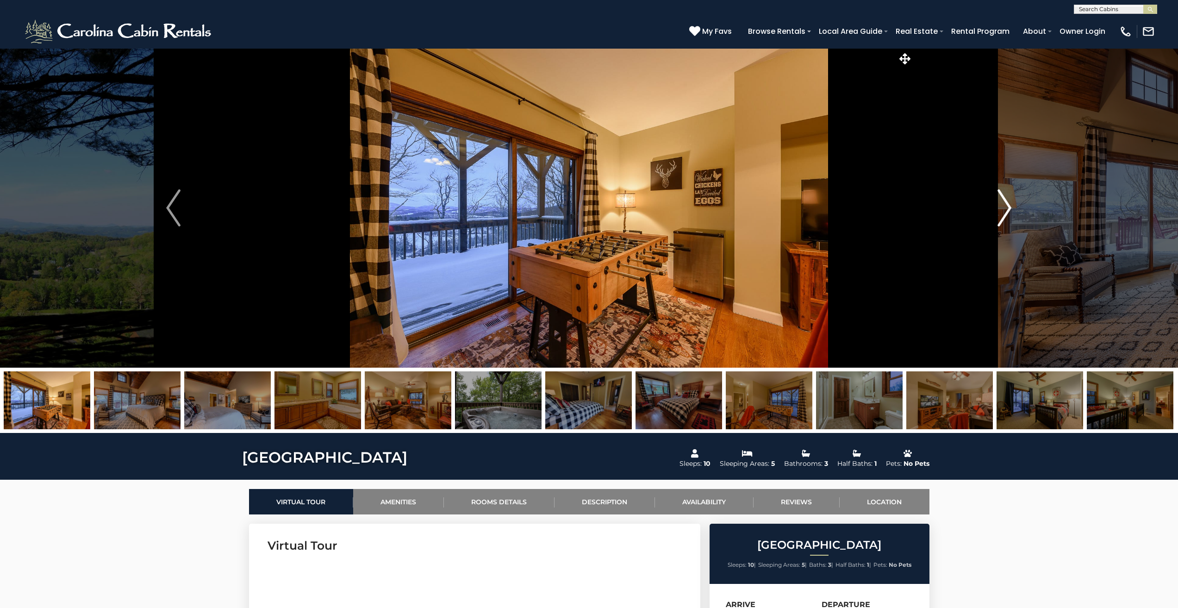
click at [1006, 203] on img "Next" at bounding box center [1004, 207] width 14 height 37
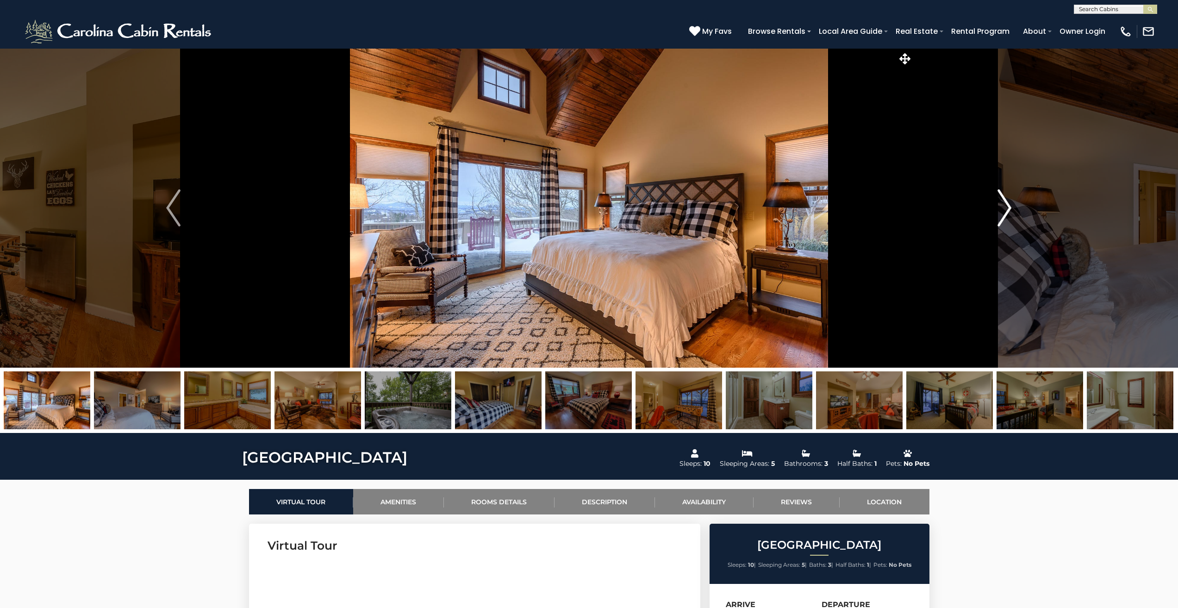
click at [1006, 203] on img "Next" at bounding box center [1004, 207] width 14 height 37
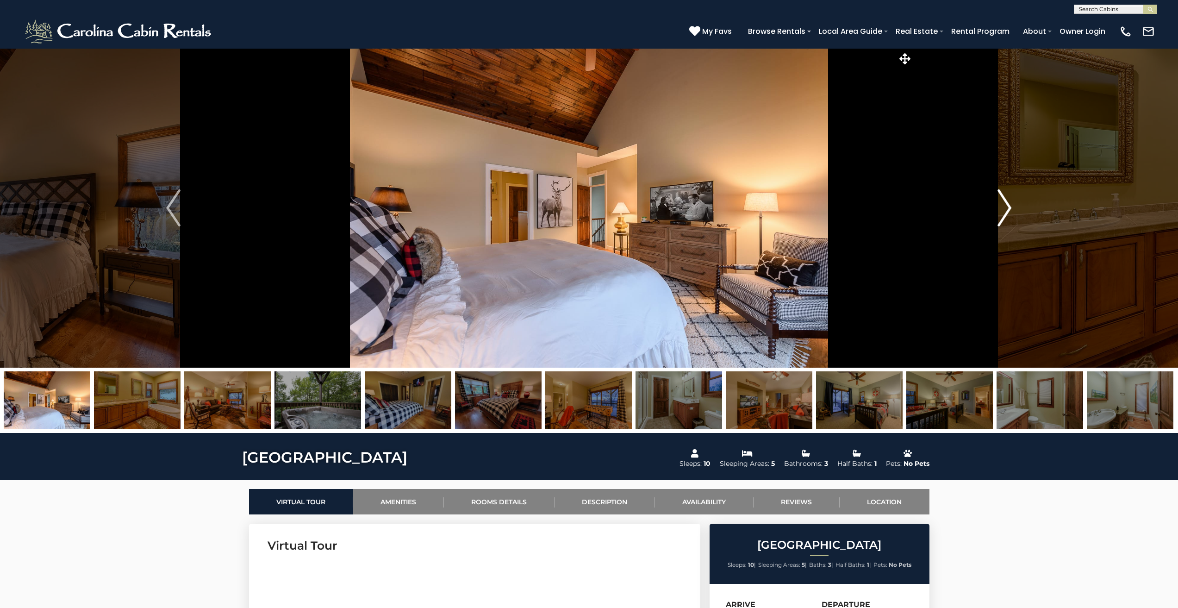
click at [1006, 203] on img "Next" at bounding box center [1004, 207] width 14 height 37
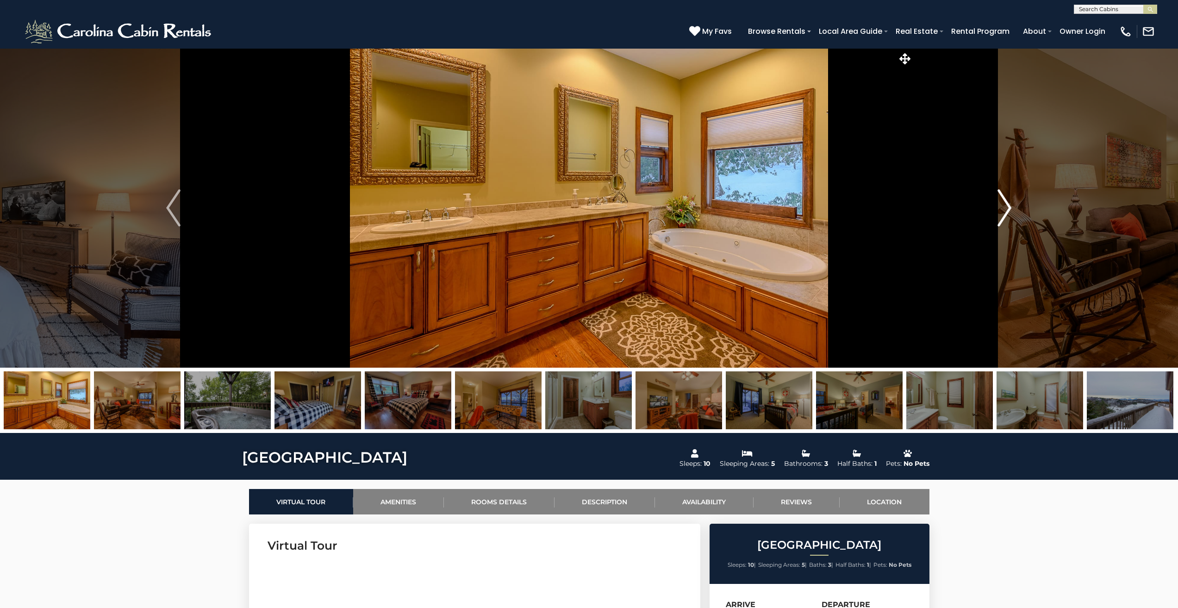
click at [1006, 203] on img "Next" at bounding box center [1004, 207] width 14 height 37
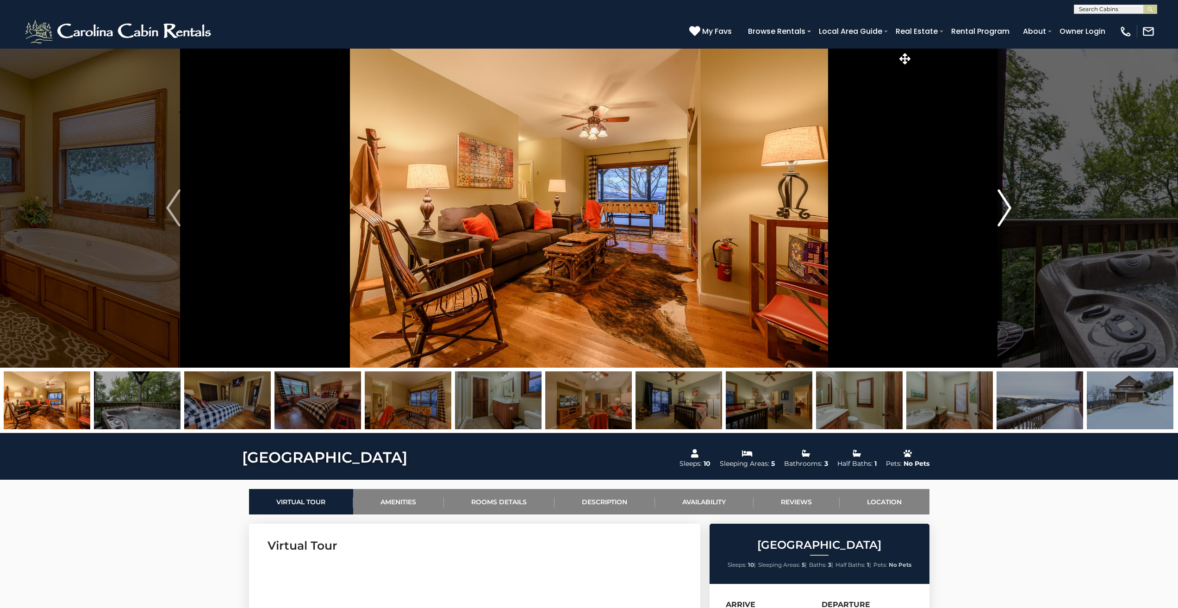
click at [1006, 203] on img "Next" at bounding box center [1004, 207] width 14 height 37
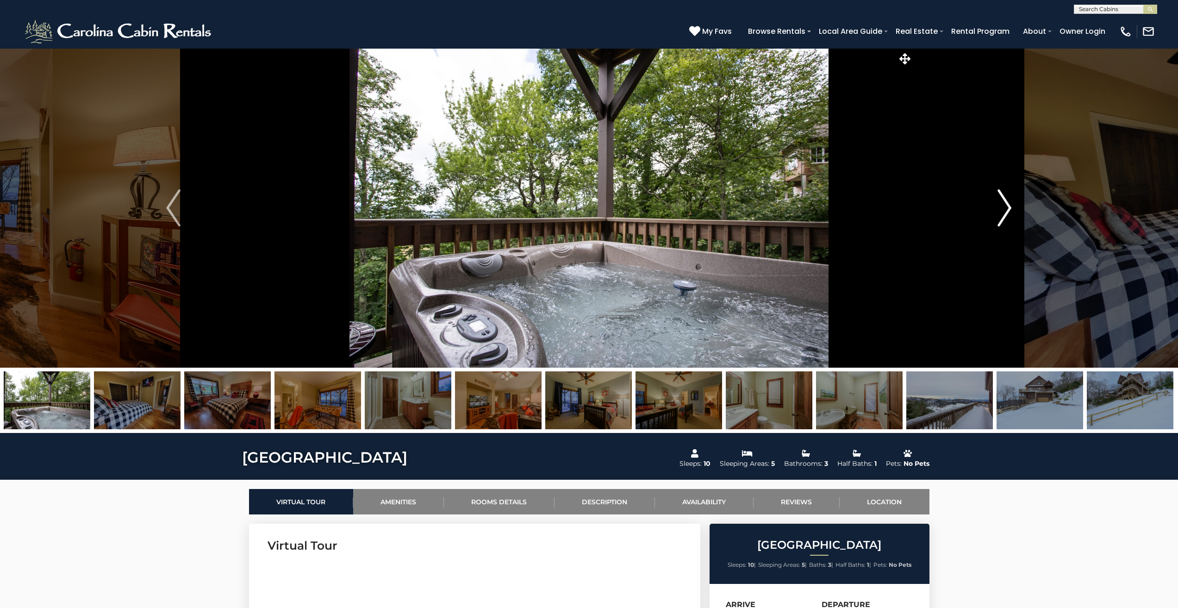
click at [1006, 203] on img "Next" at bounding box center [1004, 207] width 14 height 37
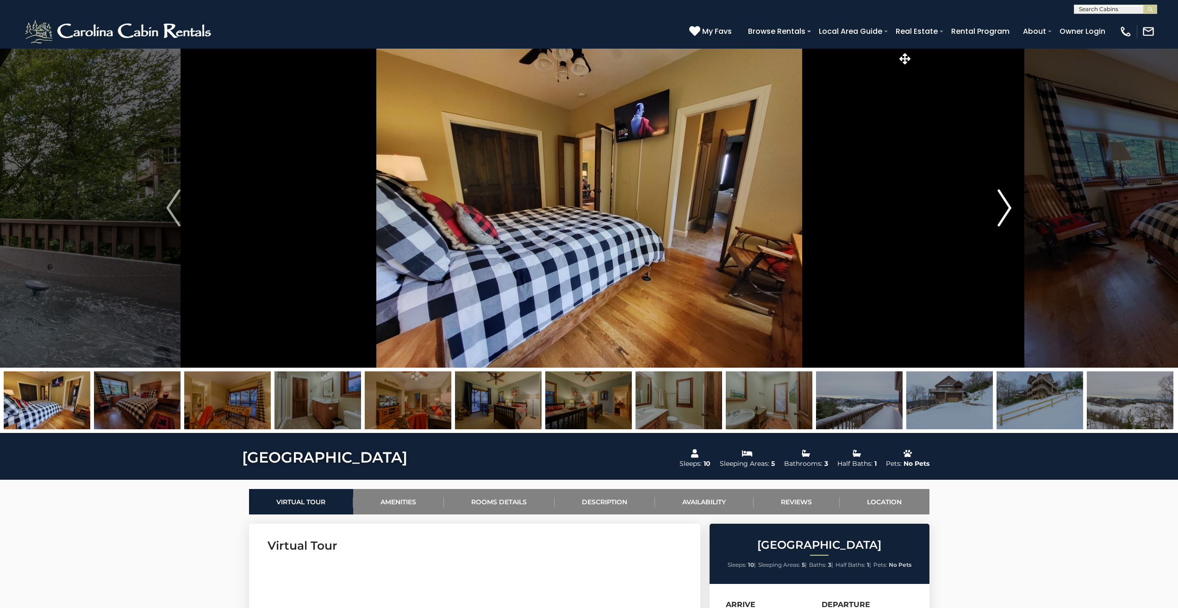
click at [1006, 203] on img "Next" at bounding box center [1004, 207] width 14 height 37
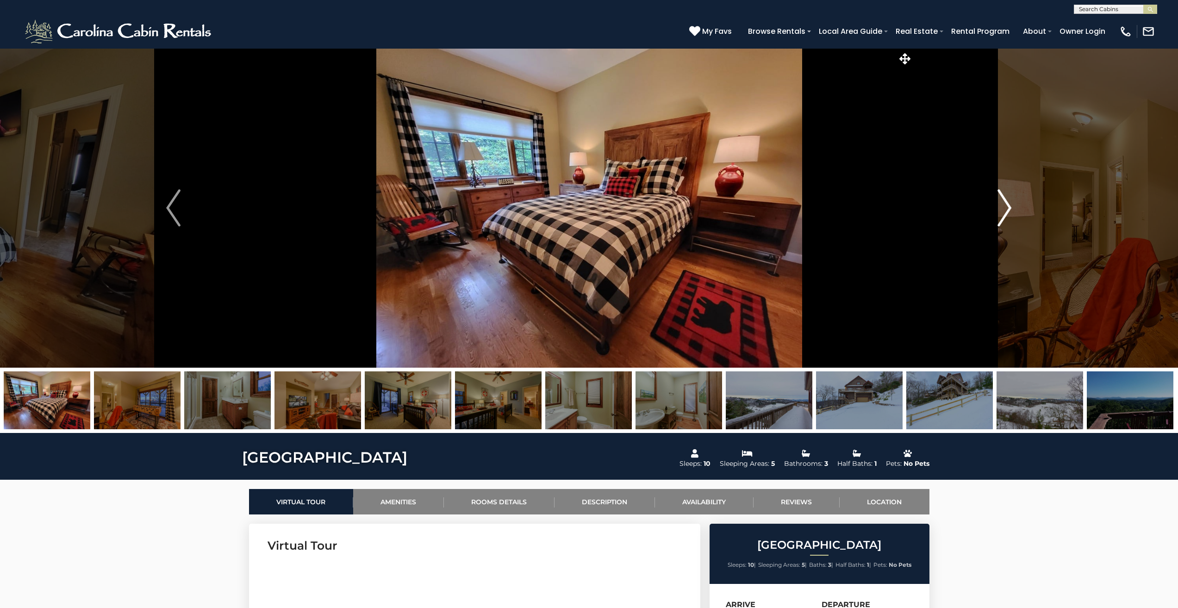
click at [1006, 203] on img "Next" at bounding box center [1004, 207] width 14 height 37
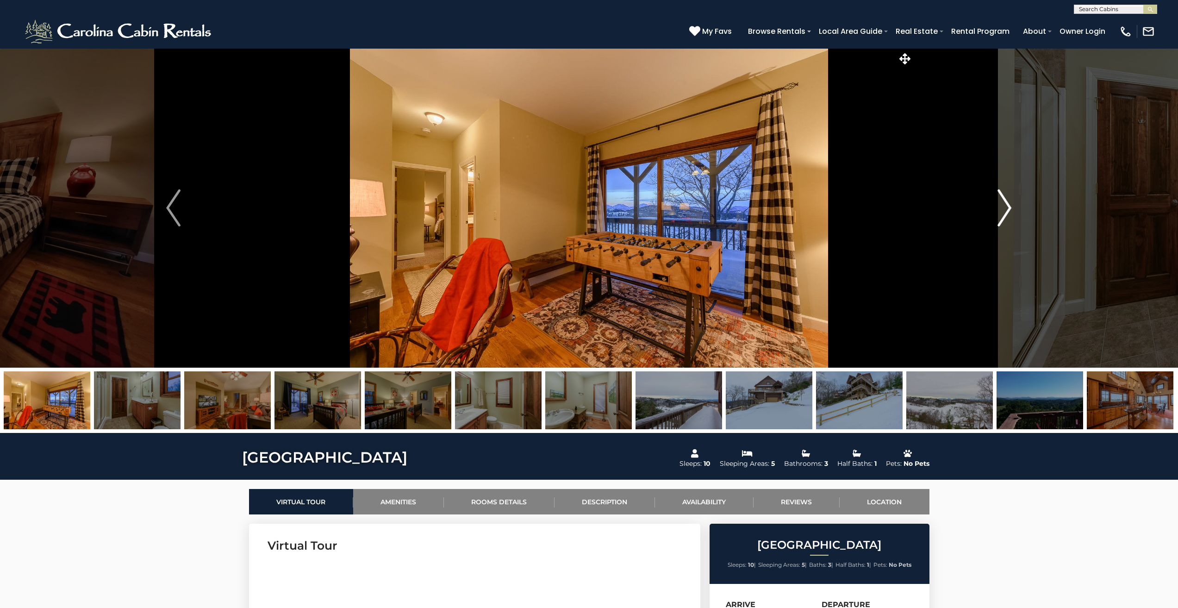
click at [1006, 203] on img "Next" at bounding box center [1004, 207] width 14 height 37
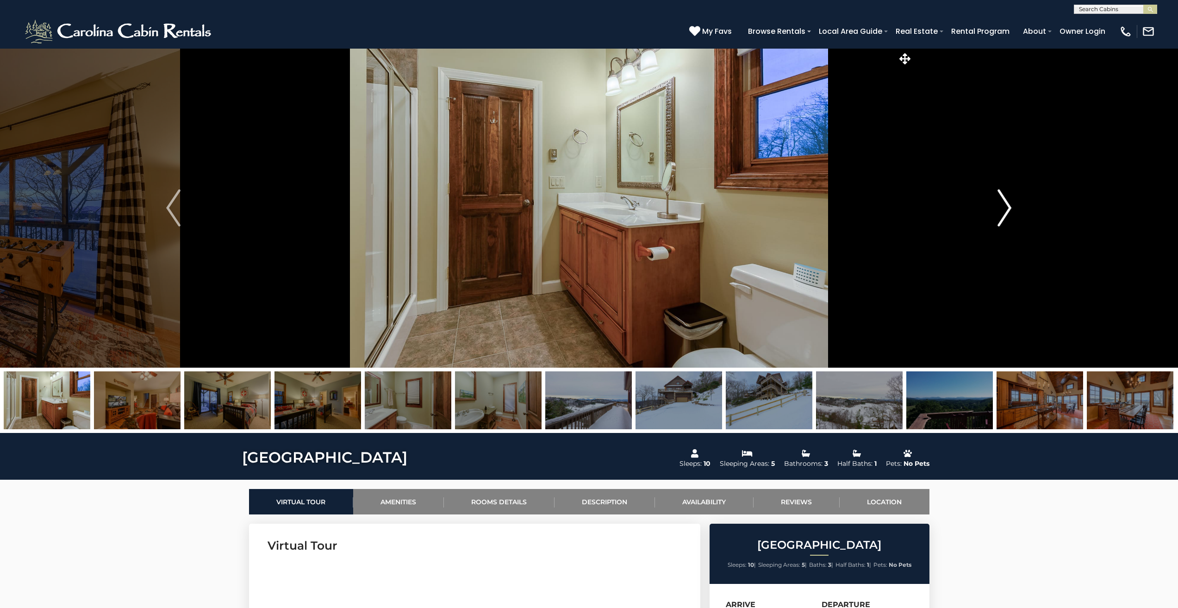
click at [1006, 203] on img "Next" at bounding box center [1004, 207] width 14 height 37
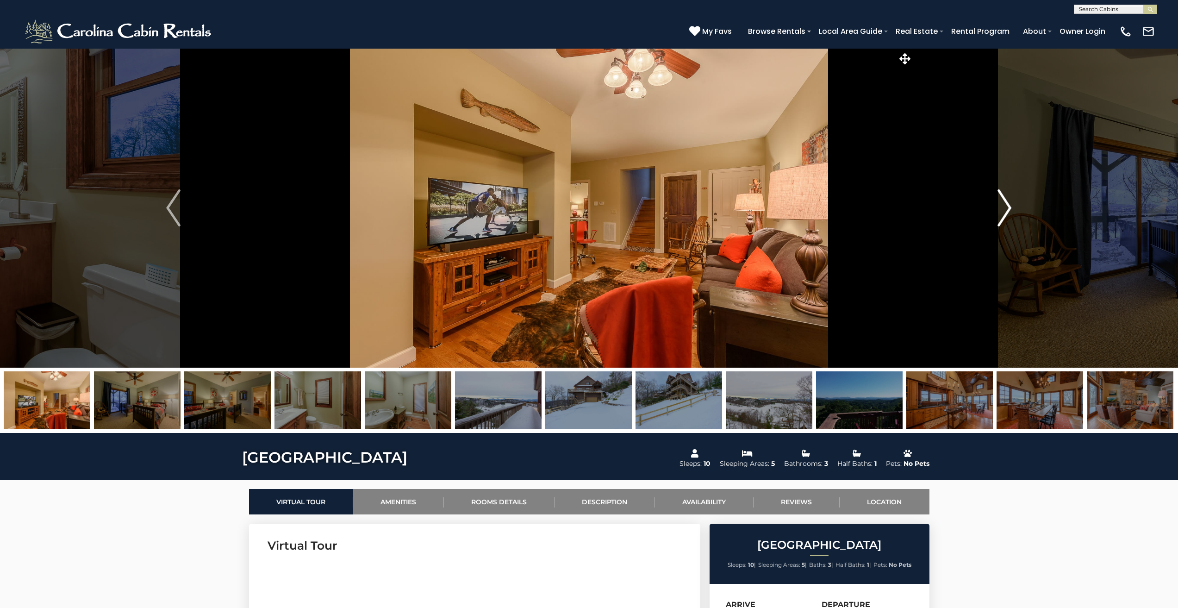
click at [1006, 203] on img "Next" at bounding box center [1004, 207] width 14 height 37
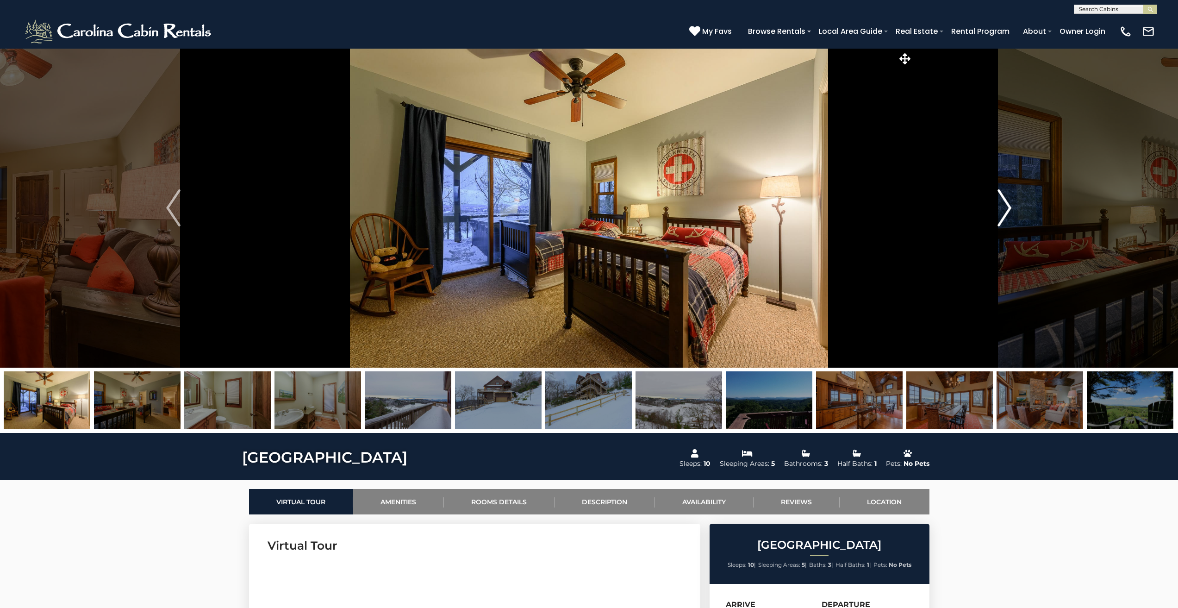
click at [1006, 203] on img "Next" at bounding box center [1004, 207] width 14 height 37
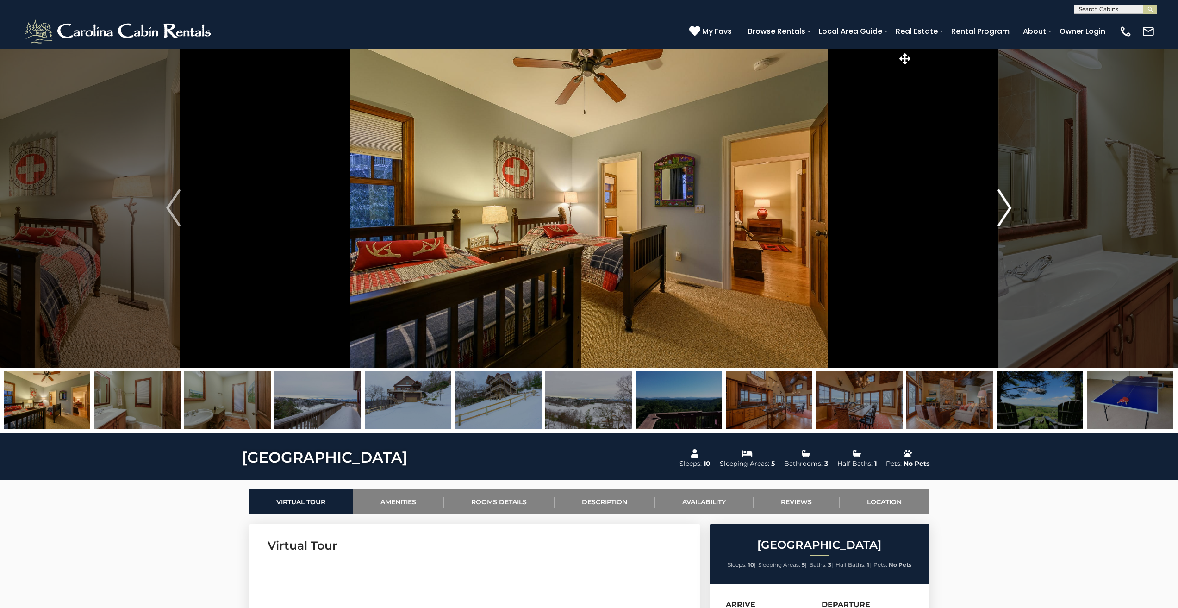
click at [1006, 203] on img "Next" at bounding box center [1004, 207] width 14 height 37
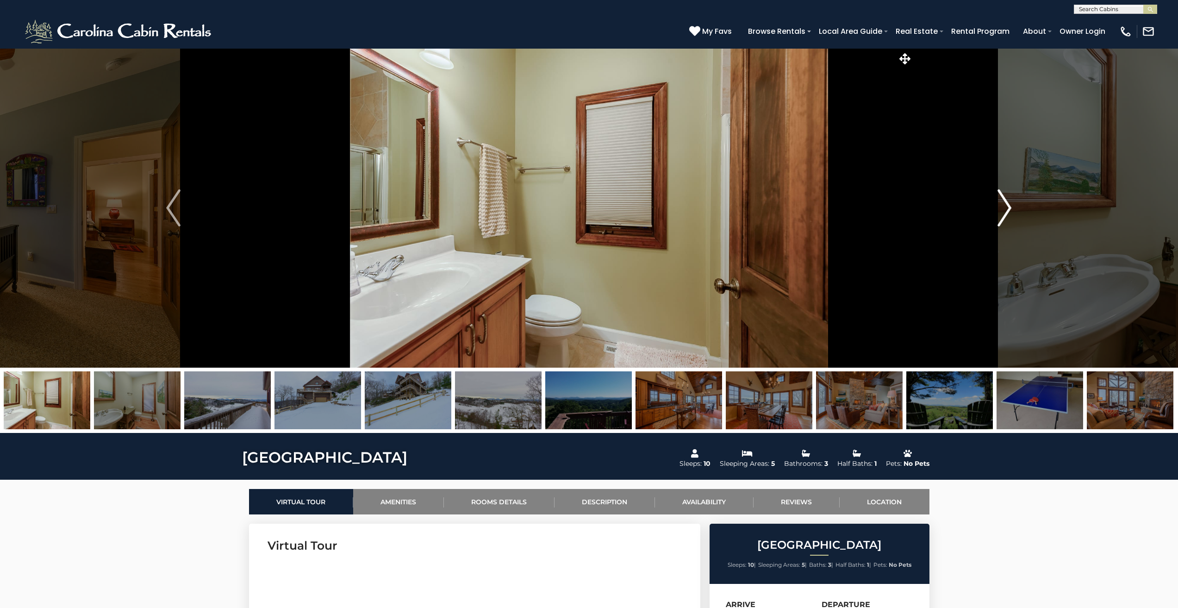
click at [1006, 203] on img "Next" at bounding box center [1004, 207] width 14 height 37
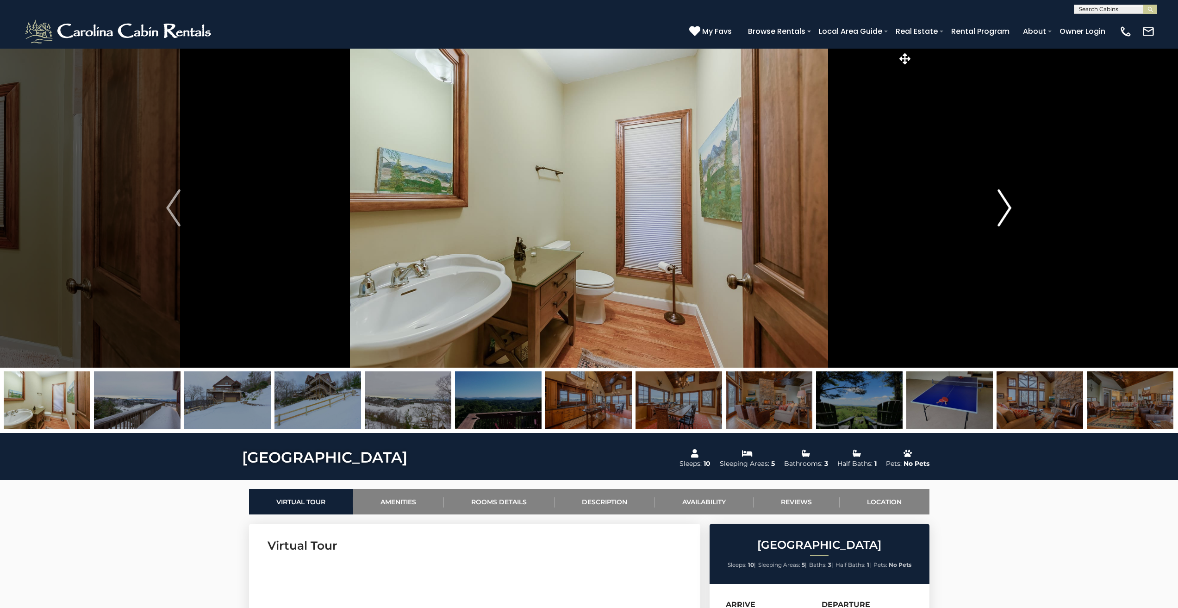
click at [1006, 203] on img "Next" at bounding box center [1004, 207] width 14 height 37
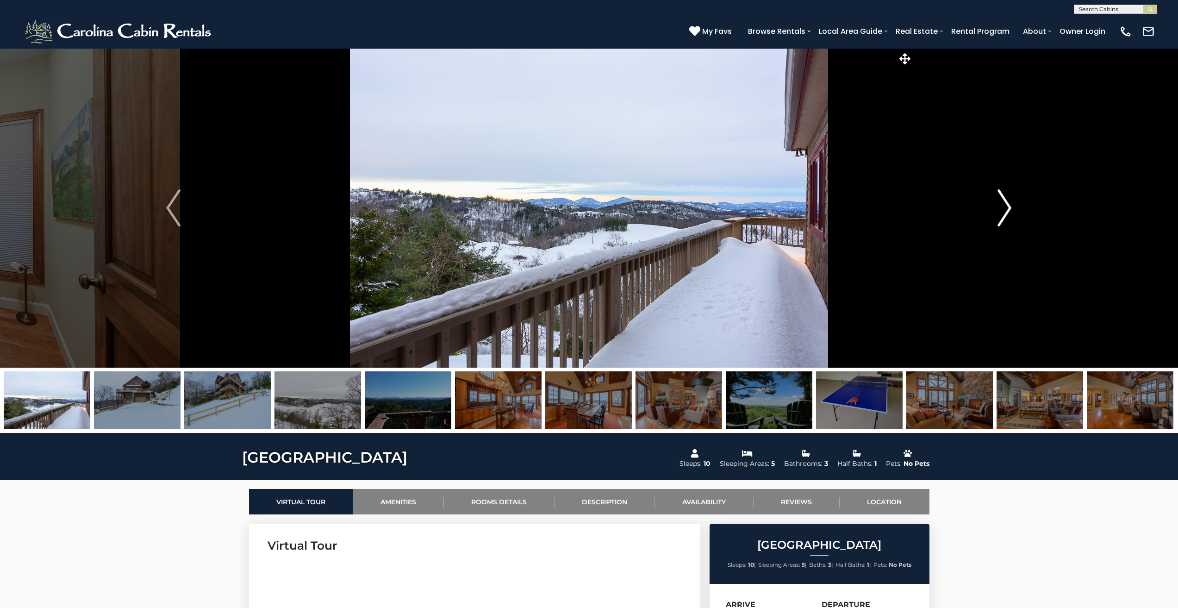
click at [1006, 203] on img "Next" at bounding box center [1004, 207] width 14 height 37
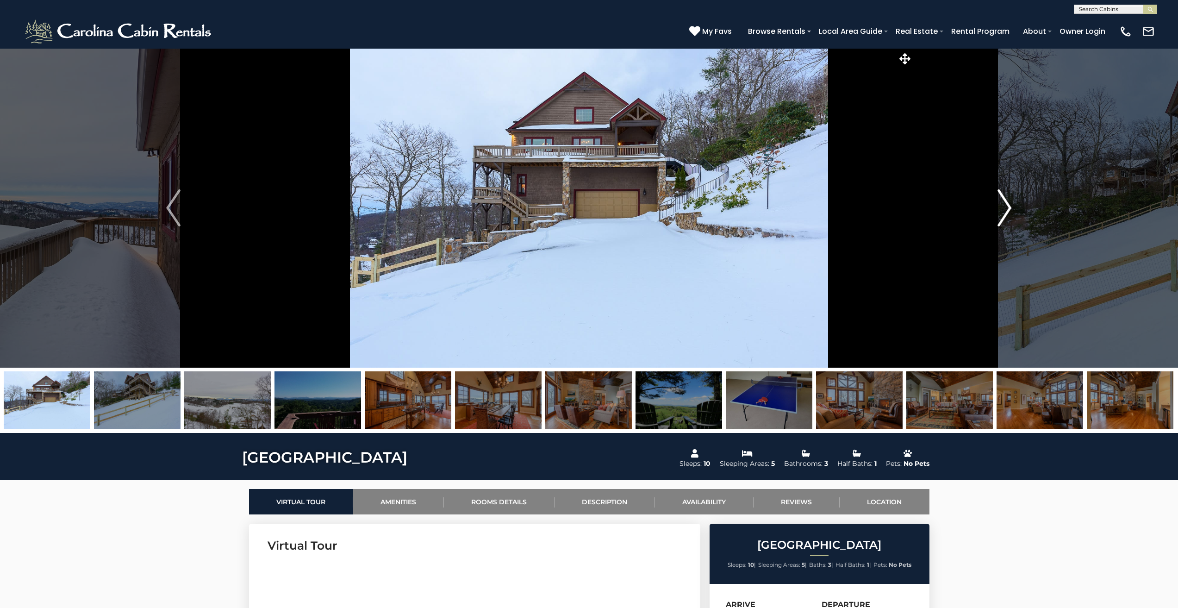
click at [1006, 203] on img "Next" at bounding box center [1004, 207] width 14 height 37
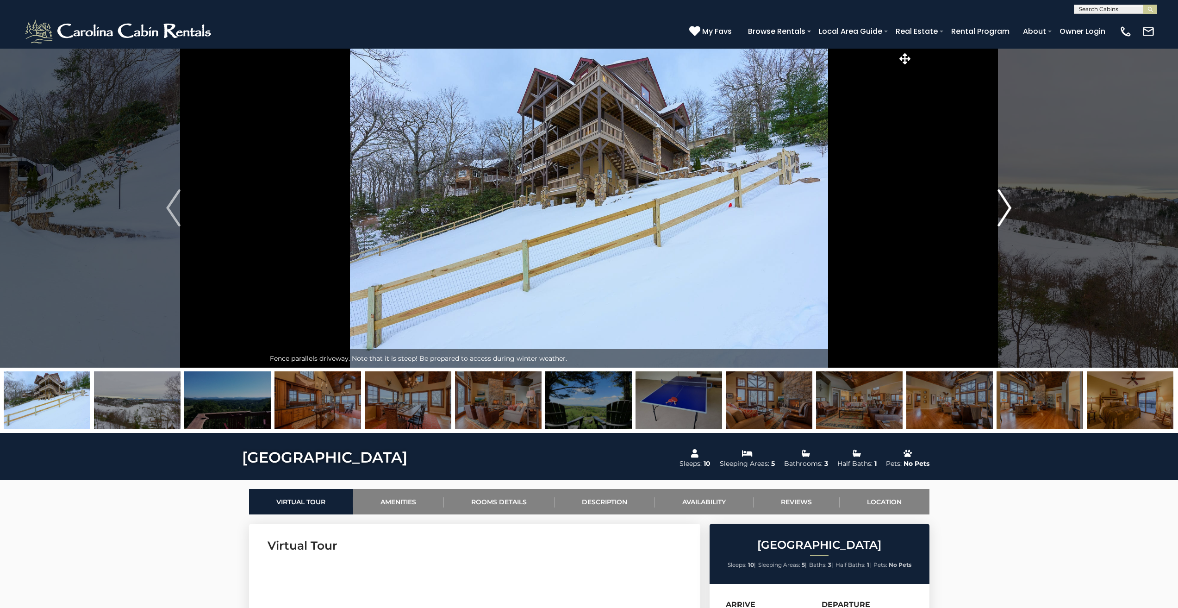
click at [1006, 203] on img "Next" at bounding box center [1004, 207] width 14 height 37
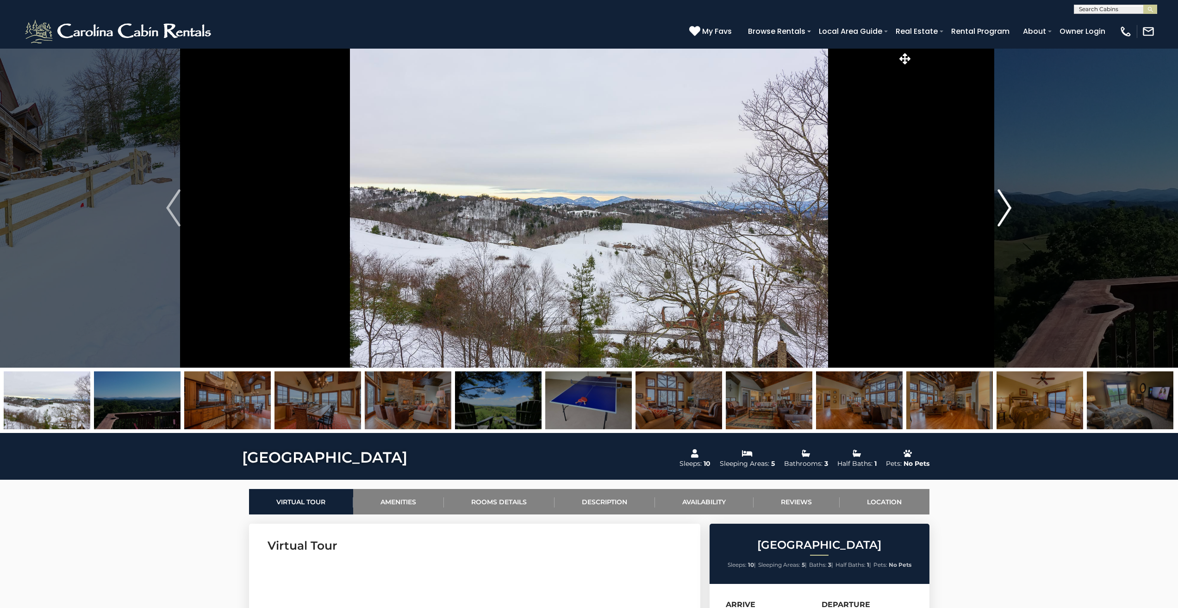
click at [1006, 203] on img "Next" at bounding box center [1004, 207] width 14 height 37
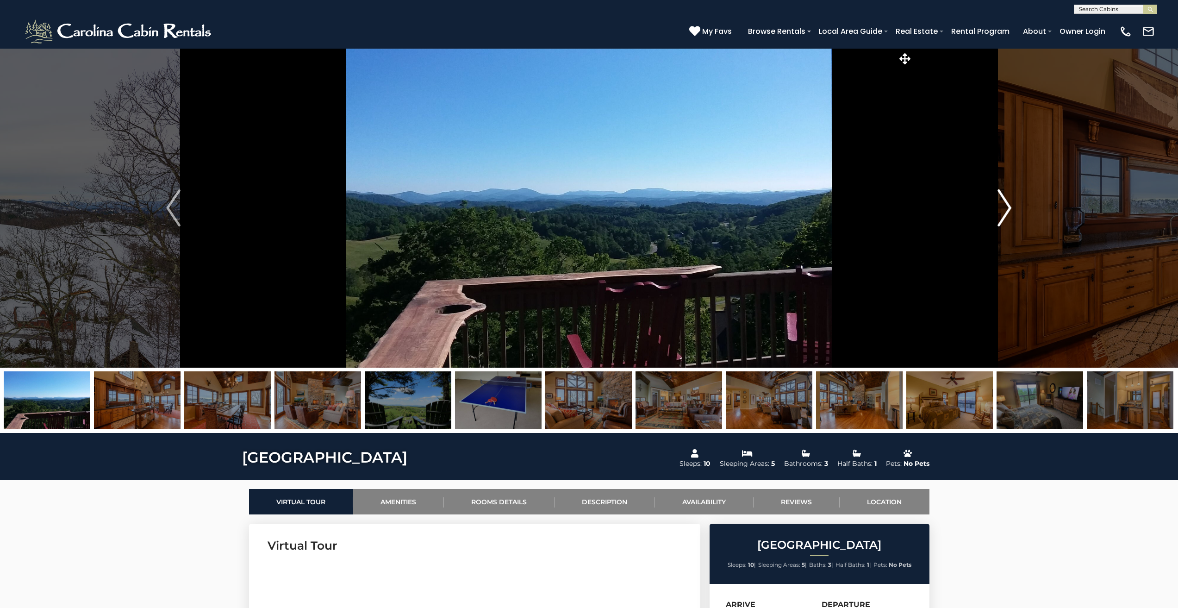
click at [1006, 203] on img "Next" at bounding box center [1004, 207] width 14 height 37
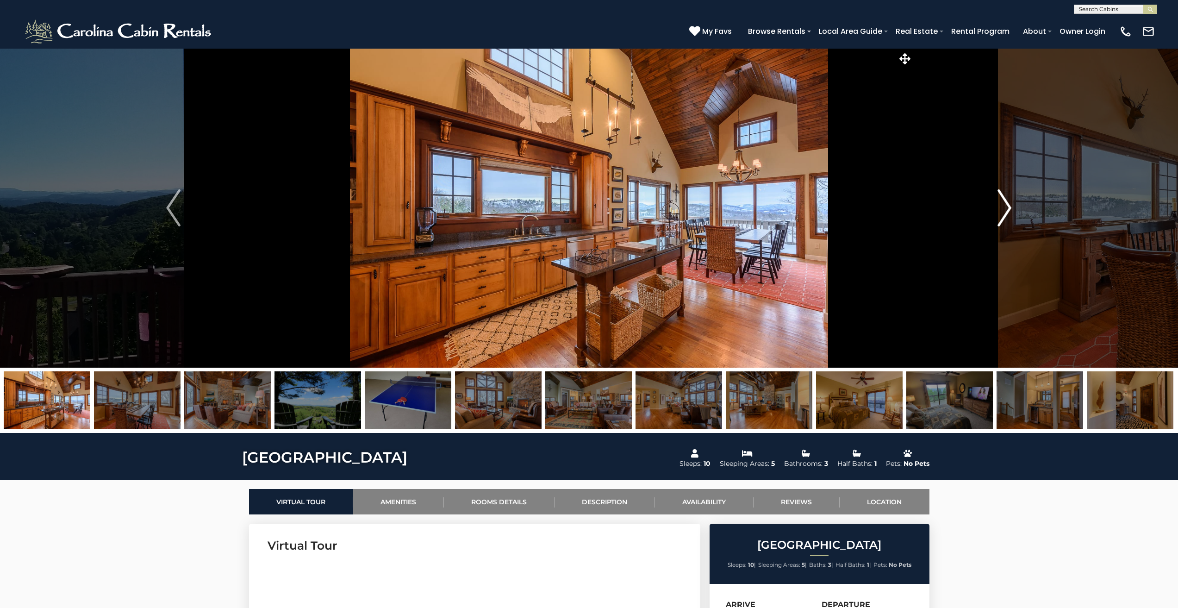
click at [1006, 203] on img "Next" at bounding box center [1004, 207] width 14 height 37
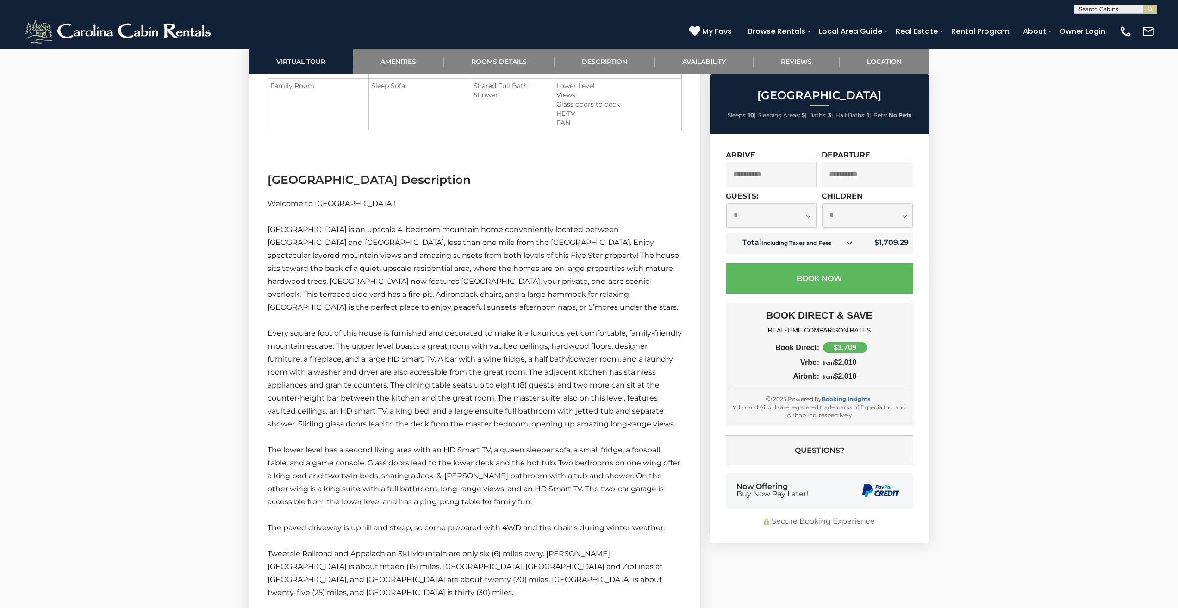
scroll to position [1388, 0]
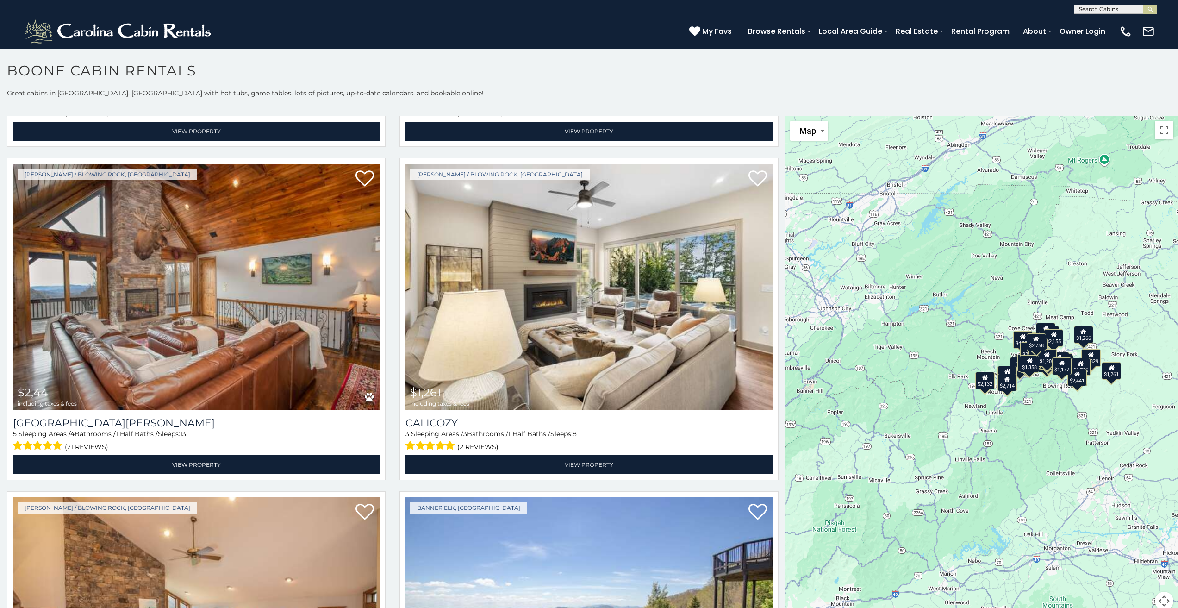
scroll to position [3770, 0]
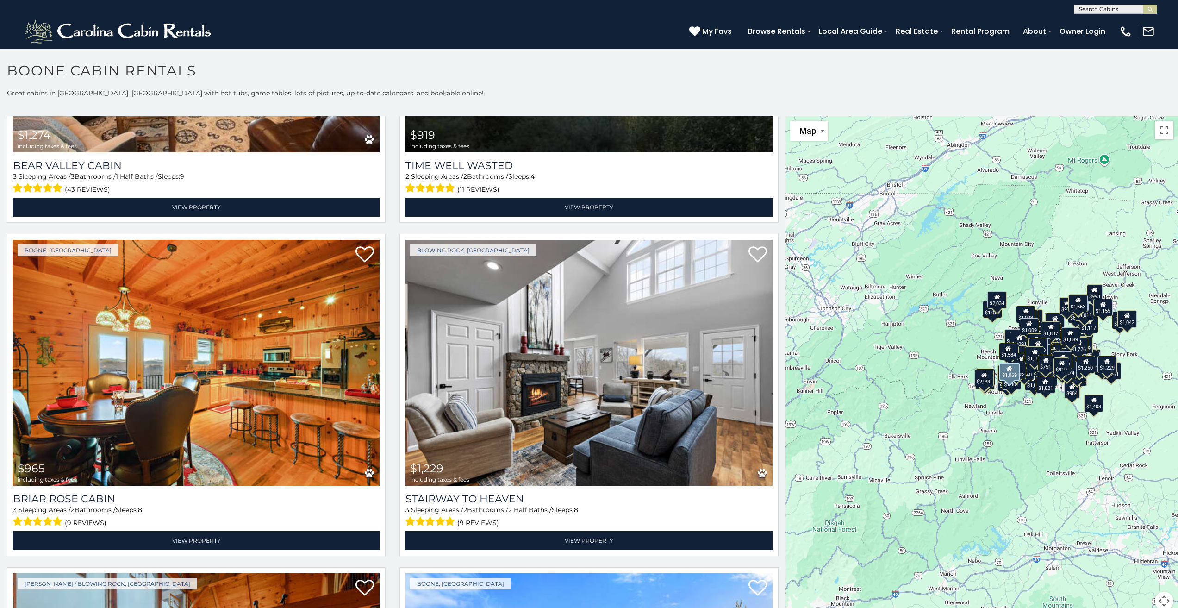
scroll to position [21049, 0]
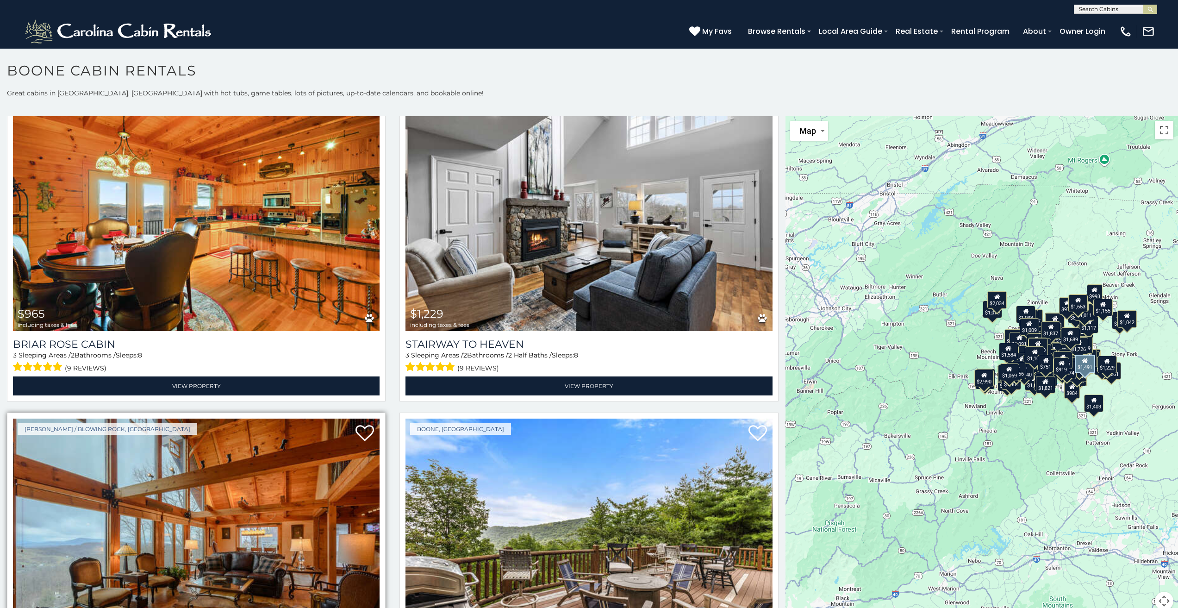
click at [193, 418] on img at bounding box center [196, 541] width 367 height 246
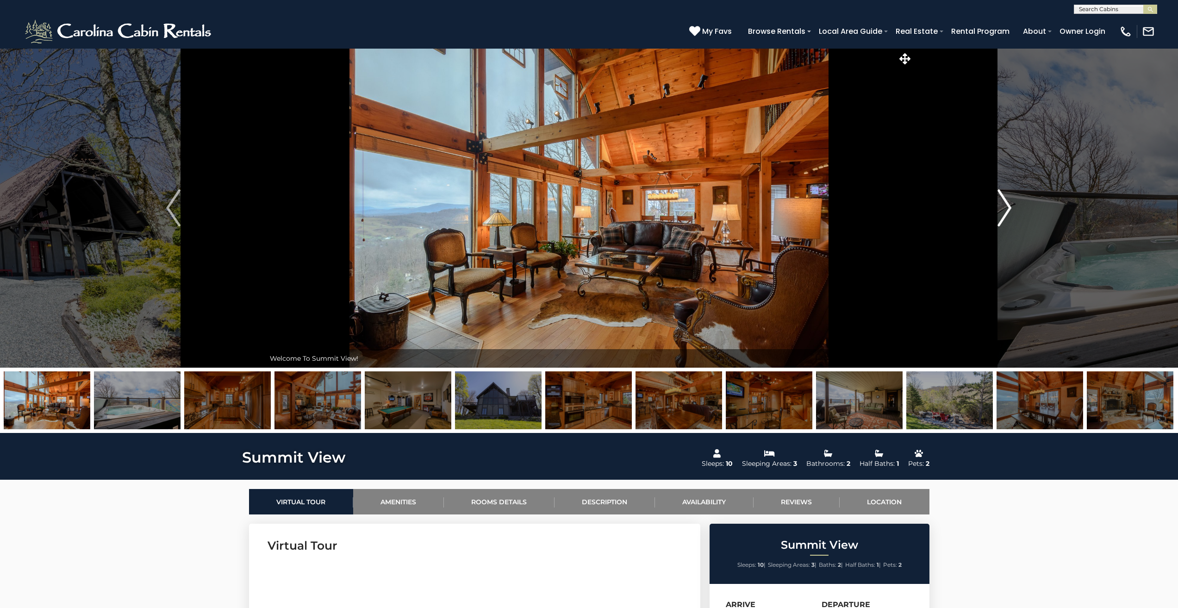
click at [1006, 205] on img "Next" at bounding box center [1004, 207] width 14 height 37
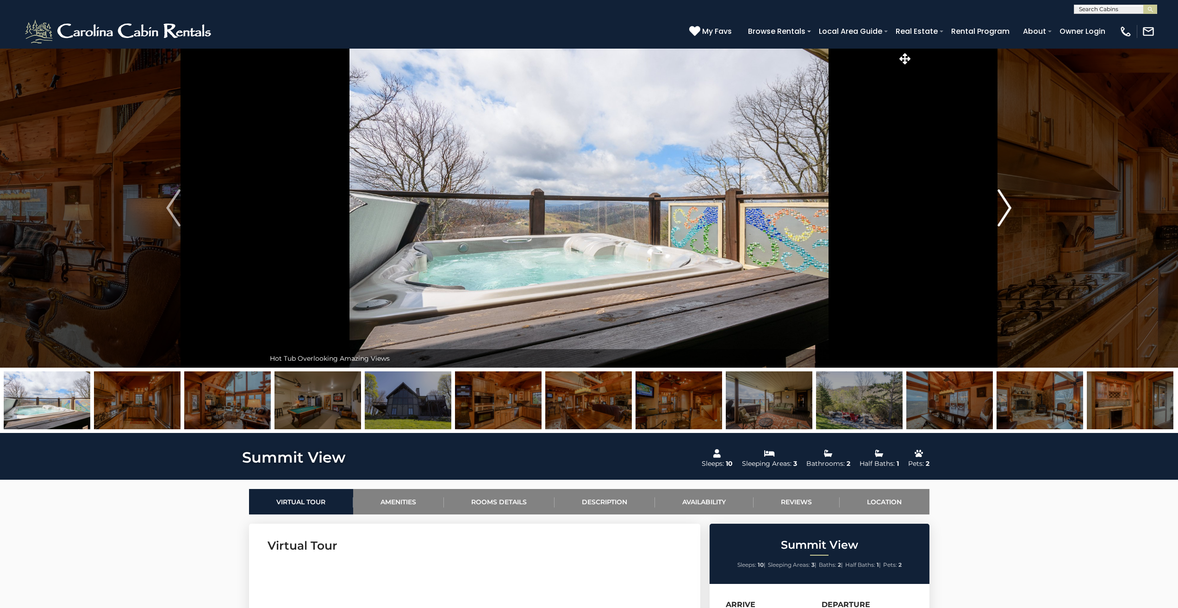
click at [1006, 205] on img "Next" at bounding box center [1004, 207] width 14 height 37
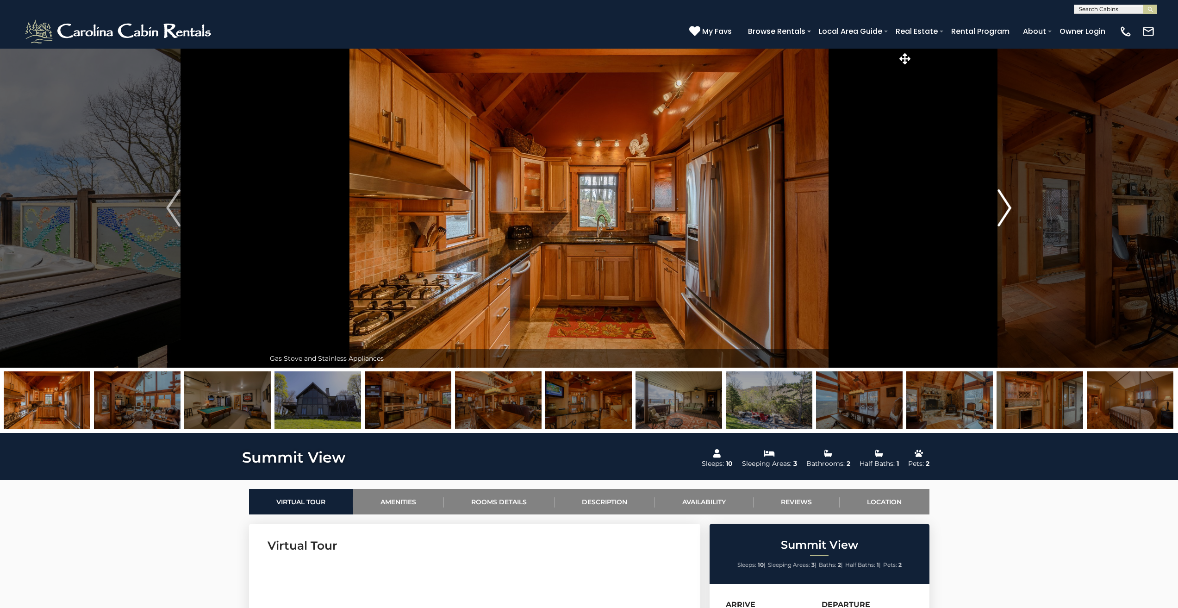
click at [1006, 205] on img "Next" at bounding box center [1004, 207] width 14 height 37
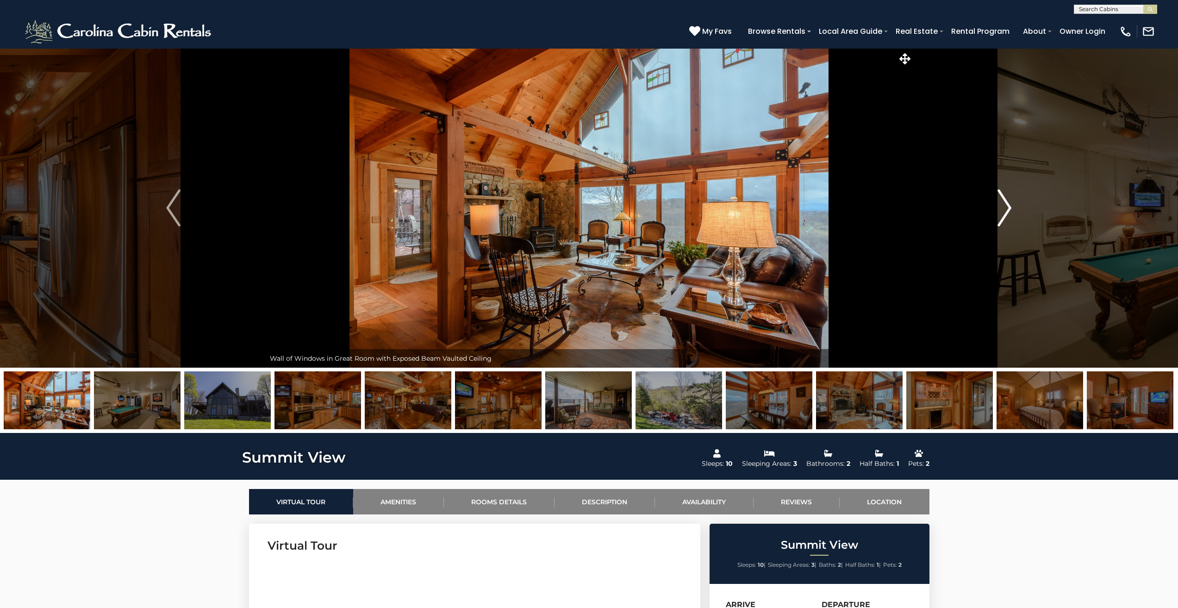
click at [1006, 205] on img "Next" at bounding box center [1004, 207] width 14 height 37
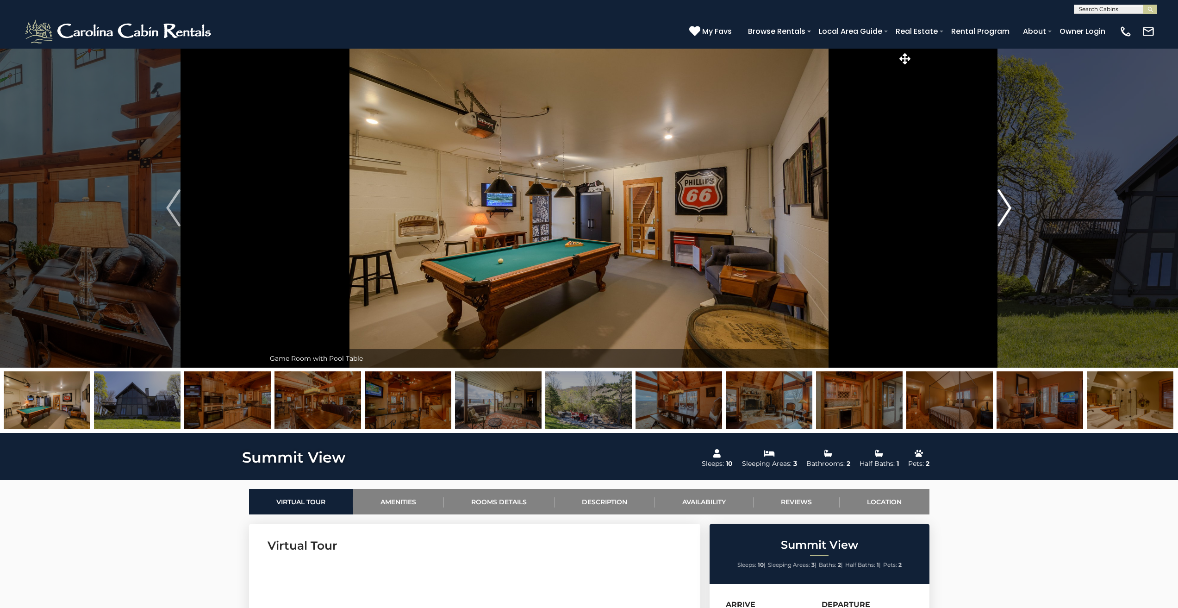
click at [1006, 205] on img "Next" at bounding box center [1004, 207] width 14 height 37
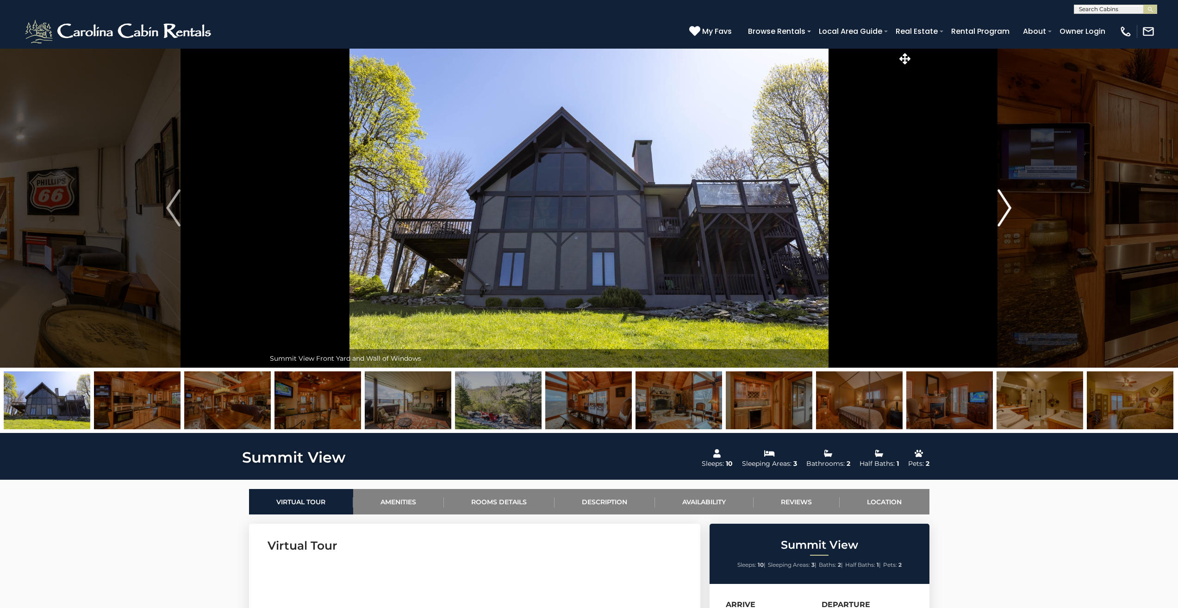
click at [1006, 205] on img "Next" at bounding box center [1004, 207] width 14 height 37
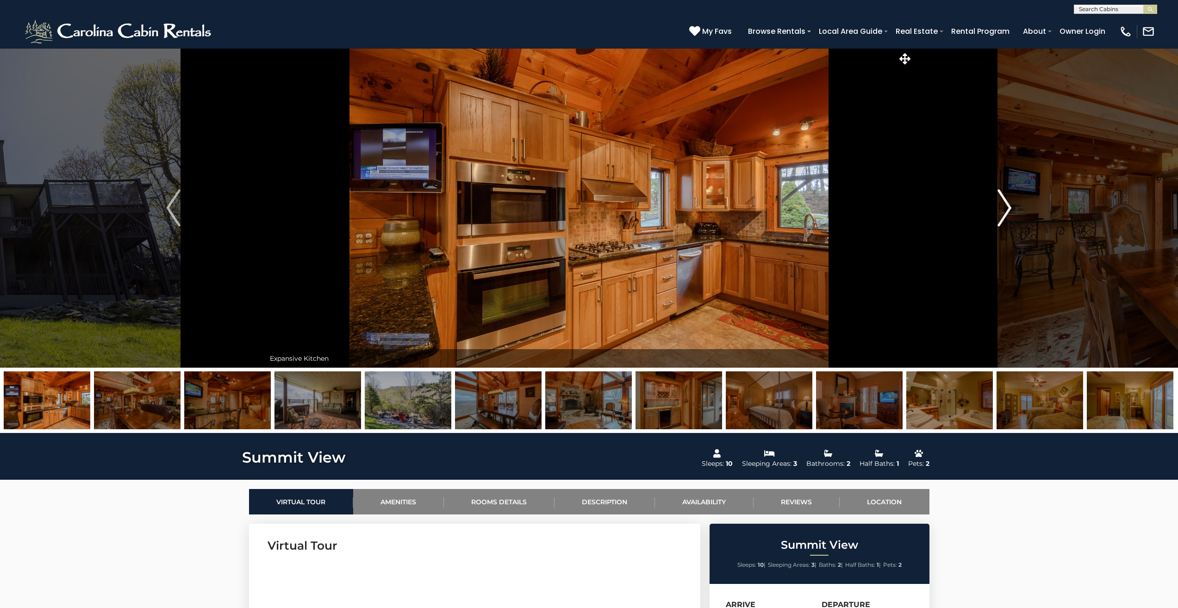
click at [1006, 205] on img "Next" at bounding box center [1004, 207] width 14 height 37
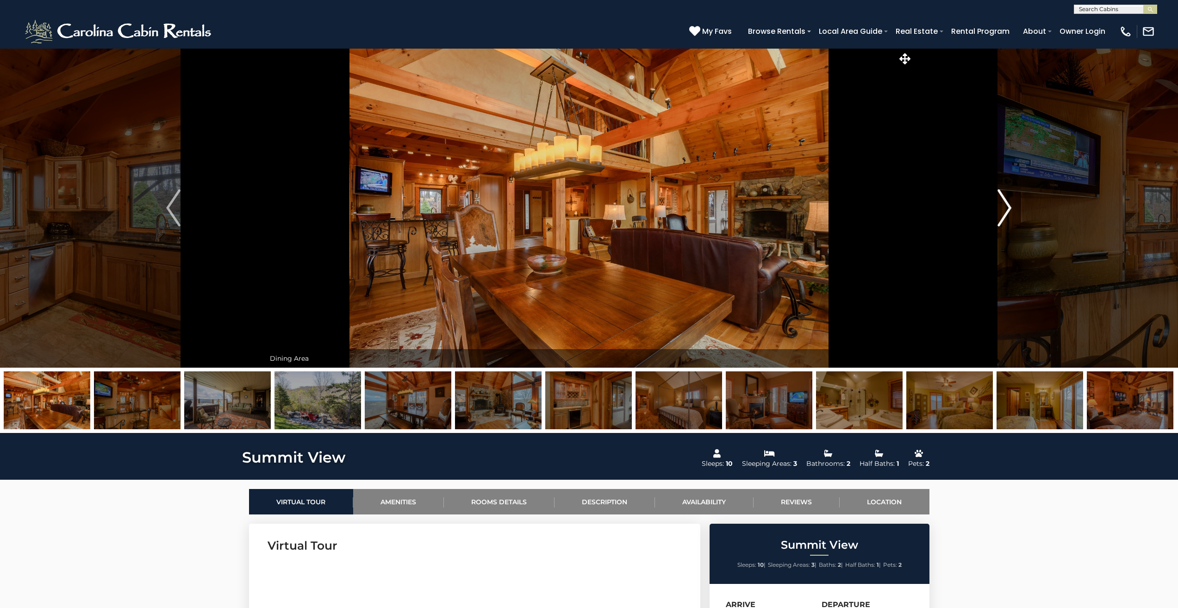
click at [1006, 205] on img "Next" at bounding box center [1004, 207] width 14 height 37
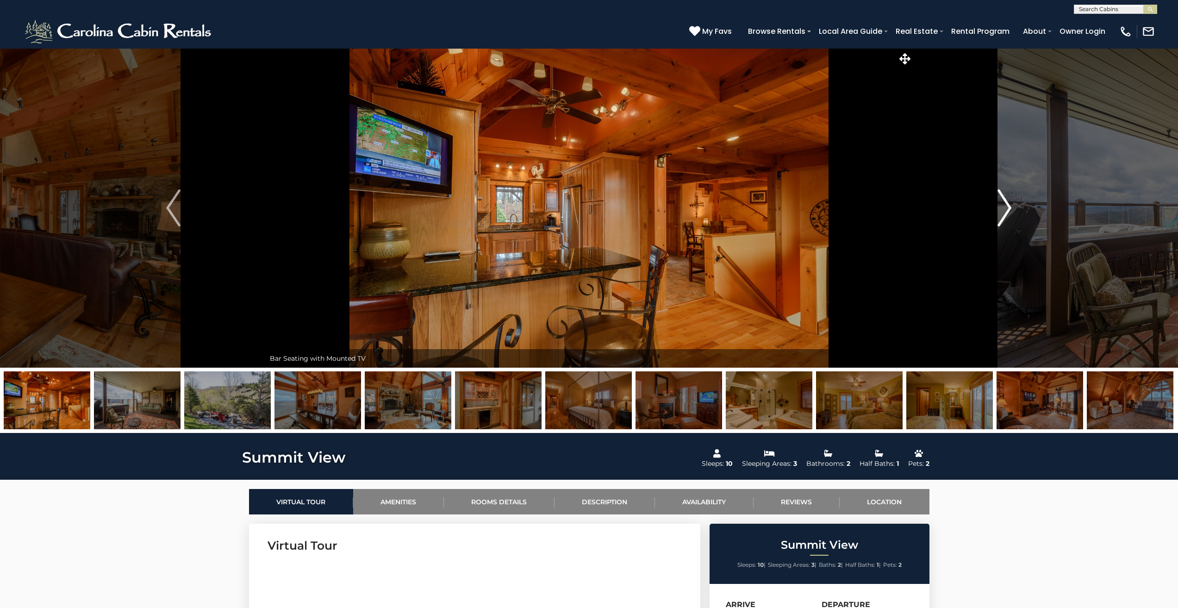
click at [1006, 205] on img "Next" at bounding box center [1004, 207] width 14 height 37
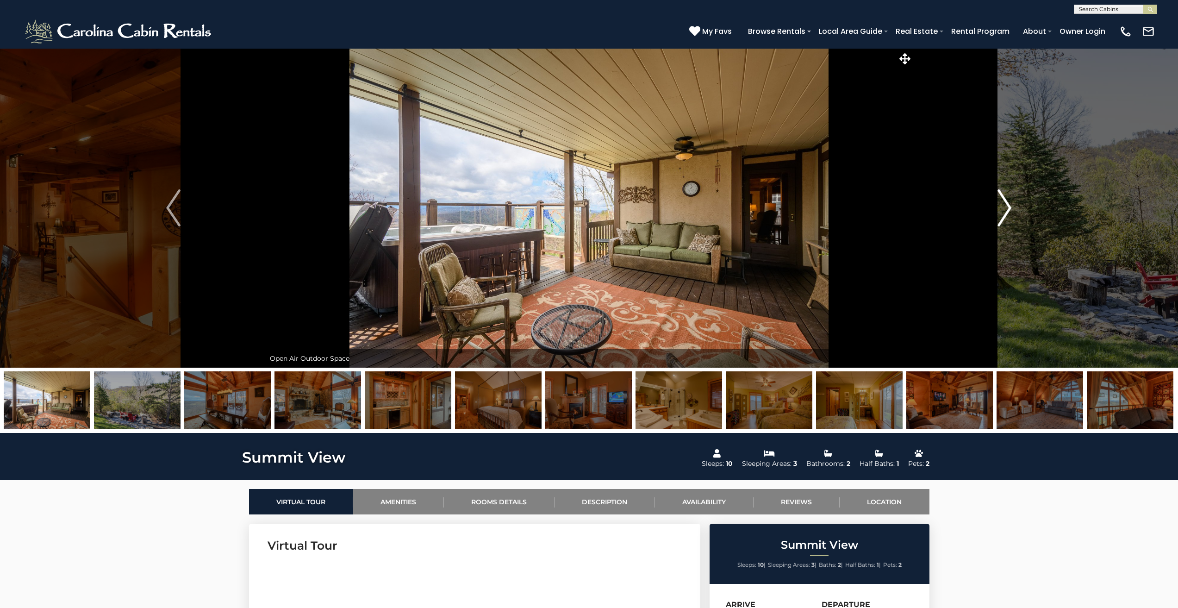
click at [1006, 205] on img "Next" at bounding box center [1004, 207] width 14 height 37
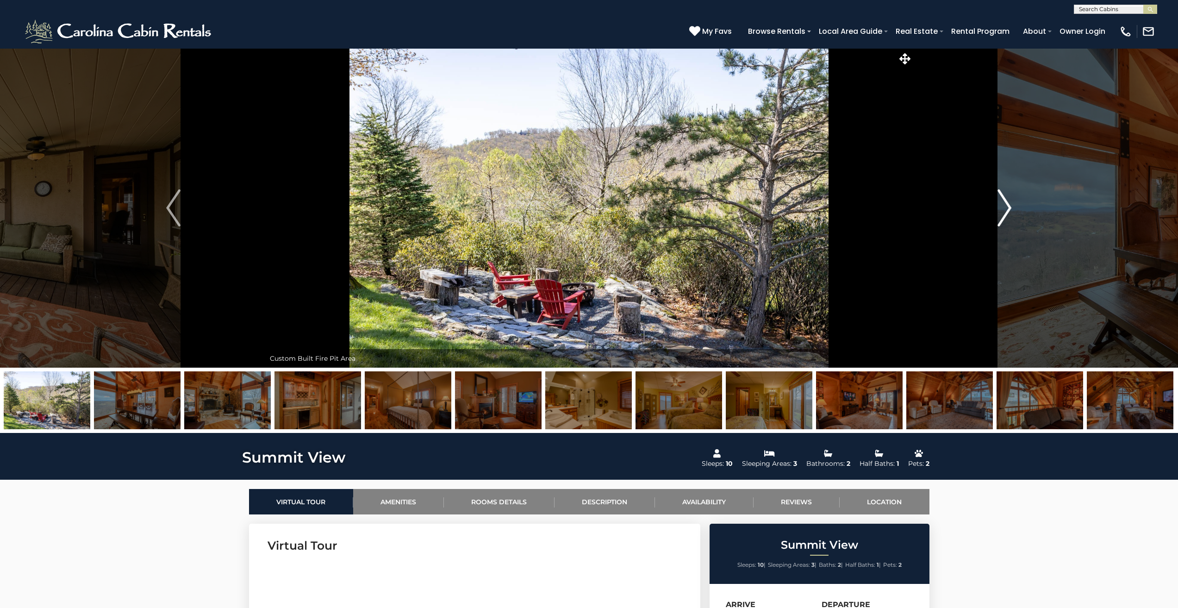
click at [1006, 205] on img "Next" at bounding box center [1004, 207] width 14 height 37
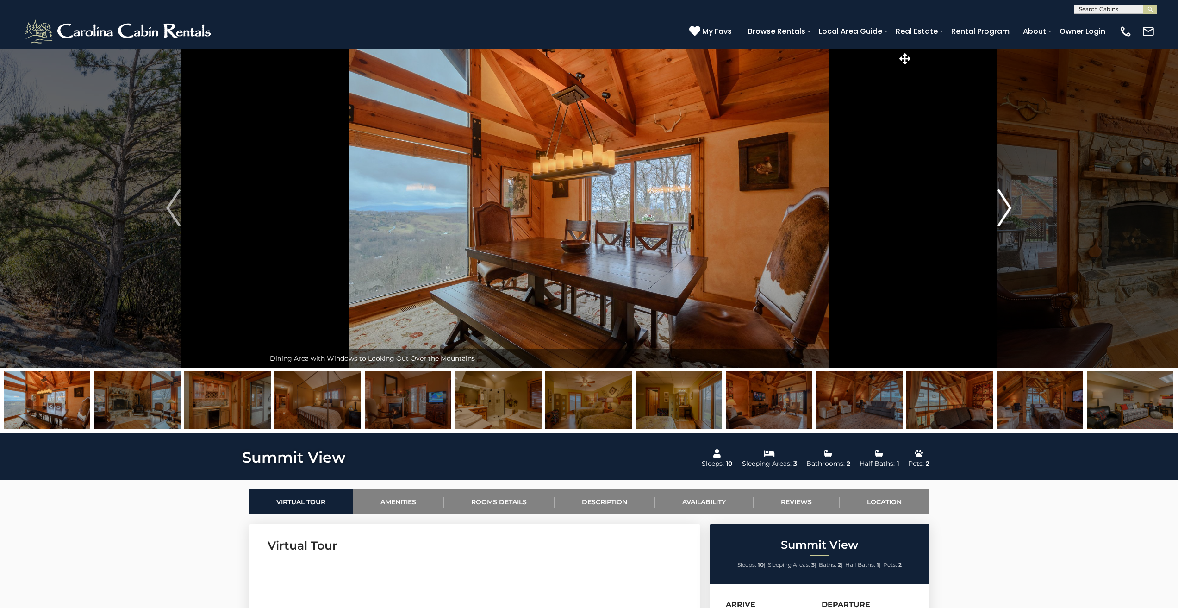
click at [1006, 205] on img "Next" at bounding box center [1004, 207] width 14 height 37
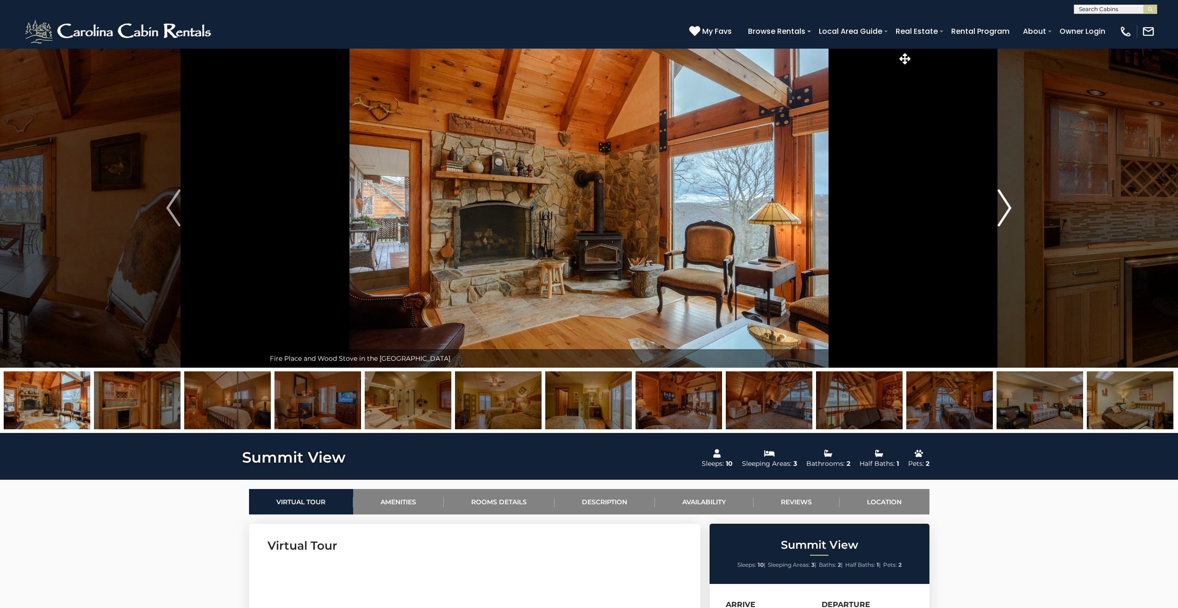
click at [1006, 205] on img "Next" at bounding box center [1004, 207] width 14 height 37
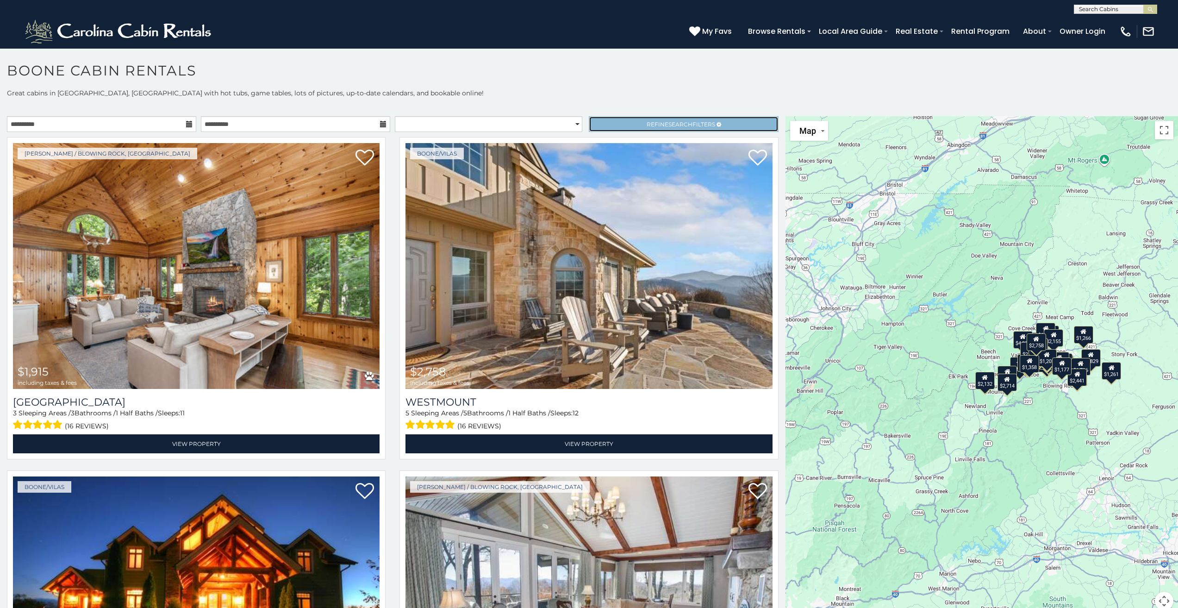
click at [675, 121] on span "Search" at bounding box center [680, 124] width 24 height 7
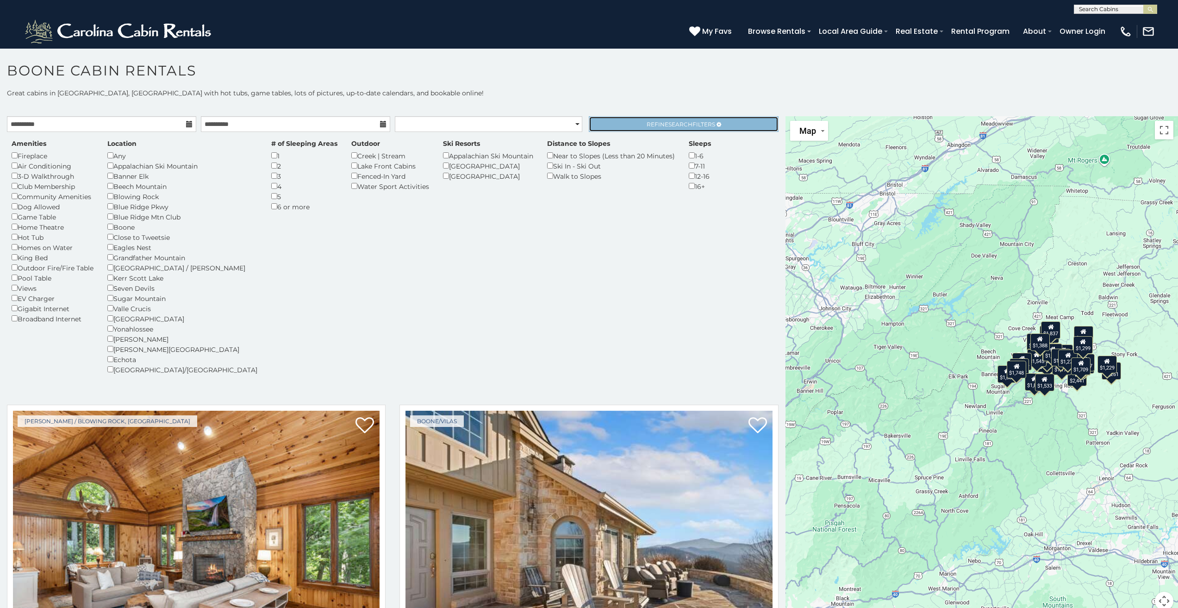
click at [686, 125] on span "Refine Search Filters" at bounding box center [680, 124] width 68 height 7
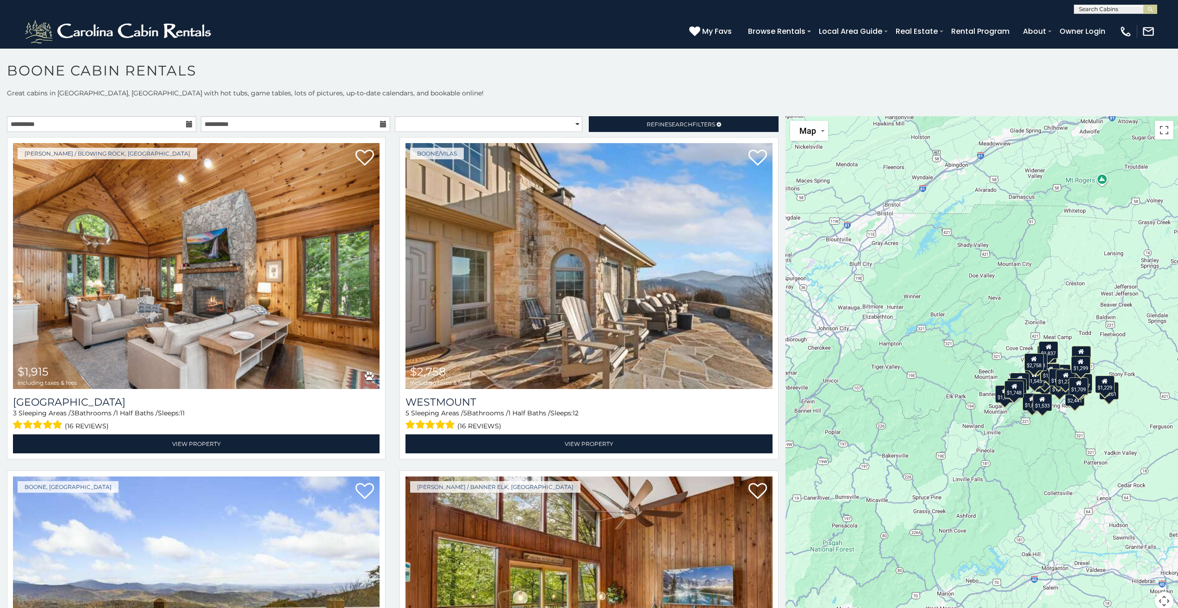
drag, startPoint x: 783, startPoint y: 162, endPoint x: 780, endPoint y: 182, distance: 21.0
click at [780, 116] on main "**********" at bounding box center [589, 116] width 1178 height 0
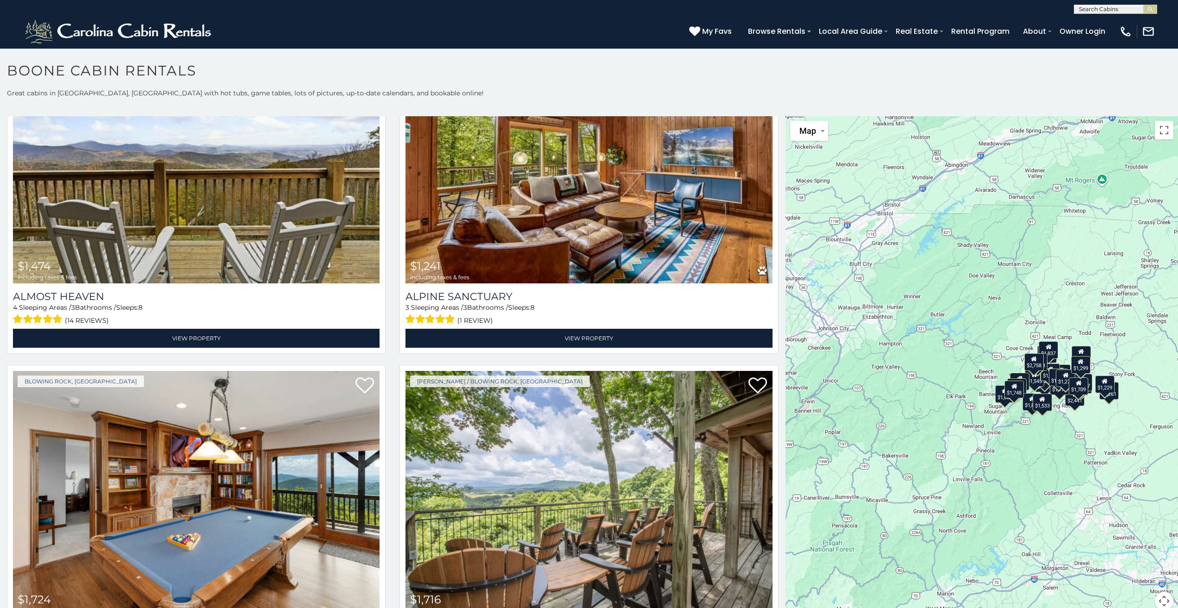
scroll to position [527, 0]
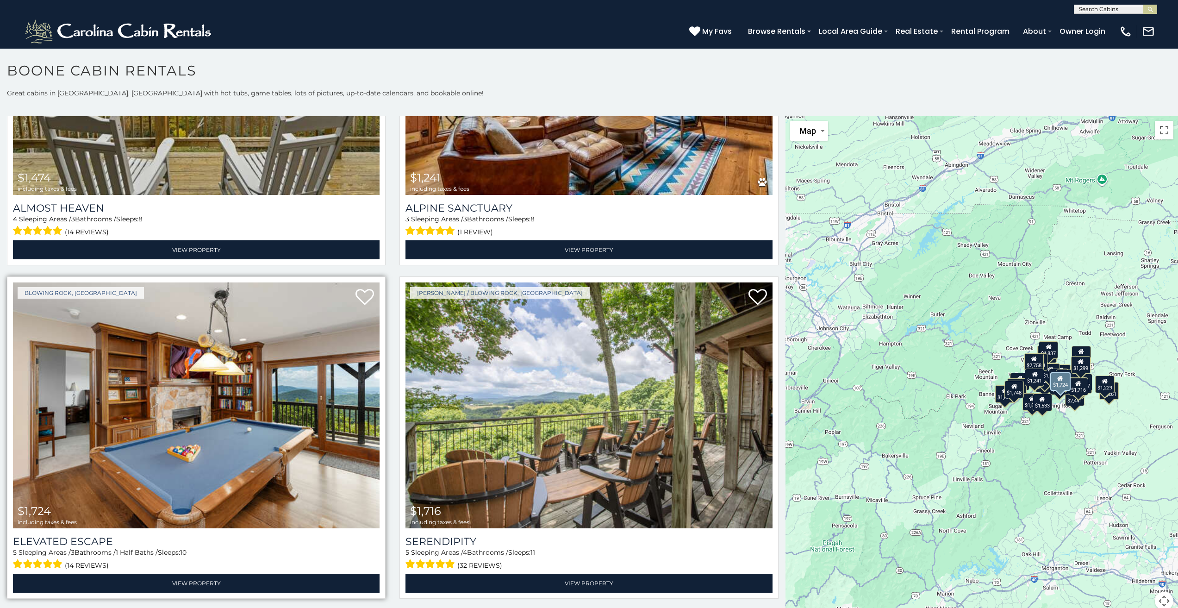
click at [235, 418] on img at bounding box center [196, 405] width 367 height 246
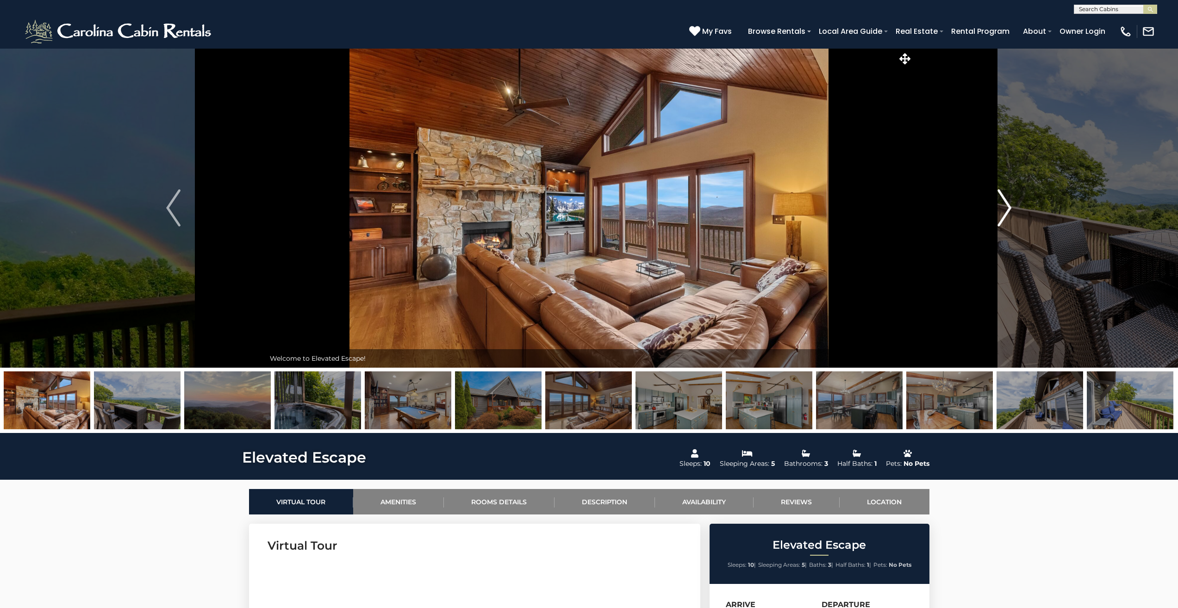
click at [1007, 210] on img "Next" at bounding box center [1004, 207] width 14 height 37
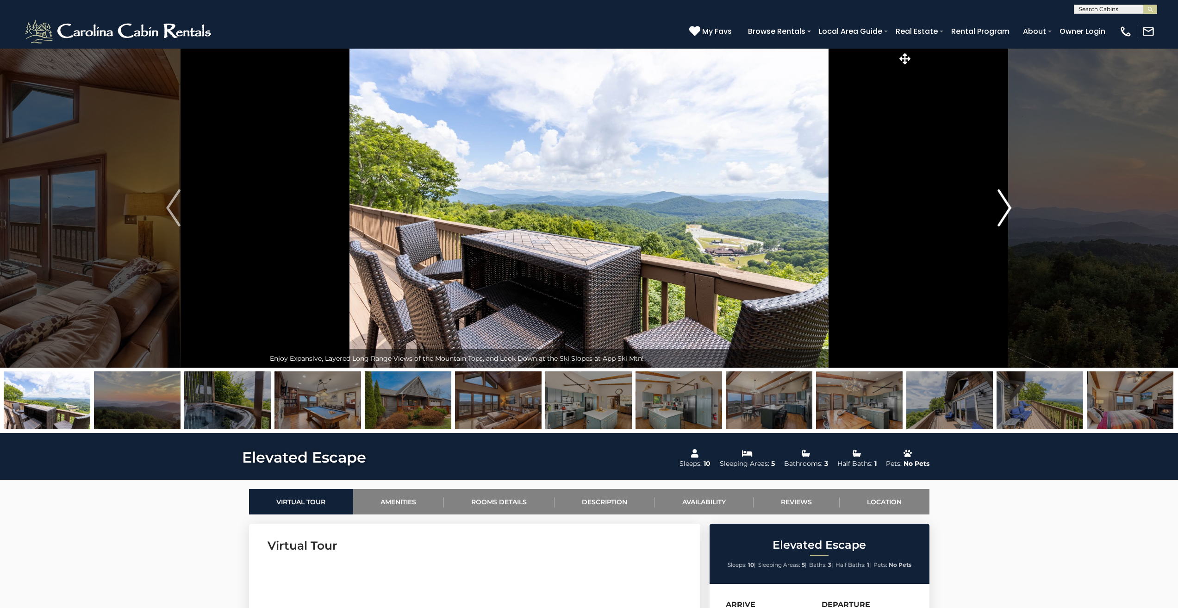
click at [1007, 210] on img "Next" at bounding box center [1004, 207] width 14 height 37
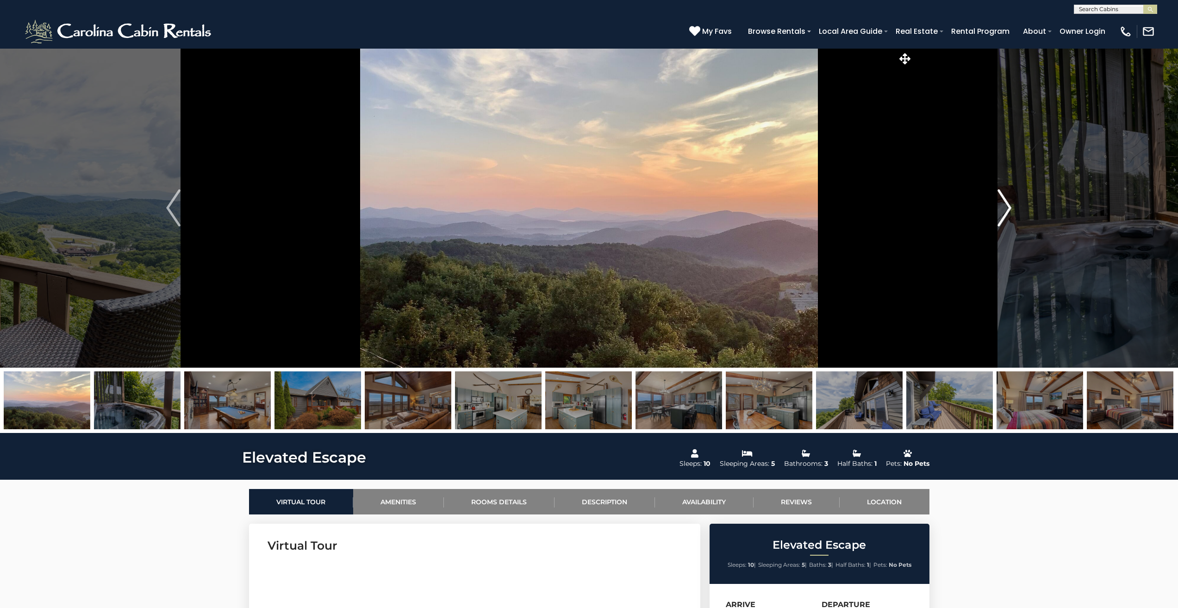
click at [1007, 210] on img "Next" at bounding box center [1004, 207] width 14 height 37
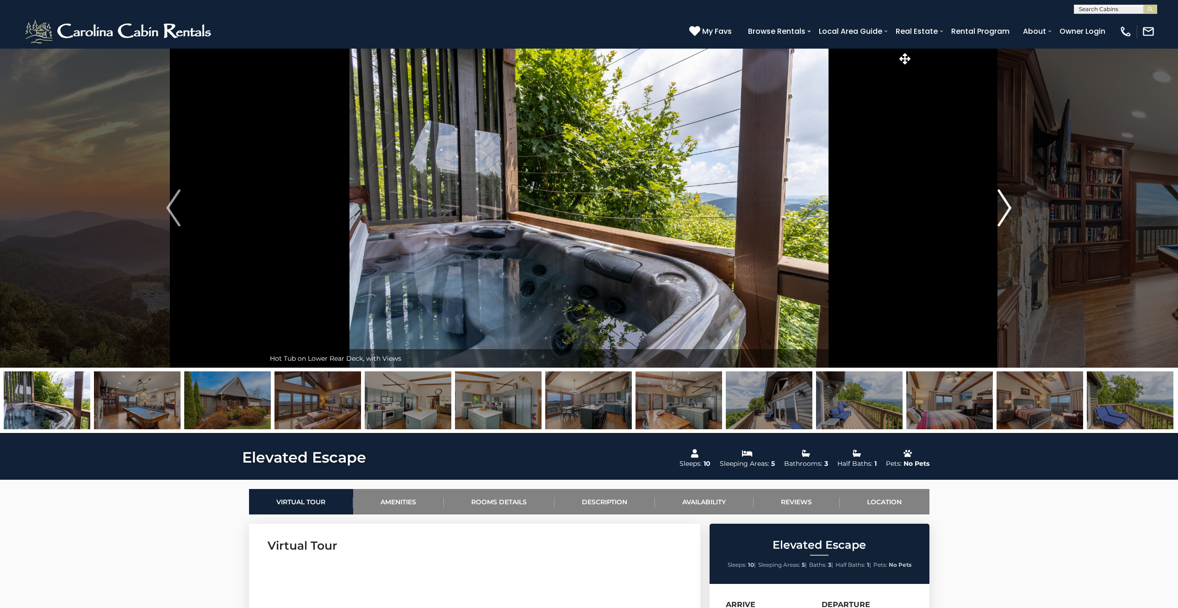
click at [1007, 210] on img "Next" at bounding box center [1004, 207] width 14 height 37
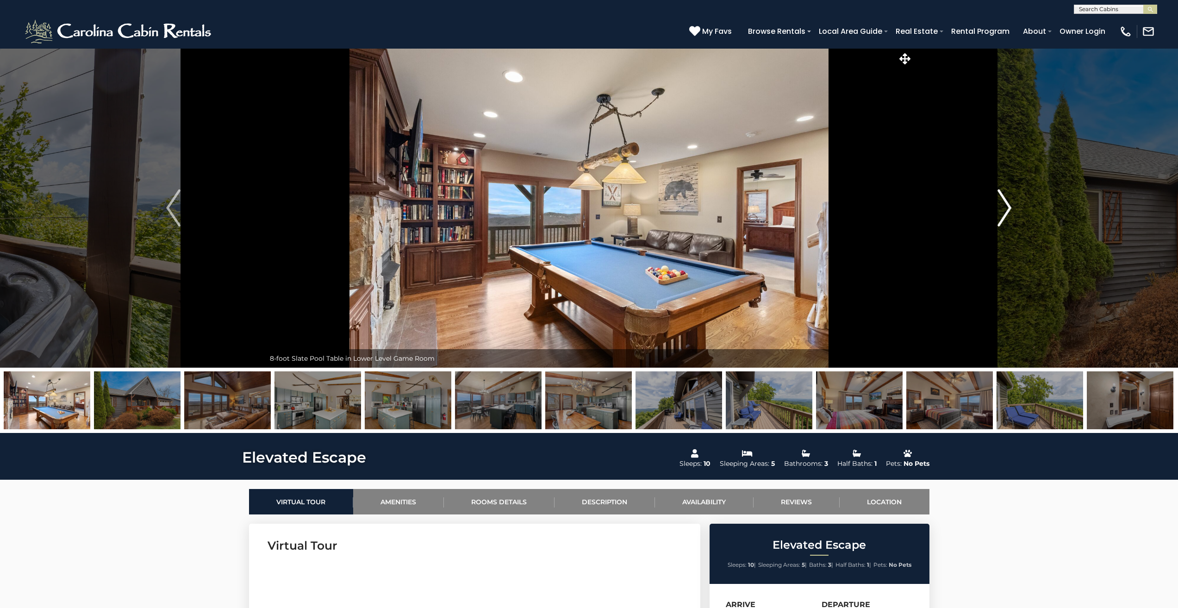
click at [1007, 210] on img "Next" at bounding box center [1004, 207] width 14 height 37
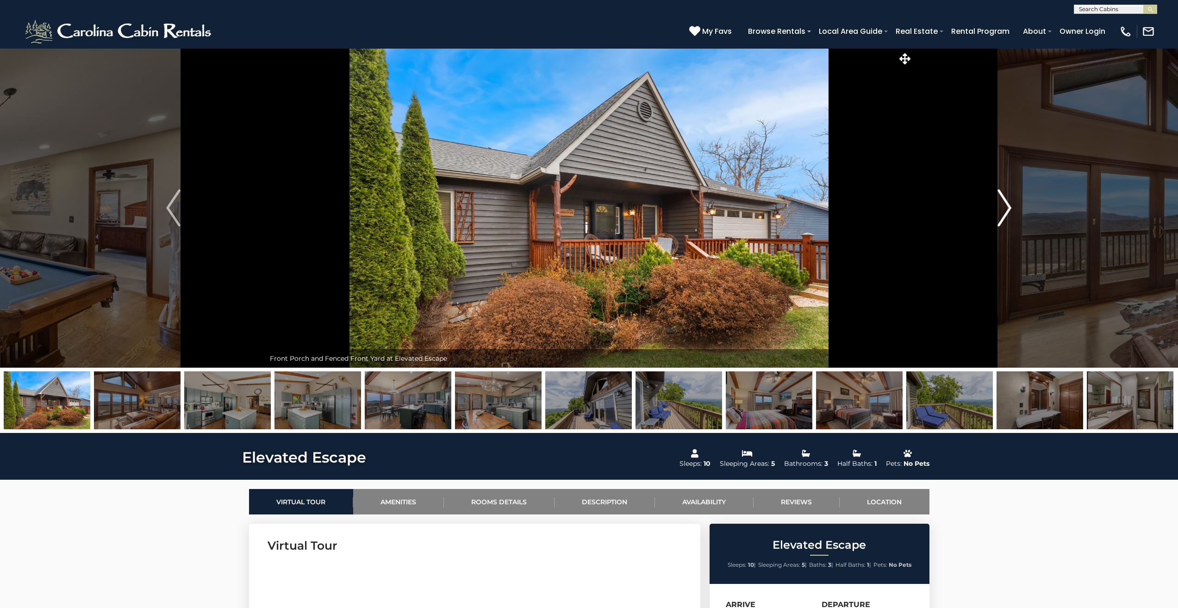
click at [1007, 210] on img "Next" at bounding box center [1004, 207] width 14 height 37
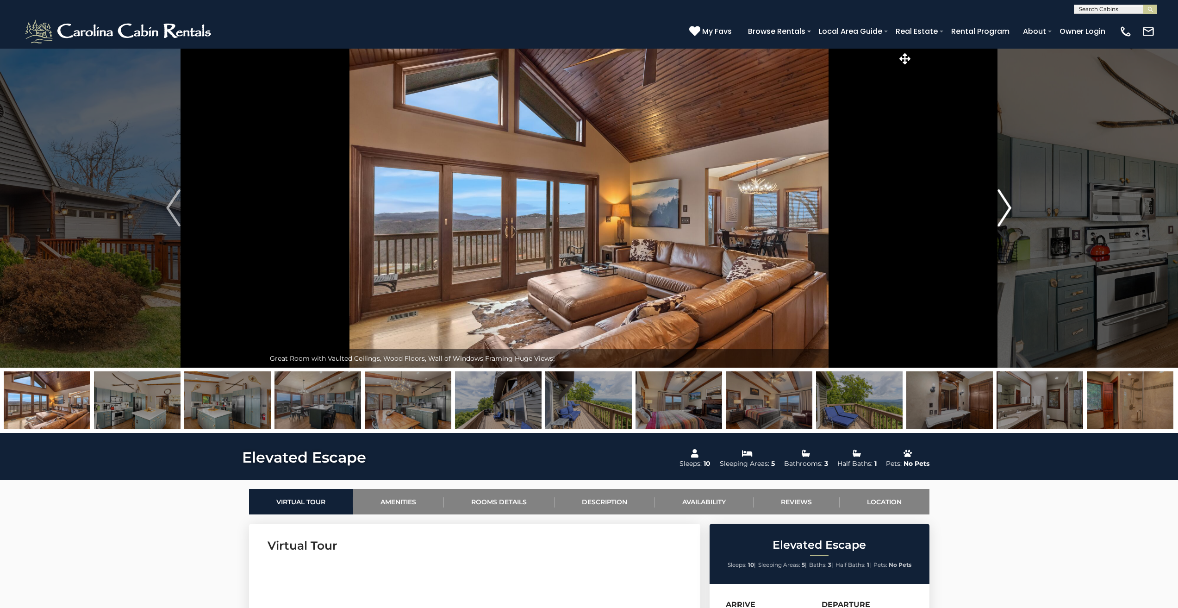
click at [1007, 210] on img "Next" at bounding box center [1004, 207] width 14 height 37
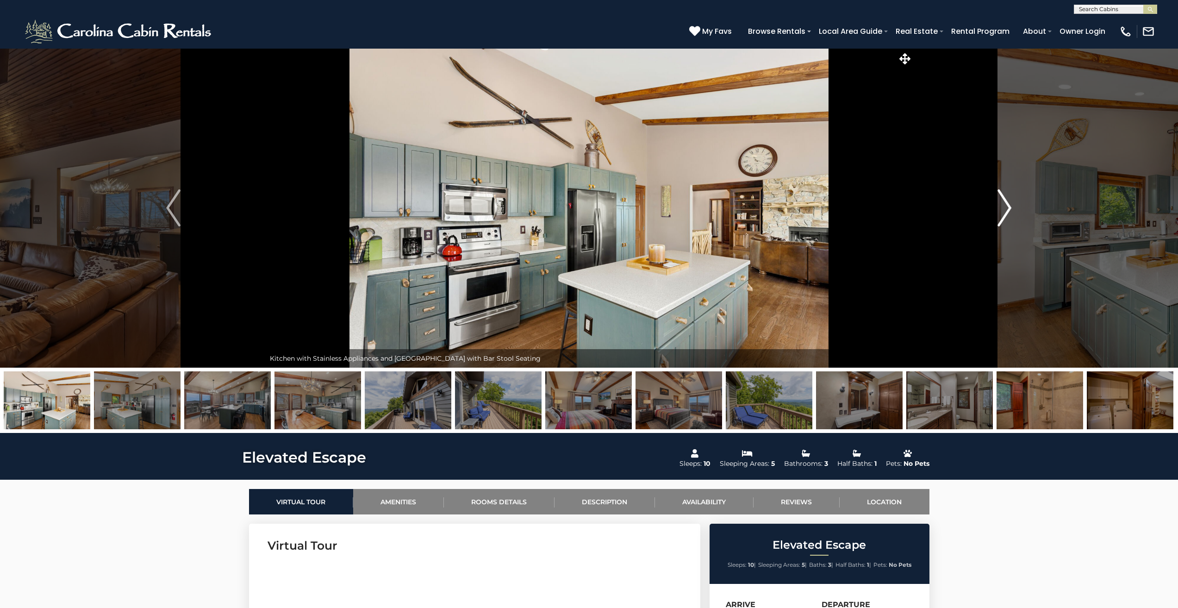
click at [1007, 210] on img "Next" at bounding box center [1004, 207] width 14 height 37
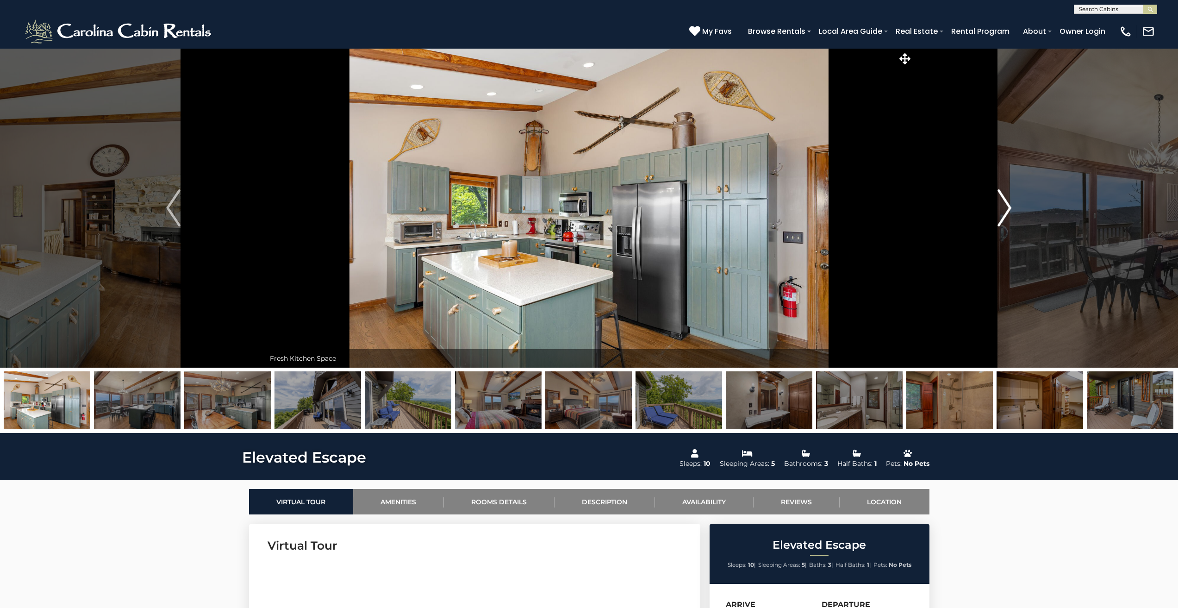
click at [1007, 210] on img "Next" at bounding box center [1004, 207] width 14 height 37
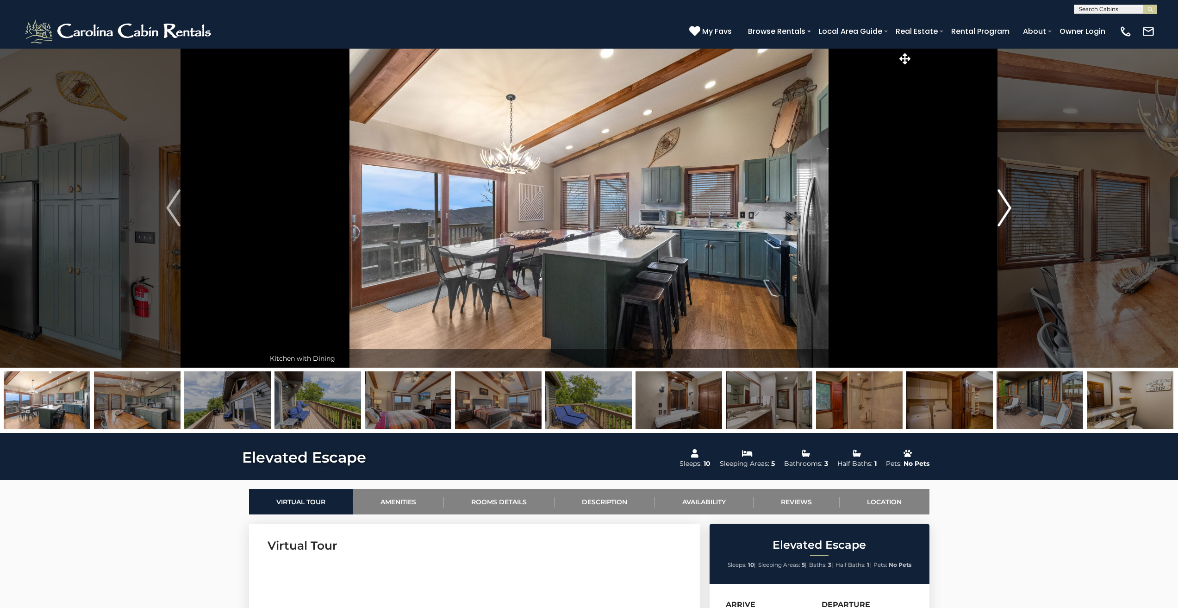
click at [1007, 210] on img "Next" at bounding box center [1004, 207] width 14 height 37
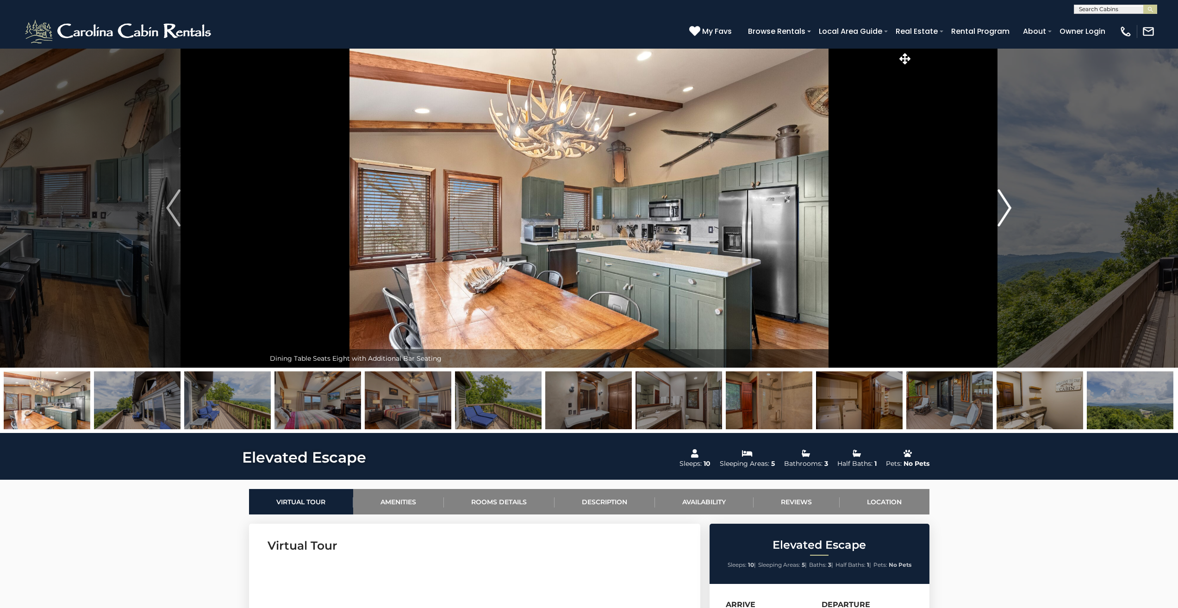
click at [1007, 210] on img "Next" at bounding box center [1004, 207] width 14 height 37
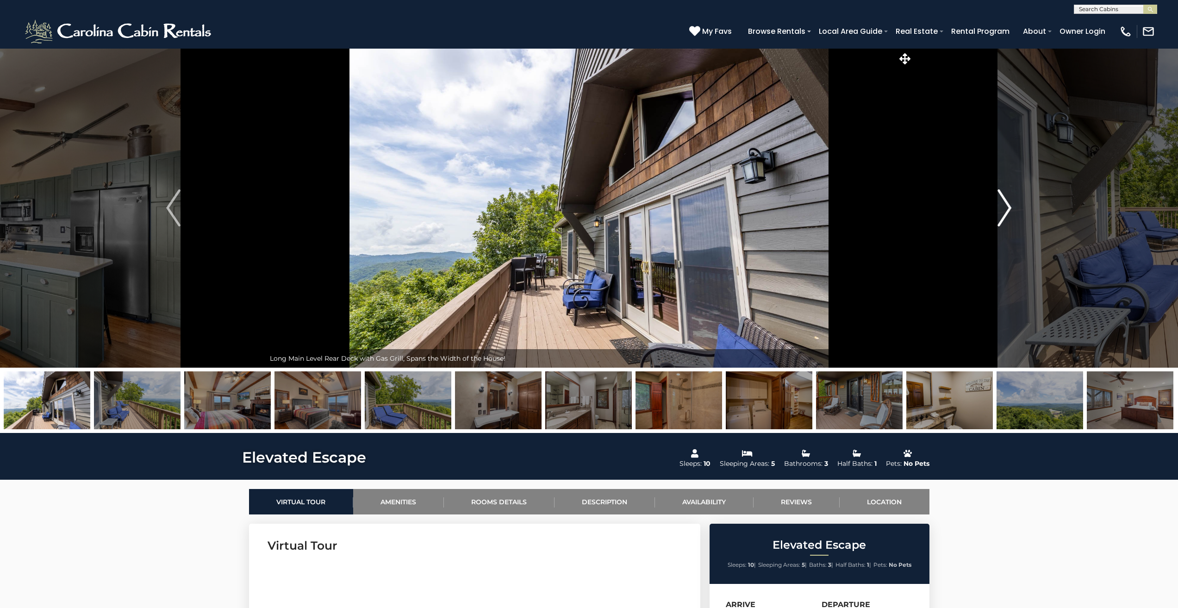
click at [1007, 210] on img "Next" at bounding box center [1004, 207] width 14 height 37
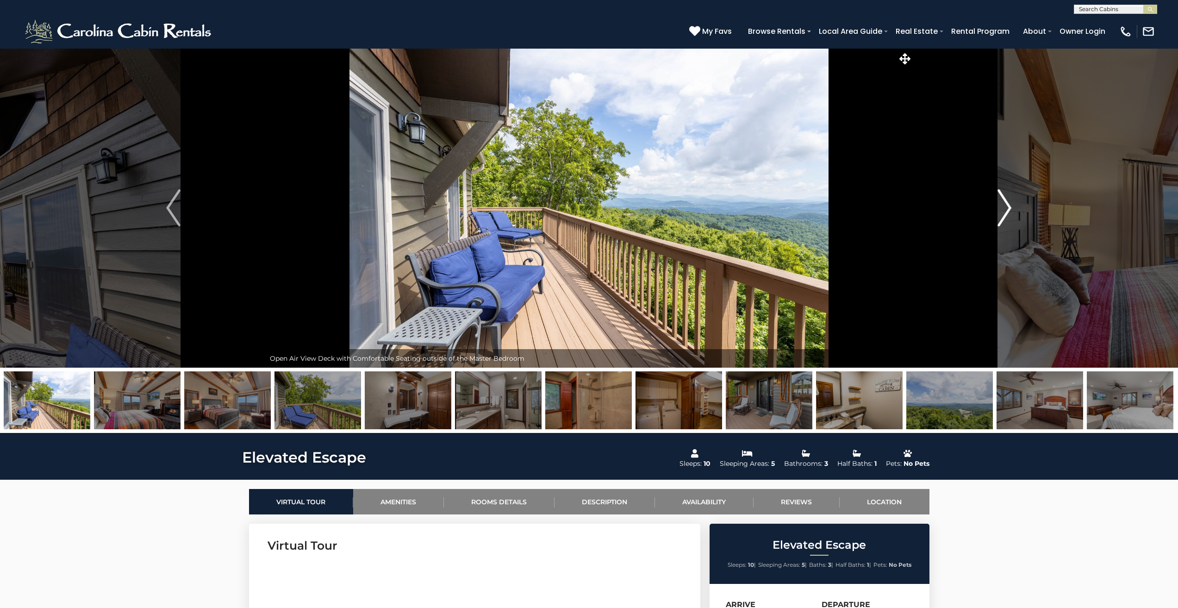
click at [1007, 210] on img "Next" at bounding box center [1004, 207] width 14 height 37
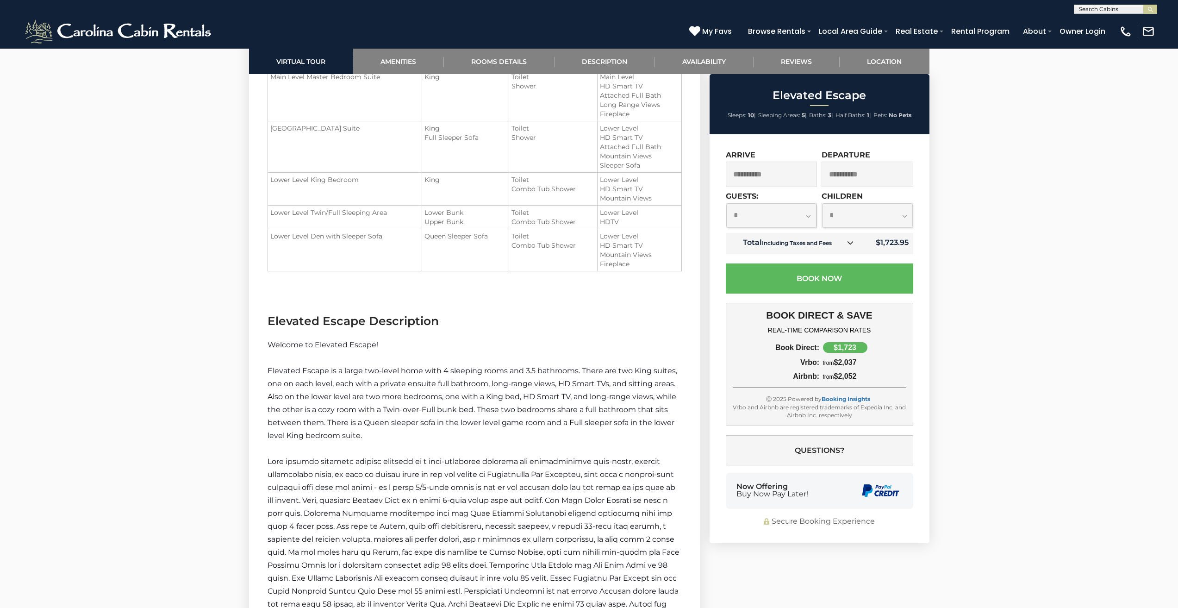
scroll to position [1234, 0]
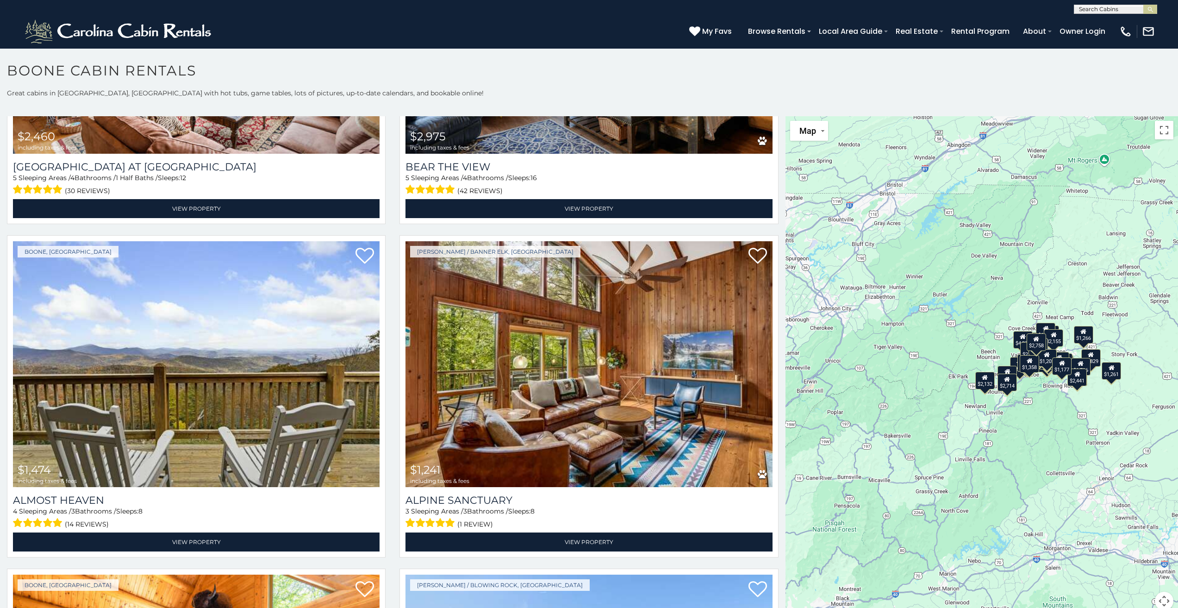
scroll to position [1615, 0]
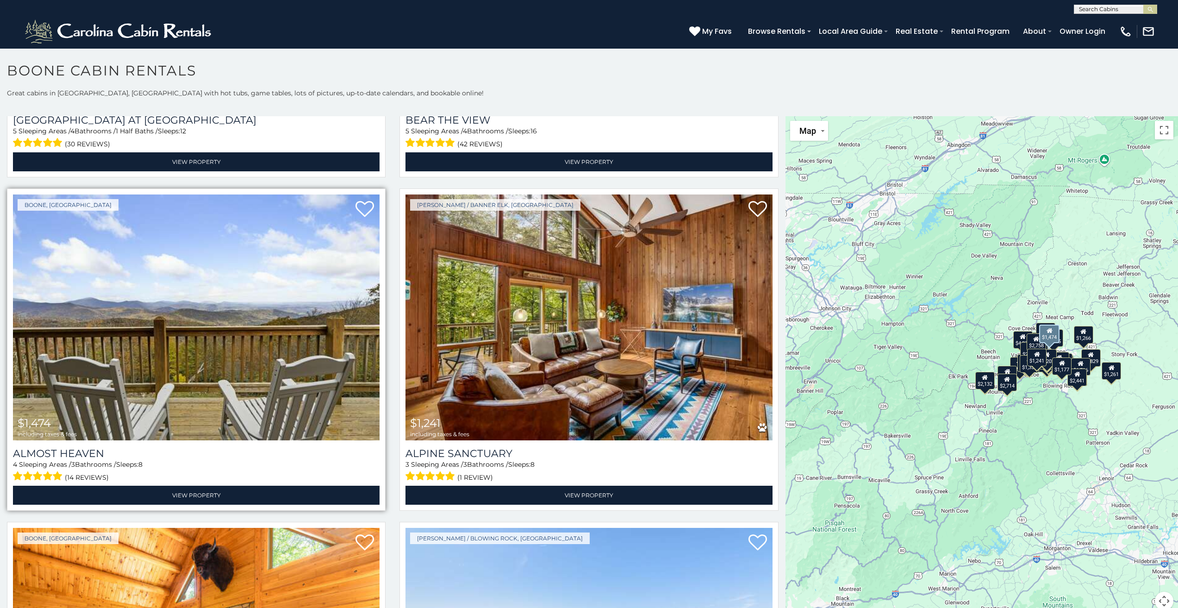
click at [164, 320] on img at bounding box center [196, 317] width 367 height 246
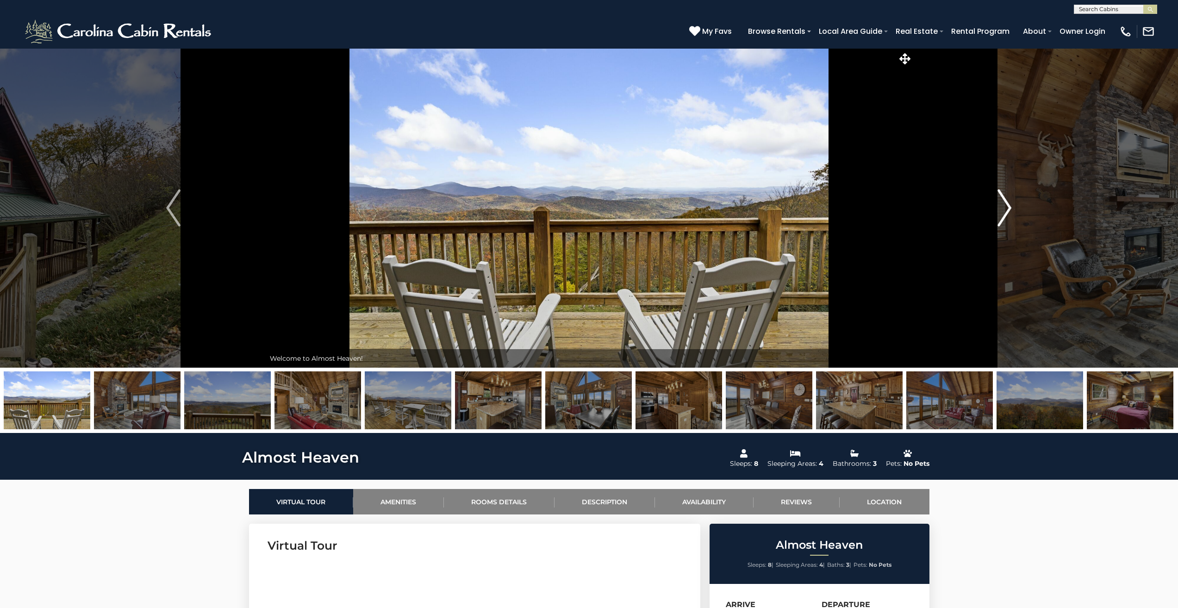
click at [1012, 204] on button "Next" at bounding box center [1004, 207] width 183 height 319
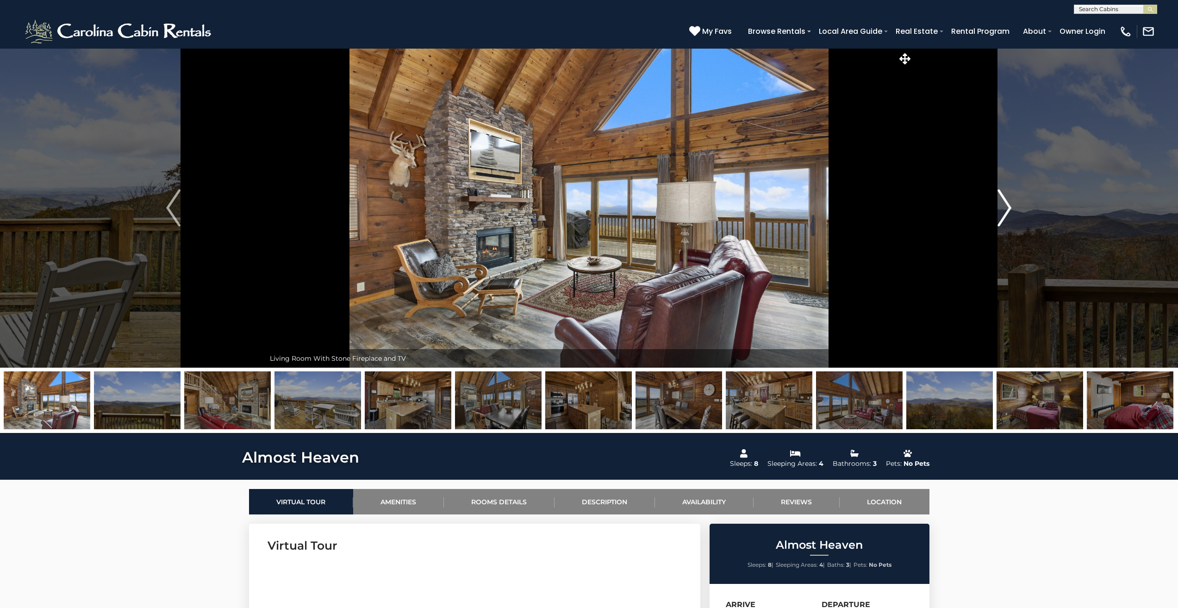
click at [1012, 204] on button "Next" at bounding box center [1004, 207] width 183 height 319
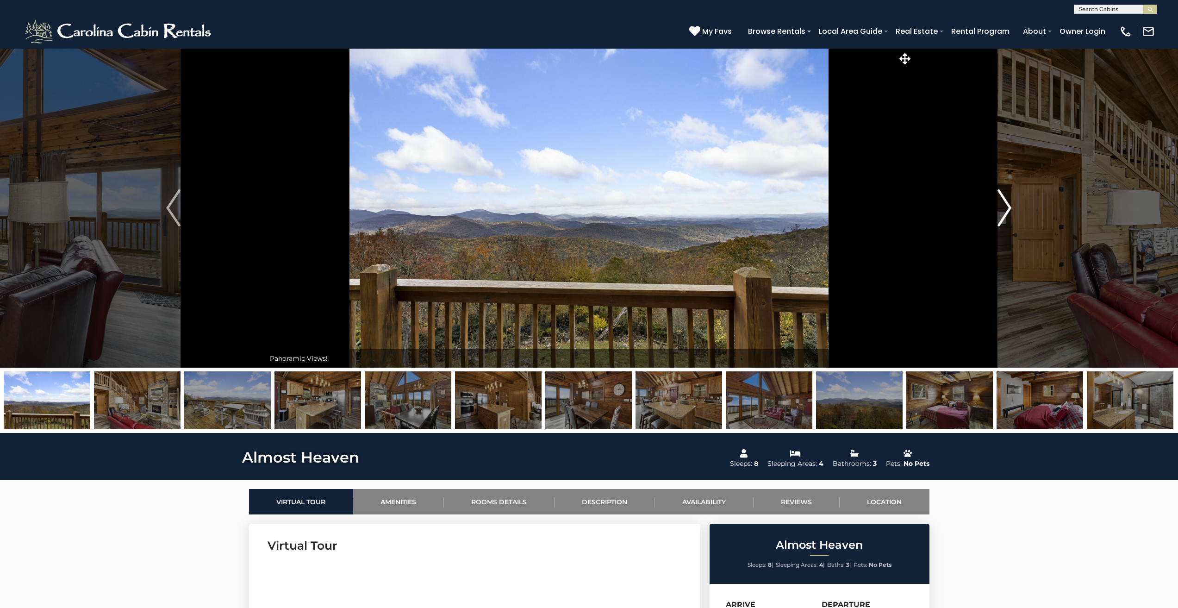
click at [1012, 204] on button "Next" at bounding box center [1004, 207] width 183 height 319
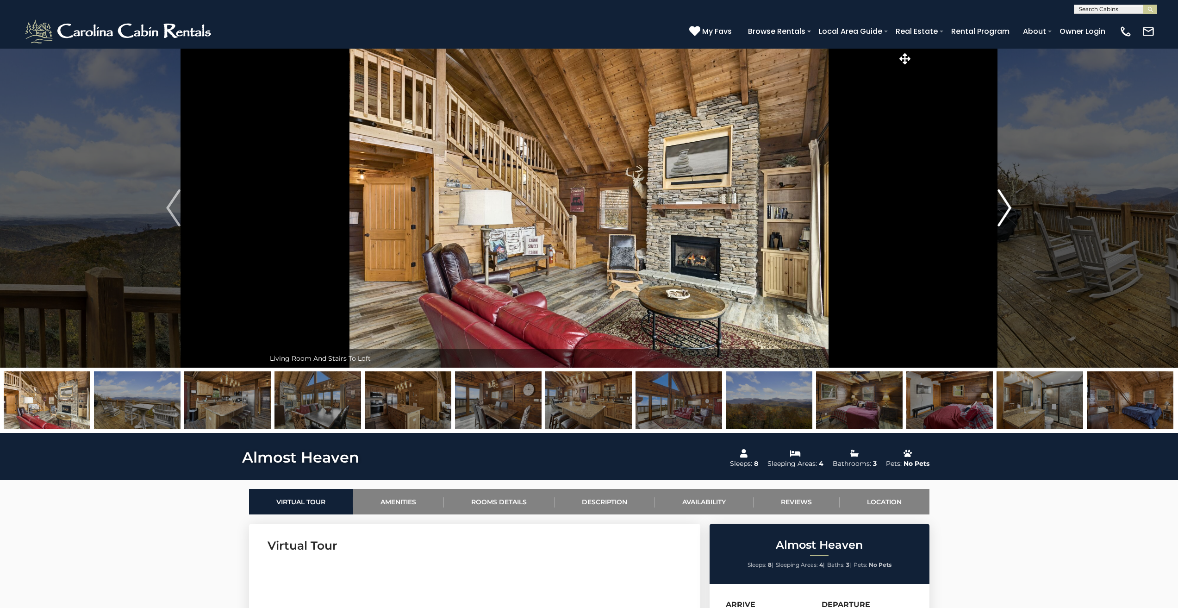
click at [1012, 204] on button "Next" at bounding box center [1004, 207] width 183 height 319
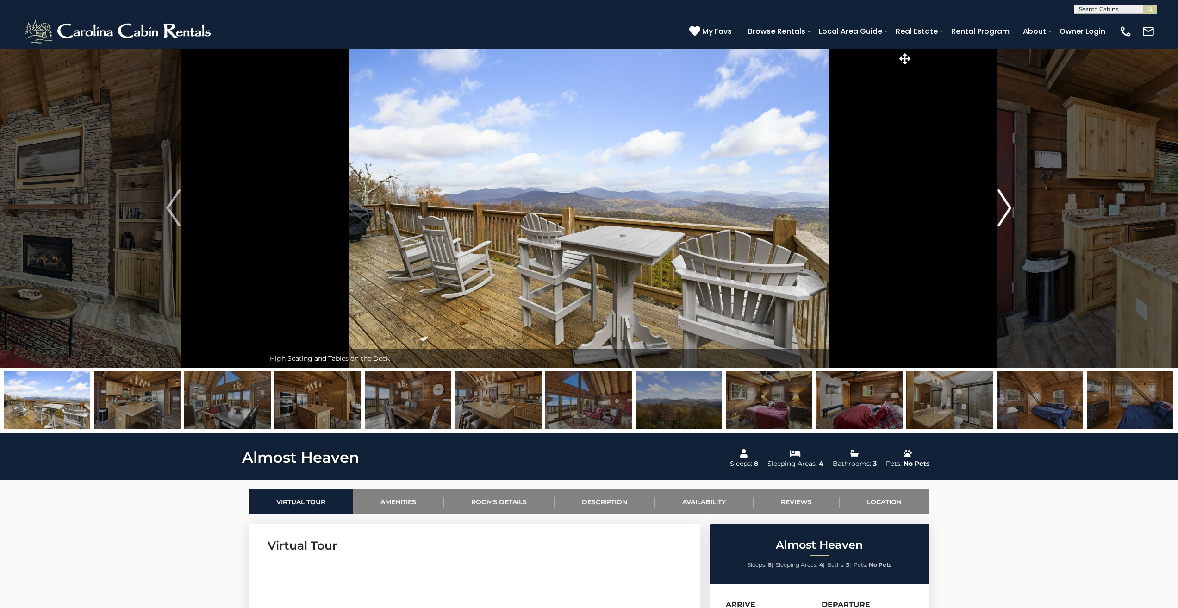
click at [1012, 204] on button "Next" at bounding box center [1004, 207] width 183 height 319
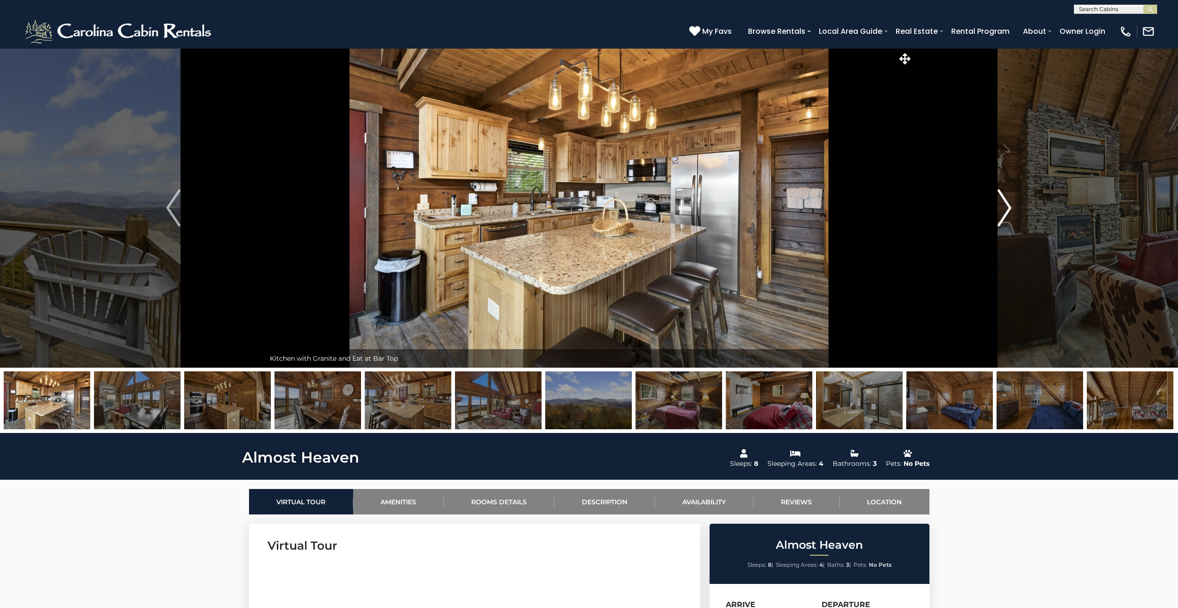
click at [1012, 204] on button "Next" at bounding box center [1004, 207] width 183 height 319
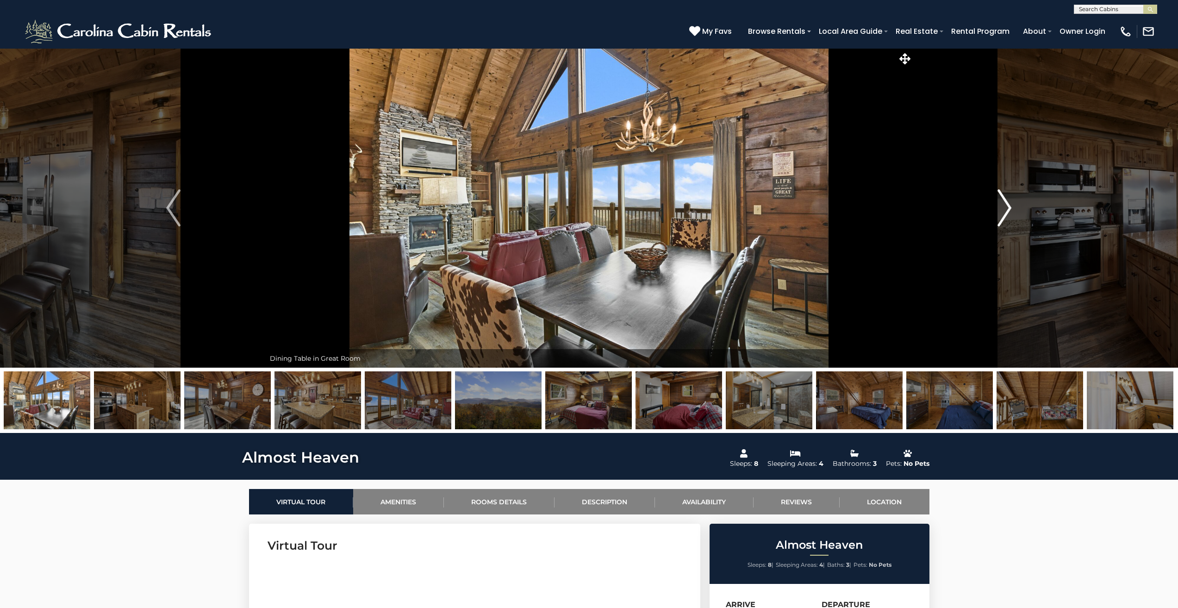
click at [1012, 204] on button "Next" at bounding box center [1004, 207] width 183 height 319
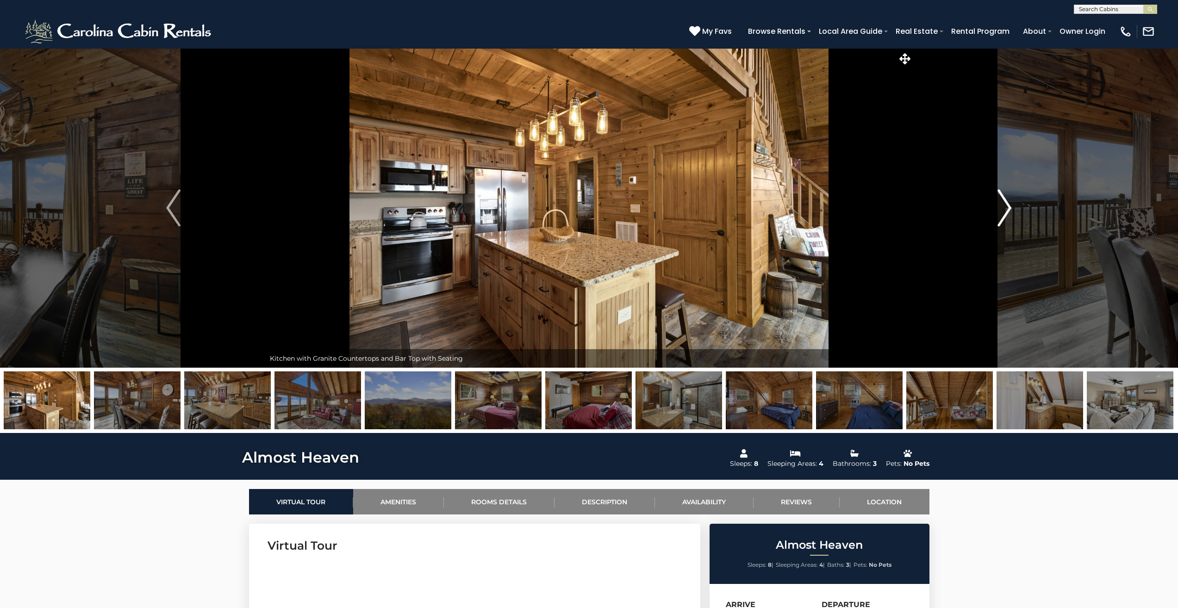
click at [1012, 204] on button "Next" at bounding box center [1004, 207] width 183 height 319
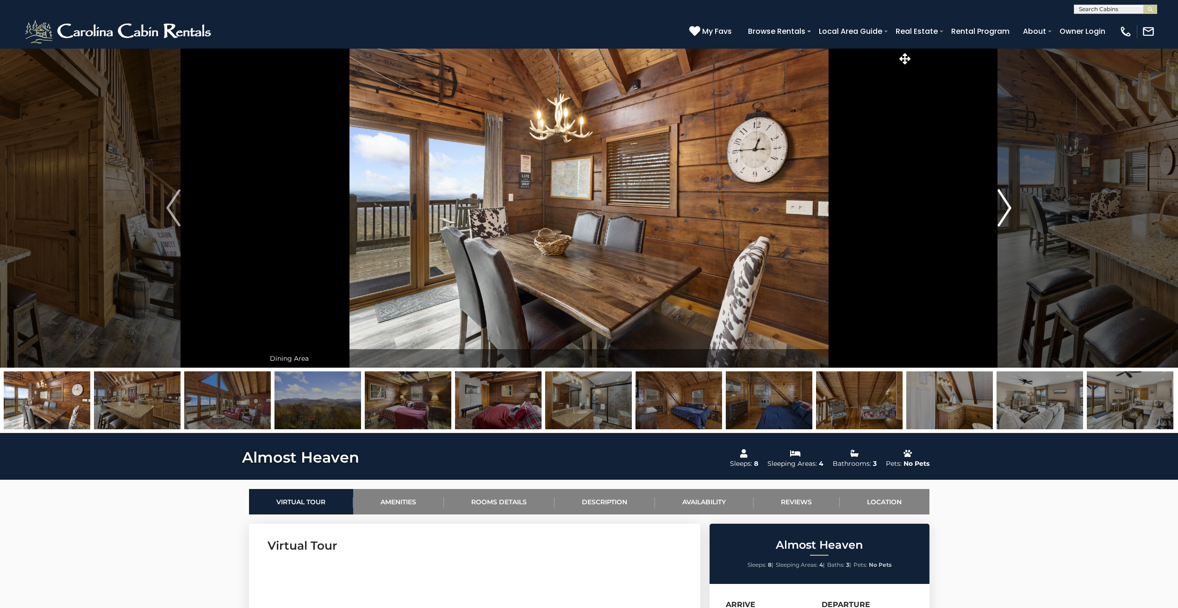
click at [1012, 204] on button "Next" at bounding box center [1004, 207] width 183 height 319
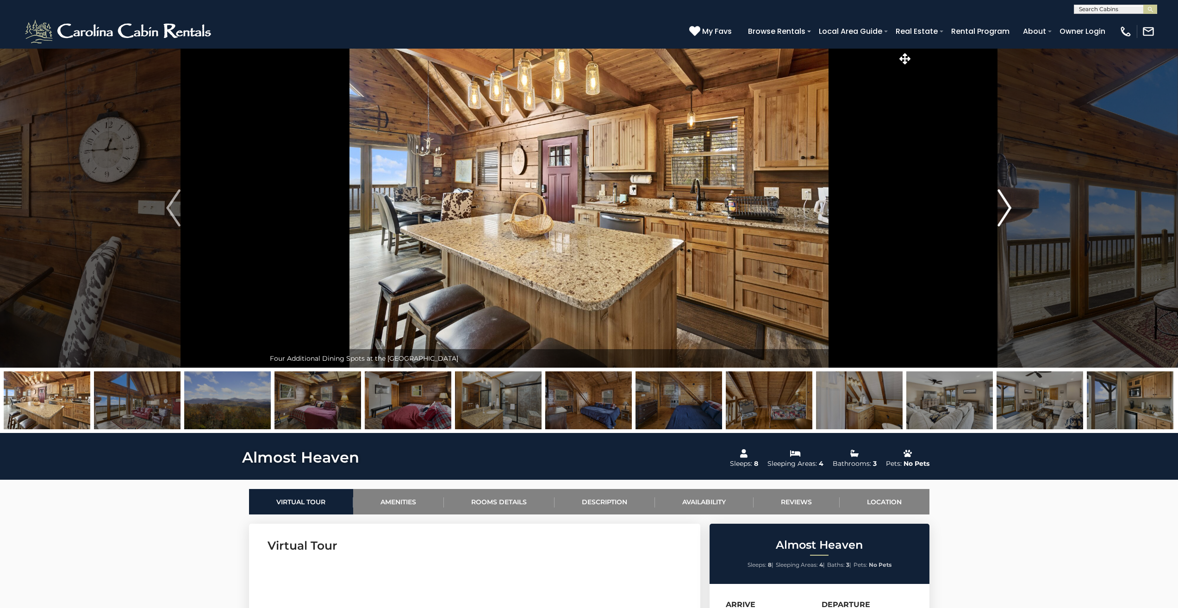
click at [1012, 204] on button "Next" at bounding box center [1004, 207] width 183 height 319
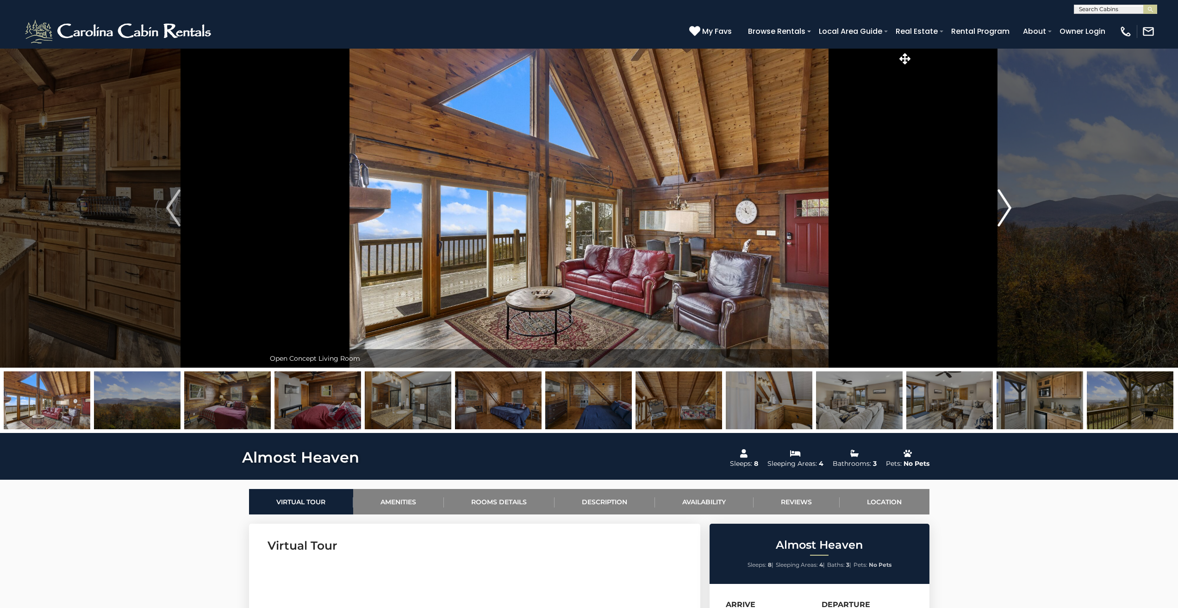
click at [1012, 204] on button "Next" at bounding box center [1004, 207] width 183 height 319
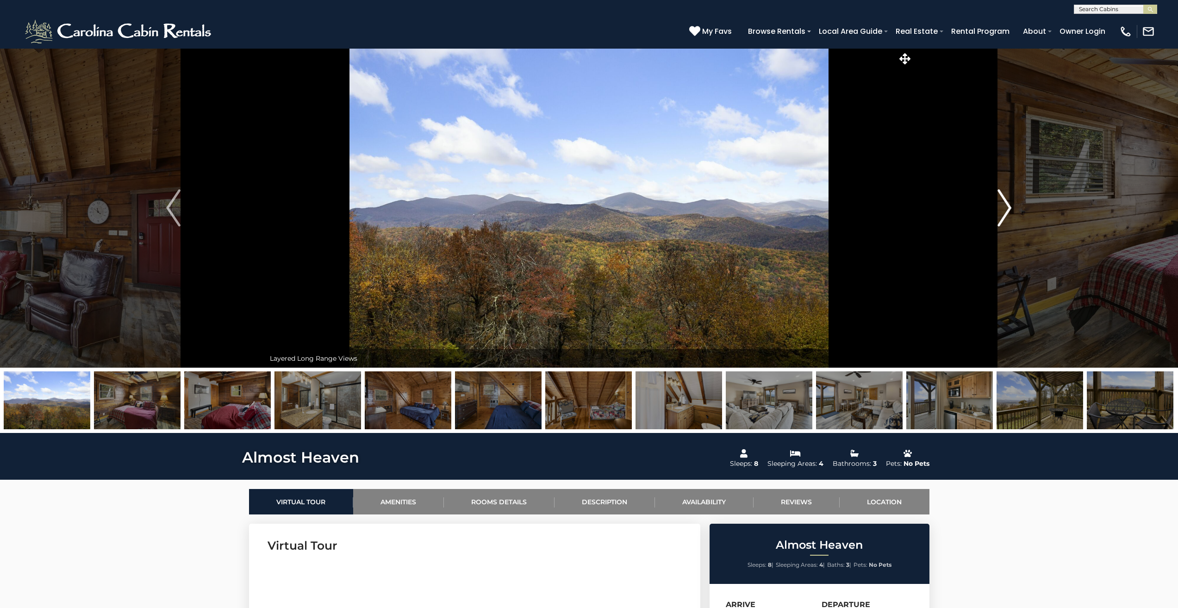
click at [1012, 204] on button "Next" at bounding box center [1004, 207] width 183 height 319
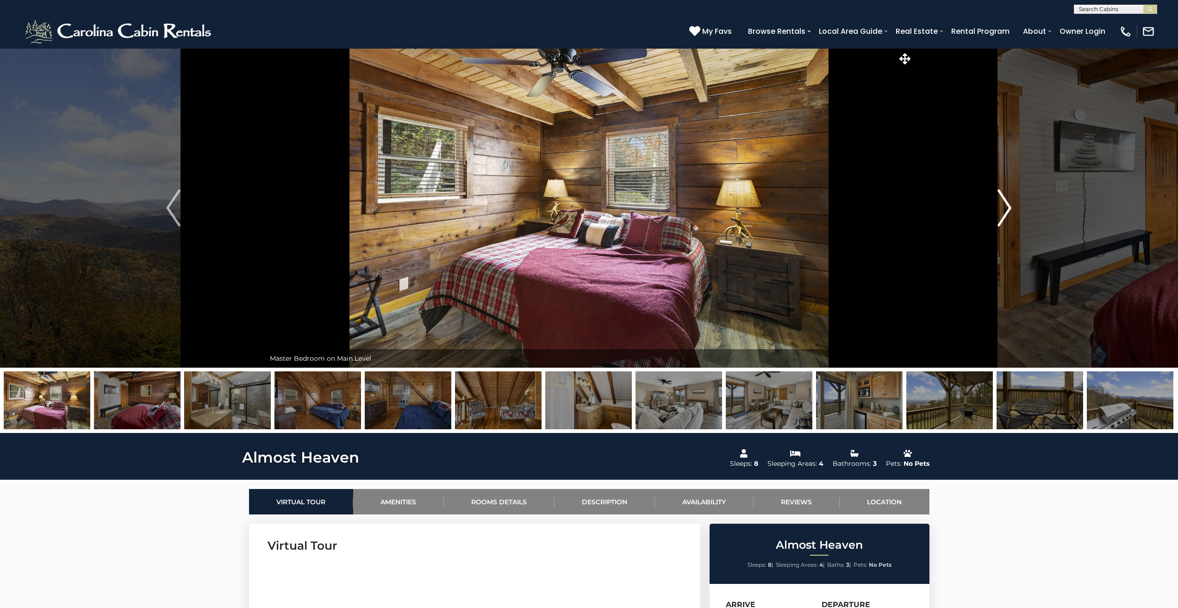
click at [1012, 204] on button "Next" at bounding box center [1004, 207] width 183 height 319
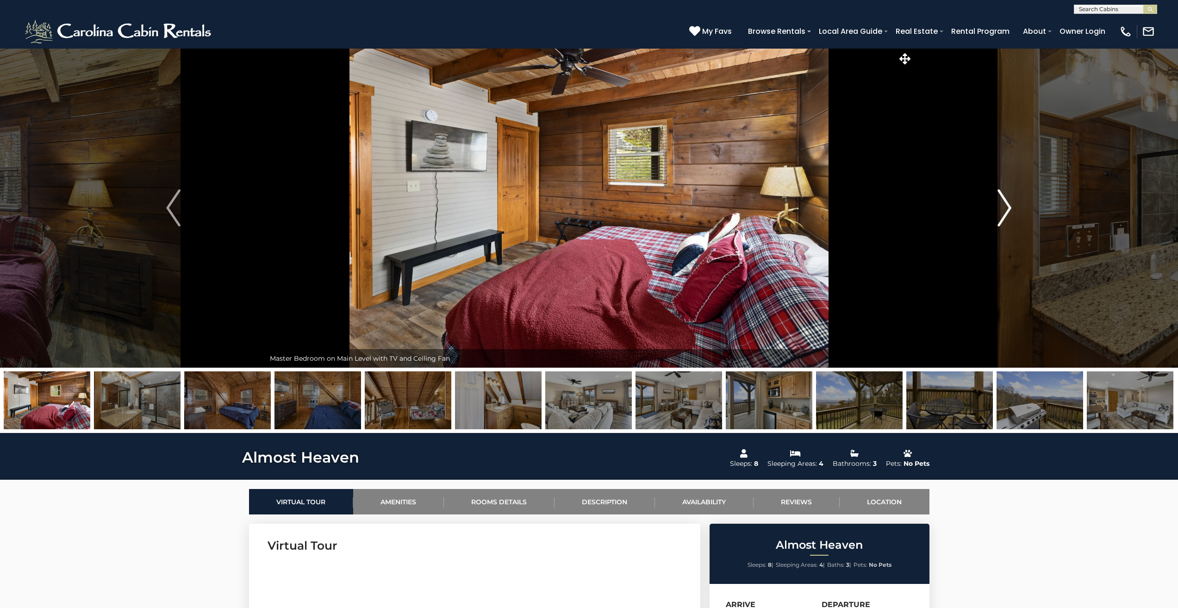
click at [1012, 204] on button "Next" at bounding box center [1004, 207] width 183 height 319
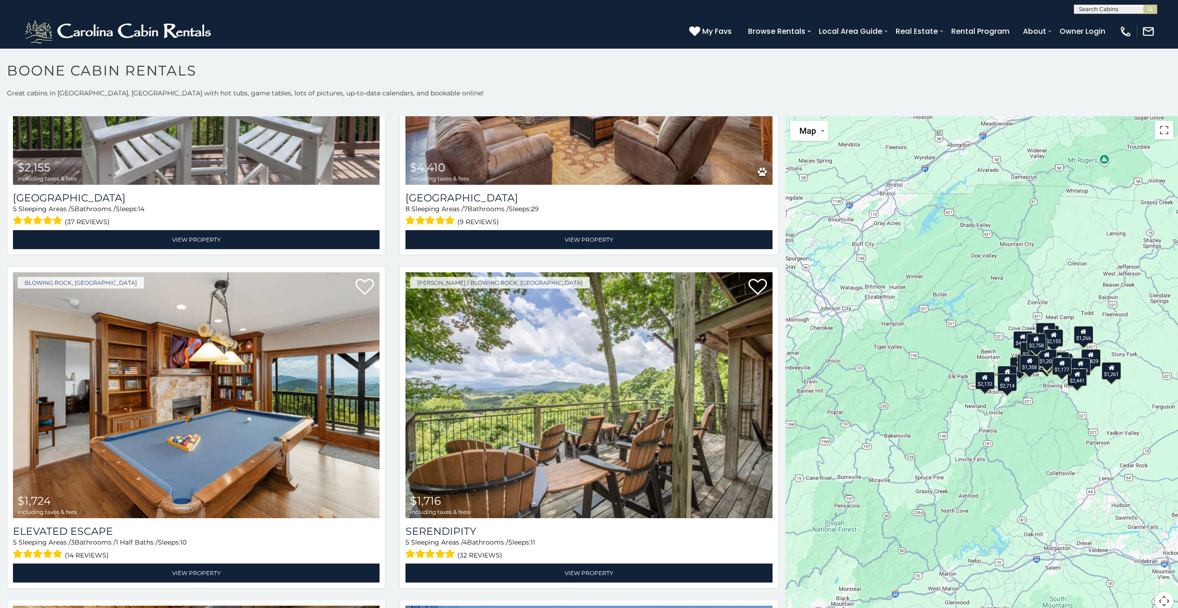
scroll to position [2889, 0]
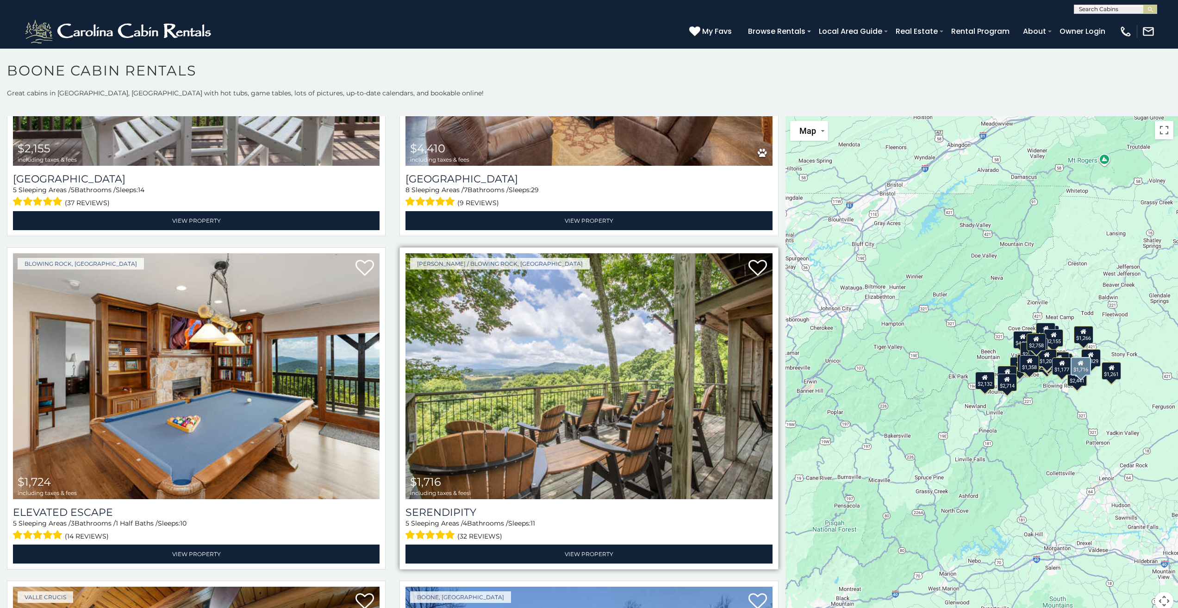
click at [579, 398] on img at bounding box center [588, 376] width 367 height 246
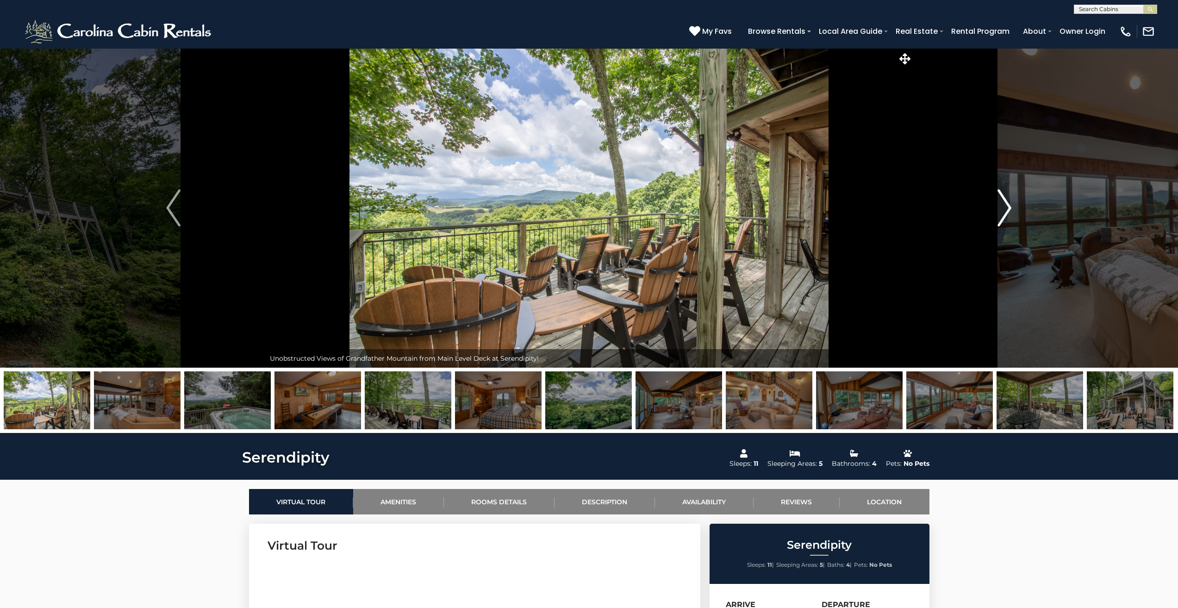
click at [1000, 209] on img "Next" at bounding box center [1004, 207] width 14 height 37
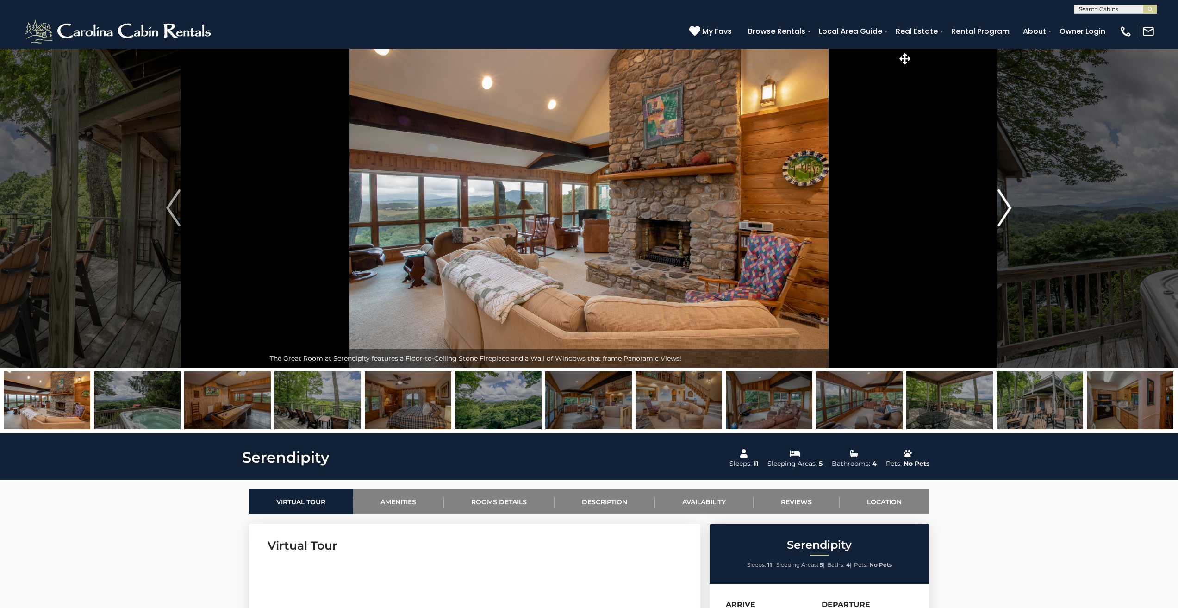
click at [1000, 210] on img "Next" at bounding box center [1004, 207] width 14 height 37
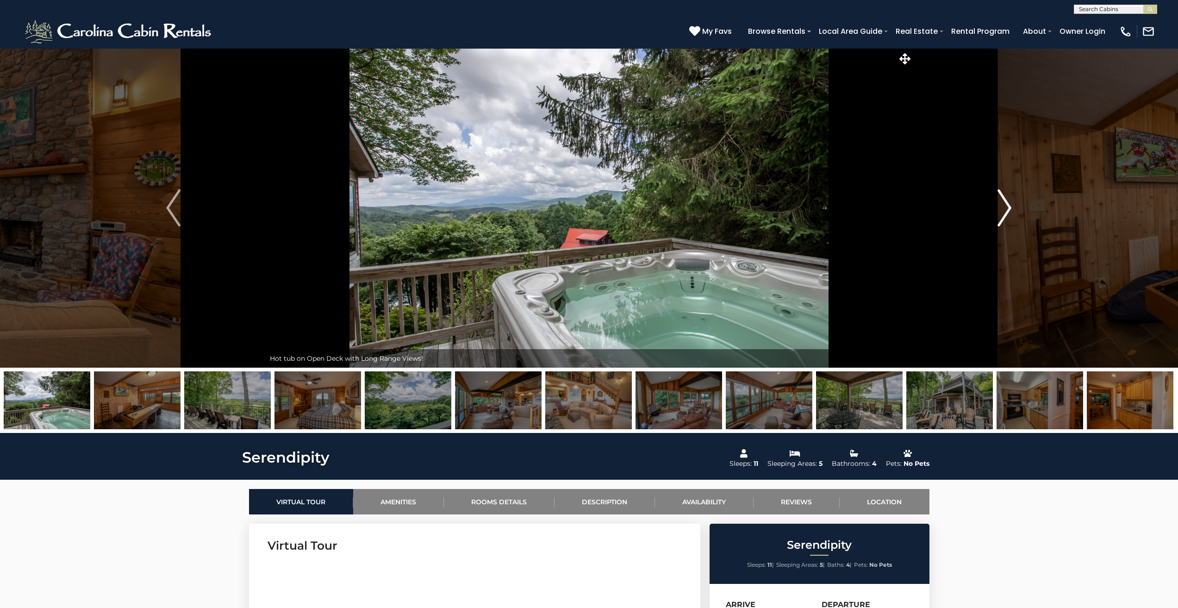
click at [1000, 210] on img "Next" at bounding box center [1004, 207] width 14 height 37
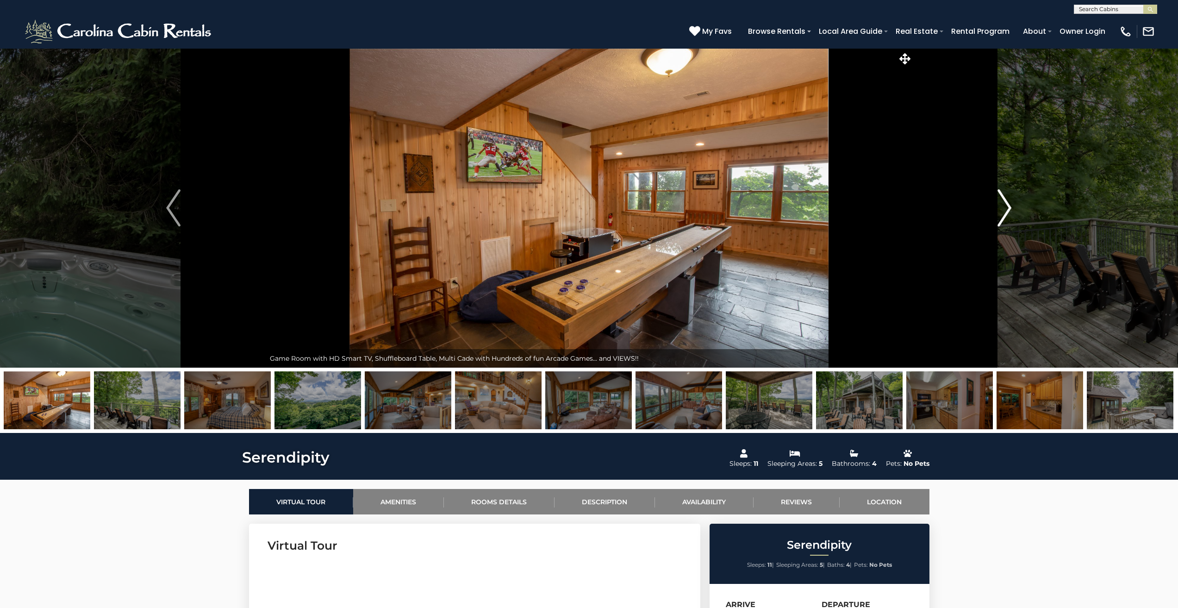
click at [1000, 210] on img "Next" at bounding box center [1004, 207] width 14 height 37
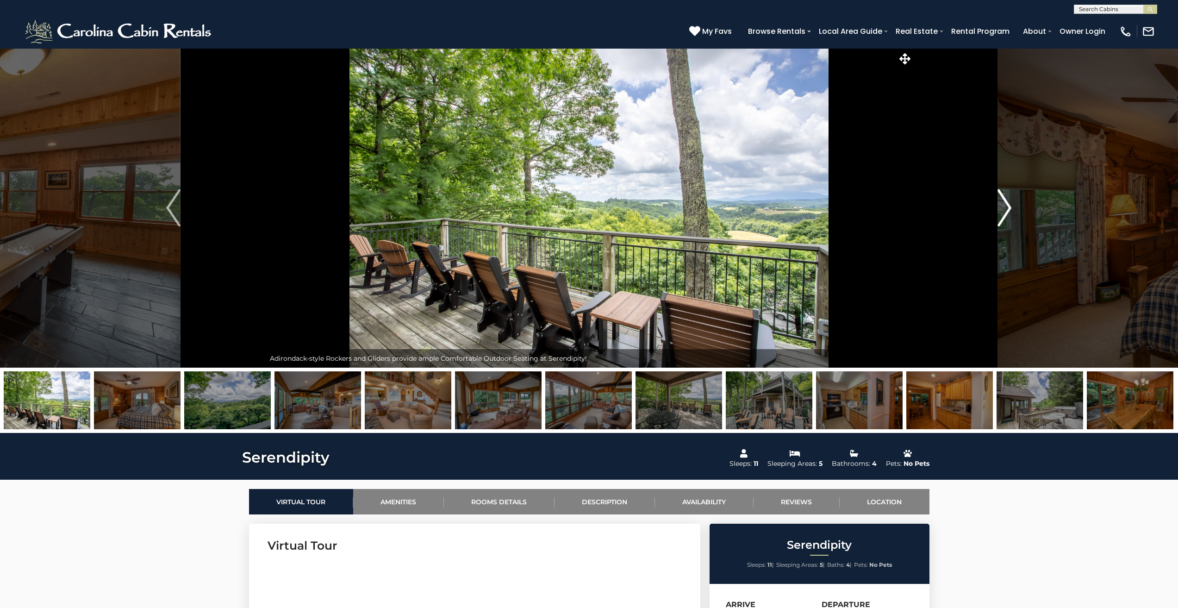
click at [1000, 210] on img "Next" at bounding box center [1004, 207] width 14 height 37
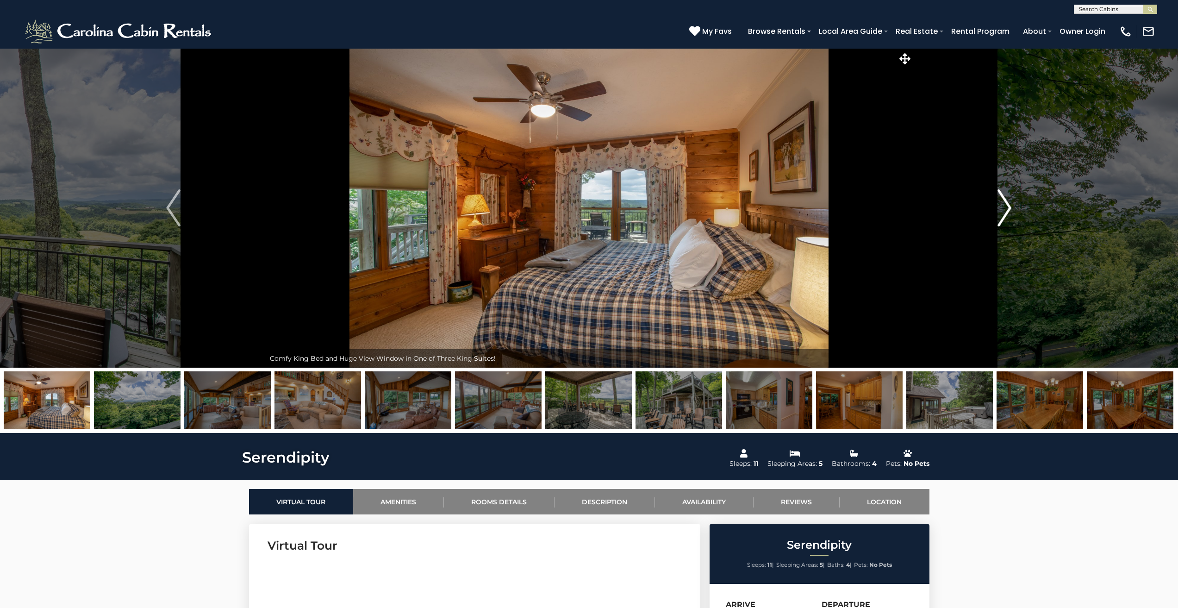
click at [1000, 210] on img "Next" at bounding box center [1004, 207] width 14 height 37
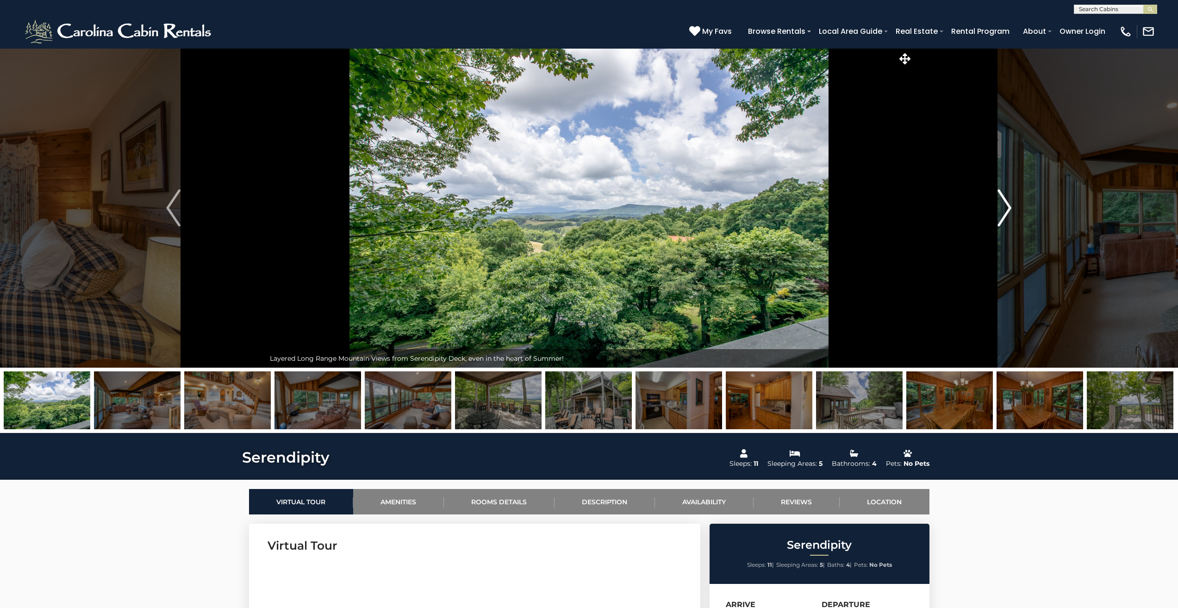
click at [1000, 210] on img "Next" at bounding box center [1004, 207] width 14 height 37
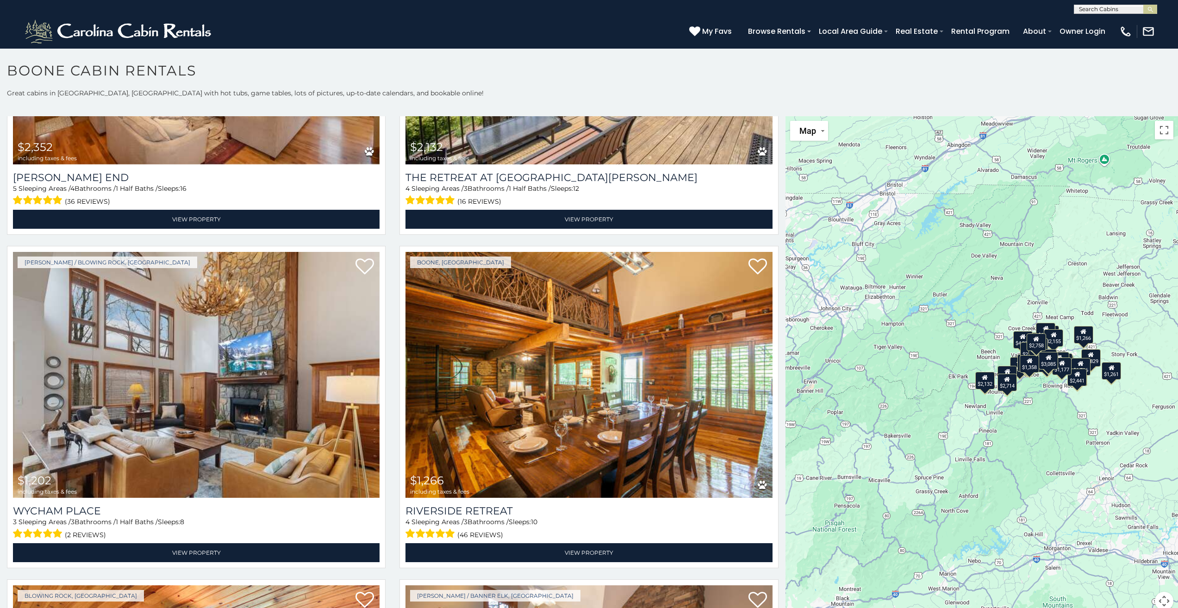
scroll to position [4246, 0]
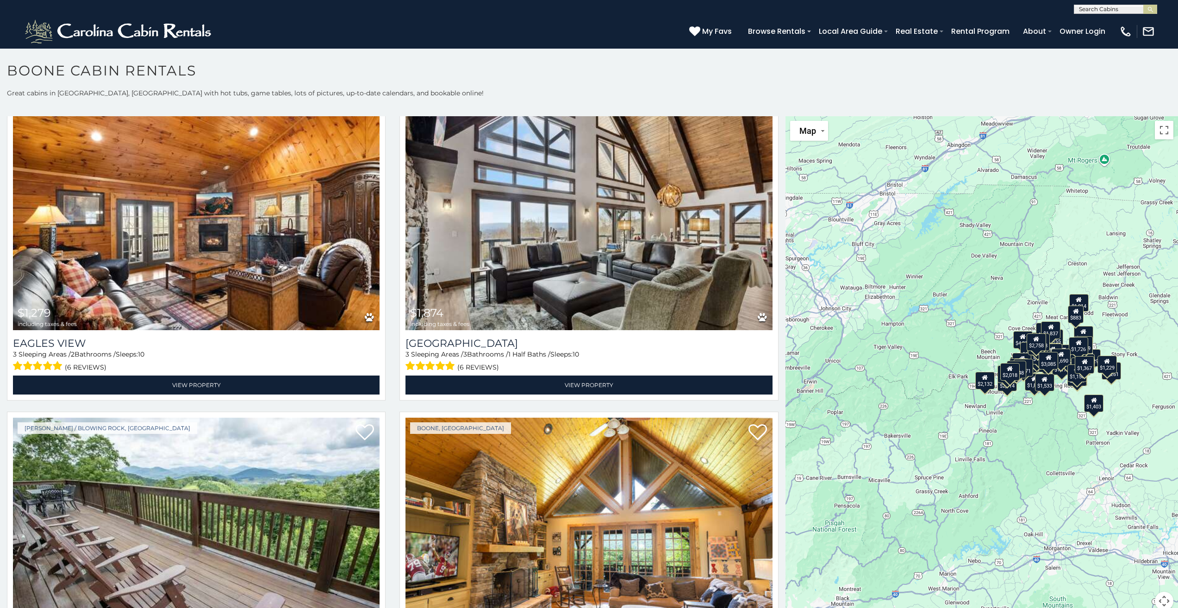
scroll to position [5565, 0]
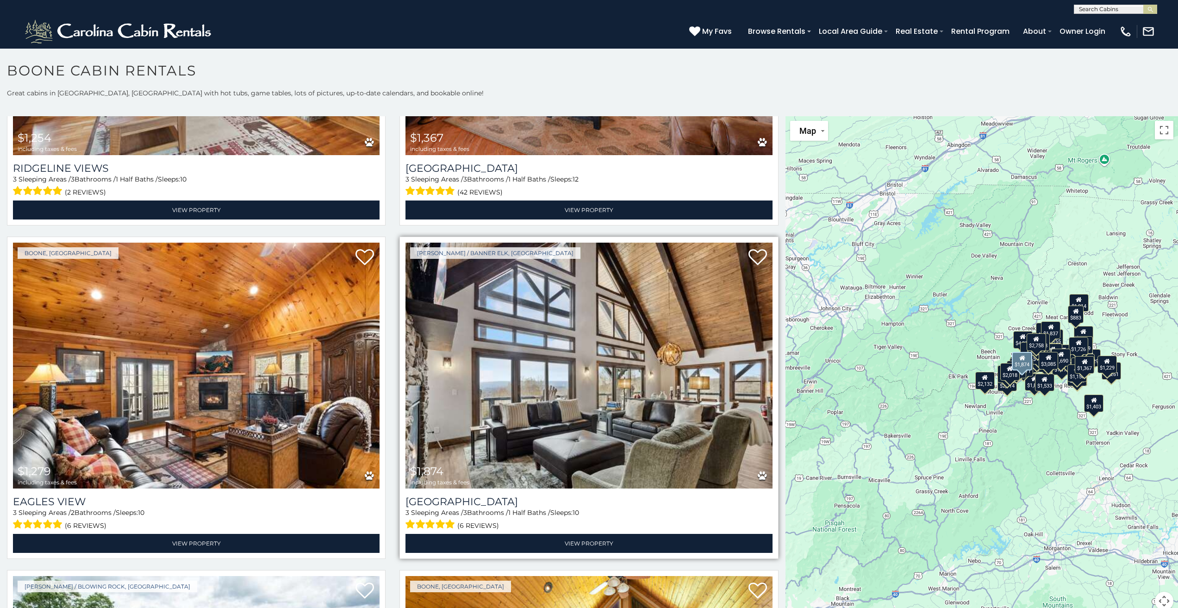
click at [623, 352] on img at bounding box center [588, 365] width 367 height 246
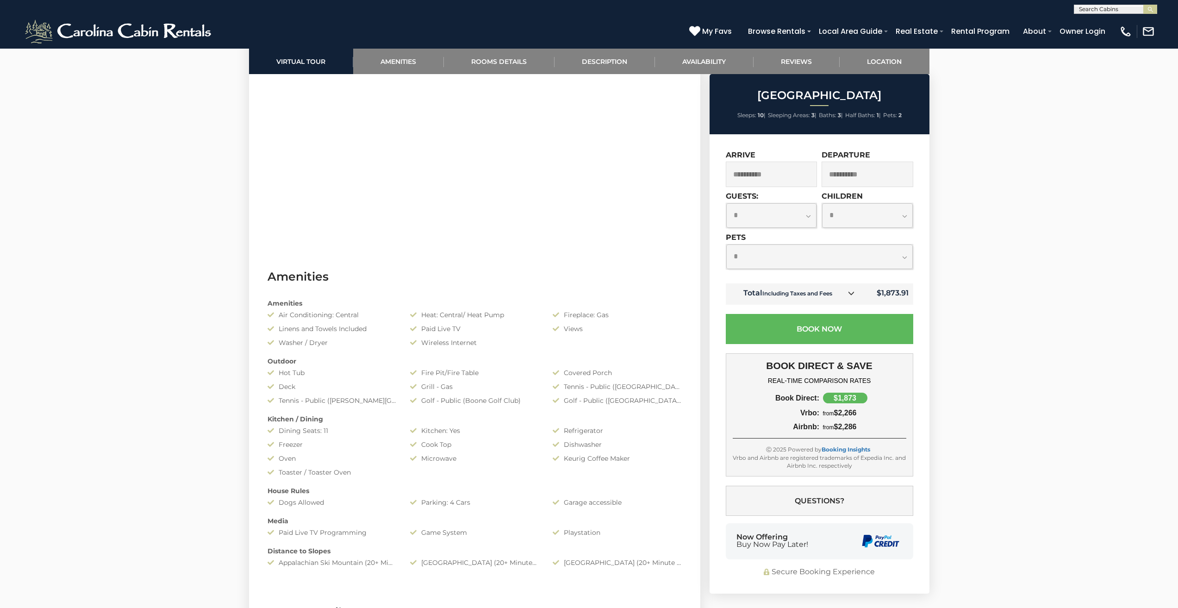
scroll to position [617, 0]
